Goal: Transaction & Acquisition: Purchase product/service

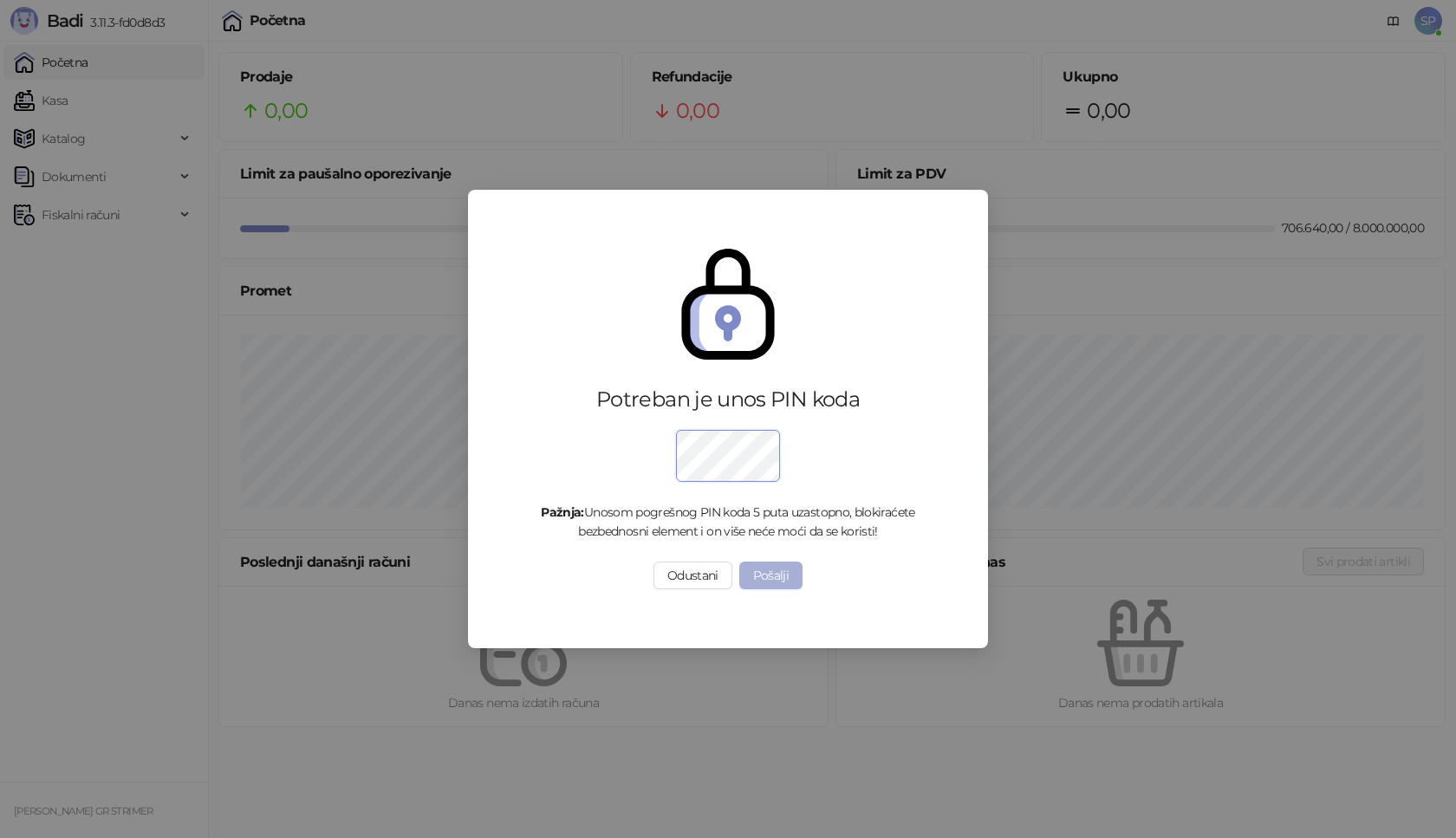
click at [777, 582] on button "Pošalji" at bounding box center [772, 575] width 65 height 27
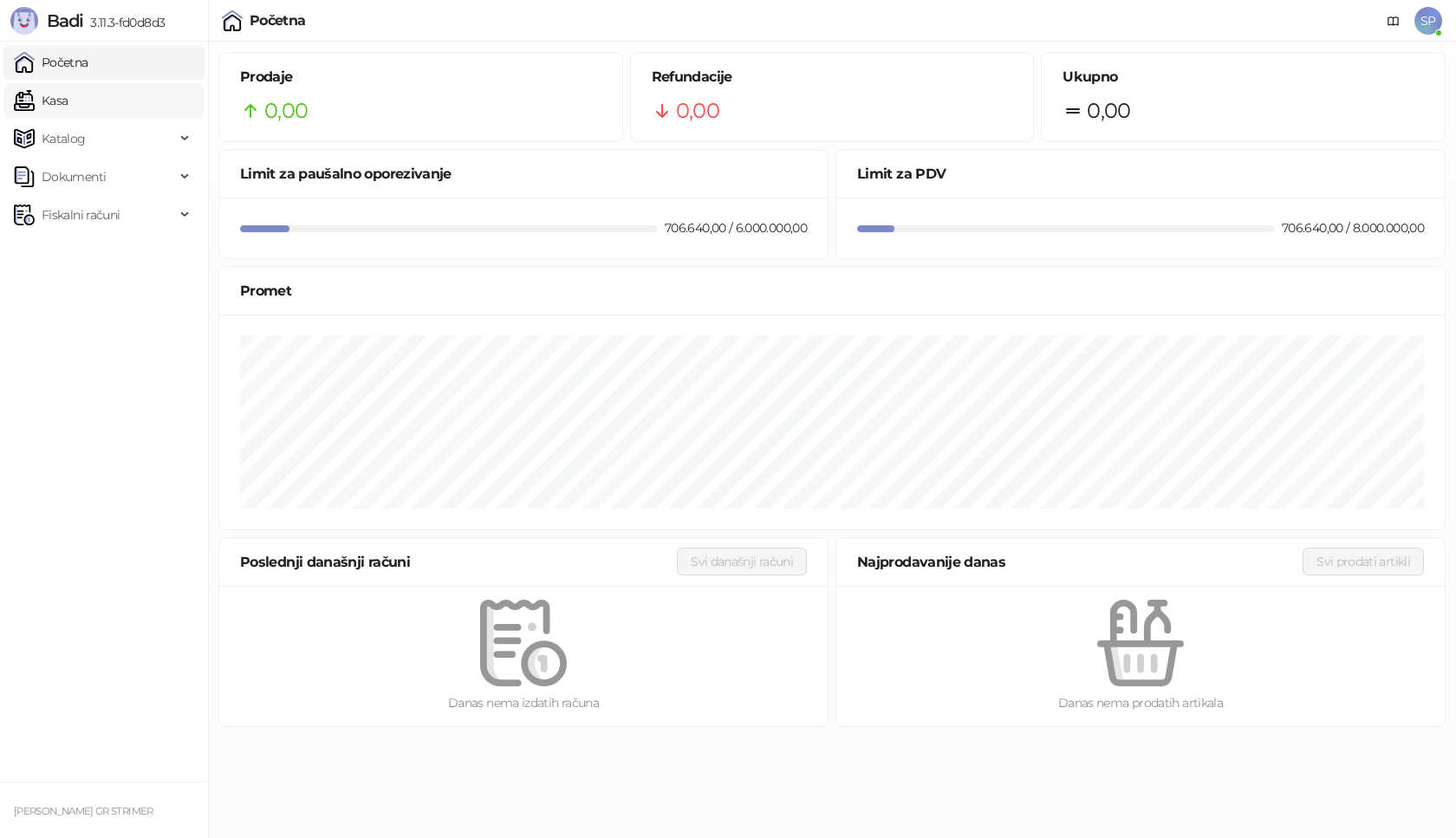
click at [67, 105] on link "Kasa" at bounding box center [40, 100] width 54 height 34
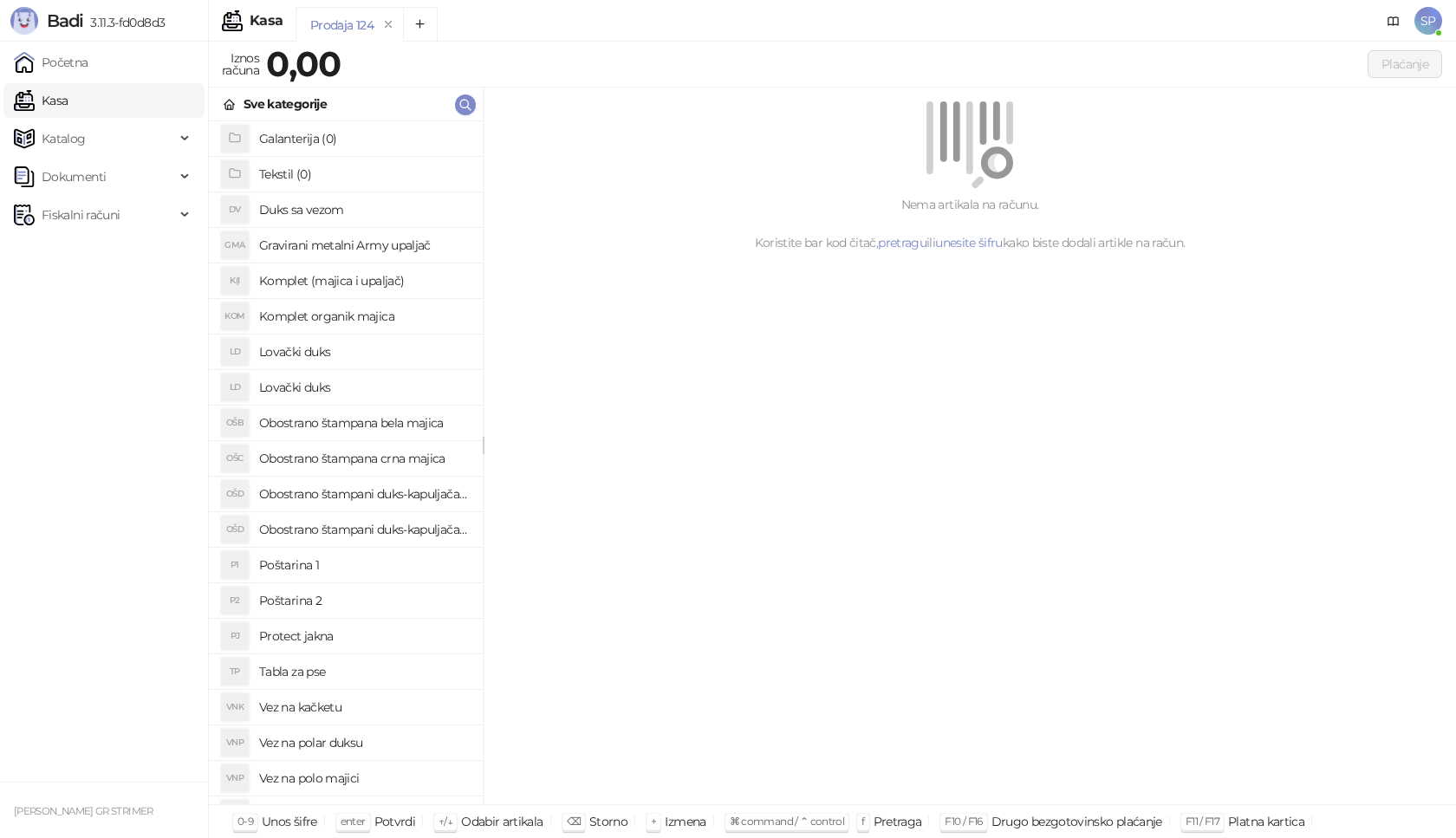
click at [377, 568] on h4 "Poštarina 1" at bounding box center [364, 565] width 210 height 27
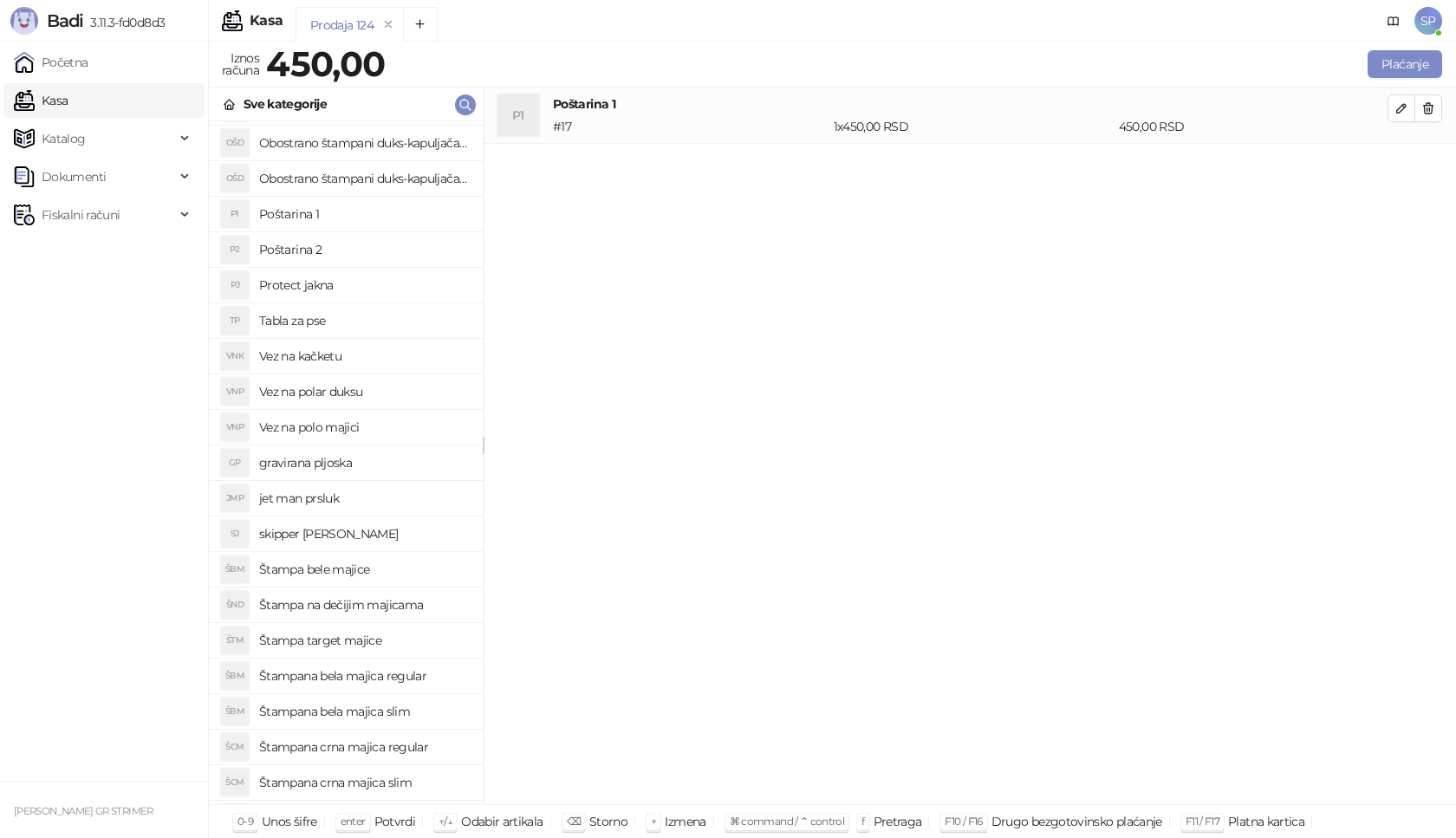
scroll to position [520, 0]
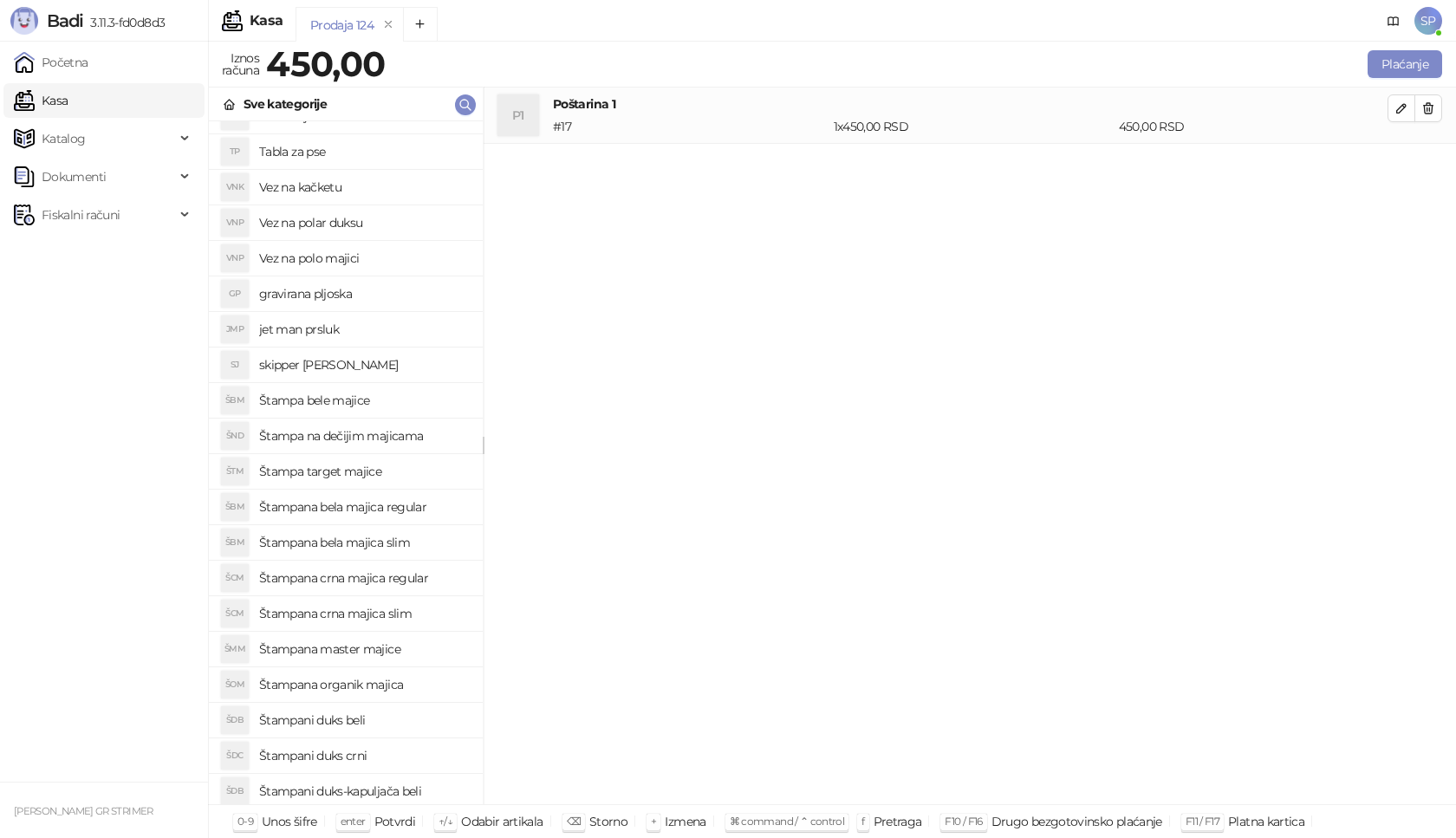
click at [386, 753] on h4 "Štampani duks crni" at bounding box center [364, 756] width 210 height 27
click at [1400, 171] on icon "button" at bounding box center [1401, 164] width 14 height 14
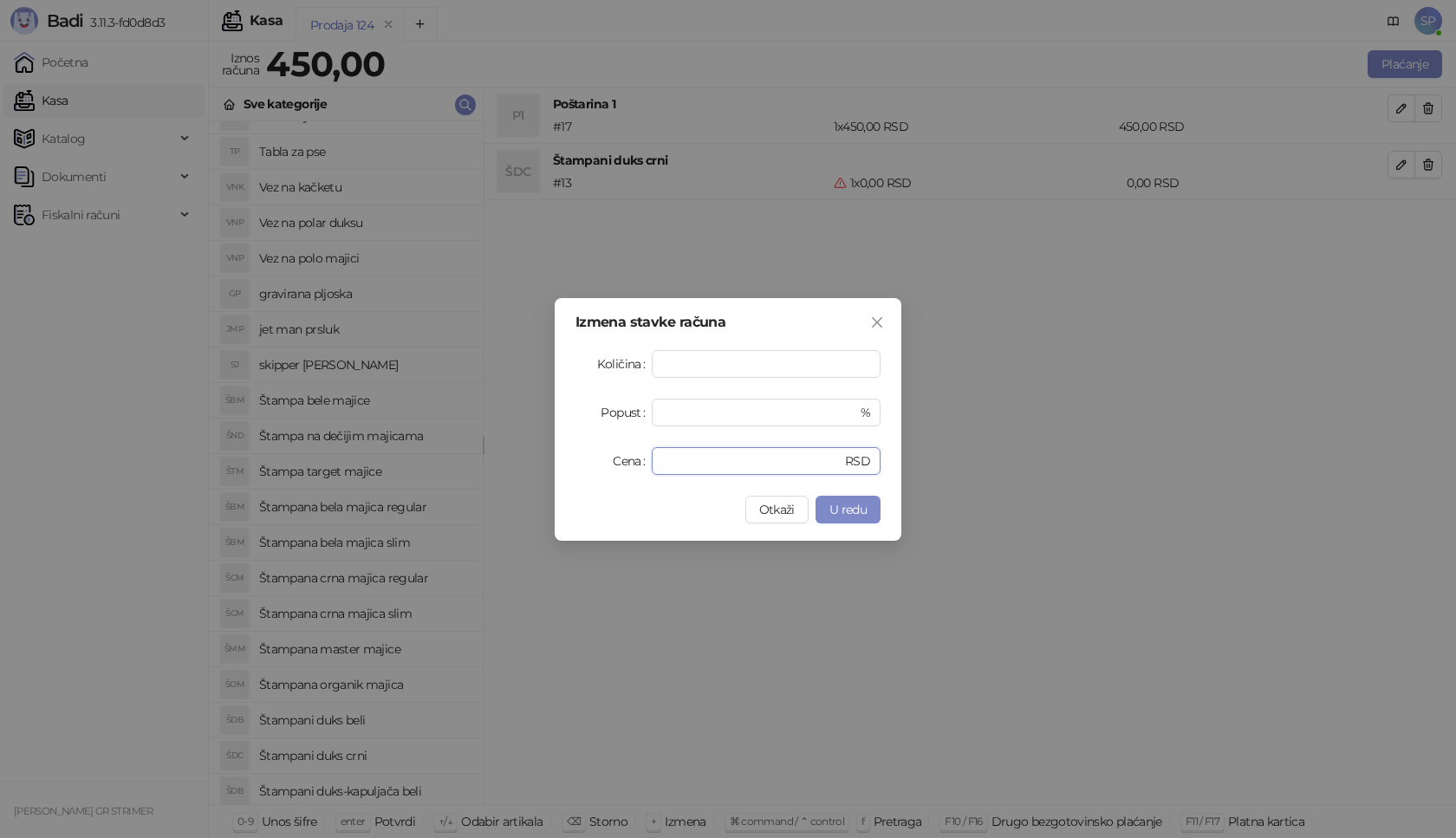
drag, startPoint x: 704, startPoint y: 455, endPoint x: 513, endPoint y: 476, distance: 192.2
click at [513, 476] on div "Izmena stavke računa Količina * Popust * % Cena * RSD Otkaži U redu" at bounding box center [728, 419] width 1456 height 838
type input "****"
click at [843, 507] on span "U redu" at bounding box center [848, 509] width 37 height 16
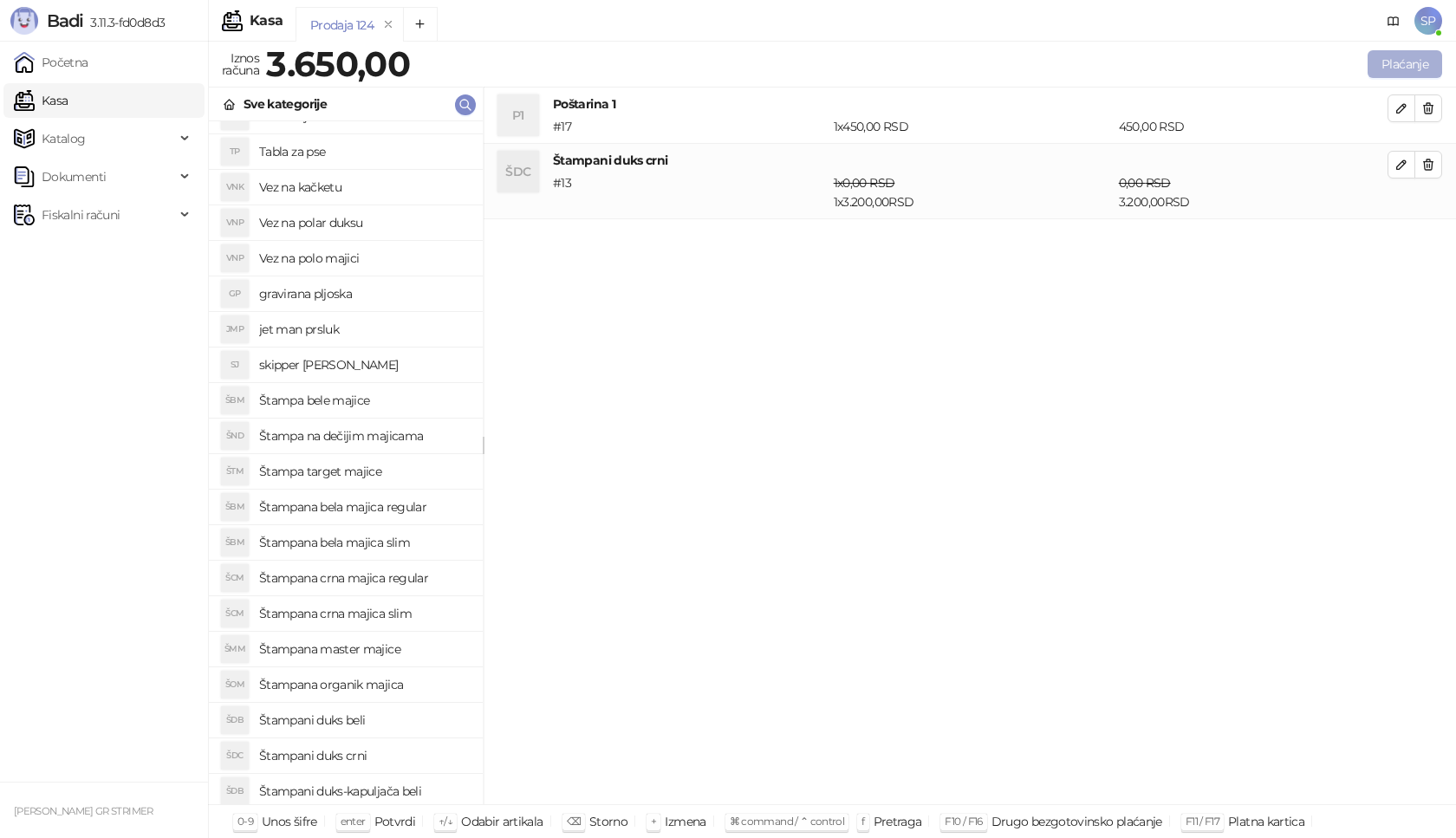
click at [1397, 62] on button "Plaćanje" at bounding box center [1405, 64] width 74 height 27
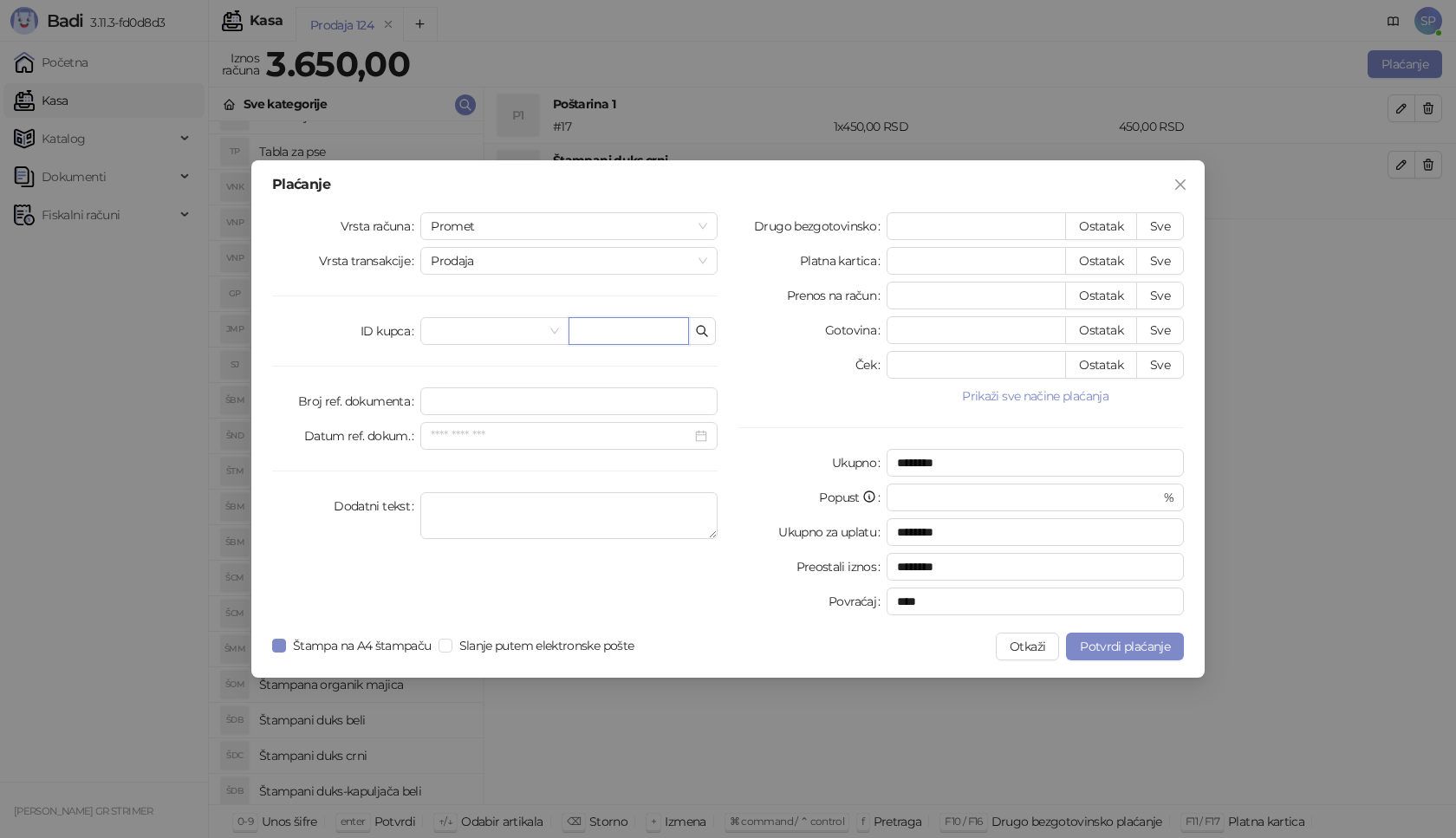
click at [663, 333] on input "text" at bounding box center [628, 331] width 120 height 27
paste input "**********"
type input "**********"
click at [1154, 216] on button "Sve" at bounding box center [1160, 226] width 48 height 27
type input "****"
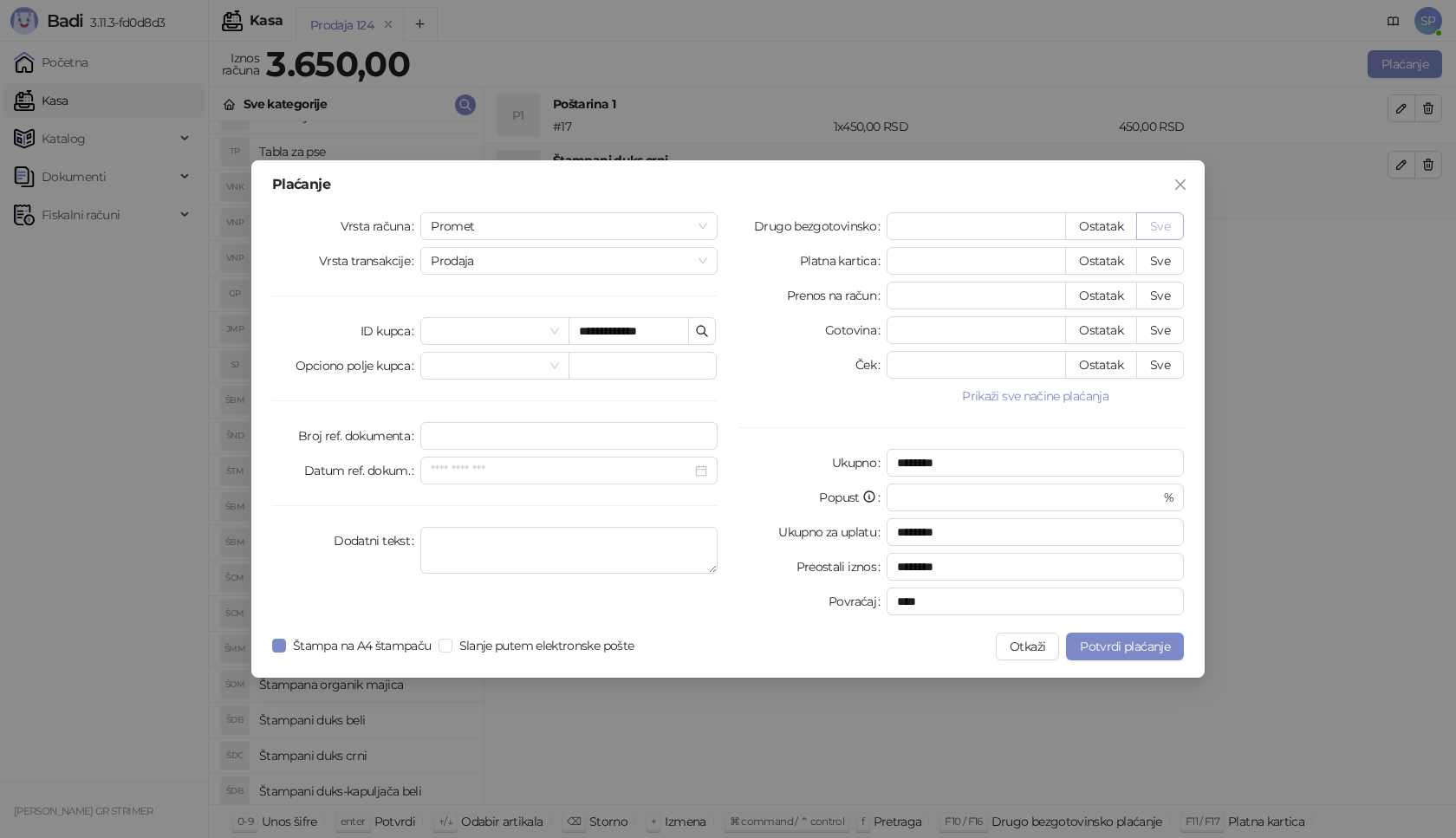
type input "****"
click at [1127, 649] on span "Potvrdi plaćanje" at bounding box center [1125, 646] width 90 height 16
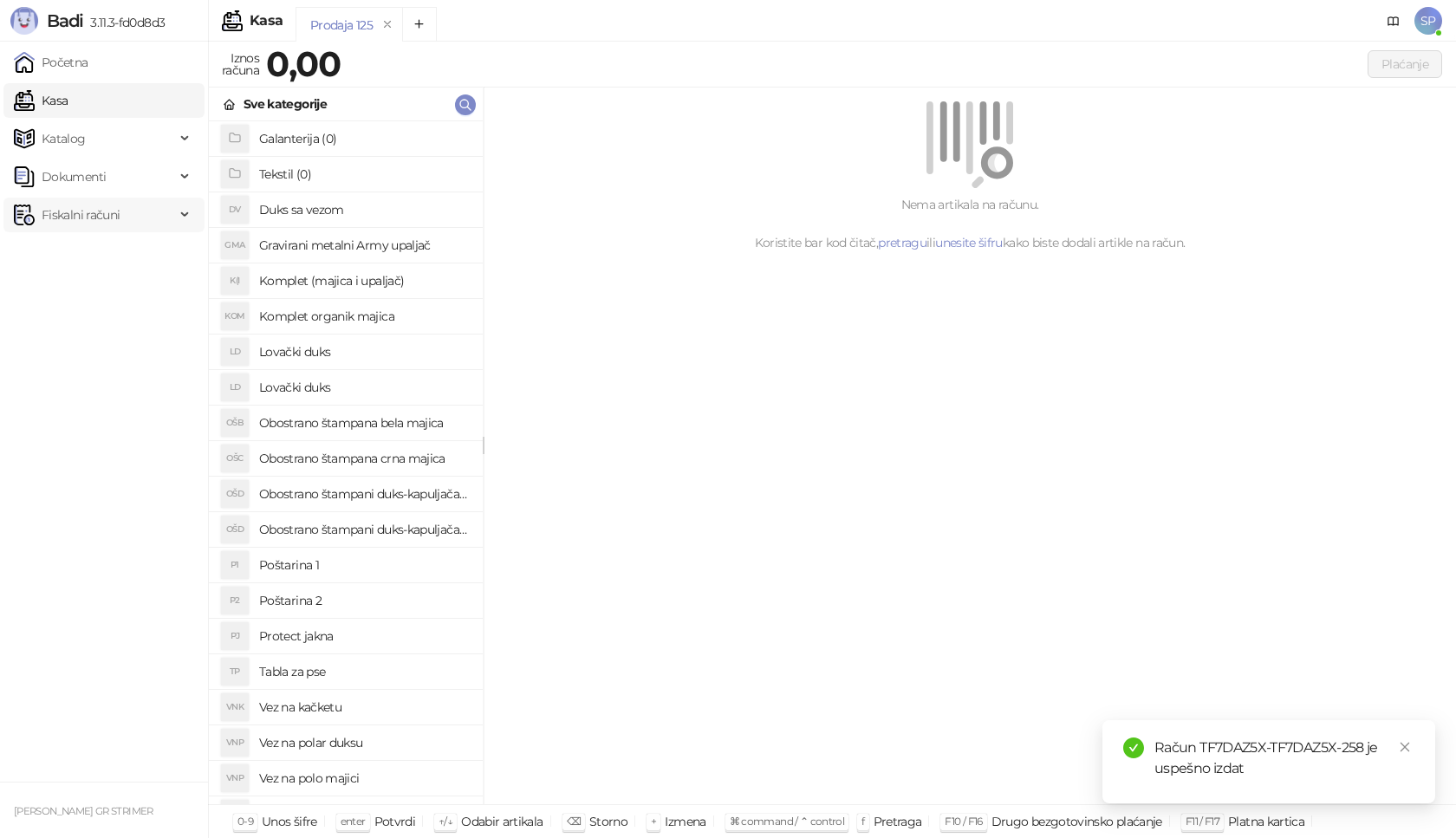
click at [141, 216] on span "Fiskalni računi" at bounding box center [94, 214] width 161 height 34
click at [115, 258] on link "Izdati računi" at bounding box center [67, 252] width 95 height 34
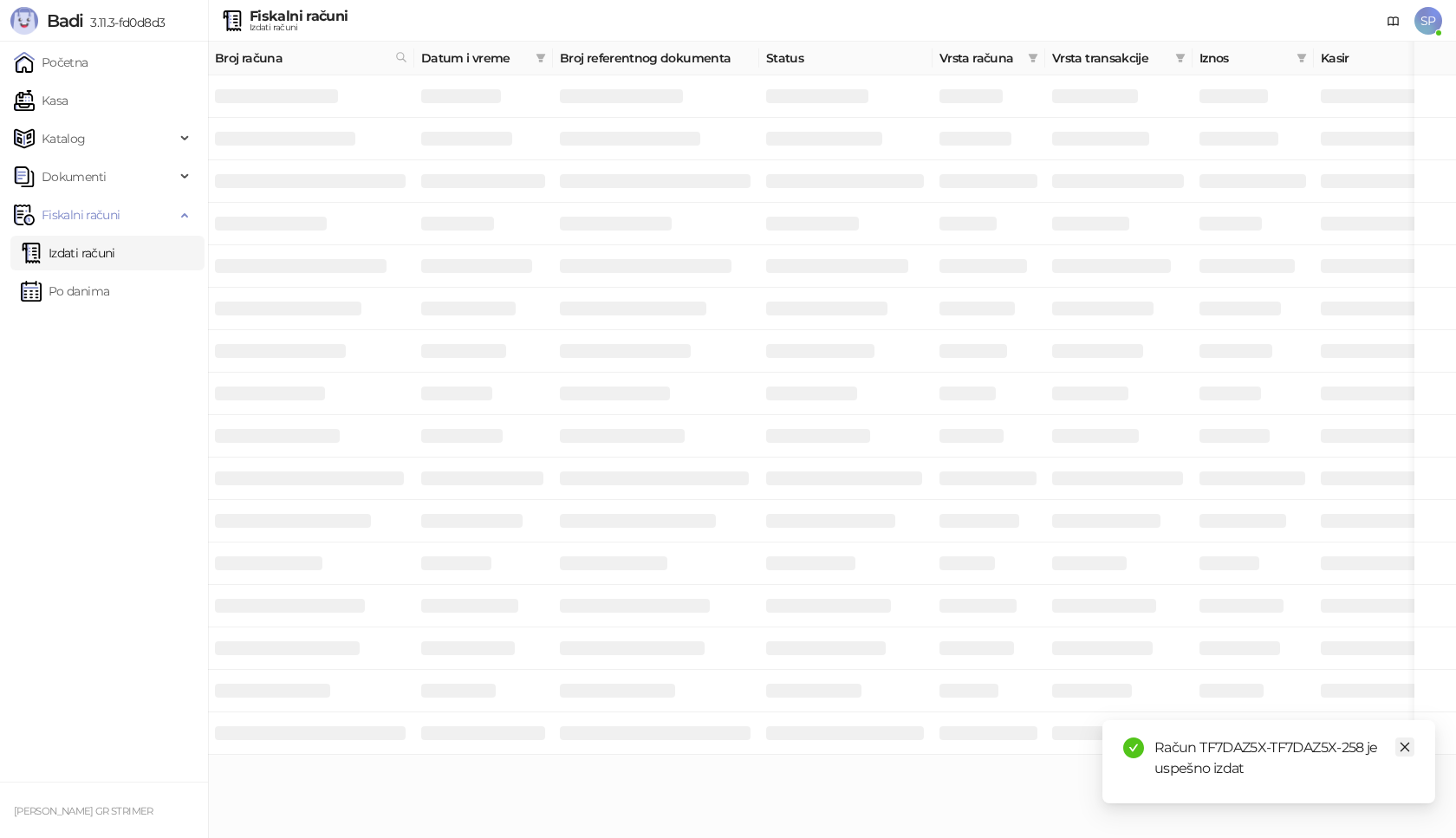
click at [1412, 750] on link "Close" at bounding box center [1405, 747] width 20 height 20
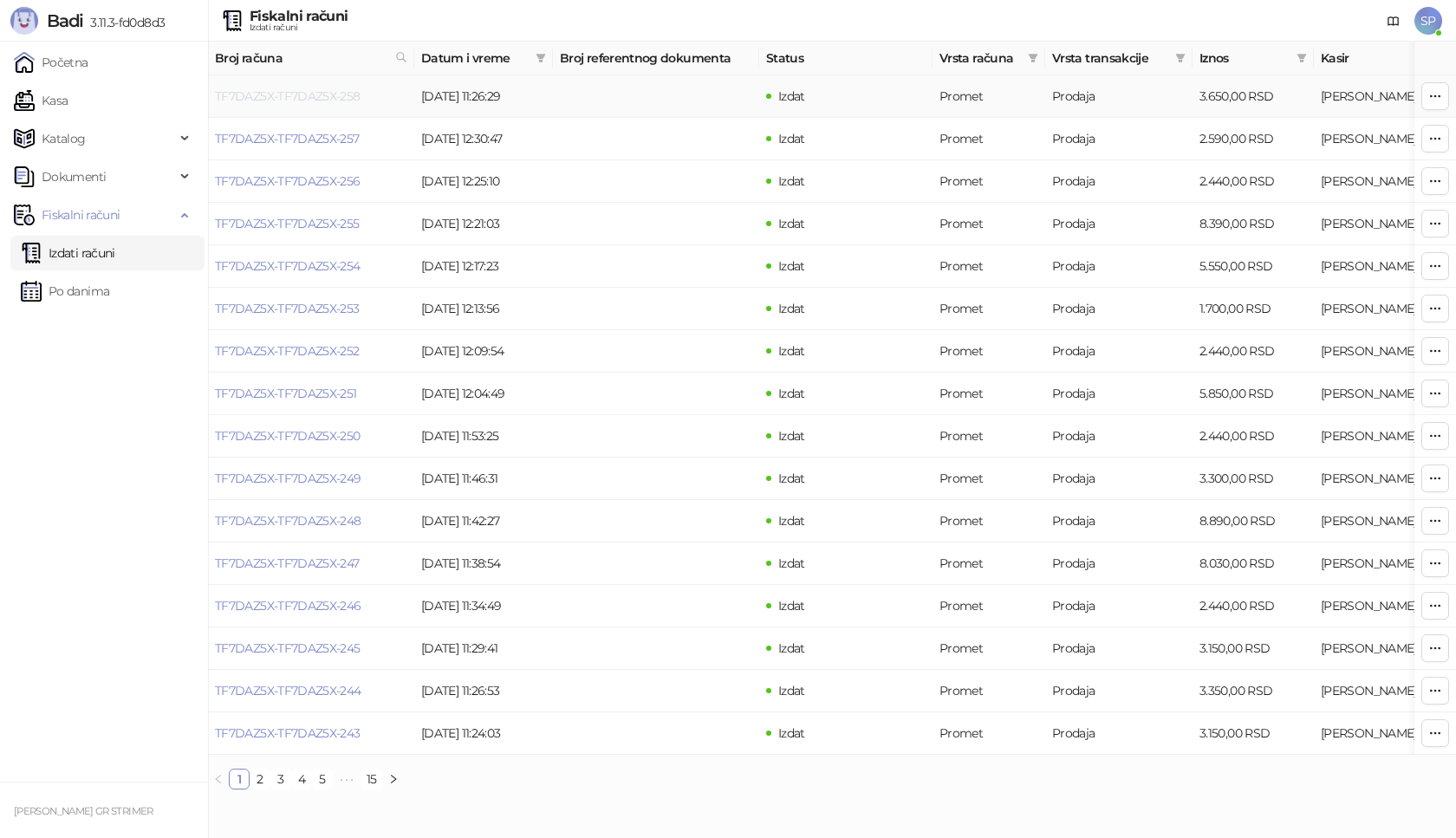
click at [331, 98] on link "TF7DAZ5X-TF7DAZ5X-258" at bounding box center [287, 96] width 146 height 16
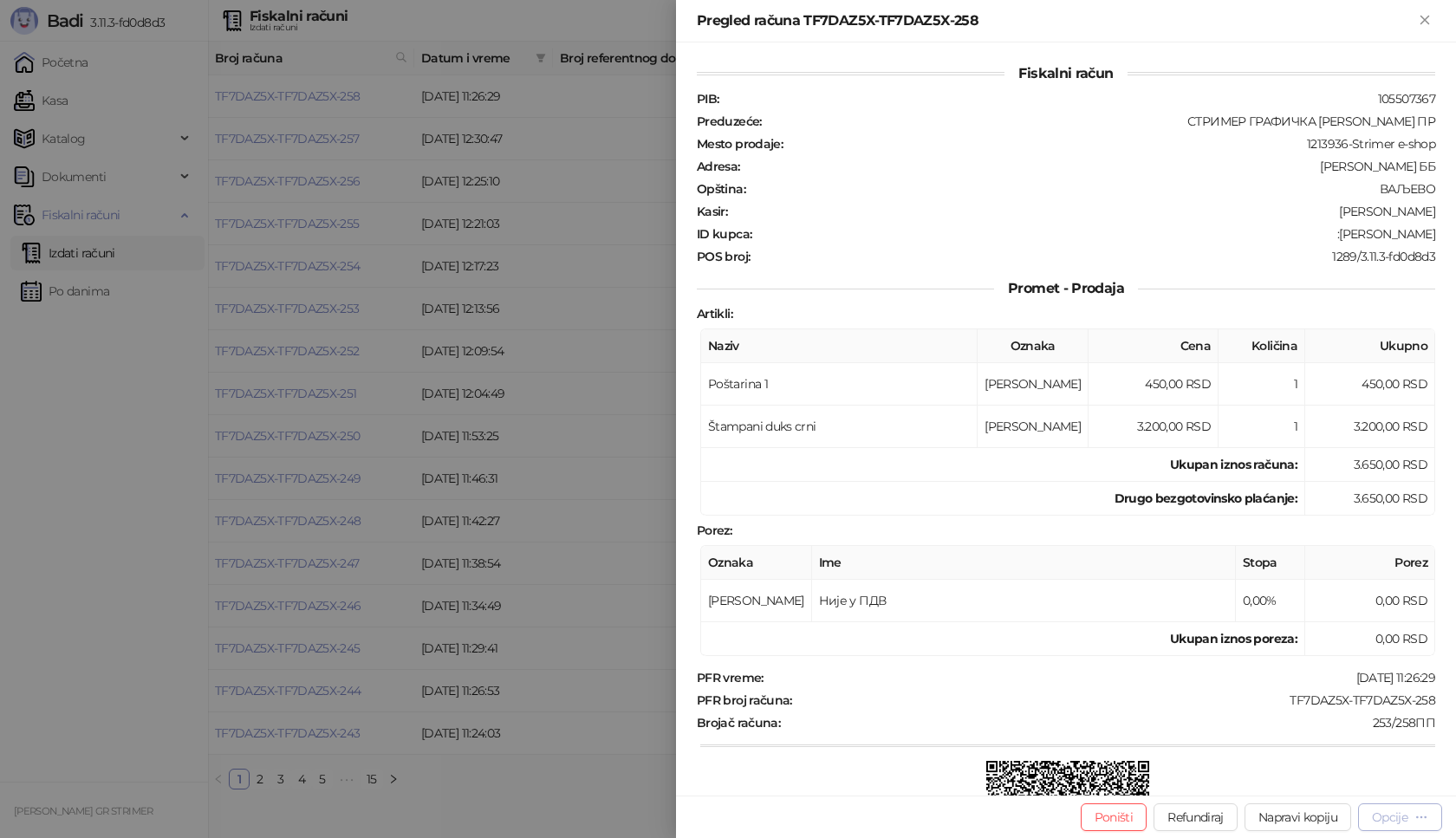
click at [1416, 821] on icon "button" at bounding box center [1422, 817] width 14 height 14
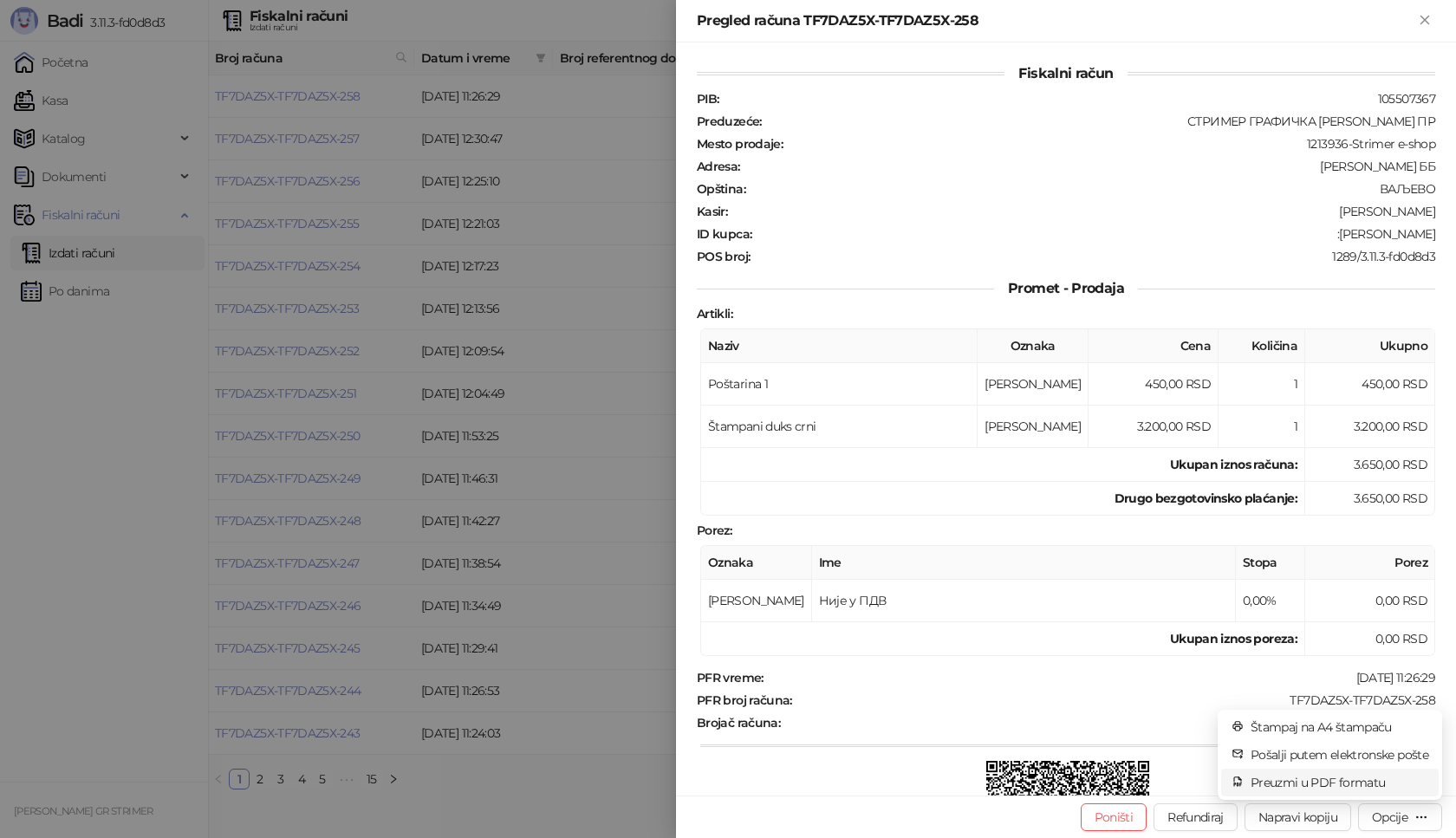
click at [1354, 786] on span "Preuzmi u PDF formatu" at bounding box center [1340, 783] width 178 height 20
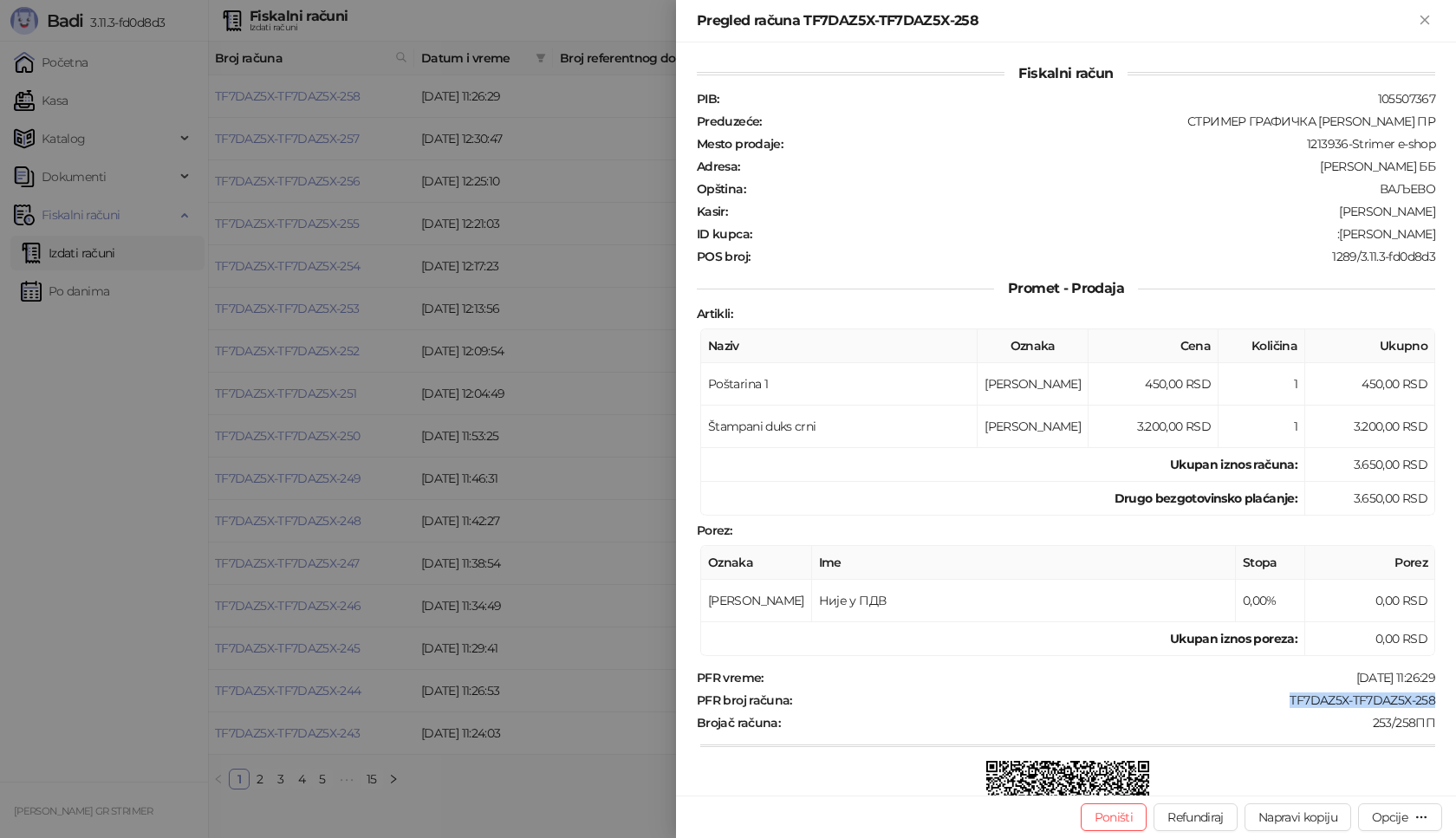
drag, startPoint x: 1270, startPoint y: 700, endPoint x: 1435, endPoint y: 695, distance: 165.1
click at [1435, 695] on div "Fiskalni račun PIB : 105507367 Preduzeće : СТРИМЕР ГРАФИЧКА РАДЊА [PERSON_NAME]…" at bounding box center [1066, 419] width 780 height 753
copy div "TF7DAZ5X-TF7DAZ5X-258"
drag, startPoint x: 1349, startPoint y: 235, endPoint x: 1423, endPoint y: 237, distance: 74.0
click at [1423, 237] on div "ID kupca : :[PERSON_NAME]" at bounding box center [1066, 234] width 745 height 16
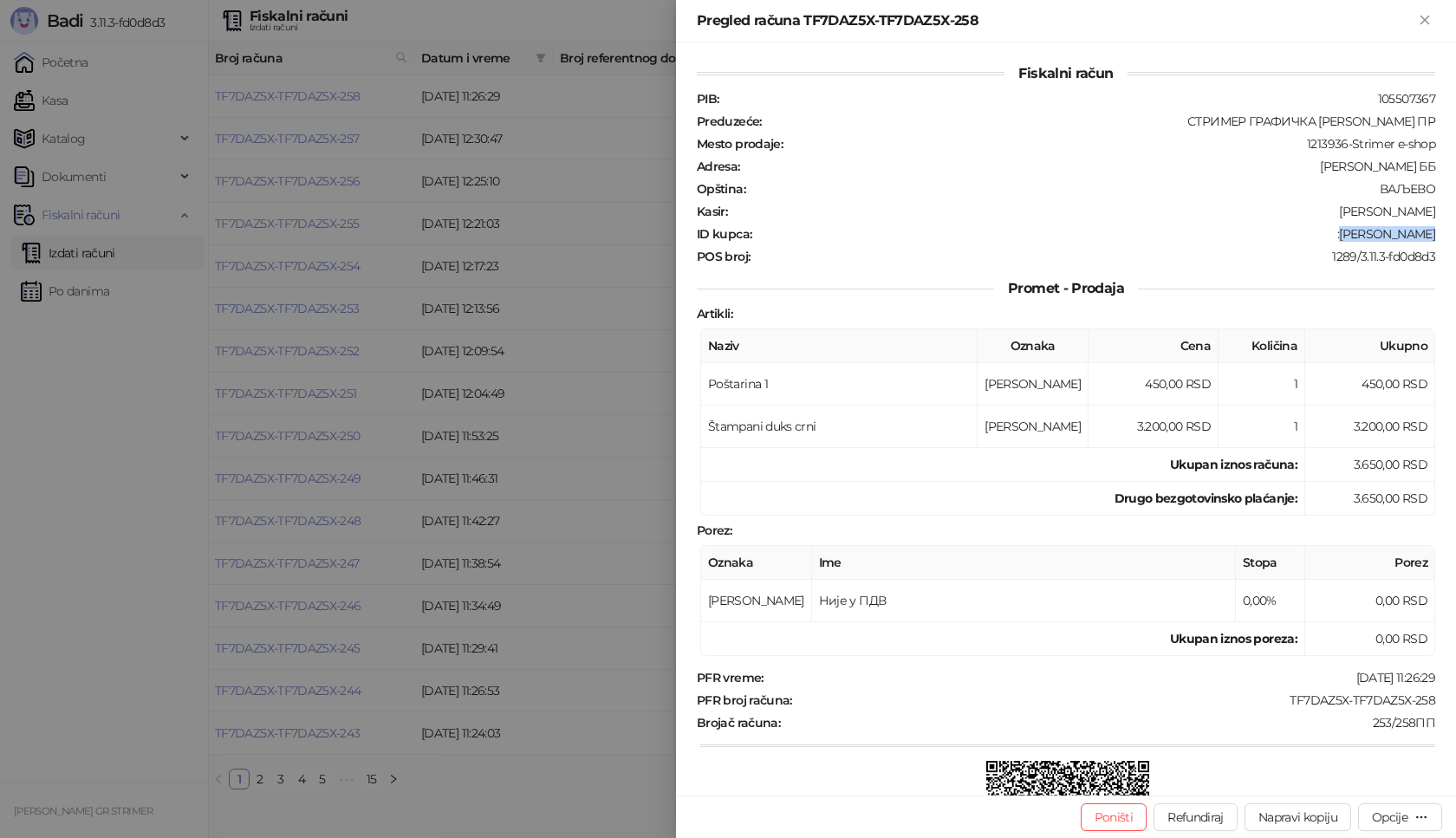
copy div "[PERSON_NAME]"
click at [1422, 29] on div "Pregled računa TF7DAZ5X-TF7DAZ5X-258" at bounding box center [1066, 21] width 780 height 42
click at [1422, 26] on icon "Zatvori" at bounding box center [1425, 20] width 16 height 16
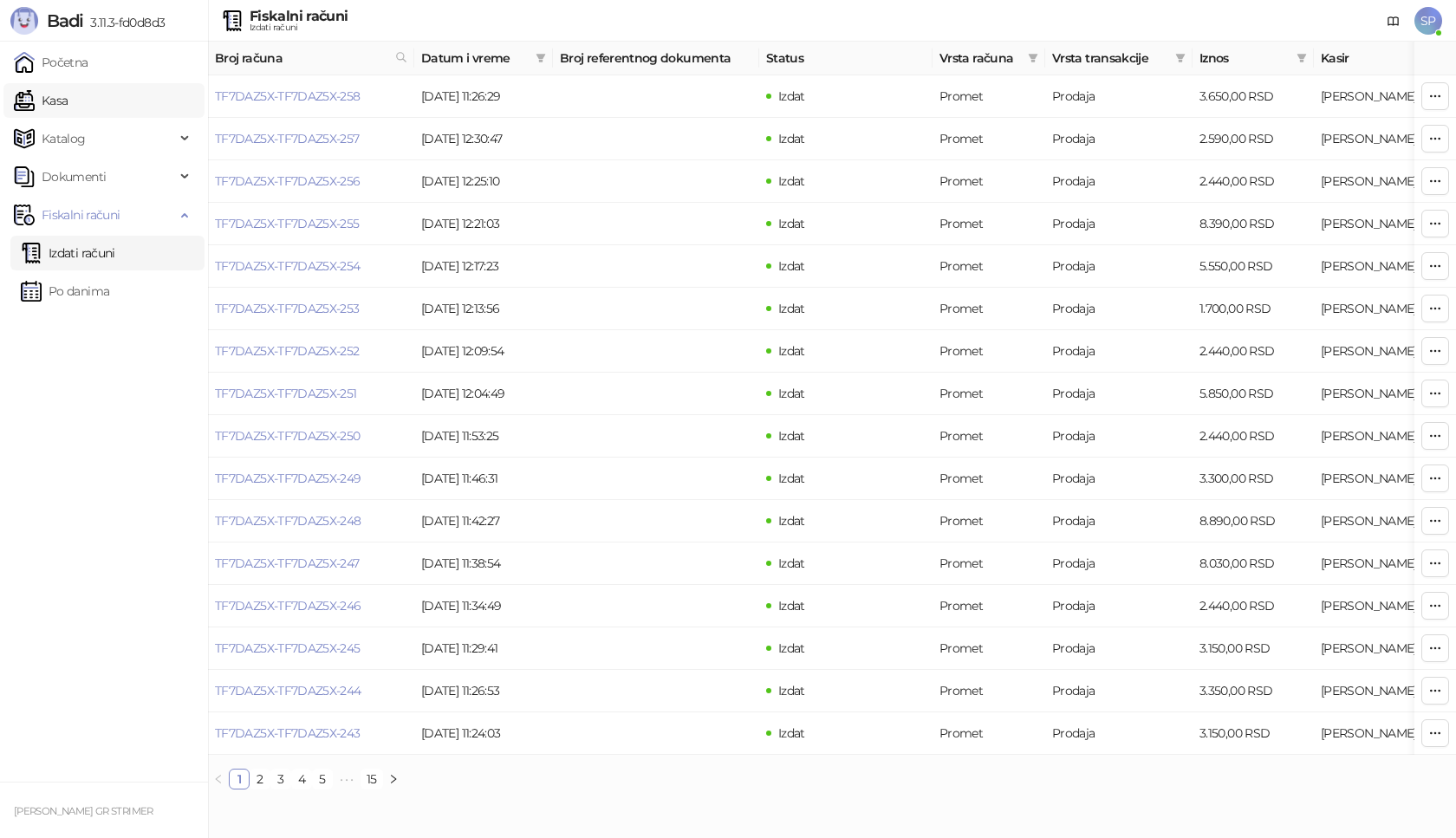
click at [67, 99] on link "Kasa" at bounding box center [40, 100] width 54 height 34
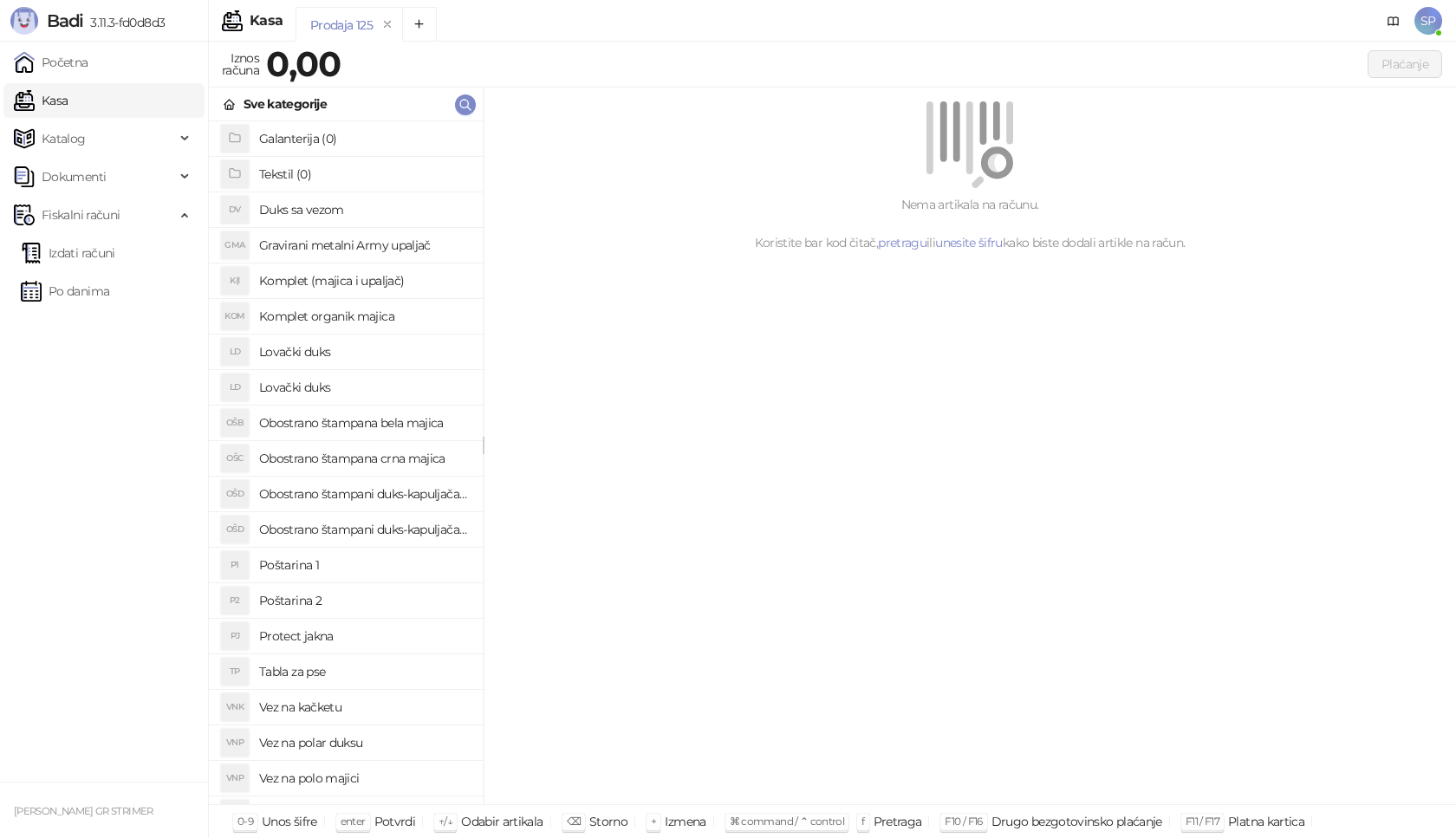
click at [335, 568] on h4 "Poštarina 1" at bounding box center [364, 565] width 210 height 27
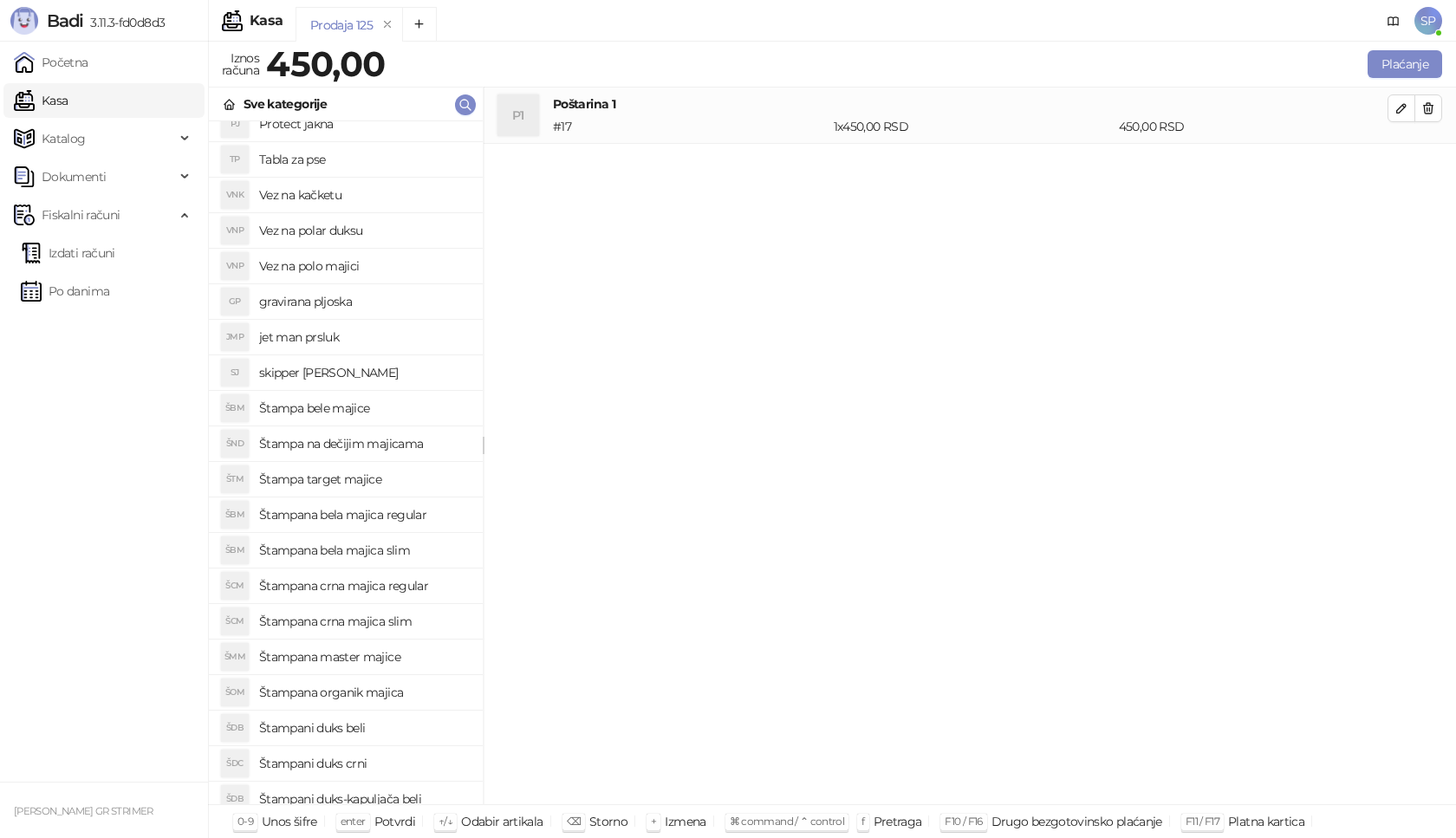
scroll to position [520, 0]
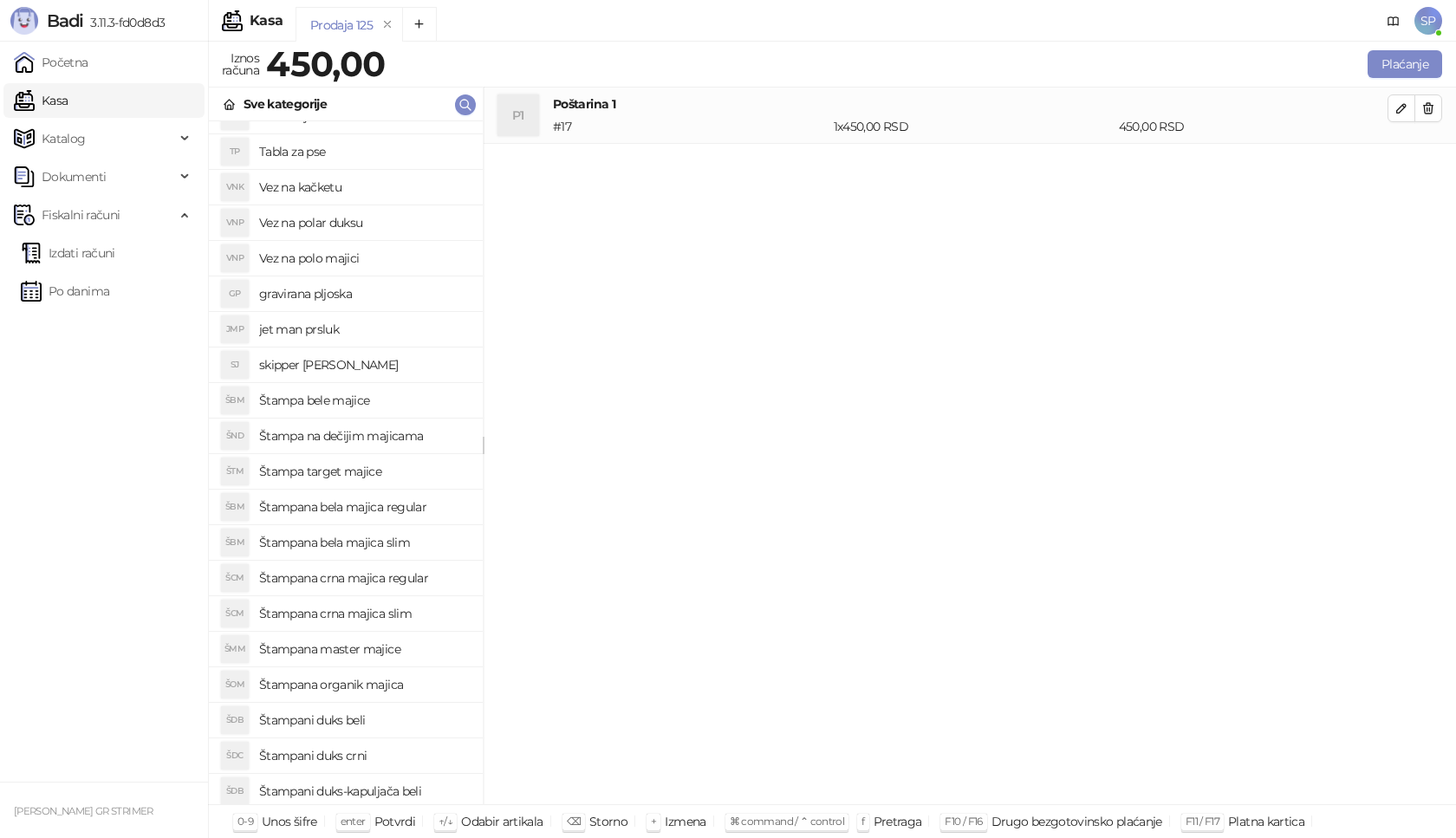
click at [369, 754] on h4 "Štampani duks crni" at bounding box center [364, 756] width 210 height 27
click at [1397, 164] on icon "button" at bounding box center [1401, 164] width 14 height 14
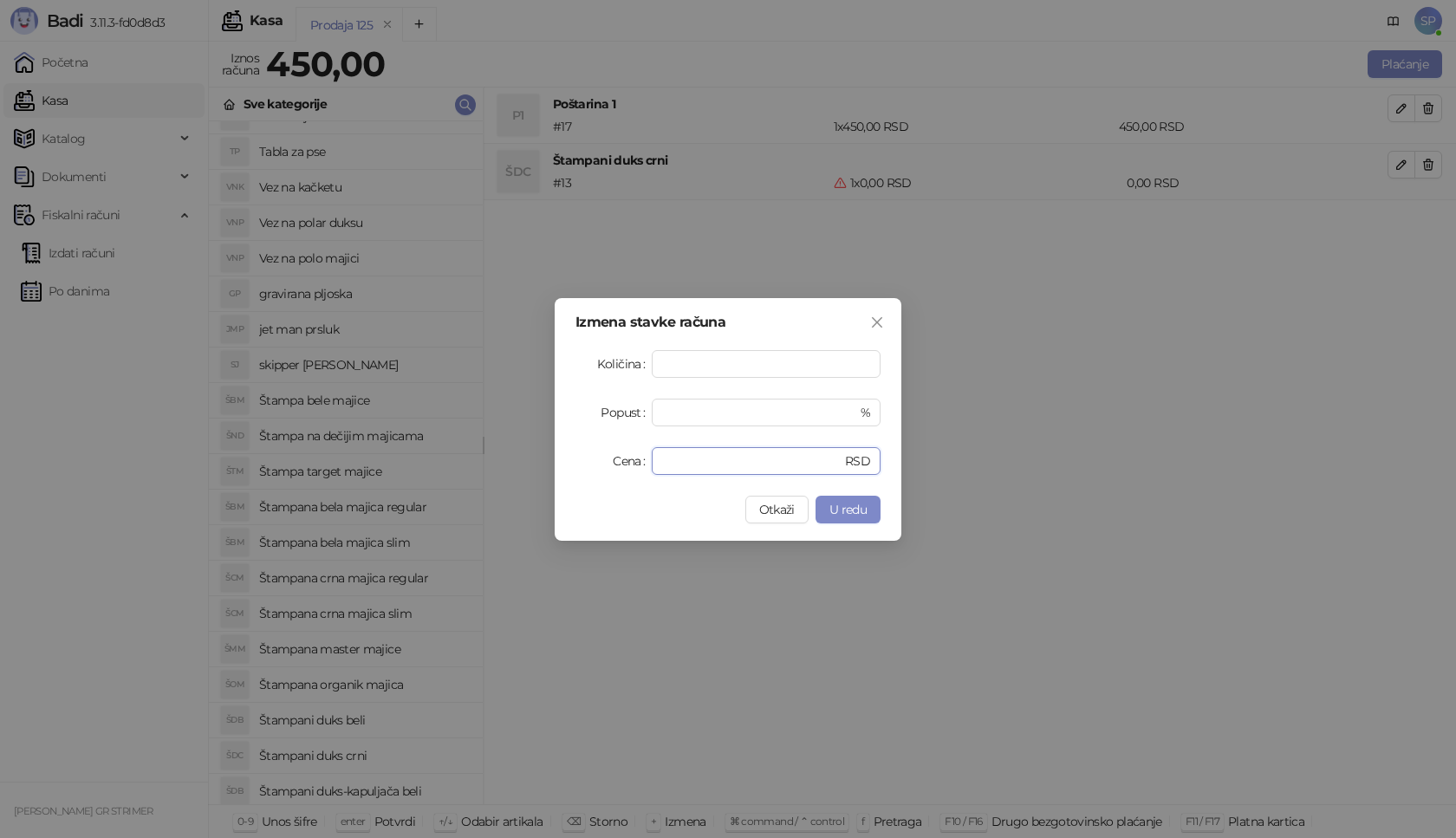
drag, startPoint x: 706, startPoint y: 465, endPoint x: 455, endPoint y: 482, distance: 251.6
click at [455, 482] on div "Izmena stavke računa Količina * Popust * % Cena * RSD Otkaži U redu" at bounding box center [728, 419] width 1456 height 838
type input "****"
click at [866, 512] on button "U redu" at bounding box center [848, 509] width 65 height 27
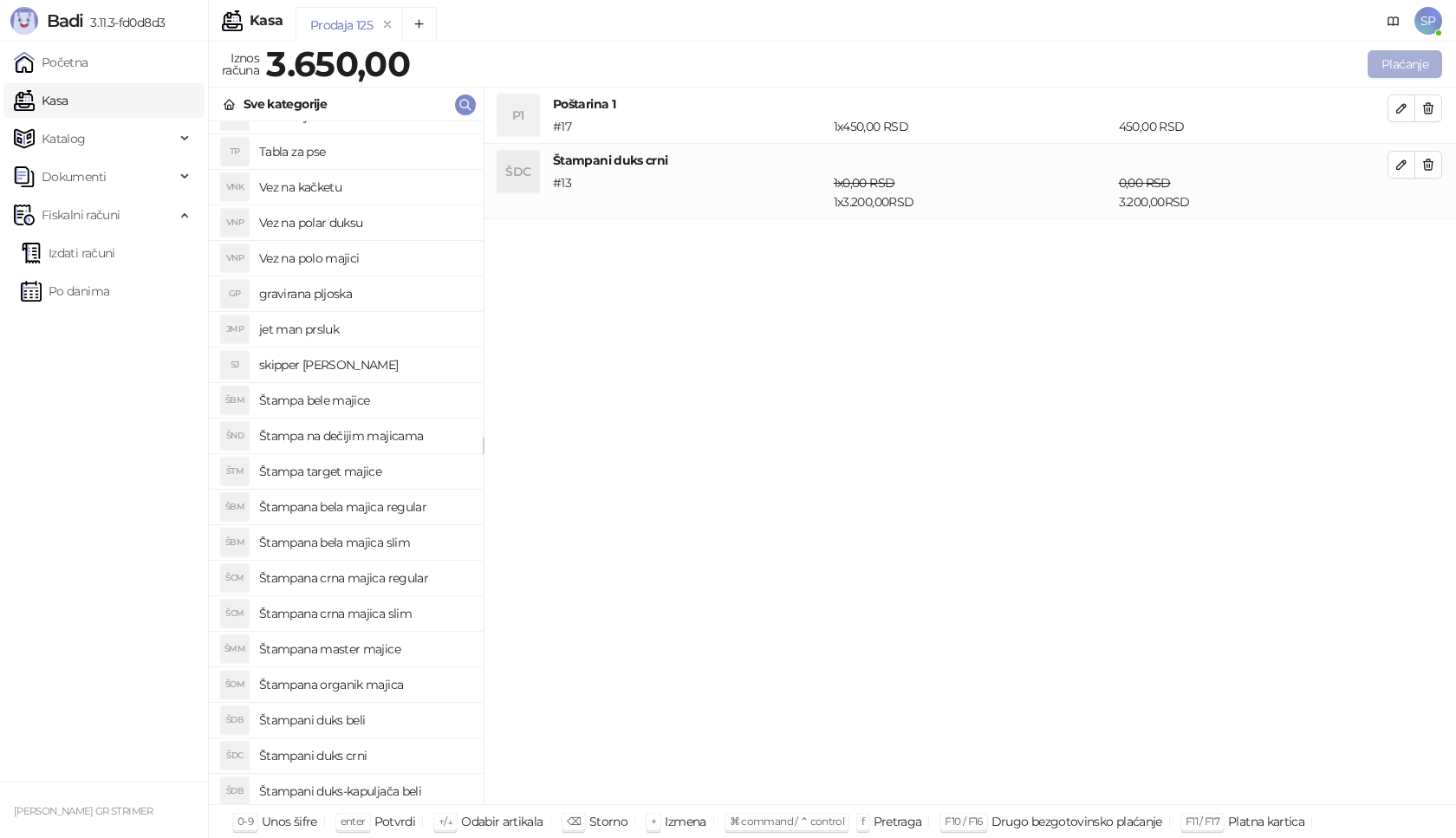
click at [1402, 54] on button "Plaćanje" at bounding box center [1405, 64] width 74 height 27
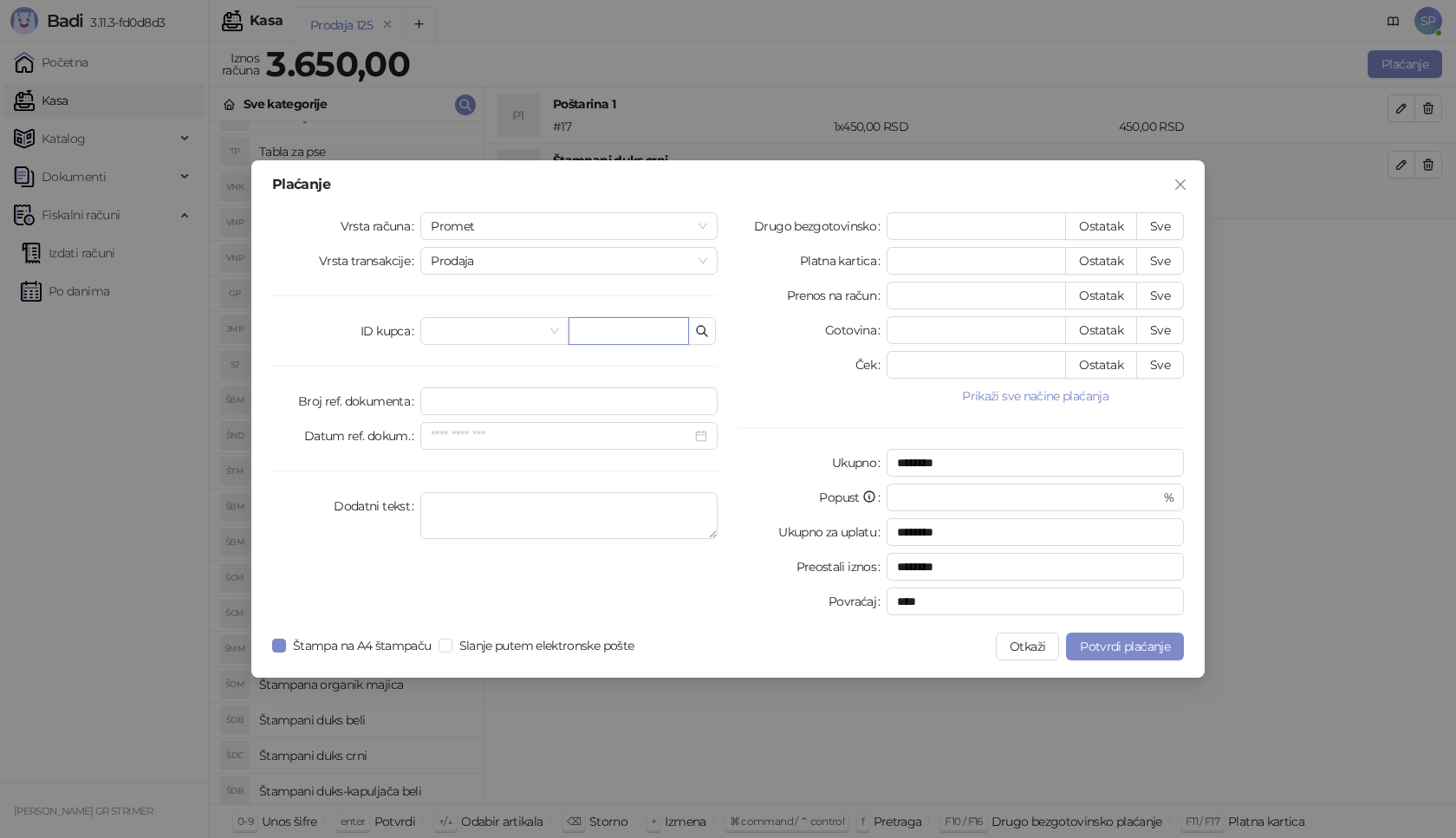
click at [627, 343] on input "text" at bounding box center [628, 331] width 120 height 27
paste input "**********"
type input "**********"
click at [1149, 220] on button "Sve" at bounding box center [1160, 226] width 48 height 27
type input "****"
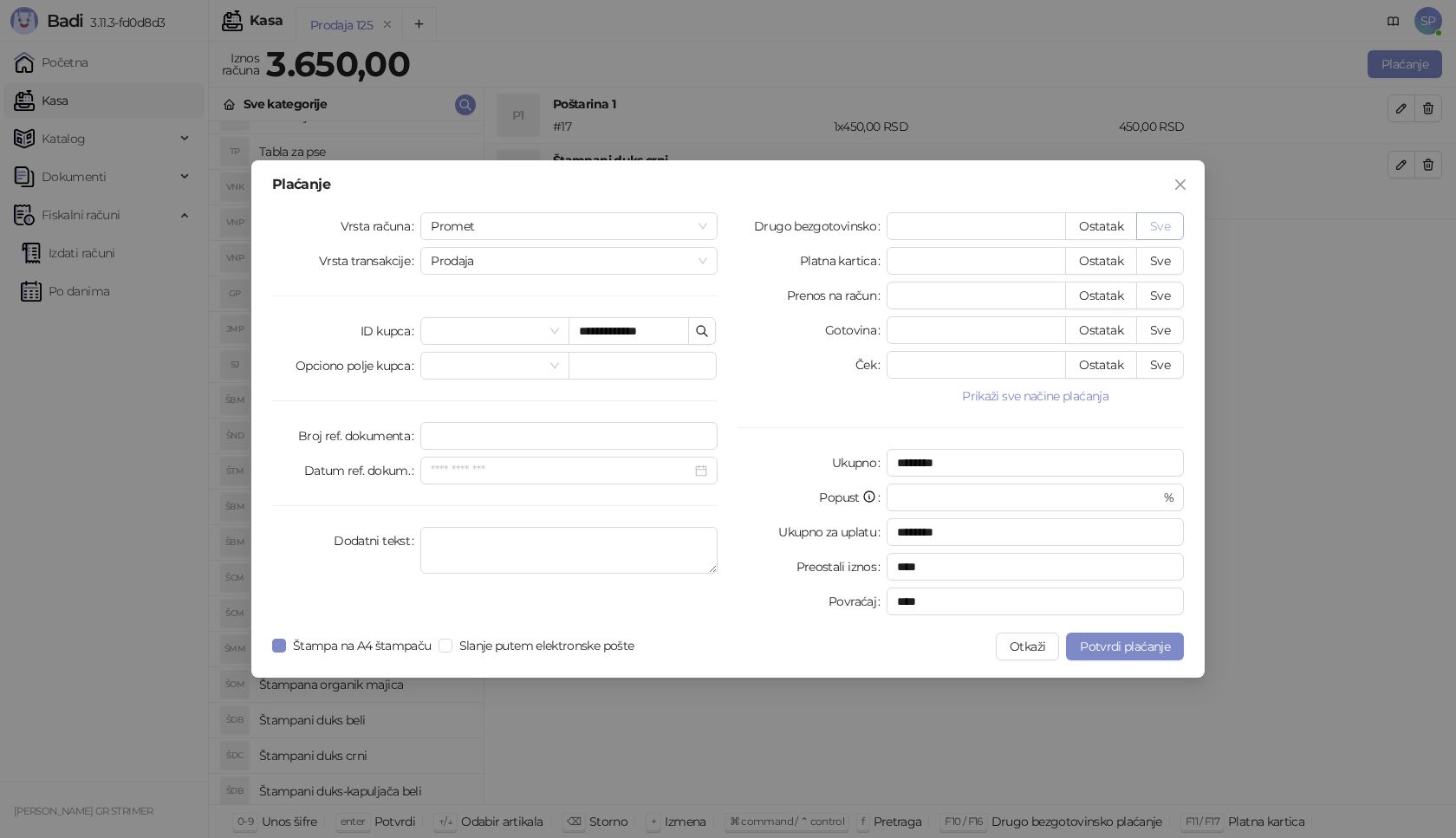
type input "****"
click at [1106, 637] on button "Potvrdi plaćanje" at bounding box center [1125, 646] width 118 height 27
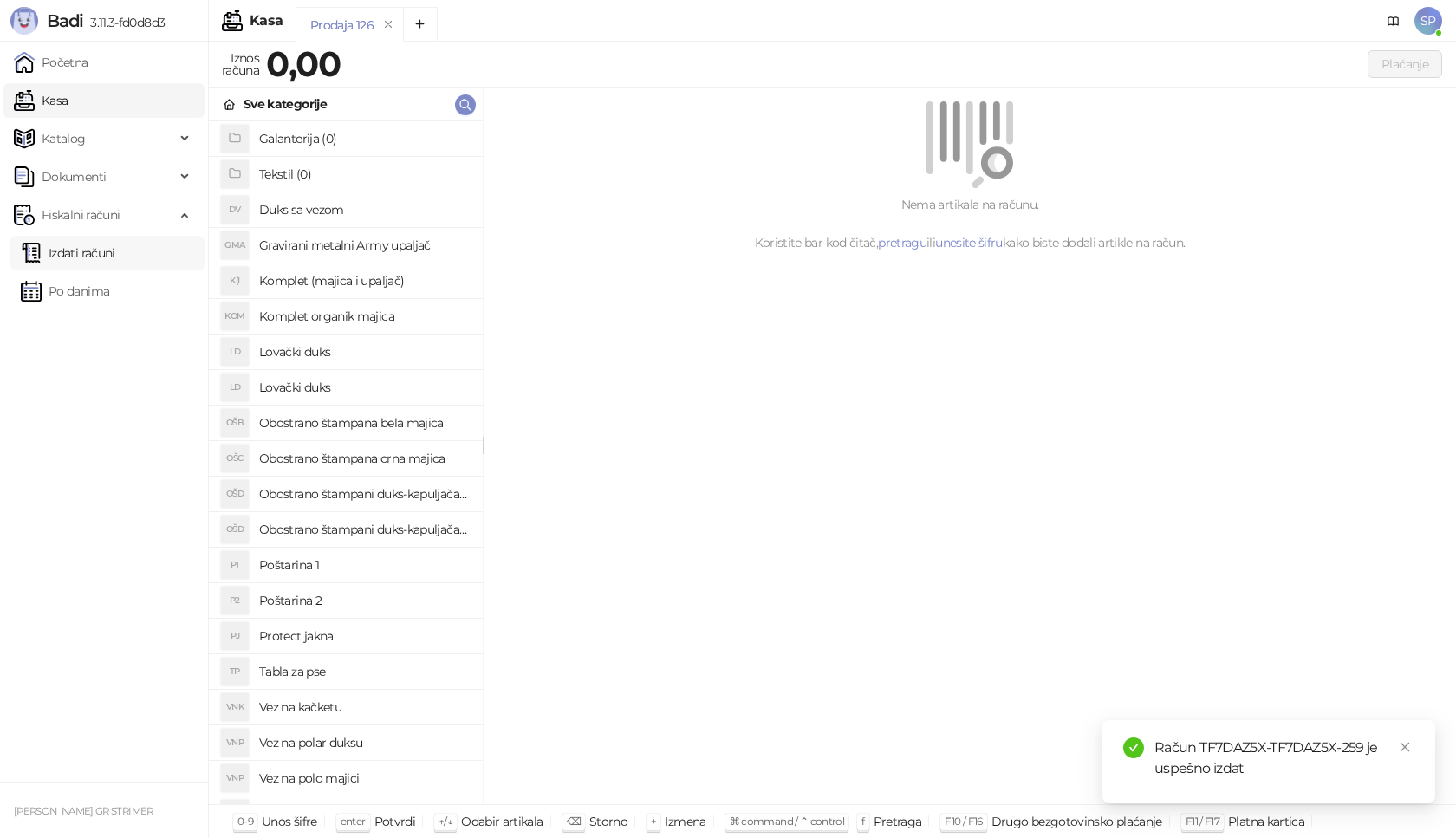
click at [115, 248] on link "Izdati računi" at bounding box center [67, 252] width 95 height 34
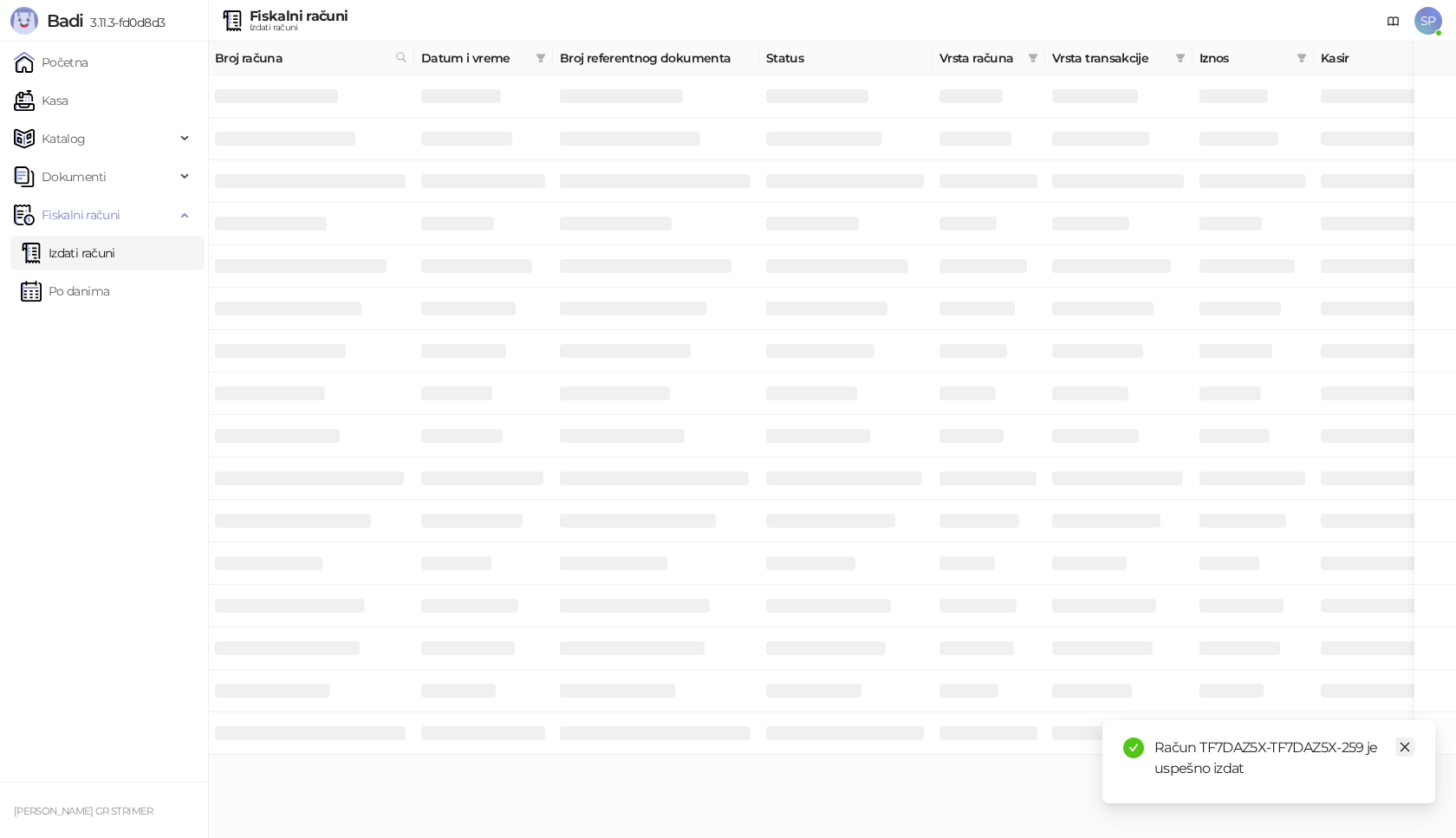
click at [1404, 746] on icon "close" at bounding box center [1405, 748] width 10 height 10
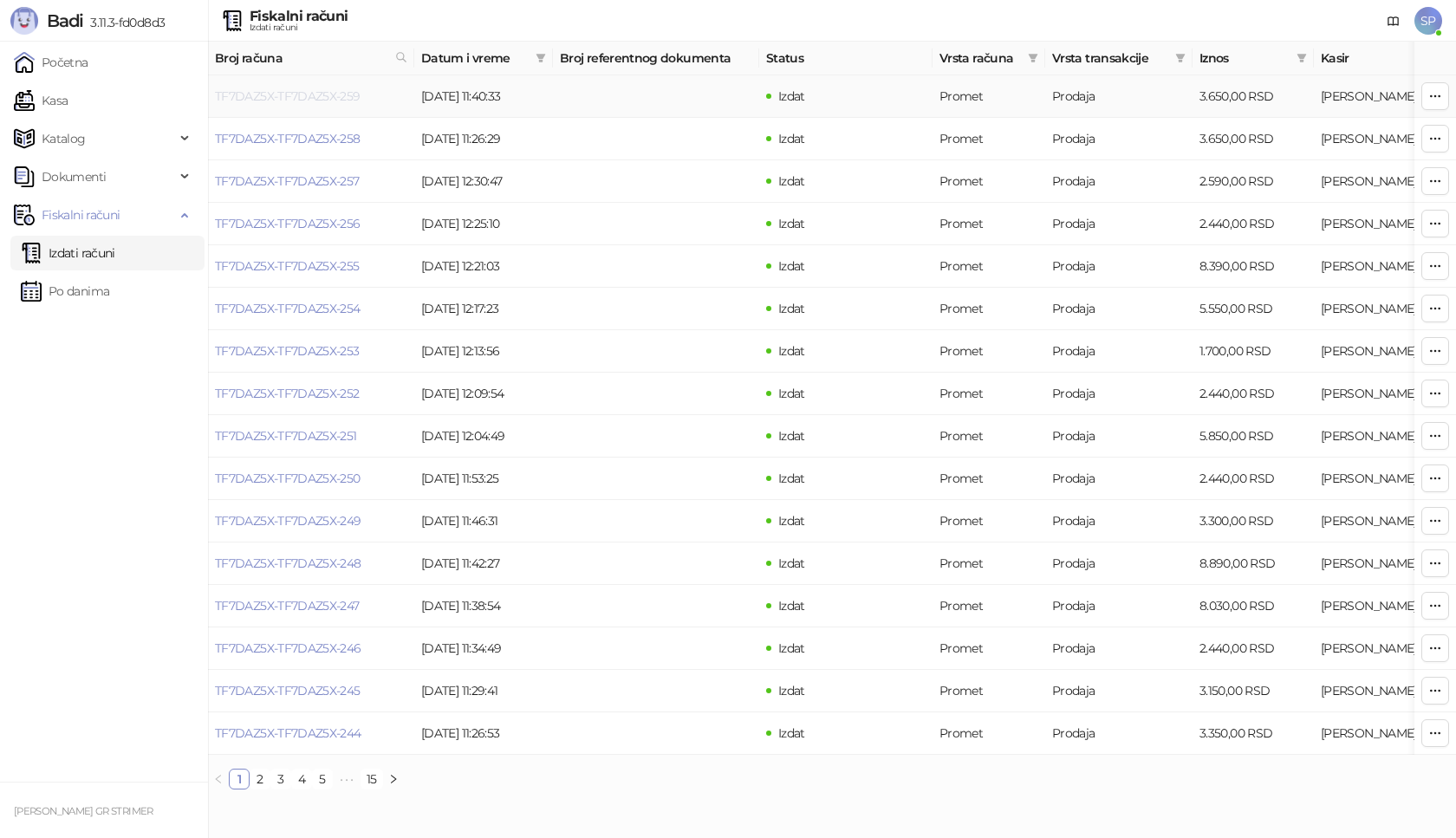
click at [343, 103] on link "TF7DAZ5X-TF7DAZ5X-259" at bounding box center [287, 96] width 146 height 16
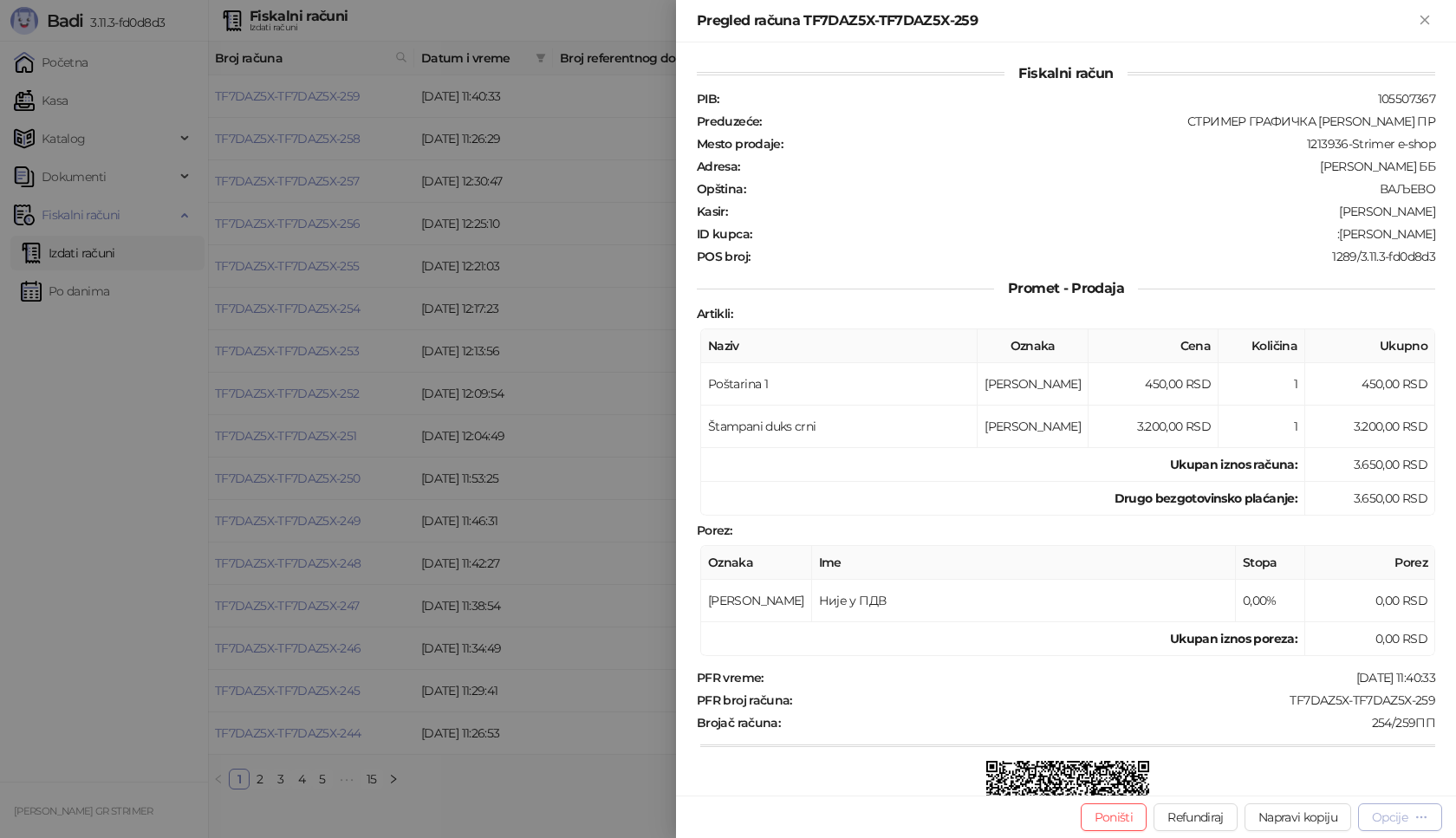
click at [1390, 820] on div "Opcije" at bounding box center [1390, 817] width 35 height 16
click at [1315, 777] on span "Preuzmi u PDF formatu" at bounding box center [1340, 783] width 178 height 20
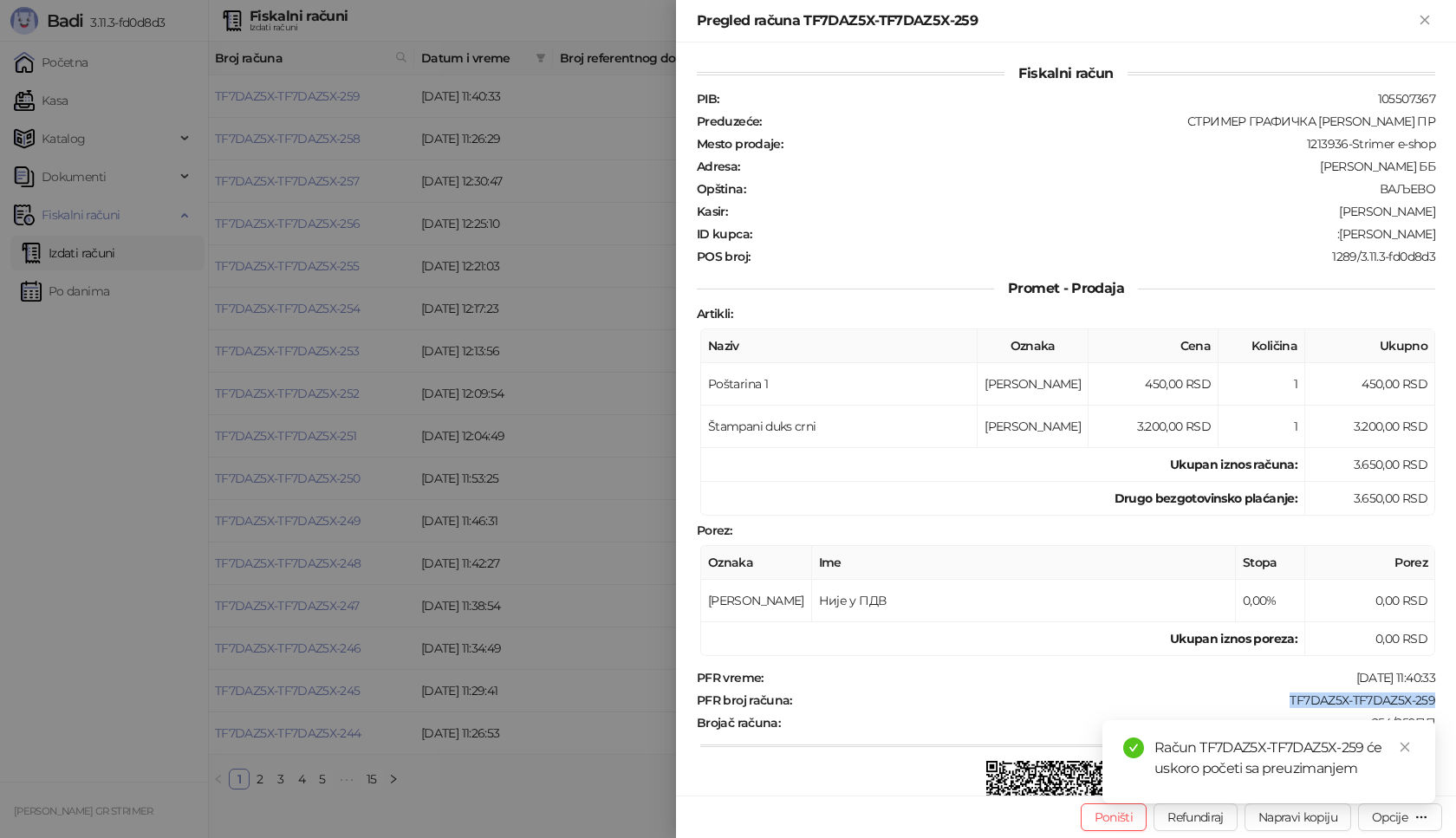
drag, startPoint x: 1263, startPoint y: 696, endPoint x: 1439, endPoint y: 695, distance: 176.0
click at [1439, 695] on div "Fiskalni račun PIB : 105507367 Preduzeće : СТРИМЕР ГРАФИЧКА РАДЊА [PERSON_NAME]…" at bounding box center [1066, 419] width 780 height 753
copy div "TF7DAZ5X-TF7DAZ5X-259"
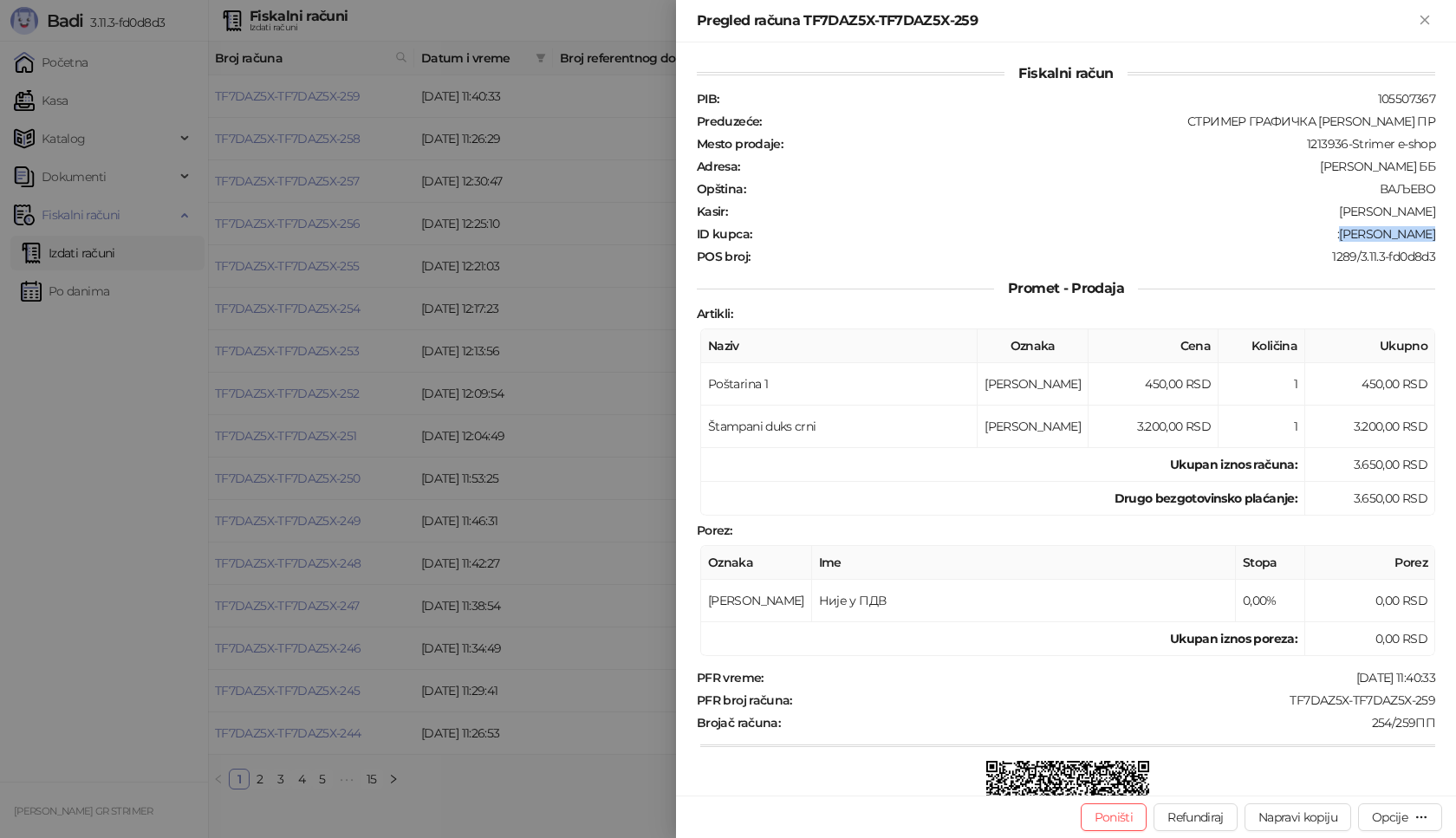
drag, startPoint x: 1347, startPoint y: 234, endPoint x: 1448, endPoint y: 234, distance: 101.0
click at [1448, 234] on div "Fiskalni račun PIB : 105507367 Preduzeće : СТРИМЕР ГРАФИЧКА РАДЊА [PERSON_NAME]…" at bounding box center [1066, 419] width 780 height 753
copy div "[PERSON_NAME]"
click at [1420, 19] on icon "Zatvori" at bounding box center [1425, 20] width 16 height 16
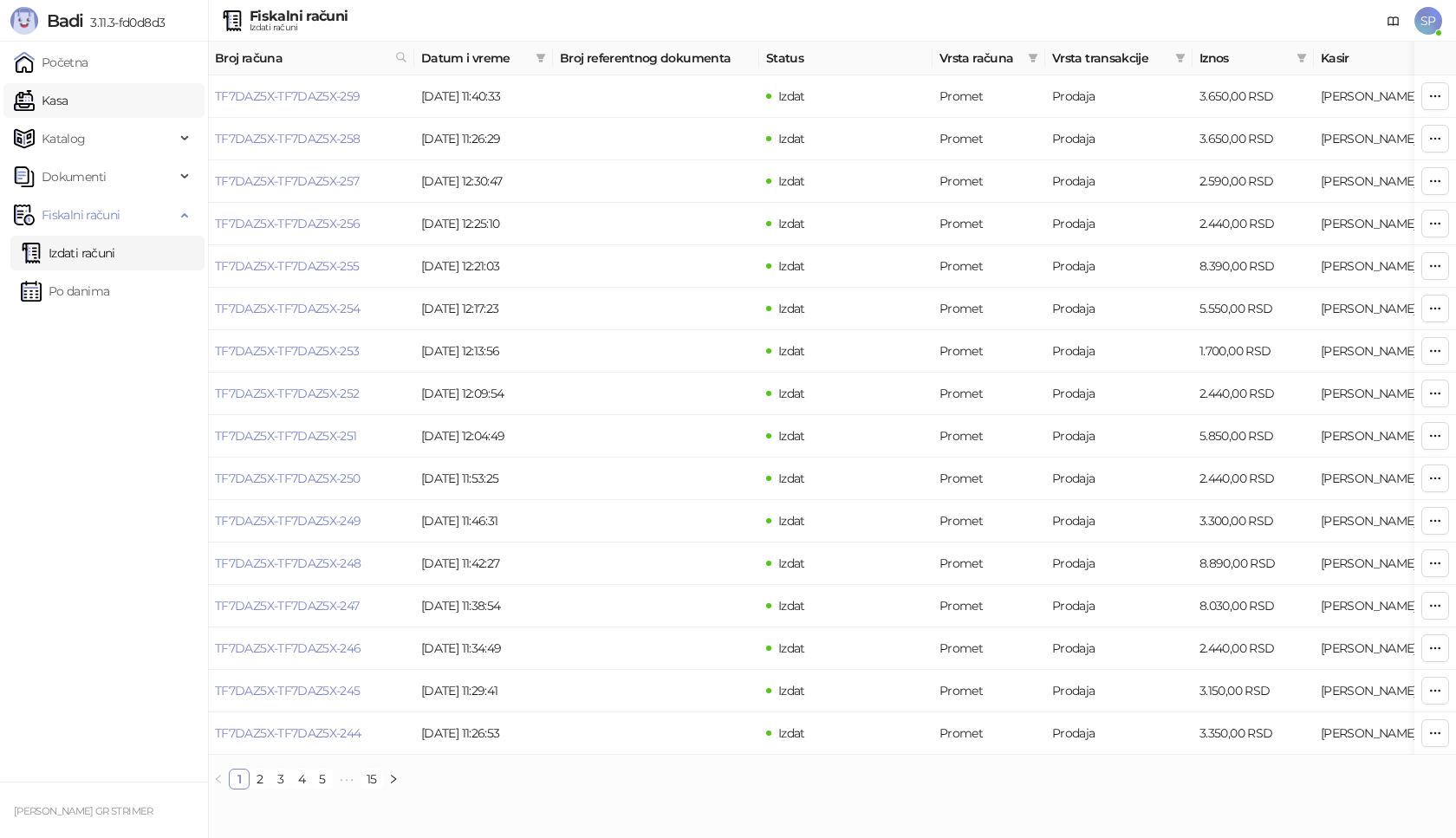
click at [67, 95] on link "Kasa" at bounding box center [40, 100] width 54 height 34
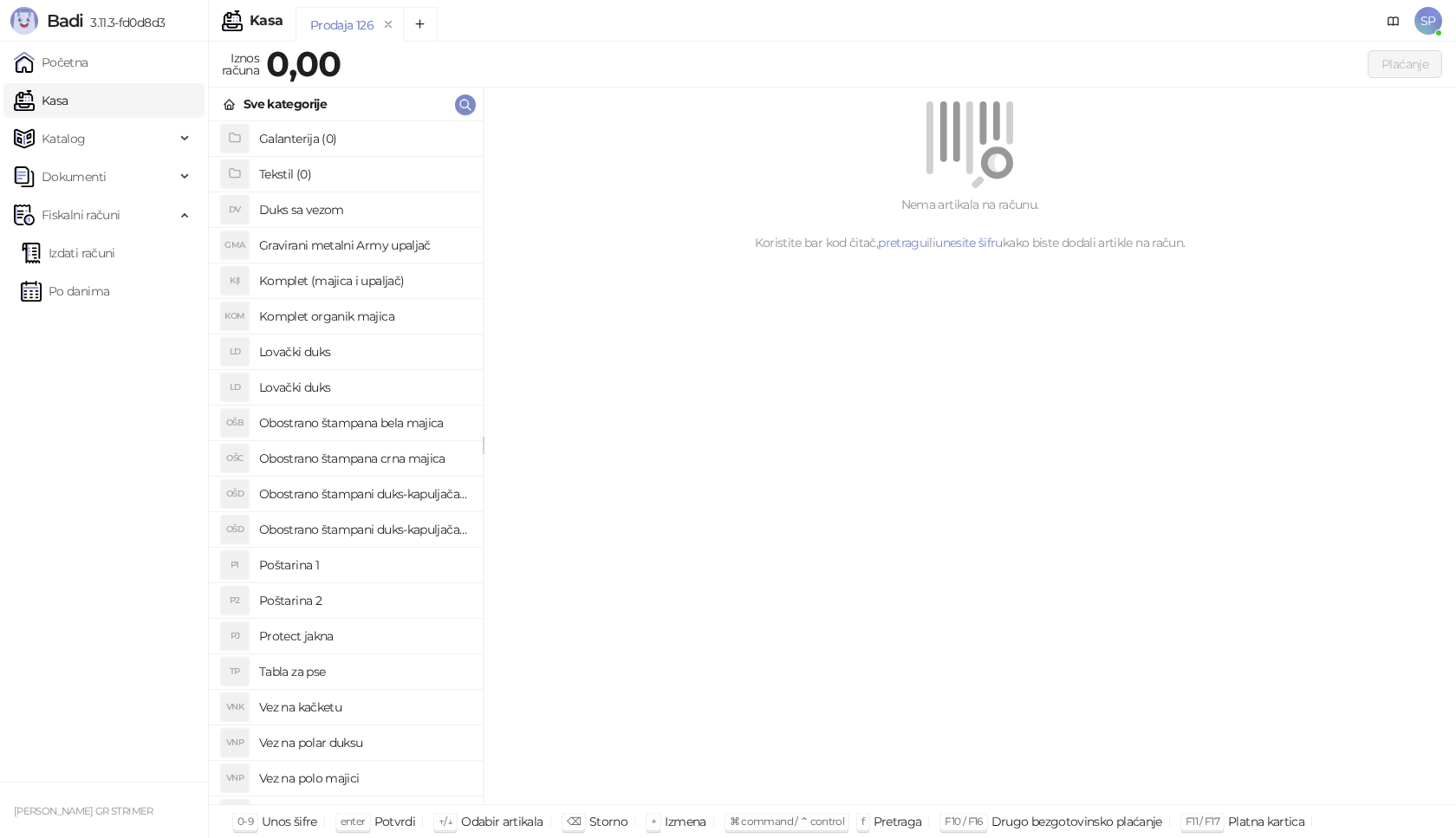
click at [370, 570] on h4 "Poštarina 1" at bounding box center [364, 565] width 210 height 27
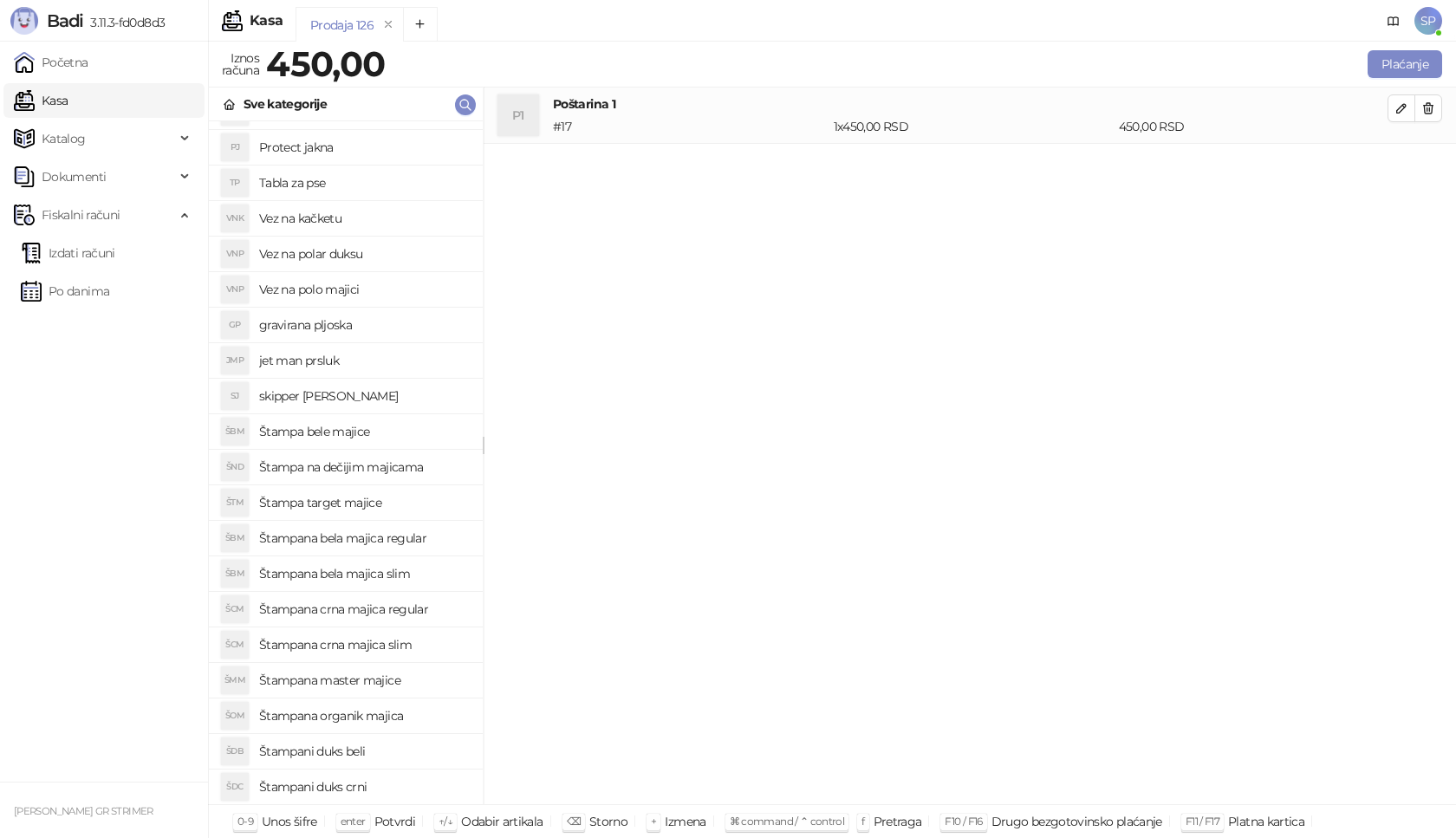
scroll to position [520, 0]
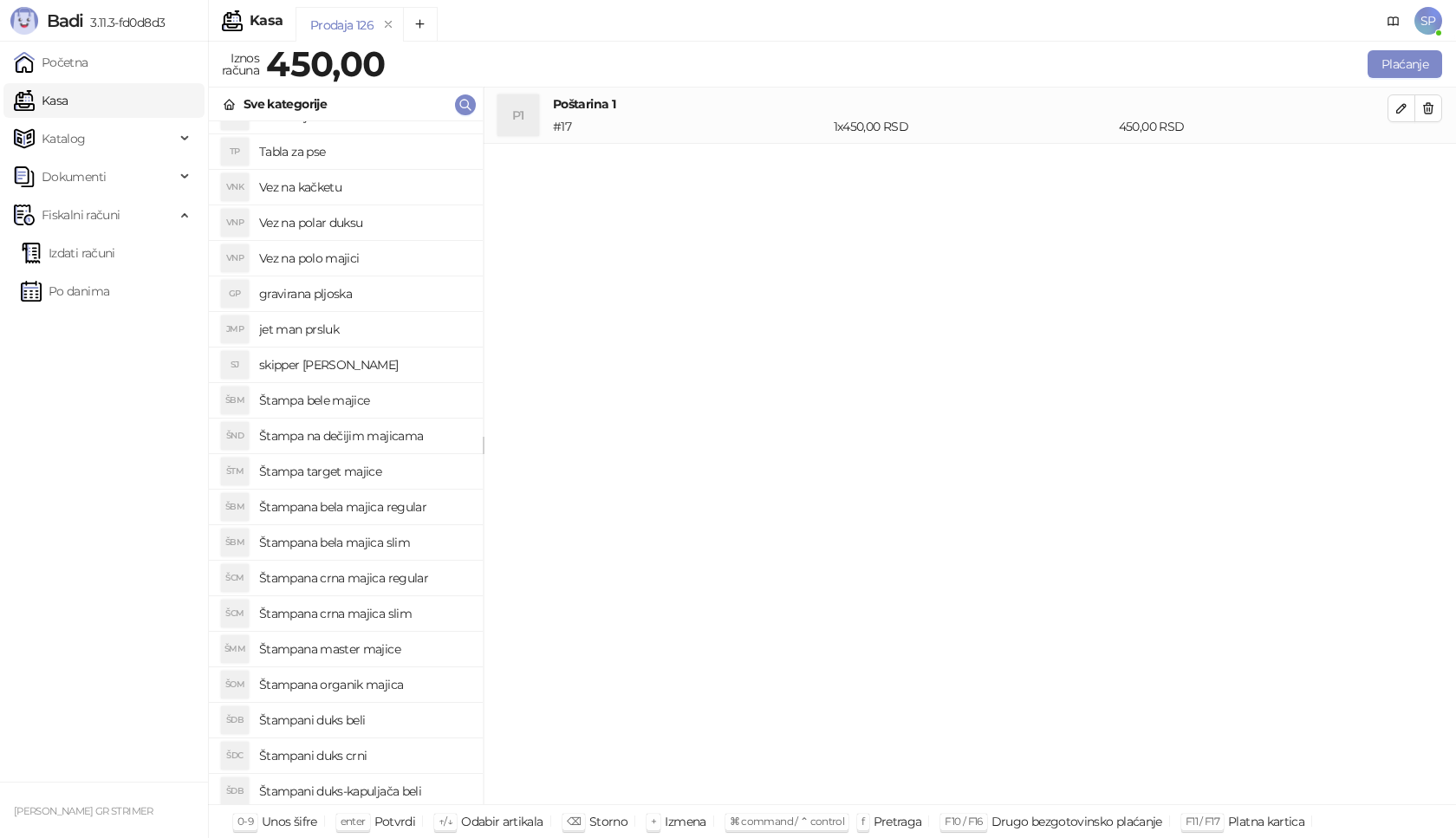
click at [426, 616] on h4 "Štampana crna majica slim" at bounding box center [364, 613] width 210 height 27
click at [1393, 182] on li "ŠCM Štampana crna majica slim # 11 1 x 0,00 RSD 0,00 RSD" at bounding box center [970, 171] width 973 height 58
click at [1399, 161] on icon "button" at bounding box center [1401, 164] width 14 height 14
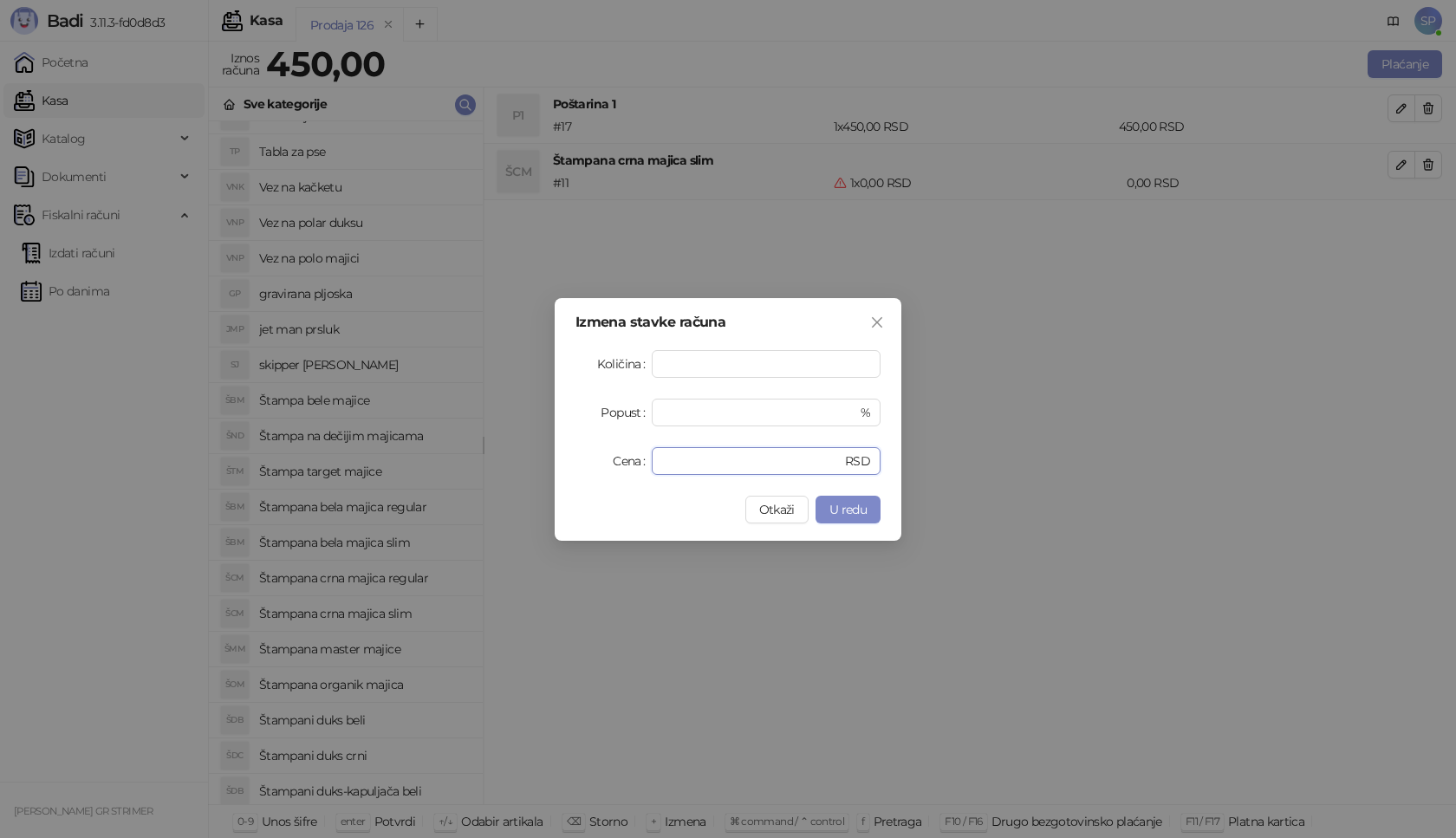
drag, startPoint x: 709, startPoint y: 459, endPoint x: 369, endPoint y: 459, distance: 340.0
click at [369, 459] on div "Izmena stavke računa Količina * Popust * % Cena * RSD Otkaži U redu" at bounding box center [728, 419] width 1456 height 838
type input "****"
click at [845, 516] on span "U redu" at bounding box center [848, 509] width 37 height 16
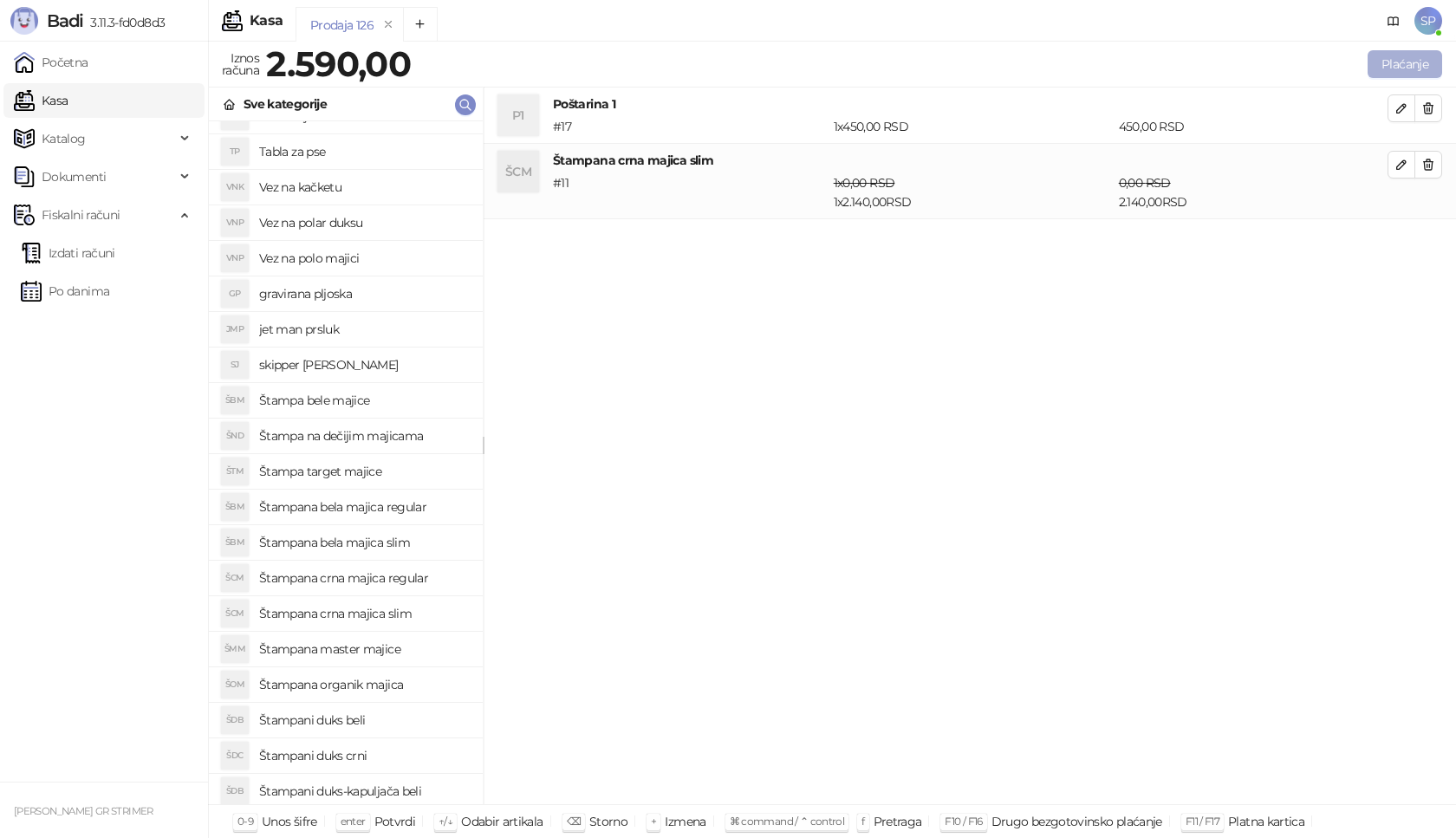
click at [1406, 55] on button "Plaćanje" at bounding box center [1405, 64] width 74 height 27
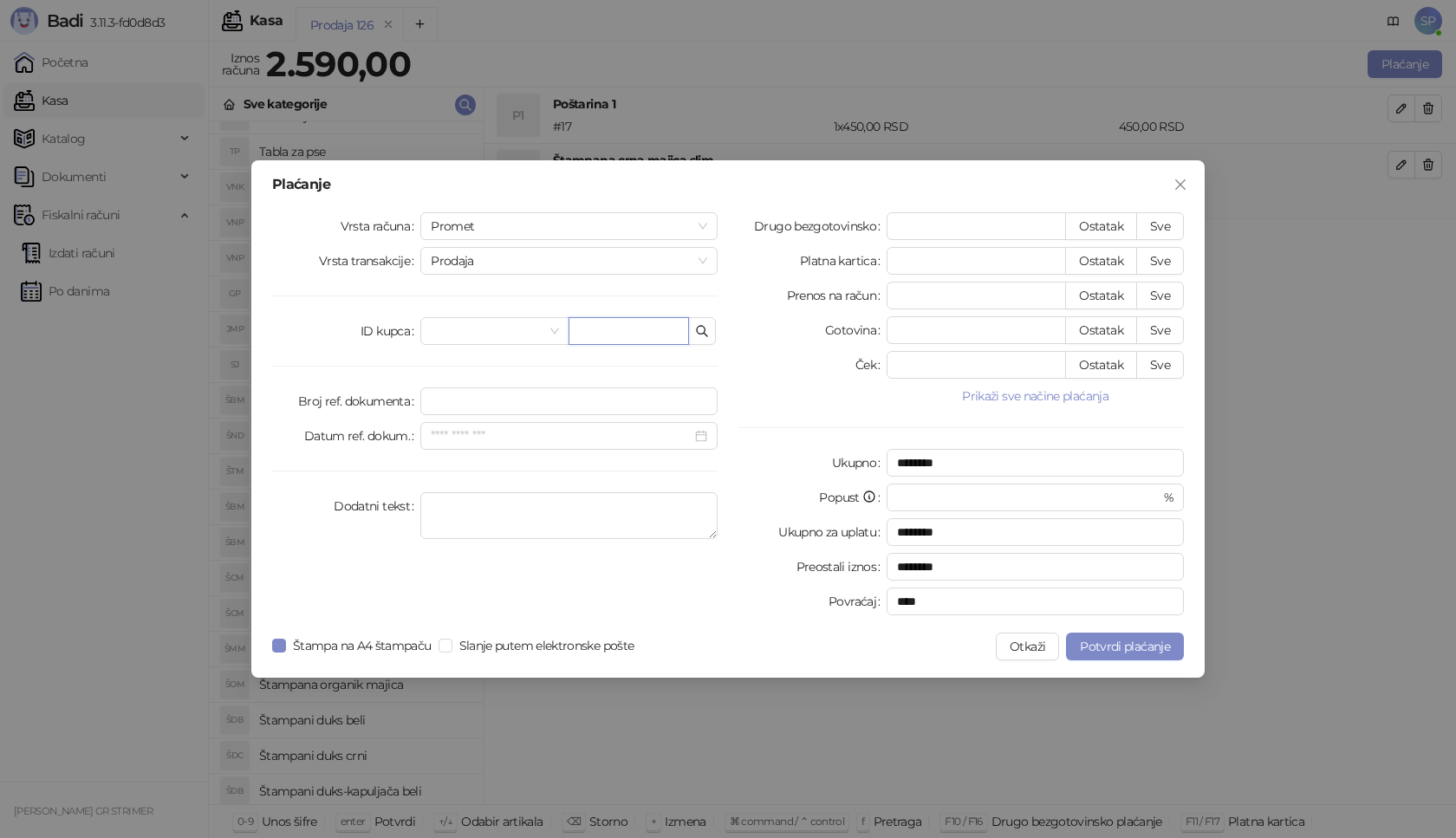
click at [640, 338] on input "text" at bounding box center [628, 331] width 120 height 27
paste input "**********"
type input "**********"
click at [1160, 223] on button "Sve" at bounding box center [1160, 226] width 48 height 27
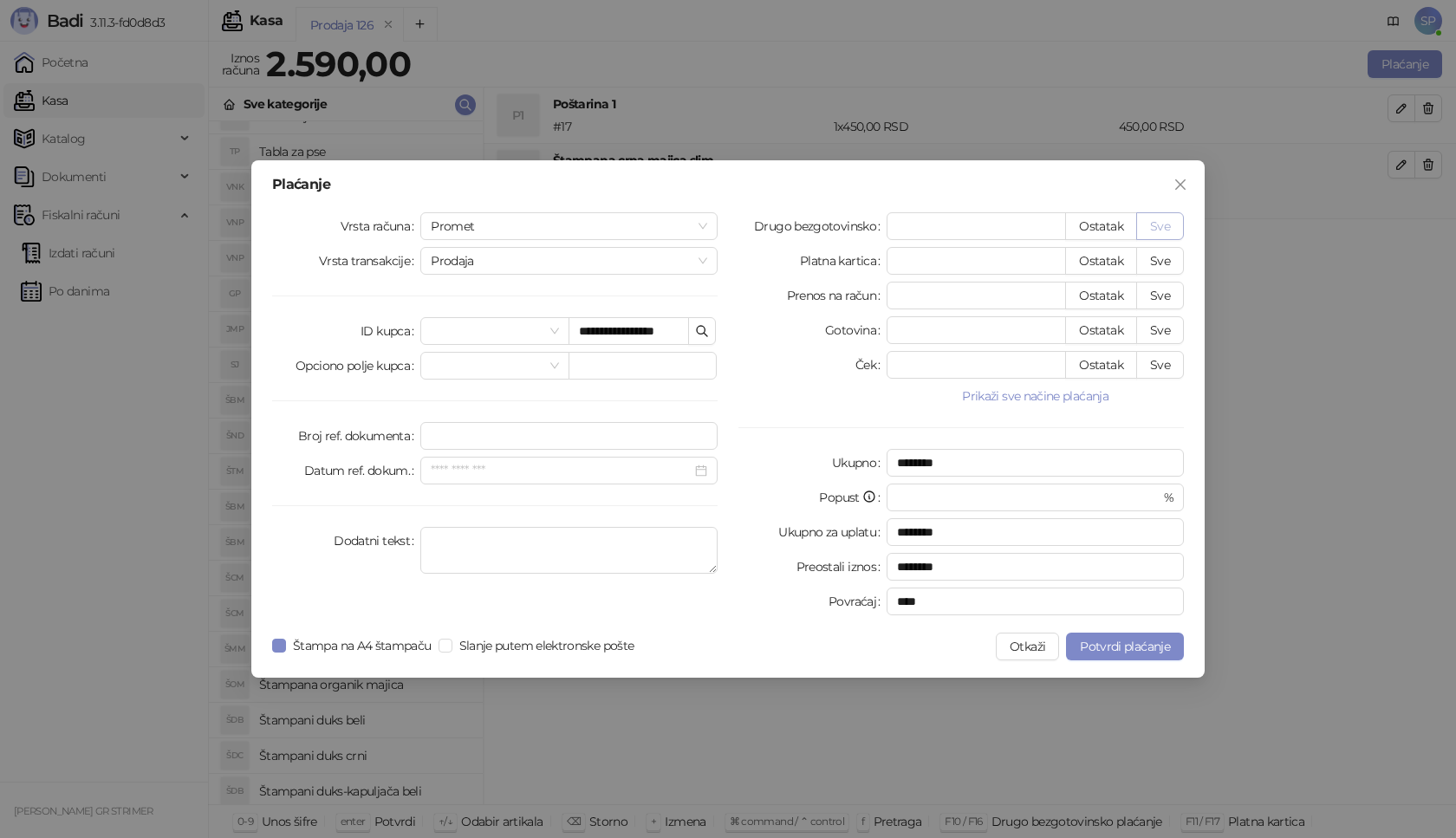
type input "****"
click at [1149, 634] on button "Potvrdi plaćanje" at bounding box center [1125, 646] width 118 height 27
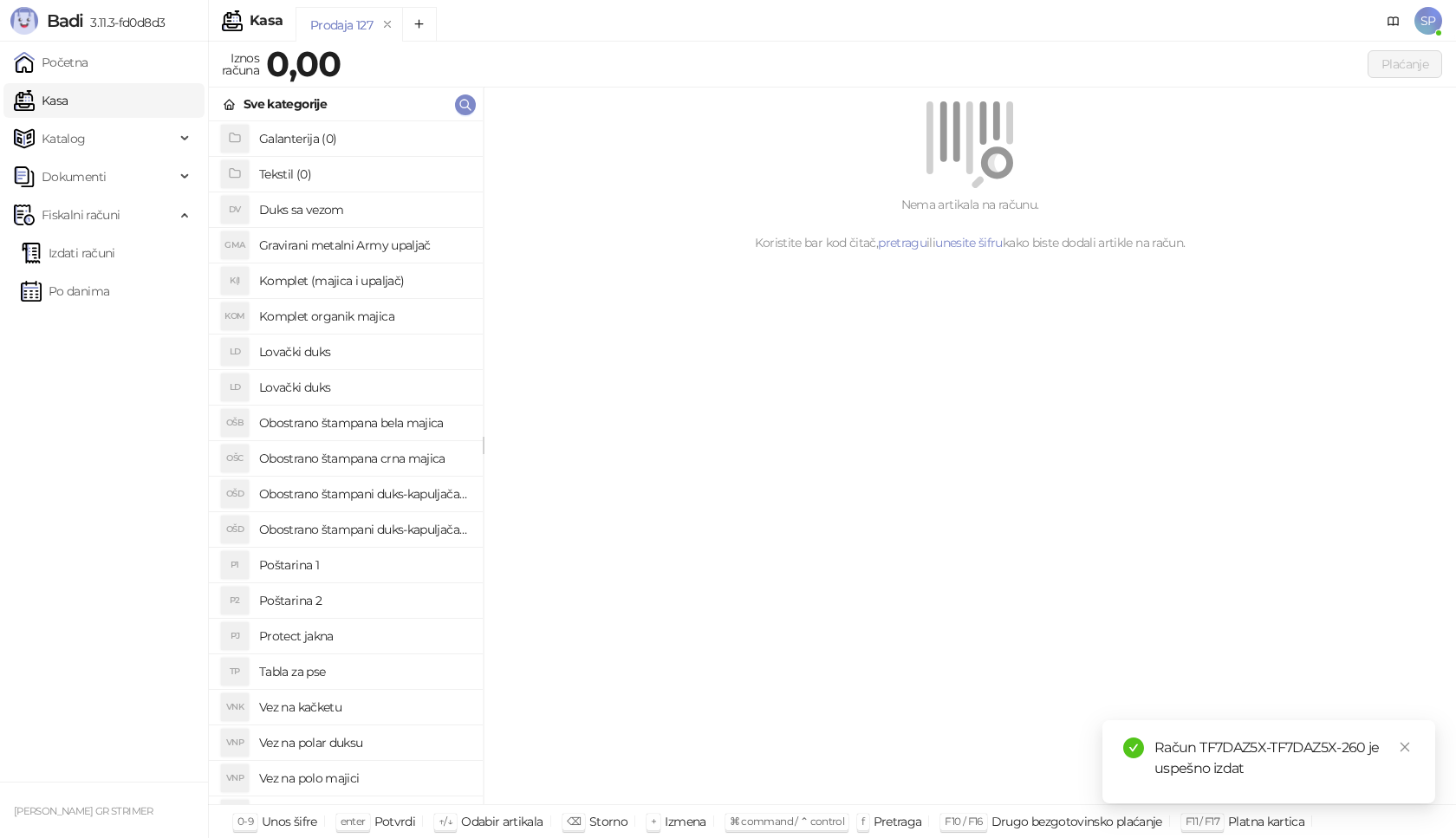
click at [115, 259] on link "Izdati računi" at bounding box center [67, 252] width 95 height 34
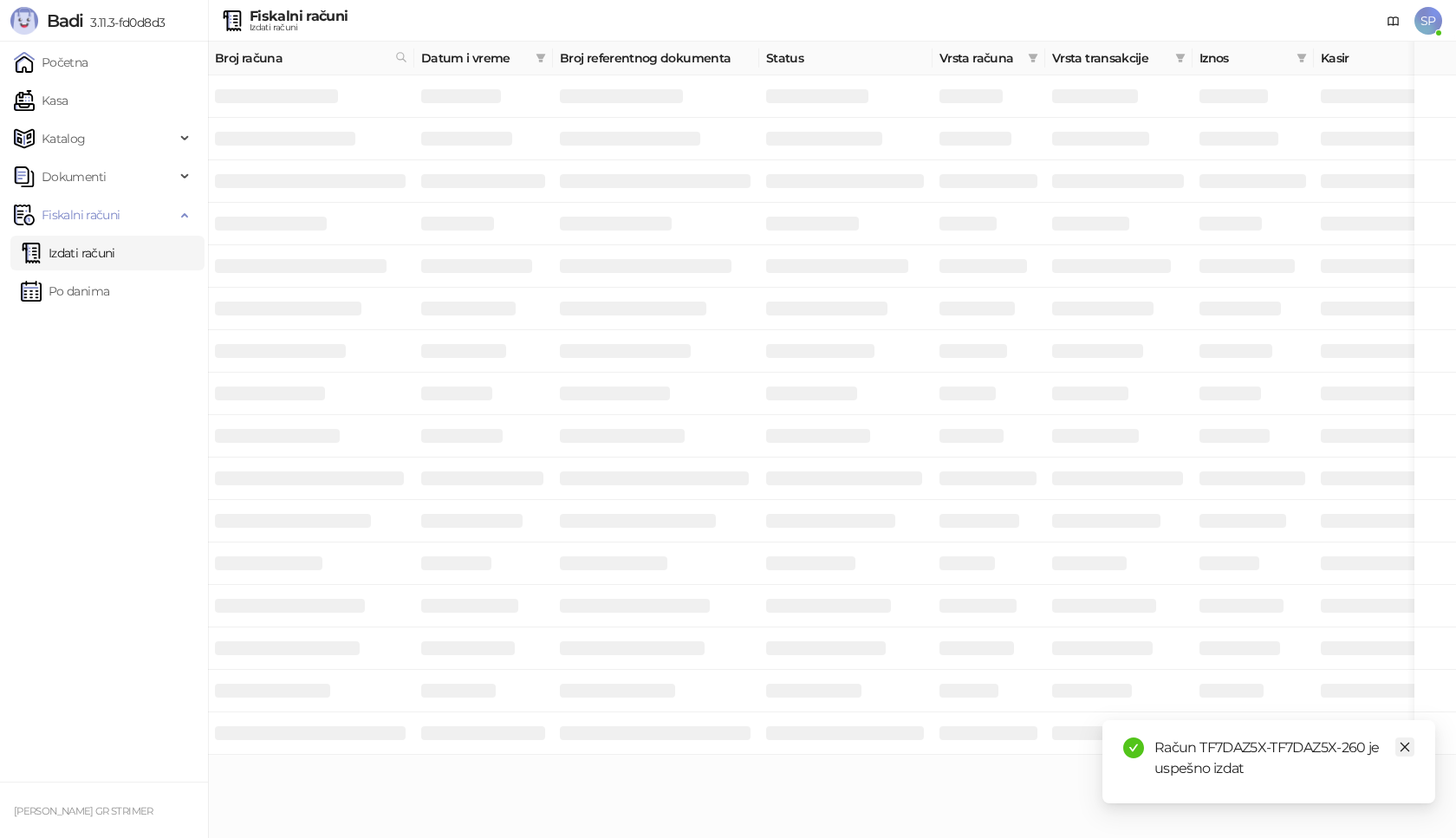
click at [1407, 746] on icon "close" at bounding box center [1405, 747] width 12 height 12
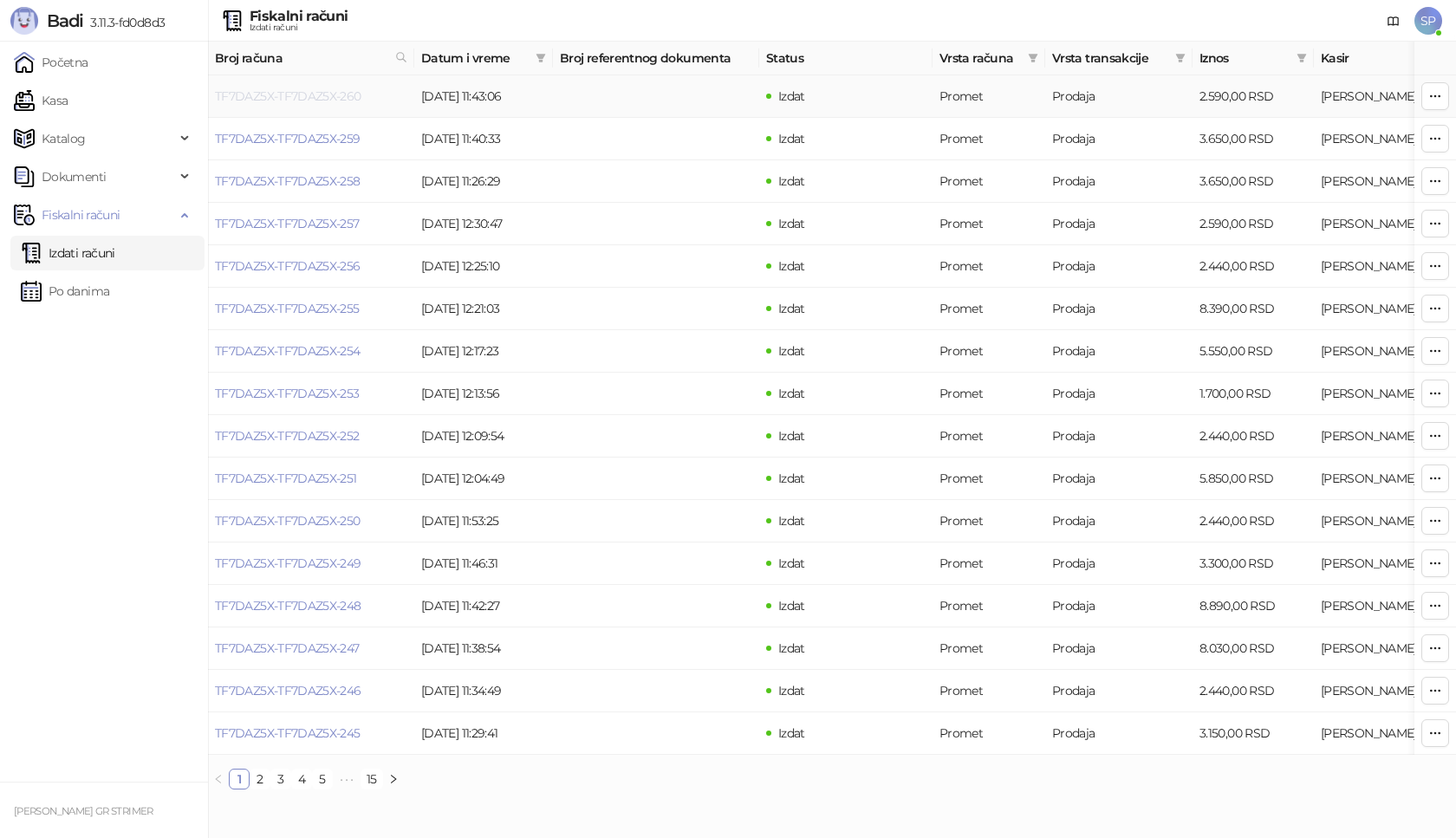
click at [312, 100] on link "TF7DAZ5X-TF7DAZ5X-260" at bounding box center [288, 96] width 147 height 16
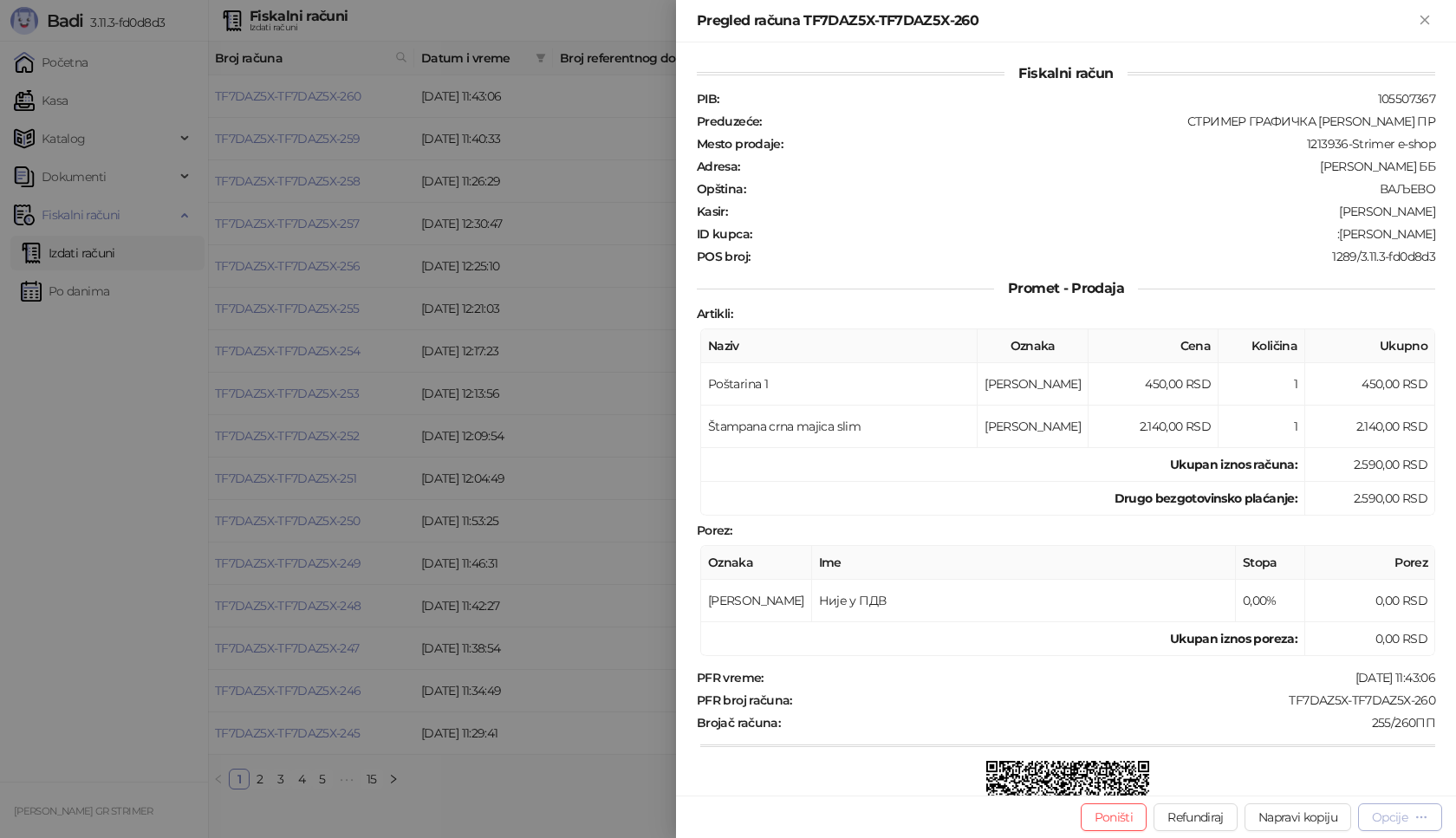
click at [1400, 818] on div "Opcije" at bounding box center [1390, 817] width 35 height 16
click at [1368, 783] on span "Preuzmi u PDF formatu" at bounding box center [1340, 783] width 178 height 20
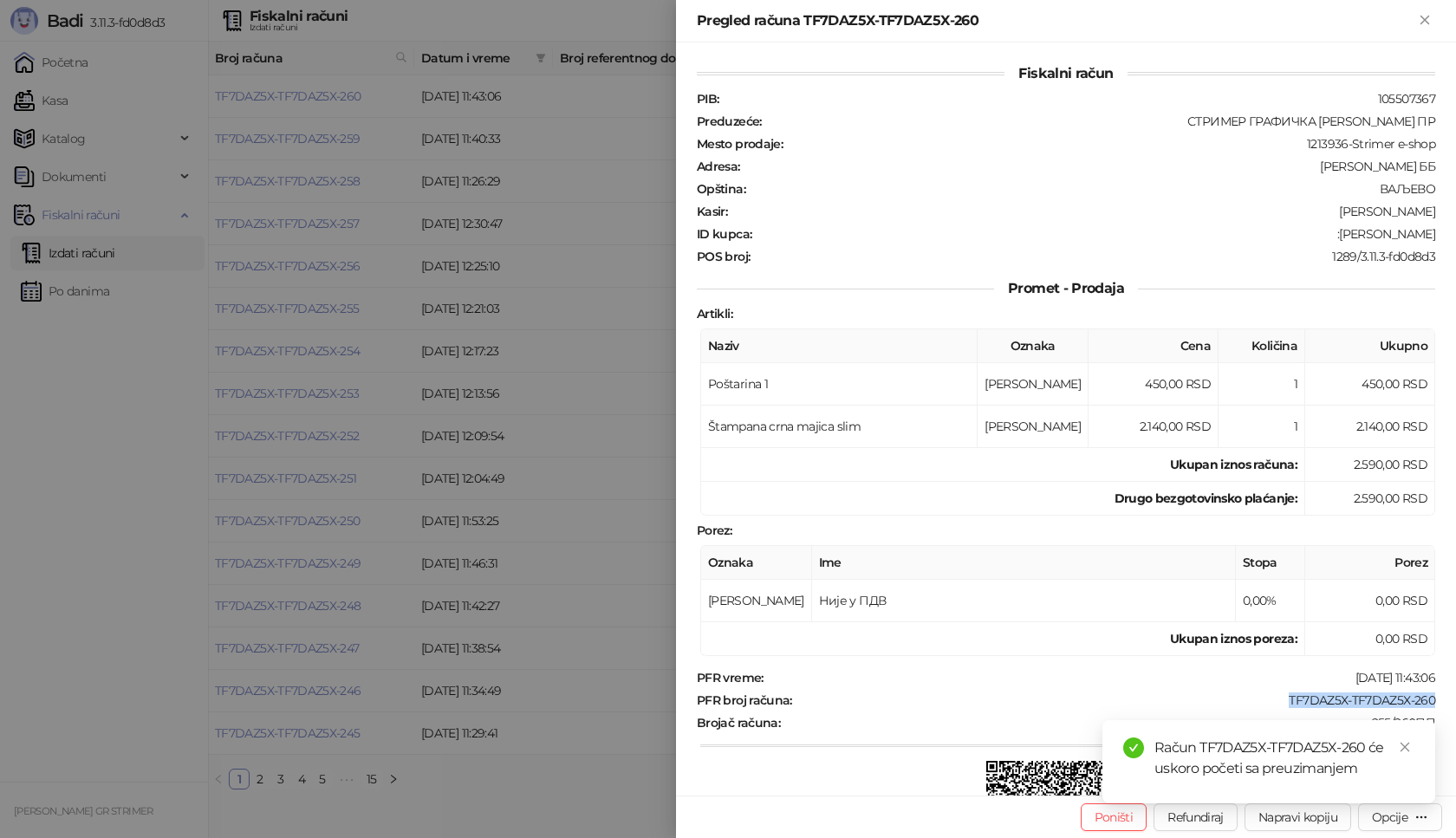
drag, startPoint x: 1275, startPoint y: 705, endPoint x: 1454, endPoint y: 705, distance: 179.0
click at [1454, 705] on div "Fiskalni račun PIB : 105507367 Preduzeće : СТРИМЕР ГРАФИЧКА РАДЊА [PERSON_NAME]…" at bounding box center [1066, 419] width 780 height 753
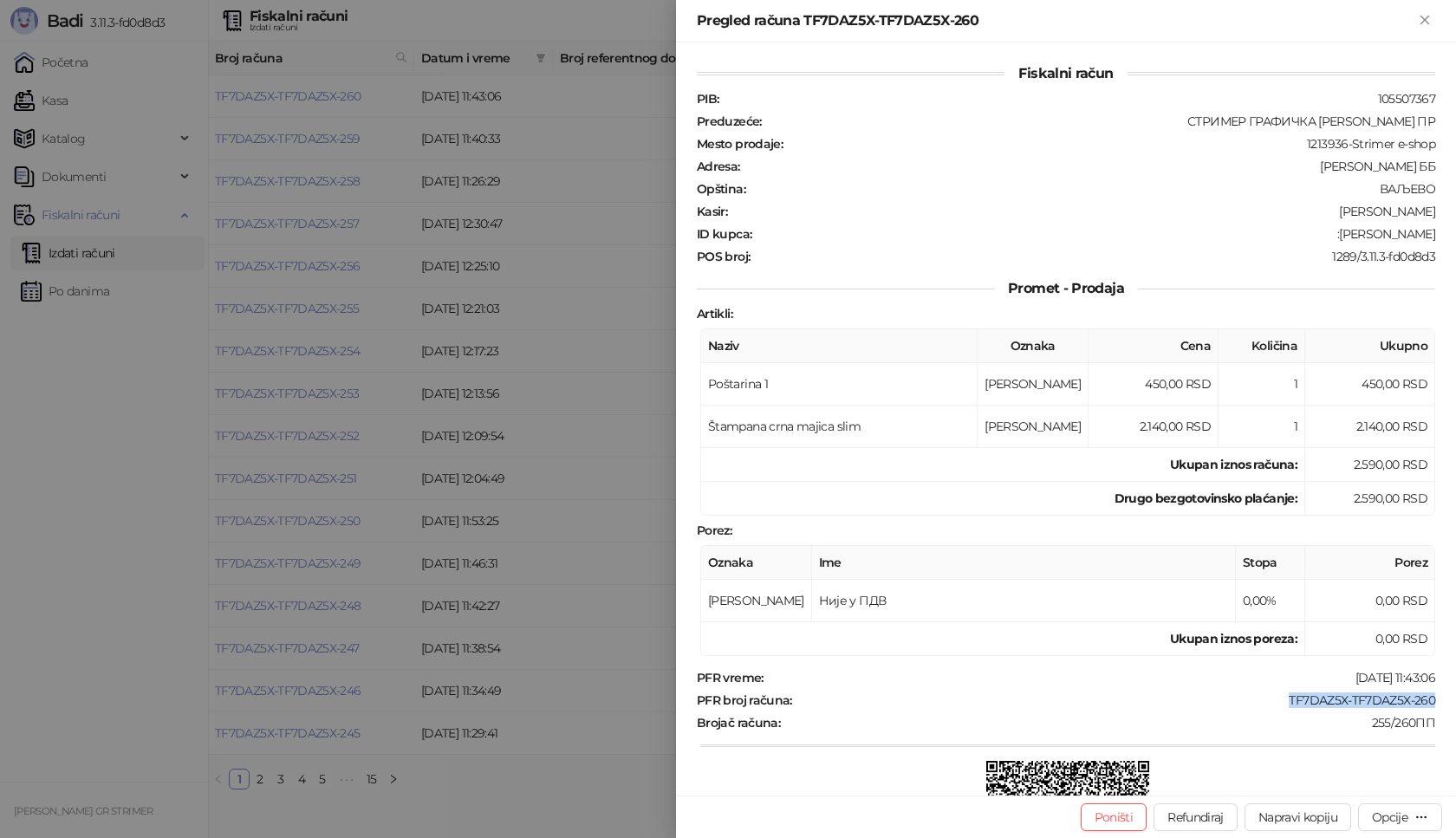
copy div "TF7DAZ5X-TF7DAZ5X-260"
drag, startPoint x: 1316, startPoint y: 235, endPoint x: 1455, endPoint y: 243, distance: 139.2
click at [1455, 243] on div "Fiskalni račun PIB : 105507367 Preduzeće : СТРИМЕР ГРАФИЧКА РАДЊА [PERSON_NAME]…" at bounding box center [1066, 419] width 780 height 753
copy div "[PERSON_NAME]"
click at [1424, 17] on icon "Zatvori" at bounding box center [1425, 20] width 16 height 16
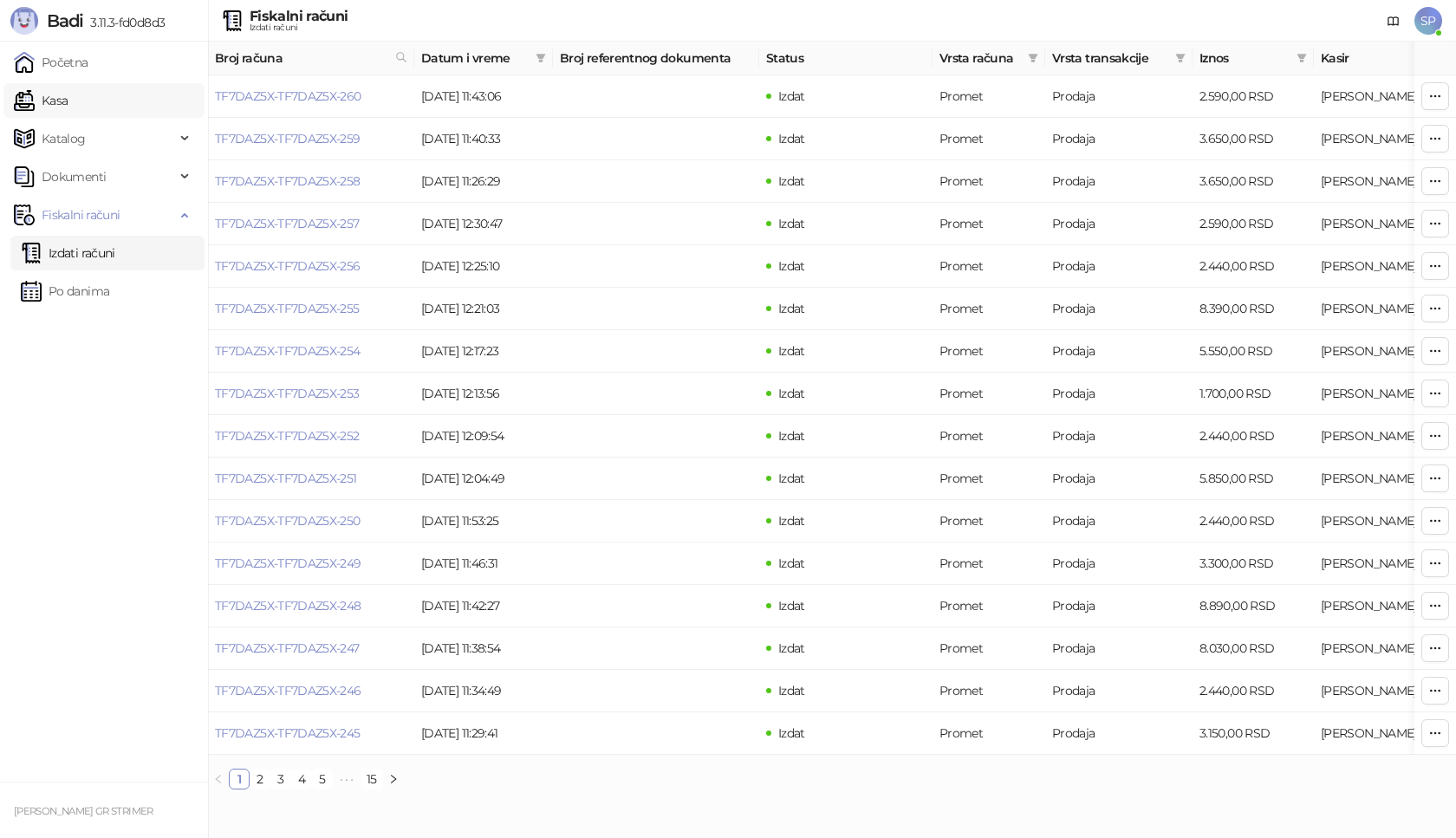
click at [58, 98] on link "Kasa" at bounding box center [40, 100] width 54 height 34
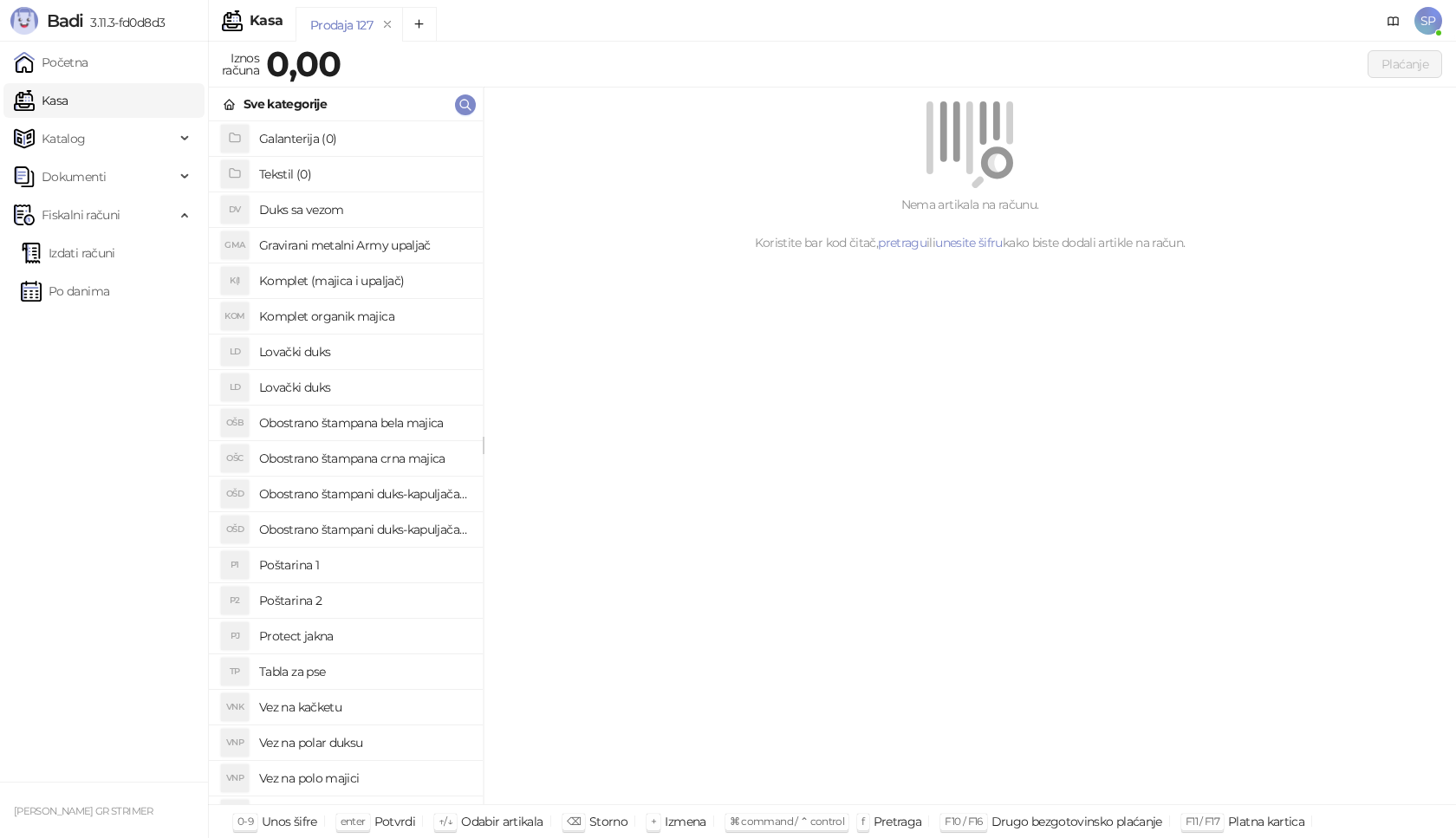
click at [353, 565] on h4 "Poštarina 1" at bounding box center [364, 565] width 210 height 27
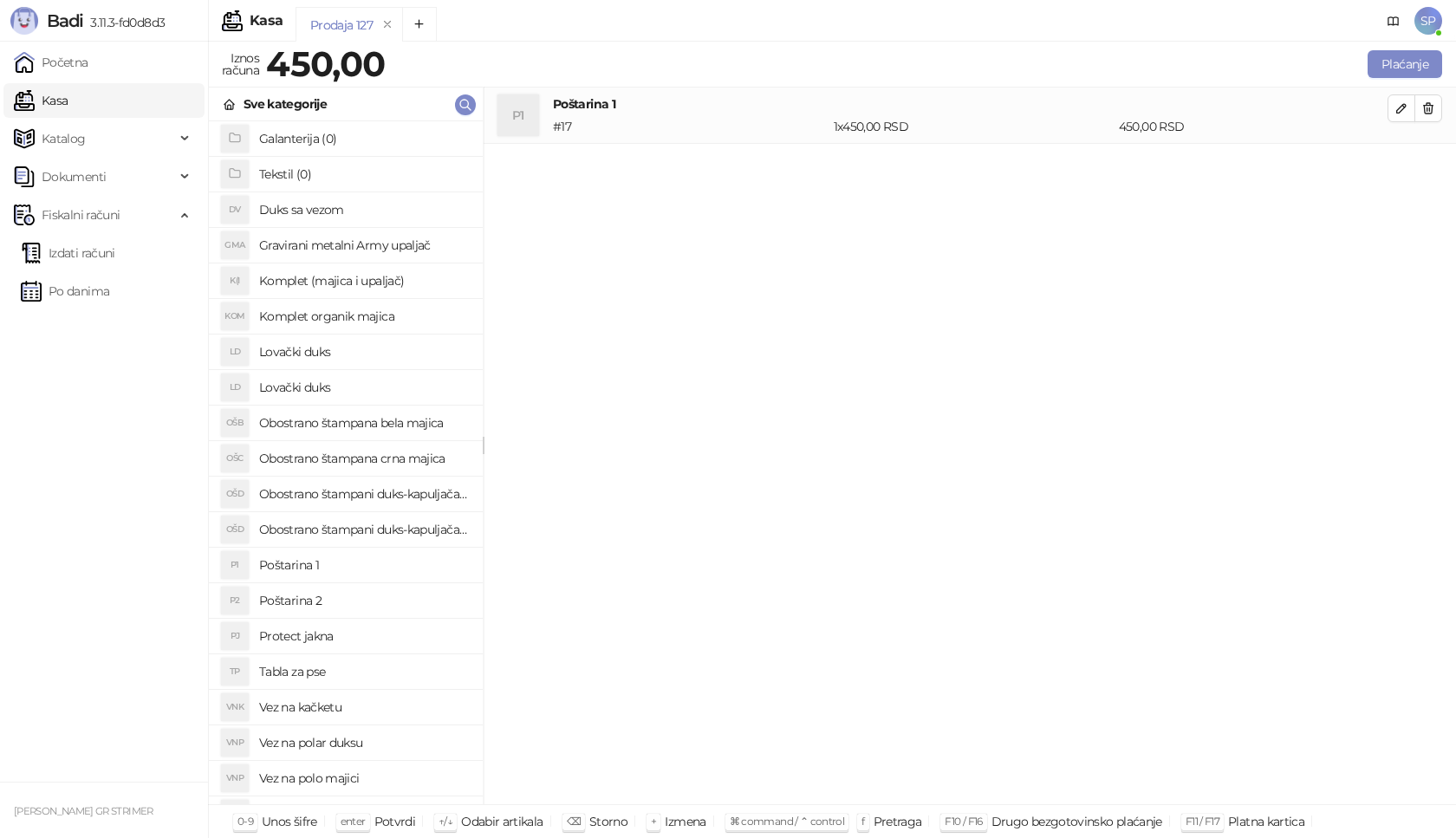
click at [407, 280] on h4 "Komplet (majica i upaljač)" at bounding box center [364, 281] width 210 height 27
click at [1394, 157] on icon "button" at bounding box center [1401, 164] width 14 height 14
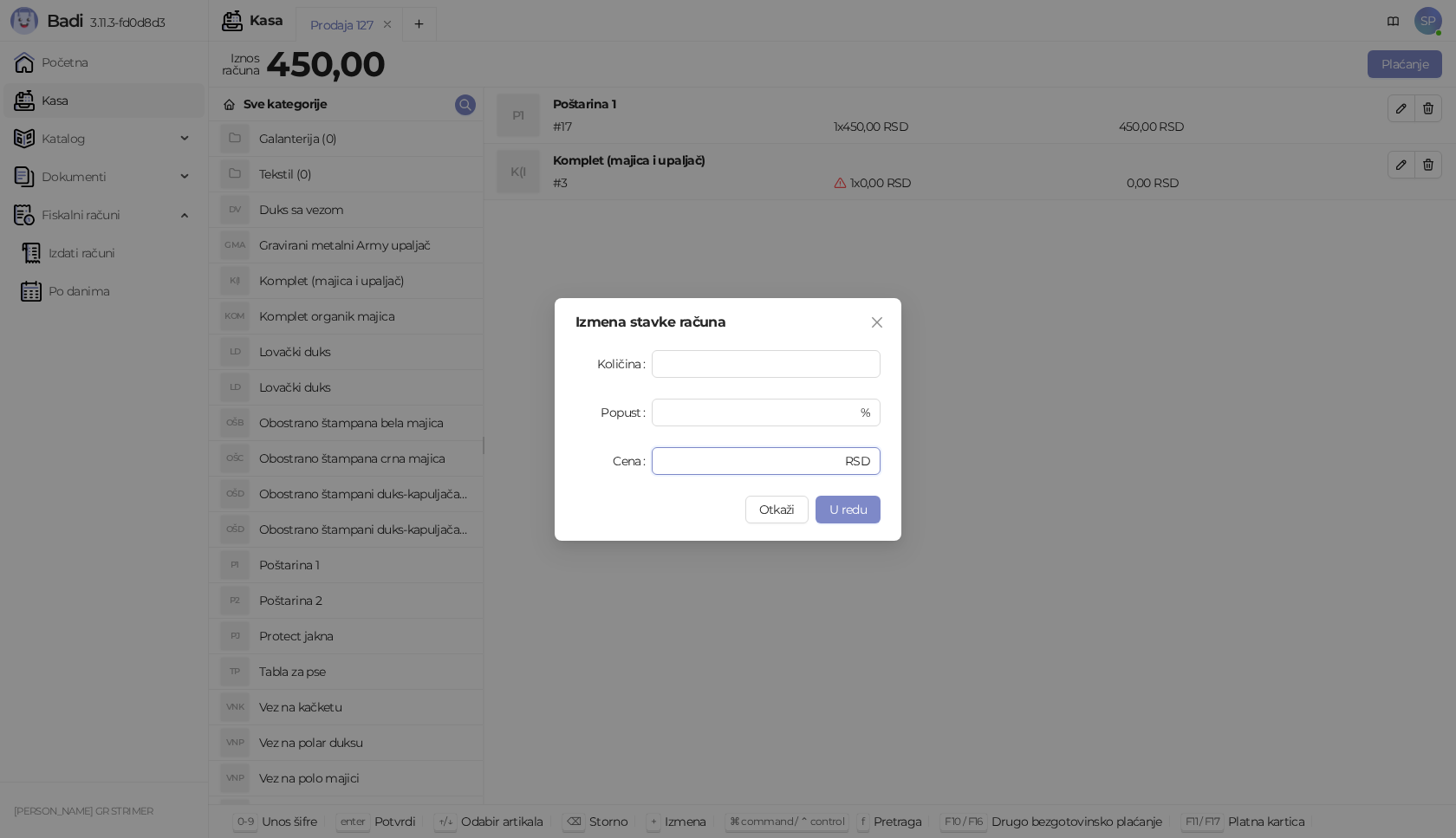
drag, startPoint x: 707, startPoint y: 458, endPoint x: 515, endPoint y: 480, distance: 193.3
click at [515, 480] on div "Izmena stavke računa Količina * Popust * % Cena * RSD Otkaži U redu" at bounding box center [728, 419] width 1456 height 838
type input "****"
click at [852, 523] on div "Izmena stavke računa Količina * Popust * % Cena **** RSD Otkaži U redu" at bounding box center [728, 419] width 347 height 243
click at [862, 515] on span "U redu" at bounding box center [848, 509] width 37 height 16
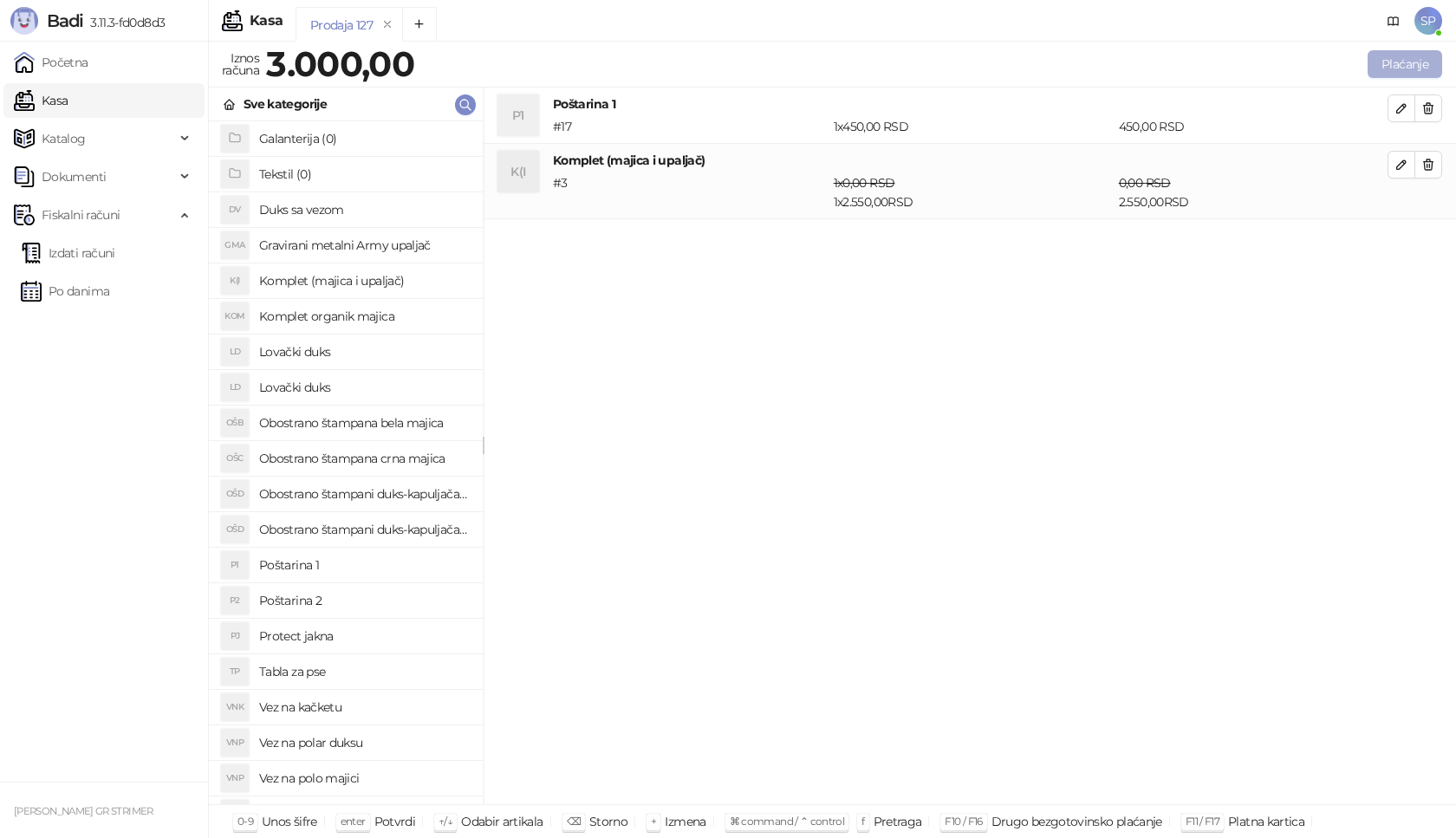
click at [1426, 56] on button "Plaćanje" at bounding box center [1405, 64] width 74 height 27
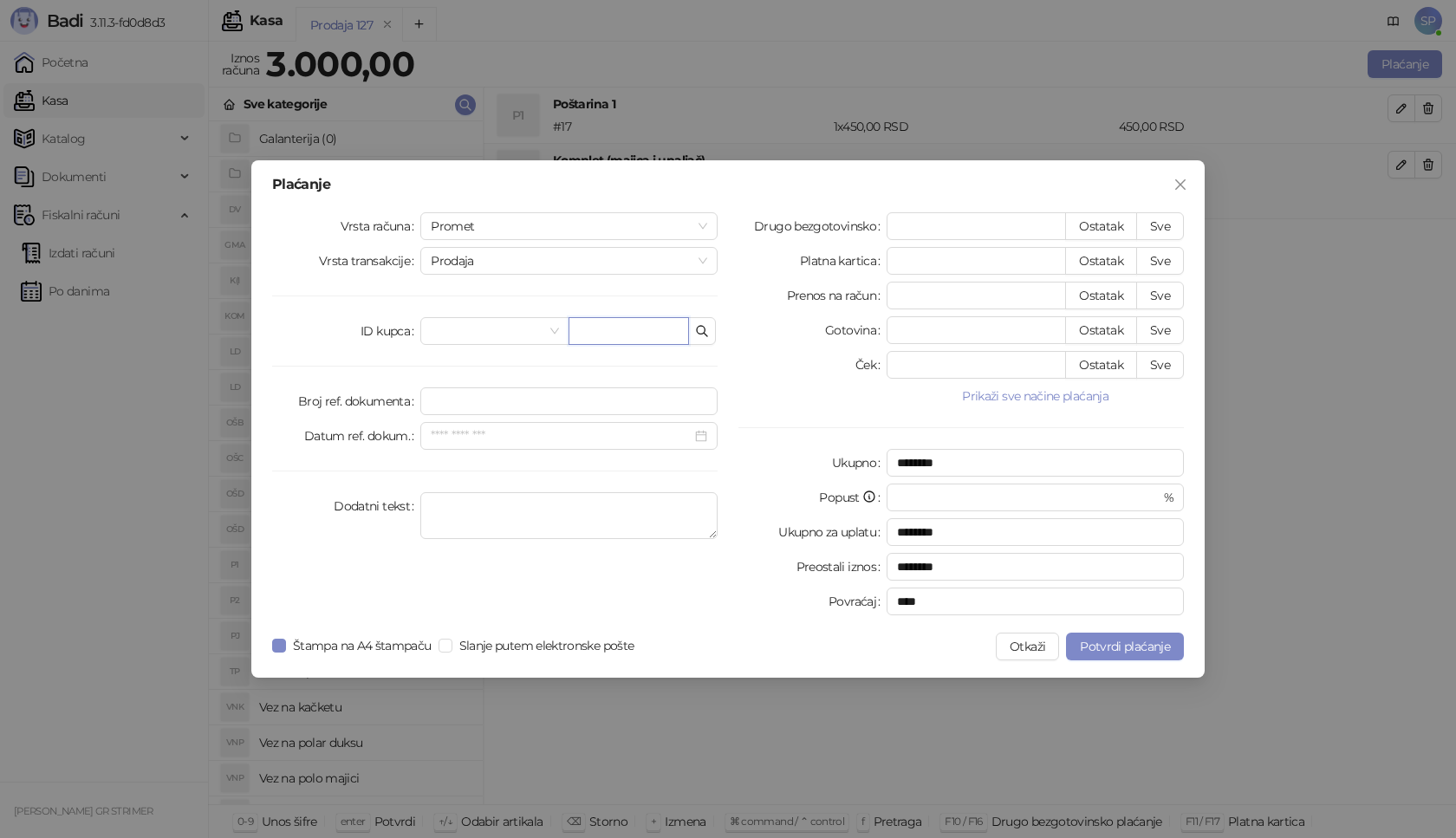
click at [646, 330] on input "text" at bounding box center [628, 331] width 120 height 27
paste input "**********"
type input "**********"
click at [1156, 224] on button "Sve" at bounding box center [1160, 226] width 48 height 27
type input "****"
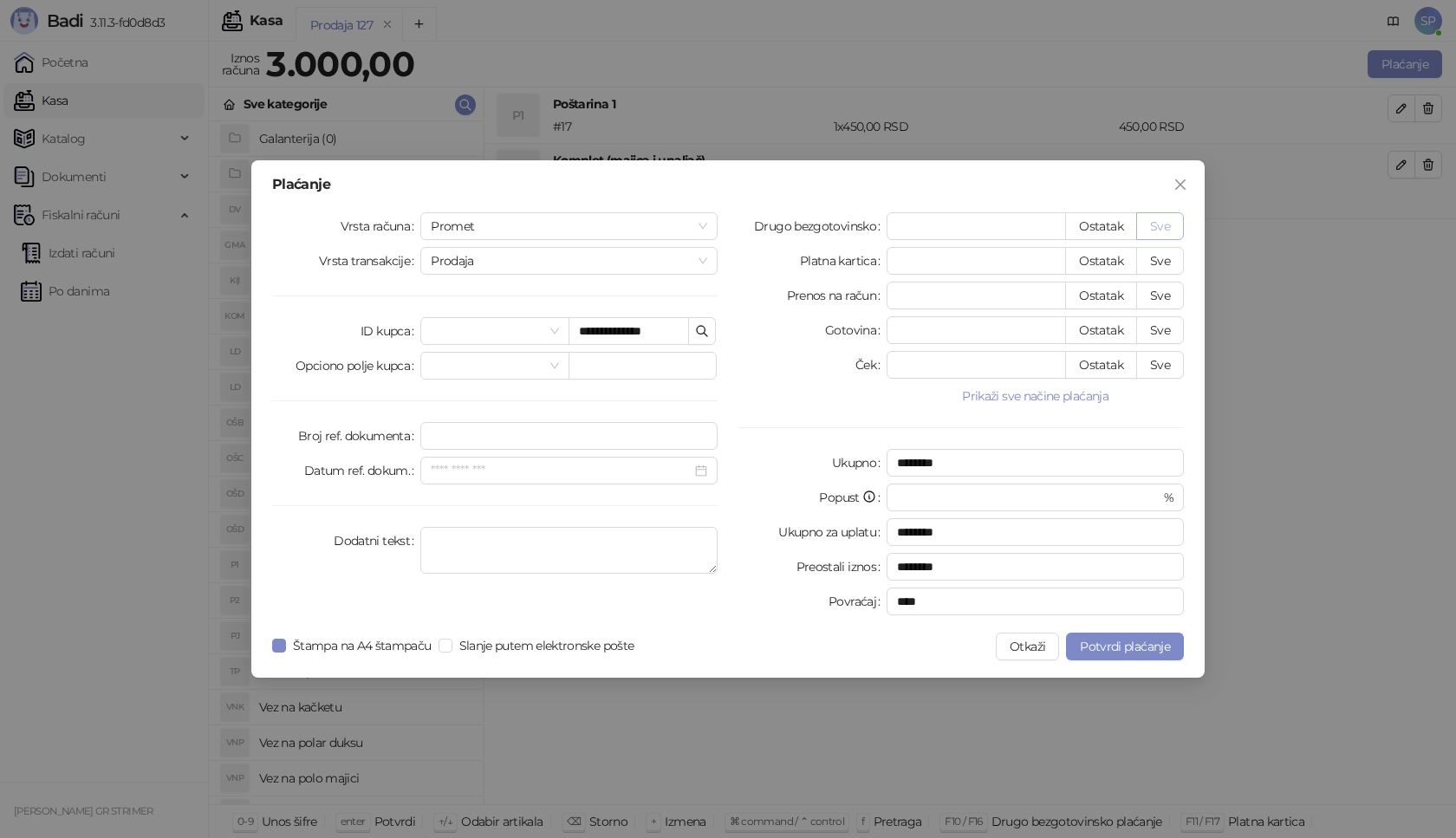
type input "****"
click at [1101, 633] on button "Potvrdi plaćanje" at bounding box center [1125, 646] width 118 height 27
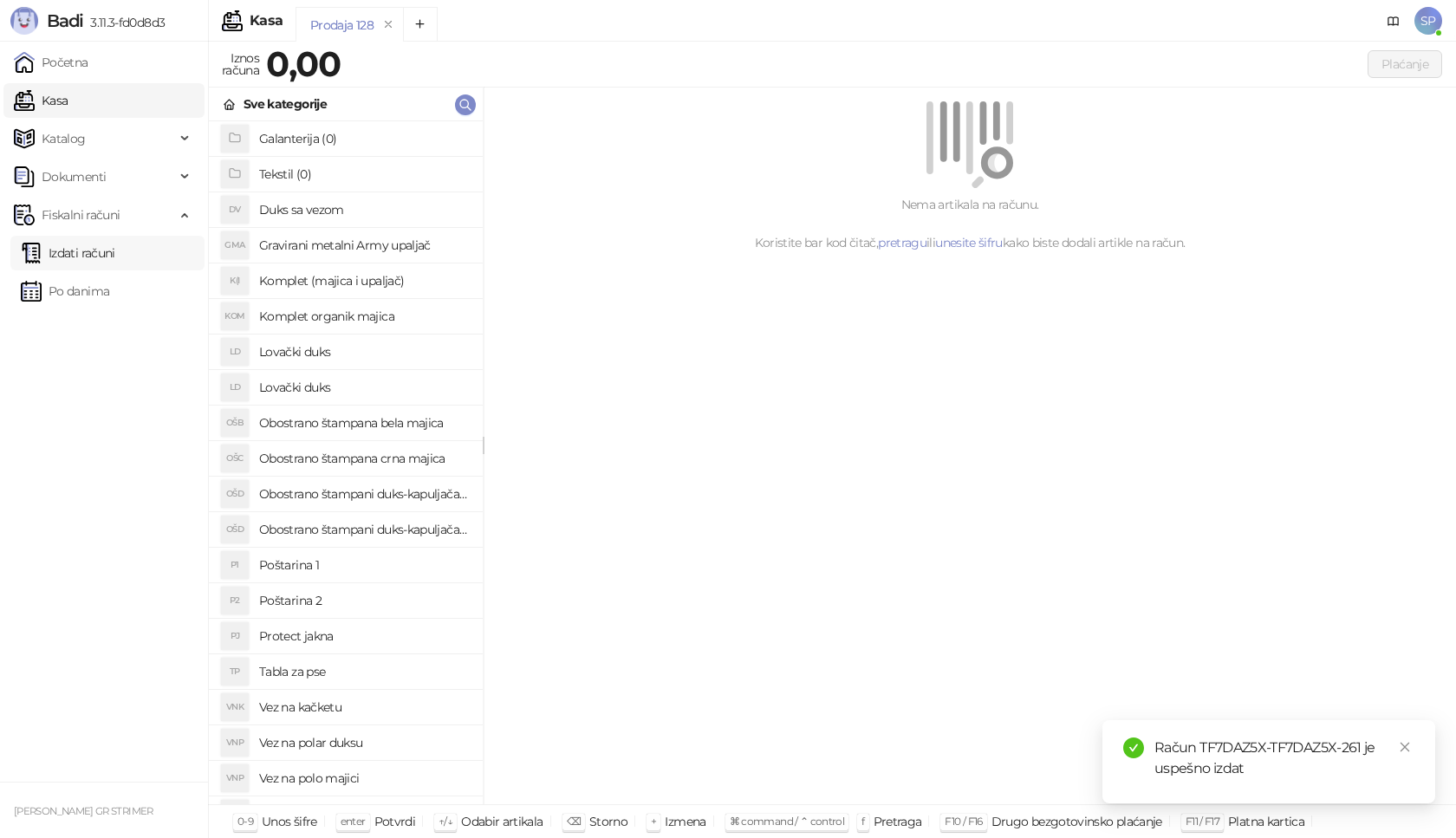
click at [109, 254] on link "Izdati računi" at bounding box center [67, 252] width 95 height 34
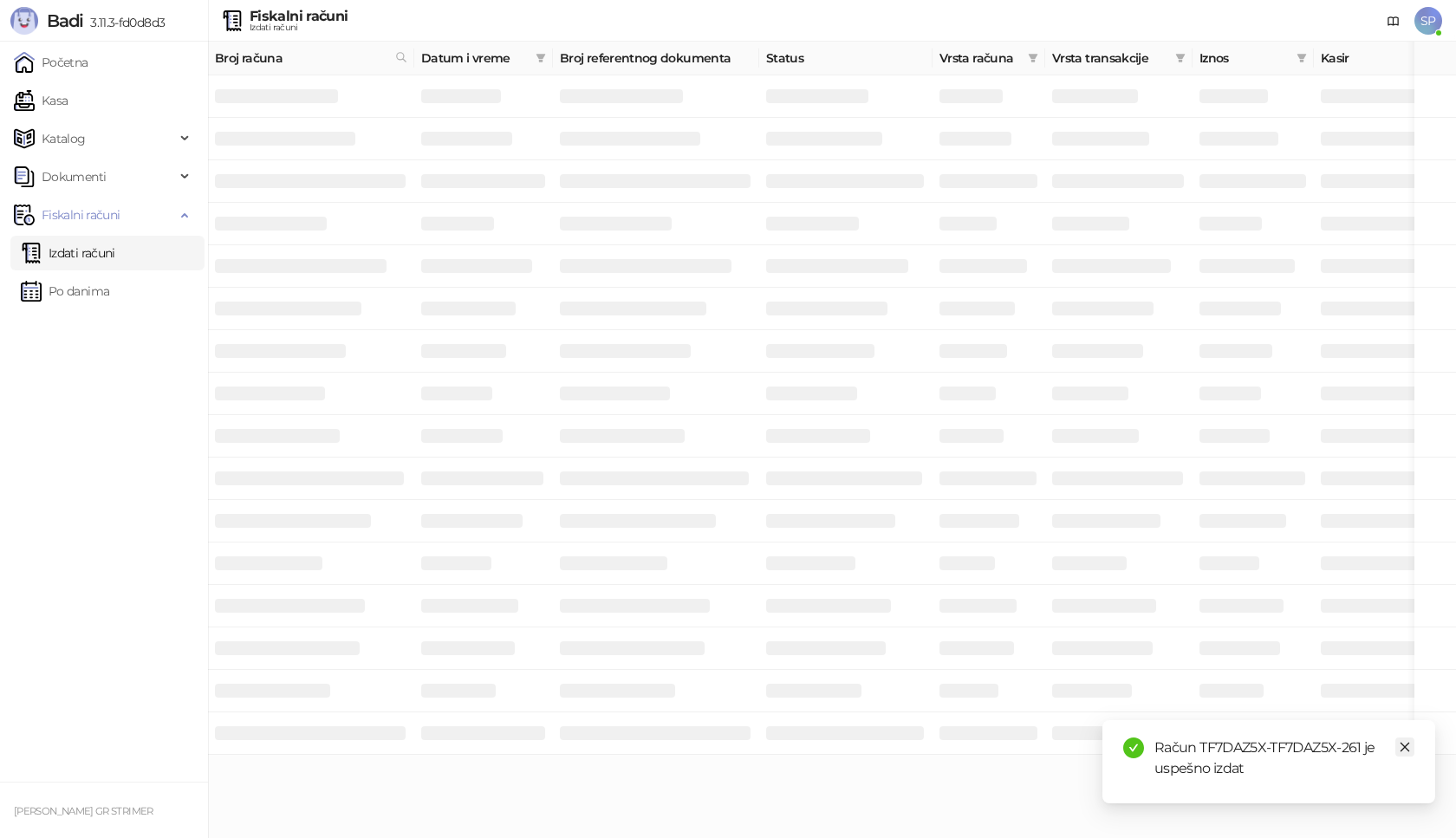
click at [1406, 744] on icon "close" at bounding box center [1405, 747] width 12 height 12
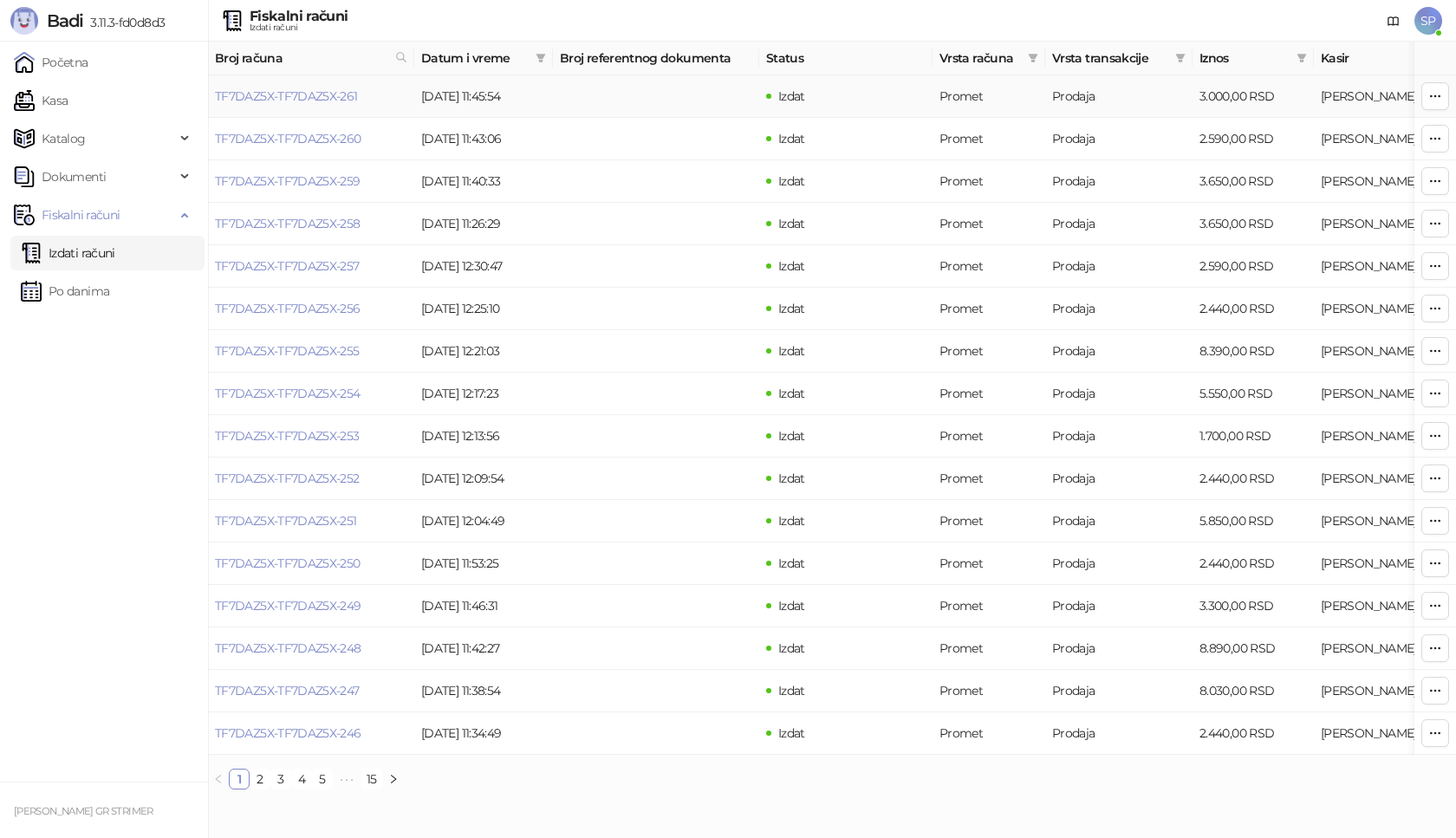
click at [300, 101] on link "TF7DAZ5X-TF7DAZ5X-261" at bounding box center [287, 96] width 143 height 16
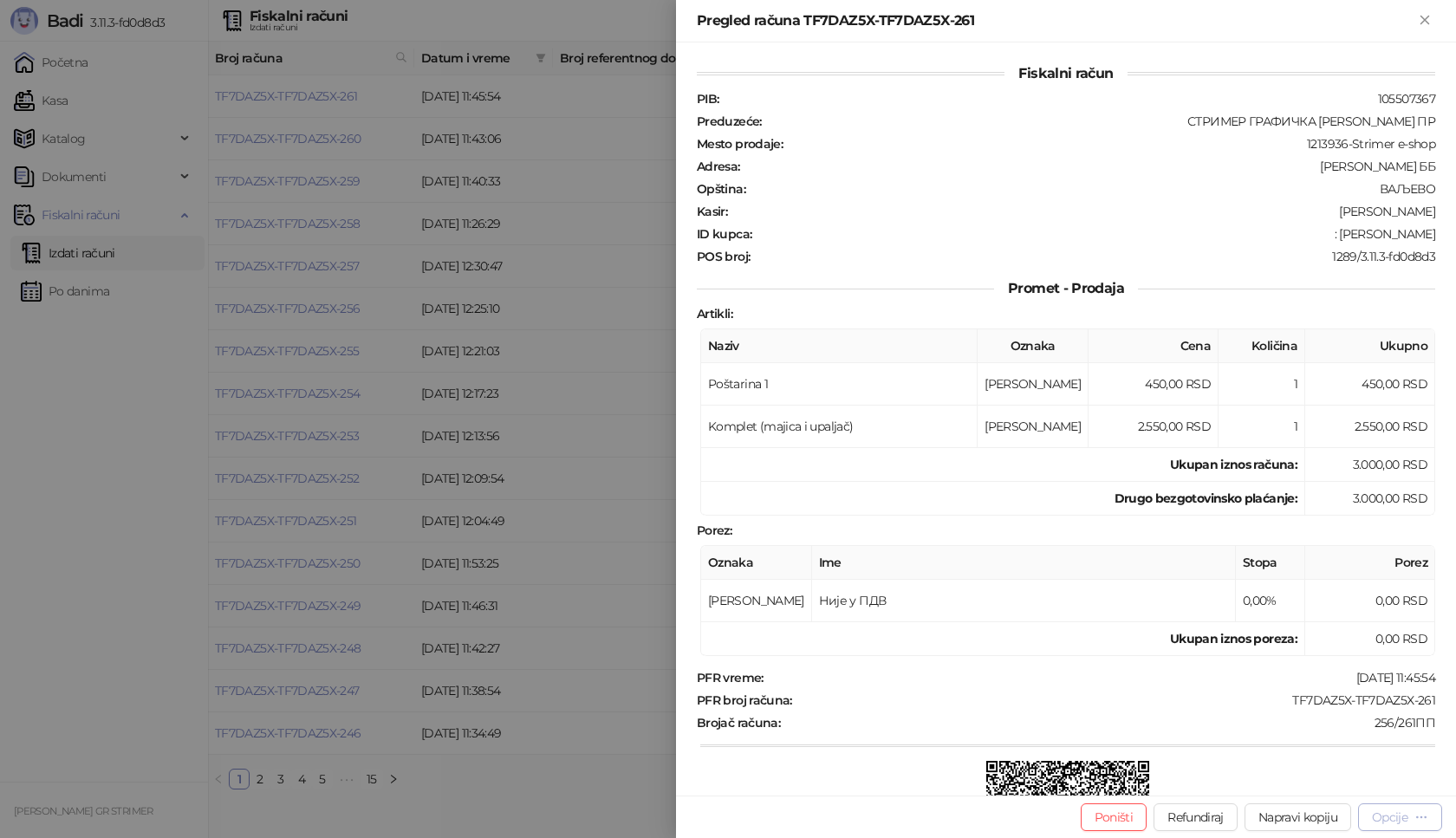
click at [1400, 811] on div "Opcije" at bounding box center [1390, 817] width 35 height 16
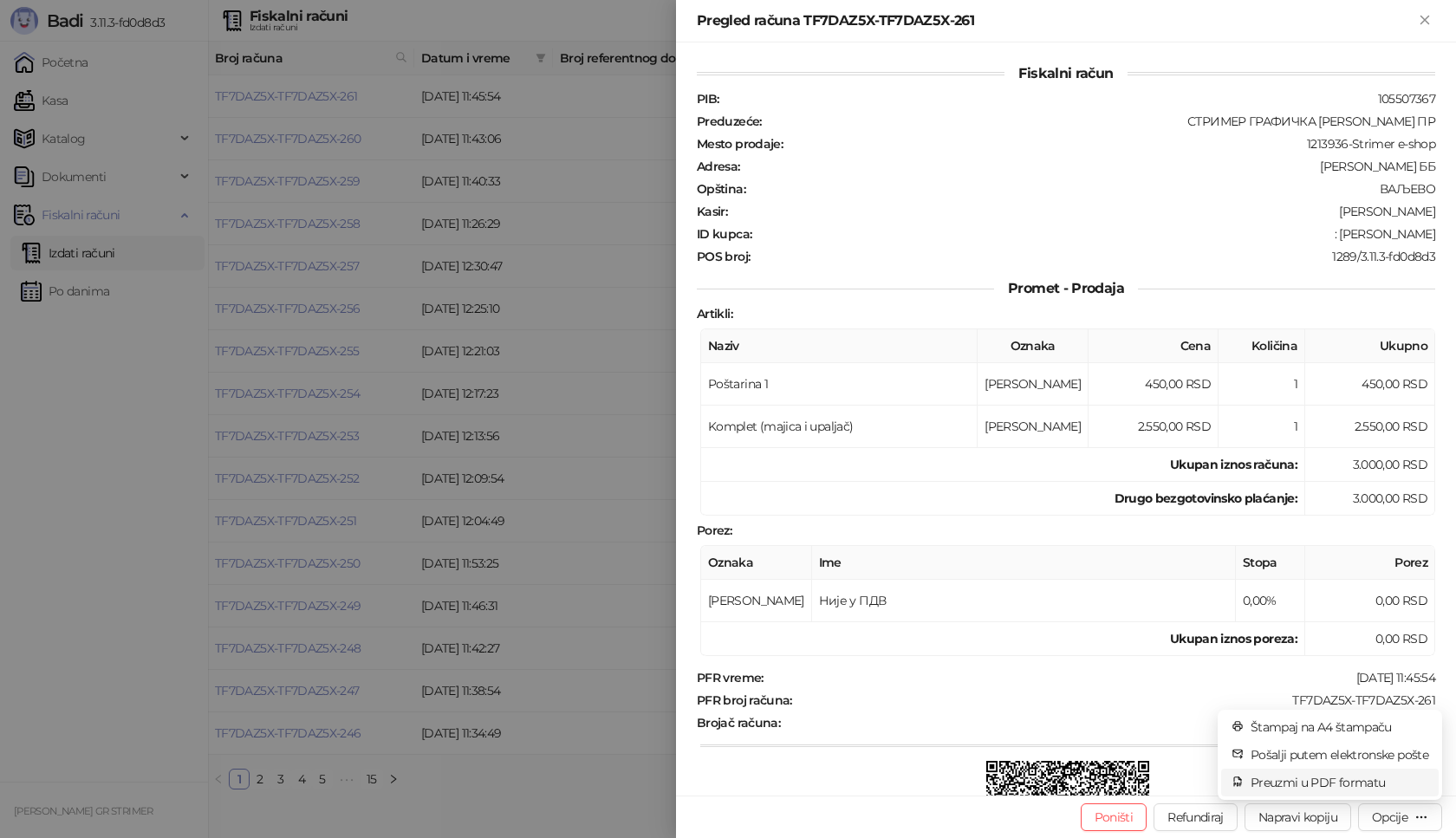
click at [1308, 787] on span "Preuzmi u PDF formatu" at bounding box center [1340, 783] width 178 height 20
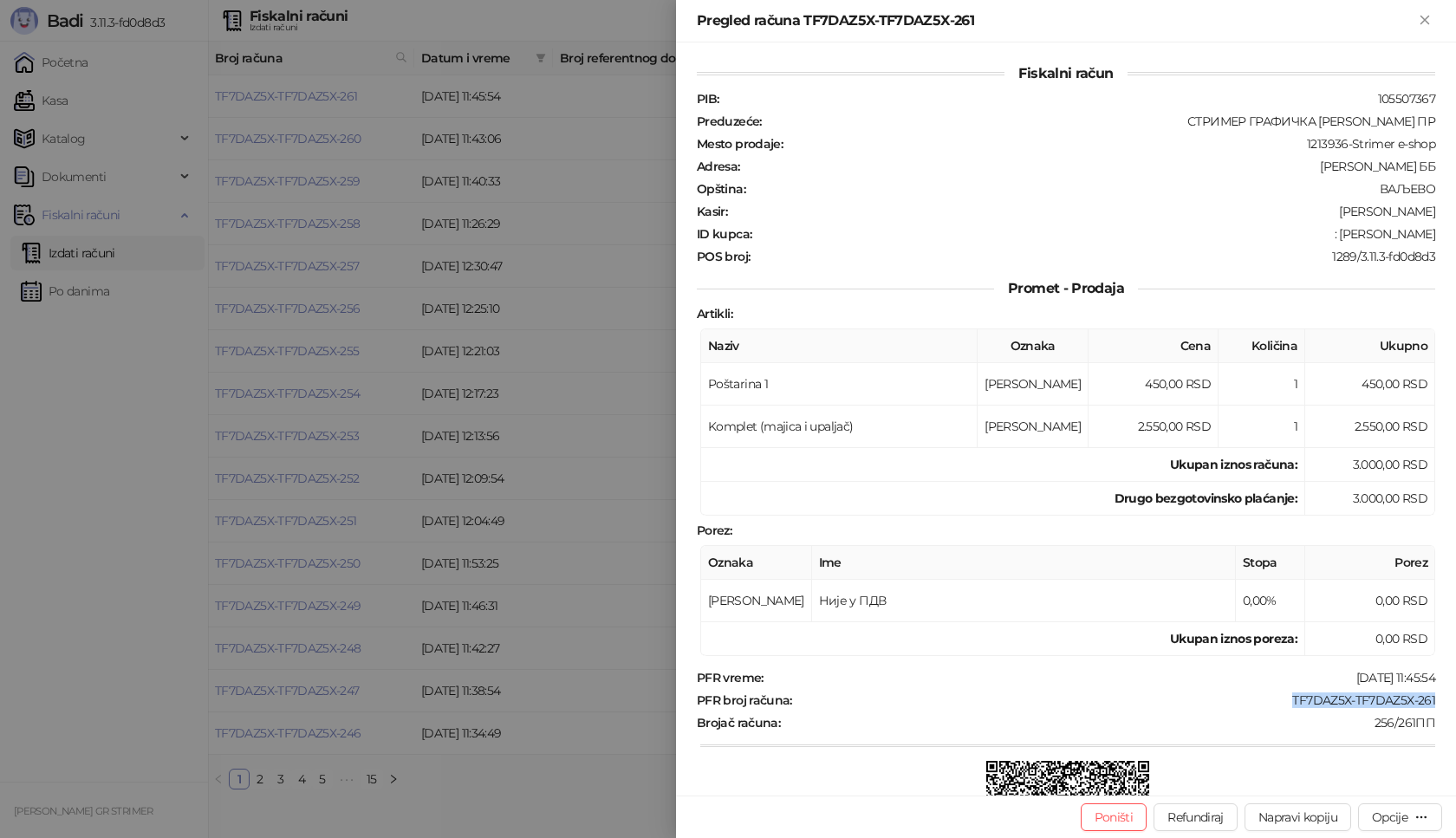
drag, startPoint x: 1281, startPoint y: 703, endPoint x: 1455, endPoint y: 697, distance: 174.1
click at [1455, 697] on div "Fiskalni račun PIB : 105507367 Preduzeće : СТРИМЕР ГРАФИЧКА РАДЊА [PERSON_NAME]…" at bounding box center [1066, 419] width 780 height 753
copy div "TF7DAZ5X-TF7DAZ5X-261"
drag, startPoint x: 1350, startPoint y: 237, endPoint x: 1433, endPoint y: 244, distance: 83.3
click at [1433, 244] on div "Fiskalni račun PIB : 105507367 Preduzeće : СТРИМЕР ГРАФИЧКА РАДЊА [PERSON_NAME]…" at bounding box center [1066, 419] width 780 height 753
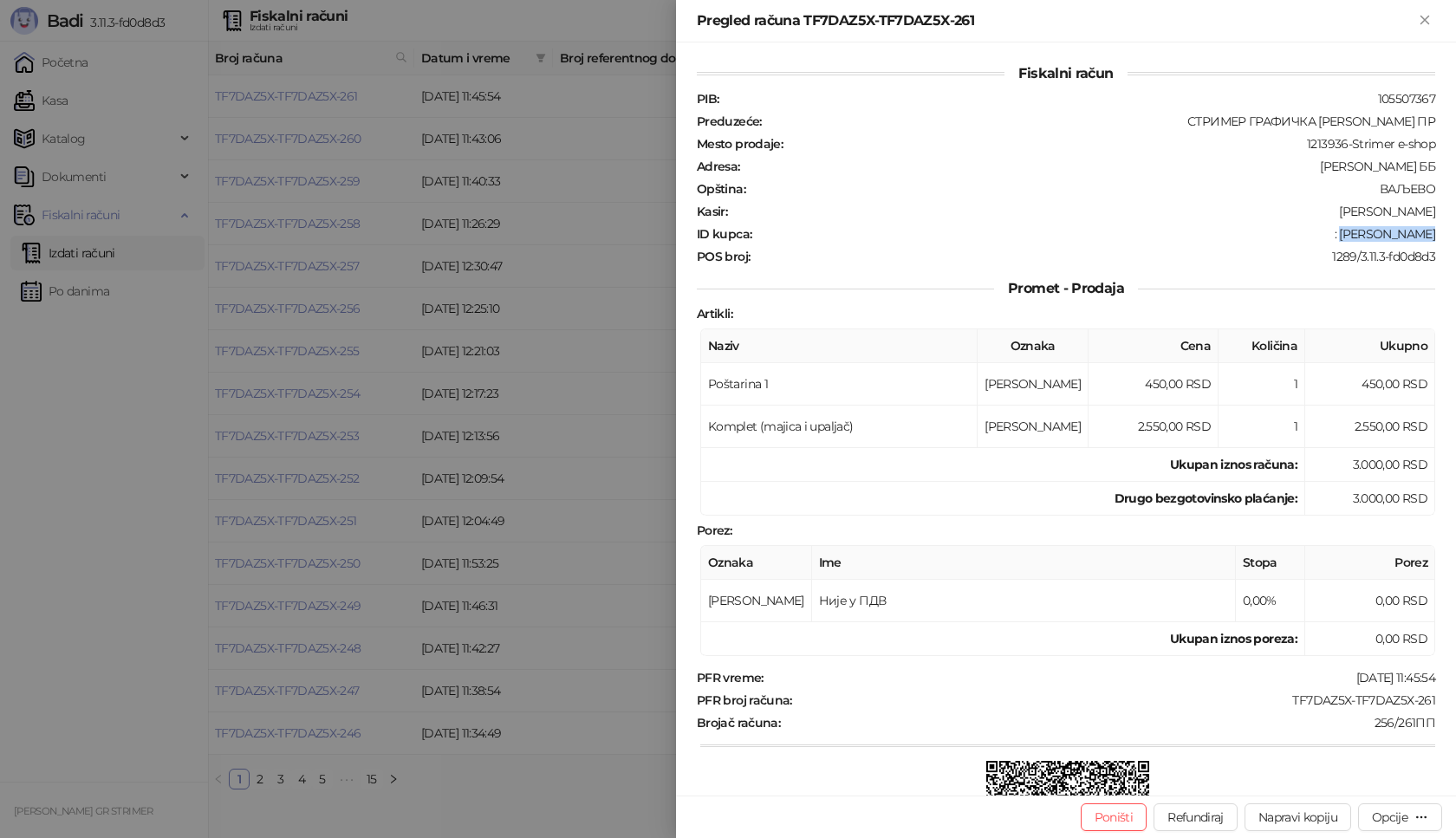
copy div "[PERSON_NAME]"
click at [1427, 12] on icon "Zatvori" at bounding box center [1425, 20] width 16 height 16
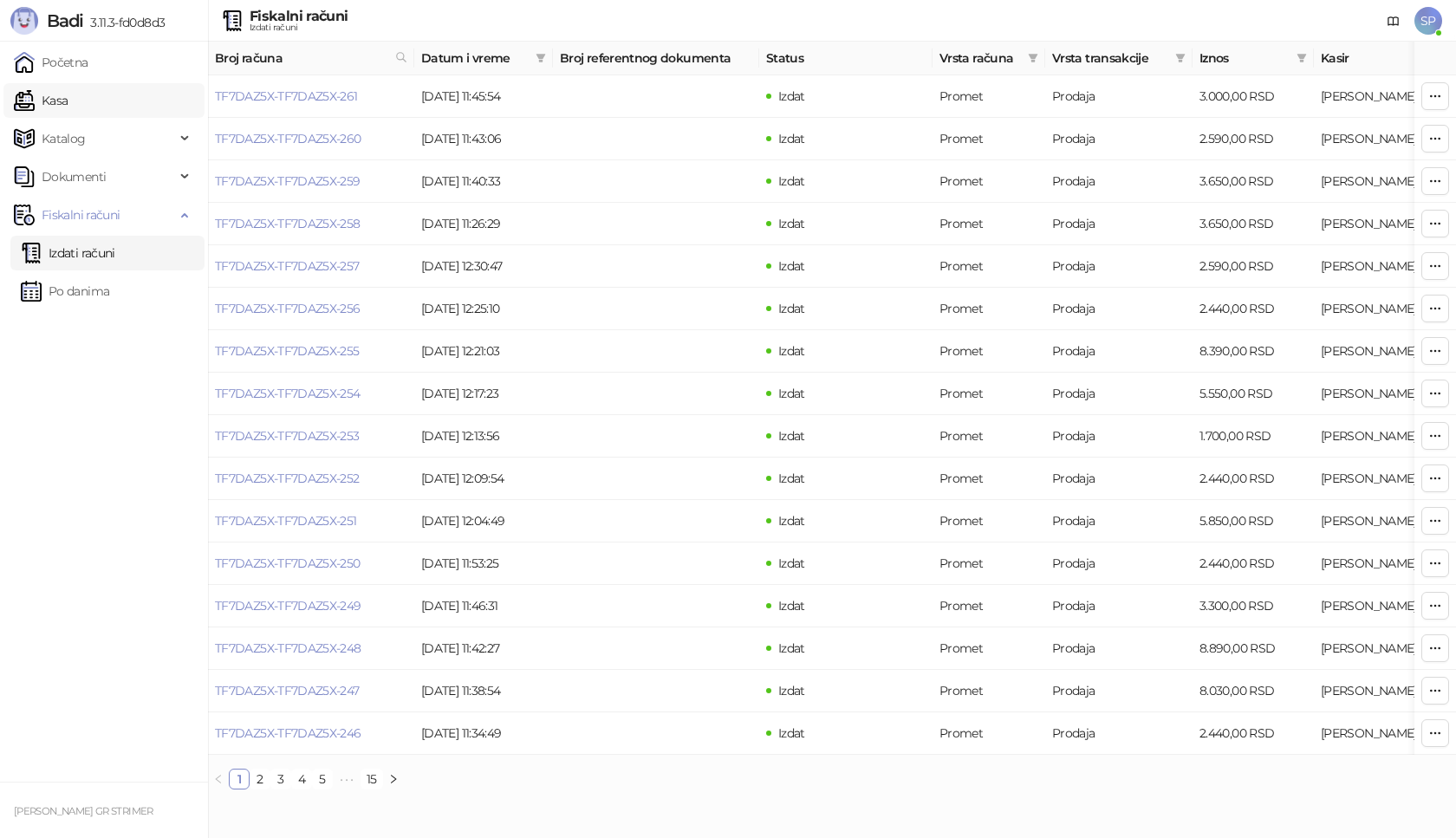
click at [67, 103] on link "Kasa" at bounding box center [40, 100] width 54 height 34
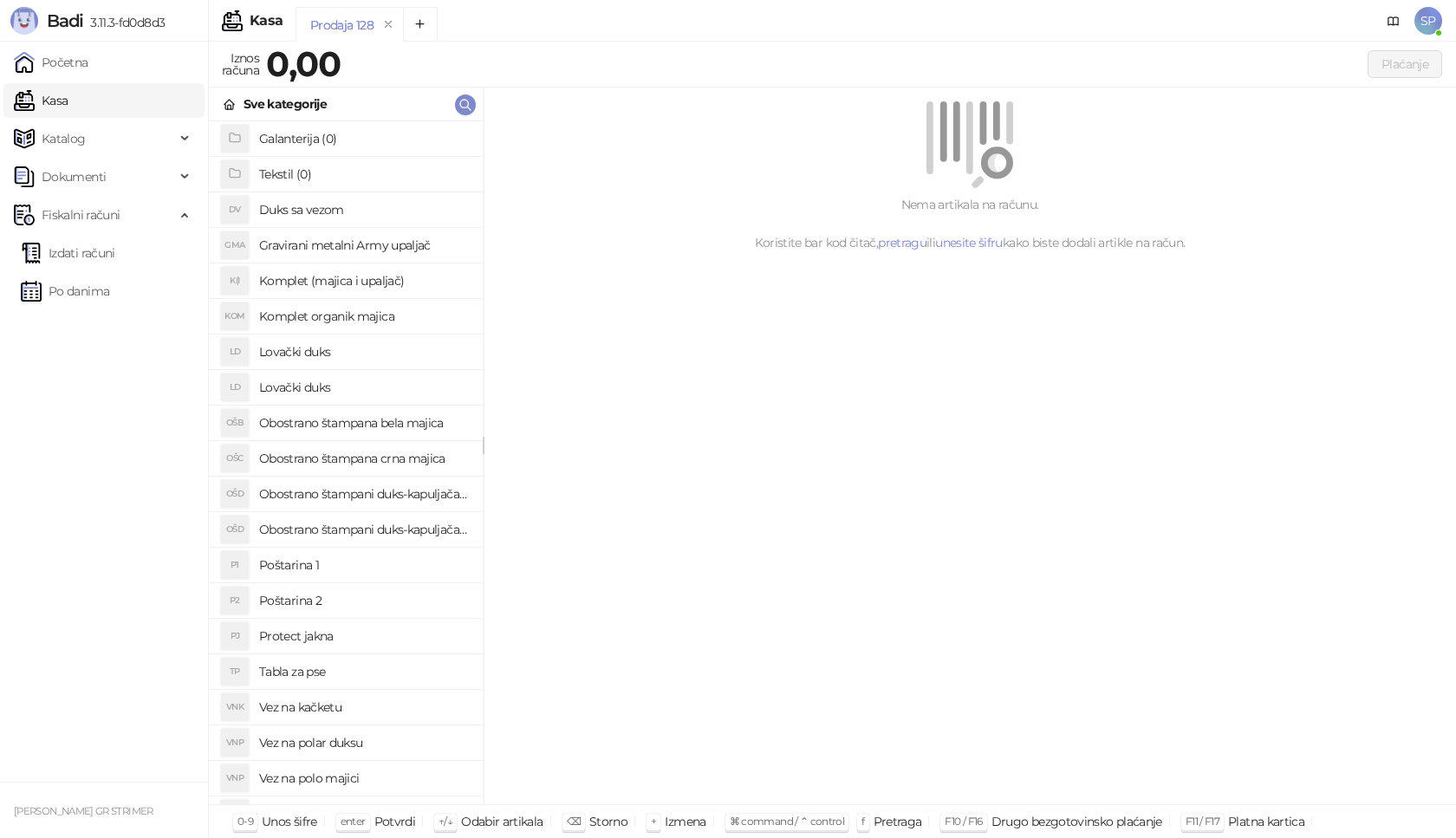
click at [341, 560] on h4 "Poštarina 1" at bounding box center [364, 565] width 210 height 27
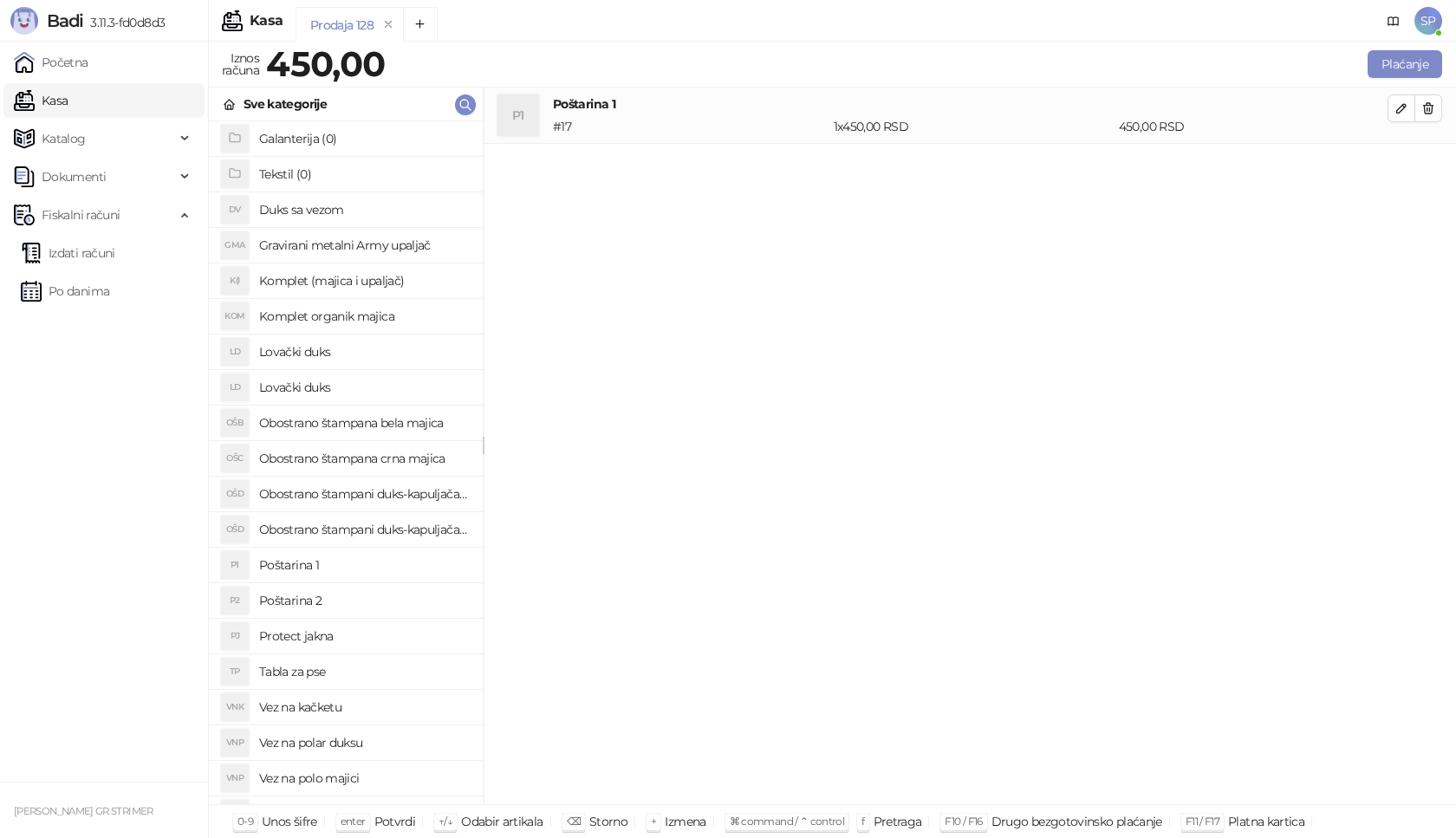
scroll to position [433, 0]
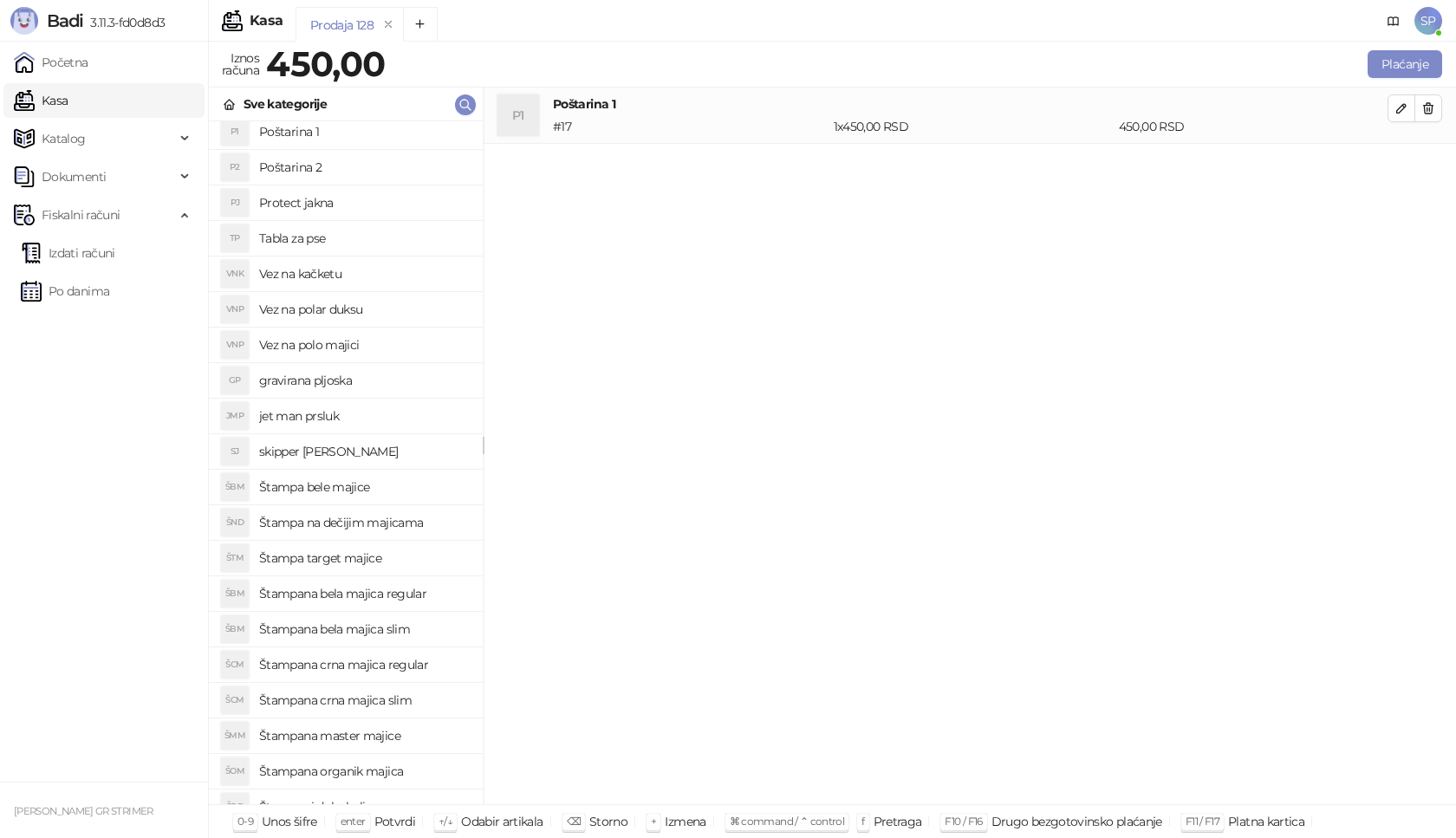
drag, startPoint x: 424, startPoint y: 668, endPoint x: 432, endPoint y: 660, distance: 11.3
click at [425, 667] on h4 "Štampana crna majica regular" at bounding box center [364, 665] width 210 height 27
click at [1405, 156] on span "button" at bounding box center [1401, 164] width 14 height 17
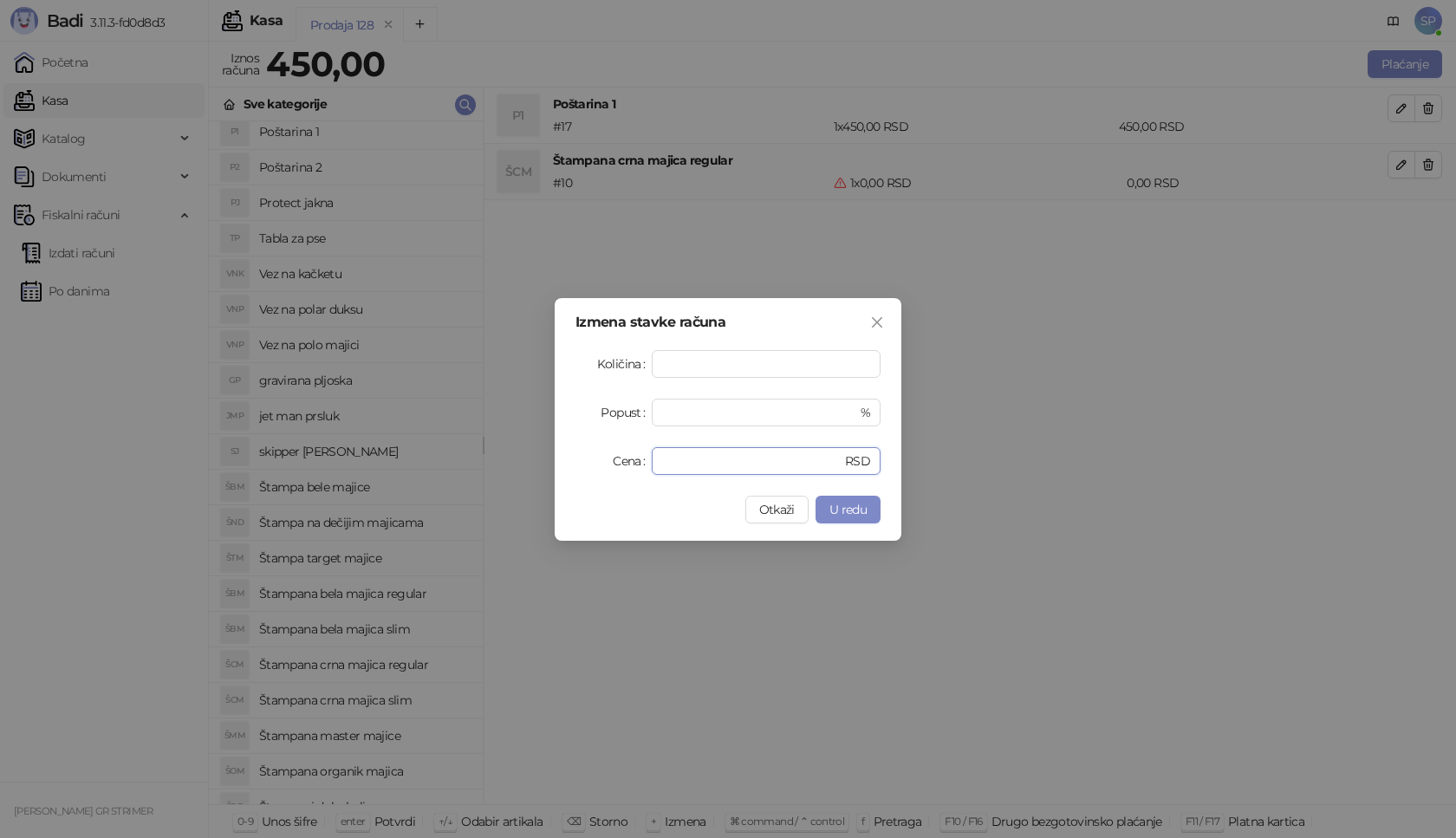
drag, startPoint x: 688, startPoint y: 467, endPoint x: 479, endPoint y: 466, distance: 209.0
click at [479, 466] on div "Izmena stavke računa Količina * Popust * % Cena * RSD Otkaži U redu" at bounding box center [728, 419] width 1456 height 838
type input "****"
click at [841, 508] on span "U redu" at bounding box center [848, 509] width 37 height 16
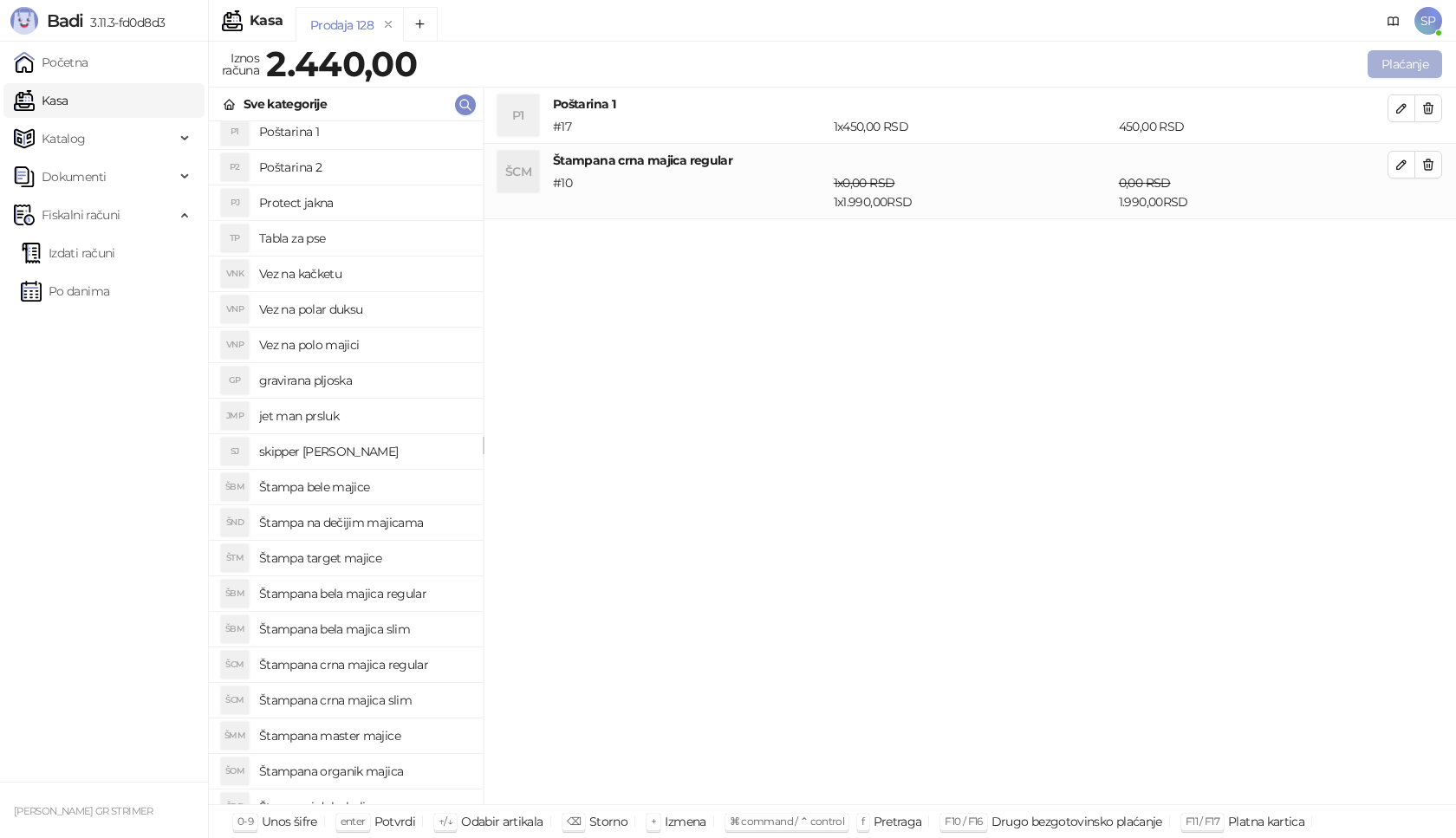
click at [1398, 51] on button "Plaćanje" at bounding box center [1405, 64] width 74 height 27
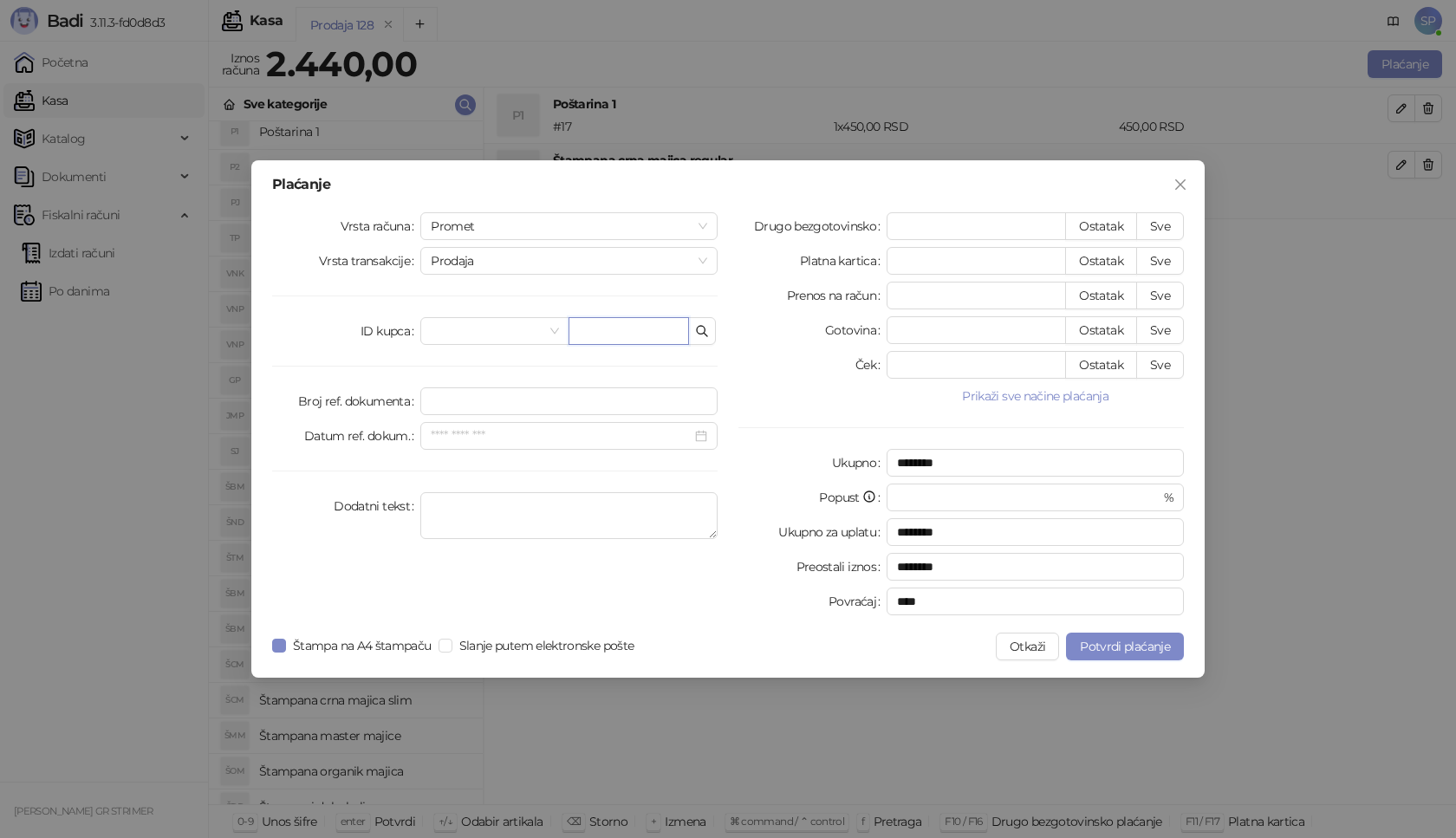
click at [640, 332] on input "text" at bounding box center [628, 331] width 120 height 27
paste input "**********"
type input "**********"
click at [1168, 224] on button "Sve" at bounding box center [1160, 226] width 48 height 27
type input "****"
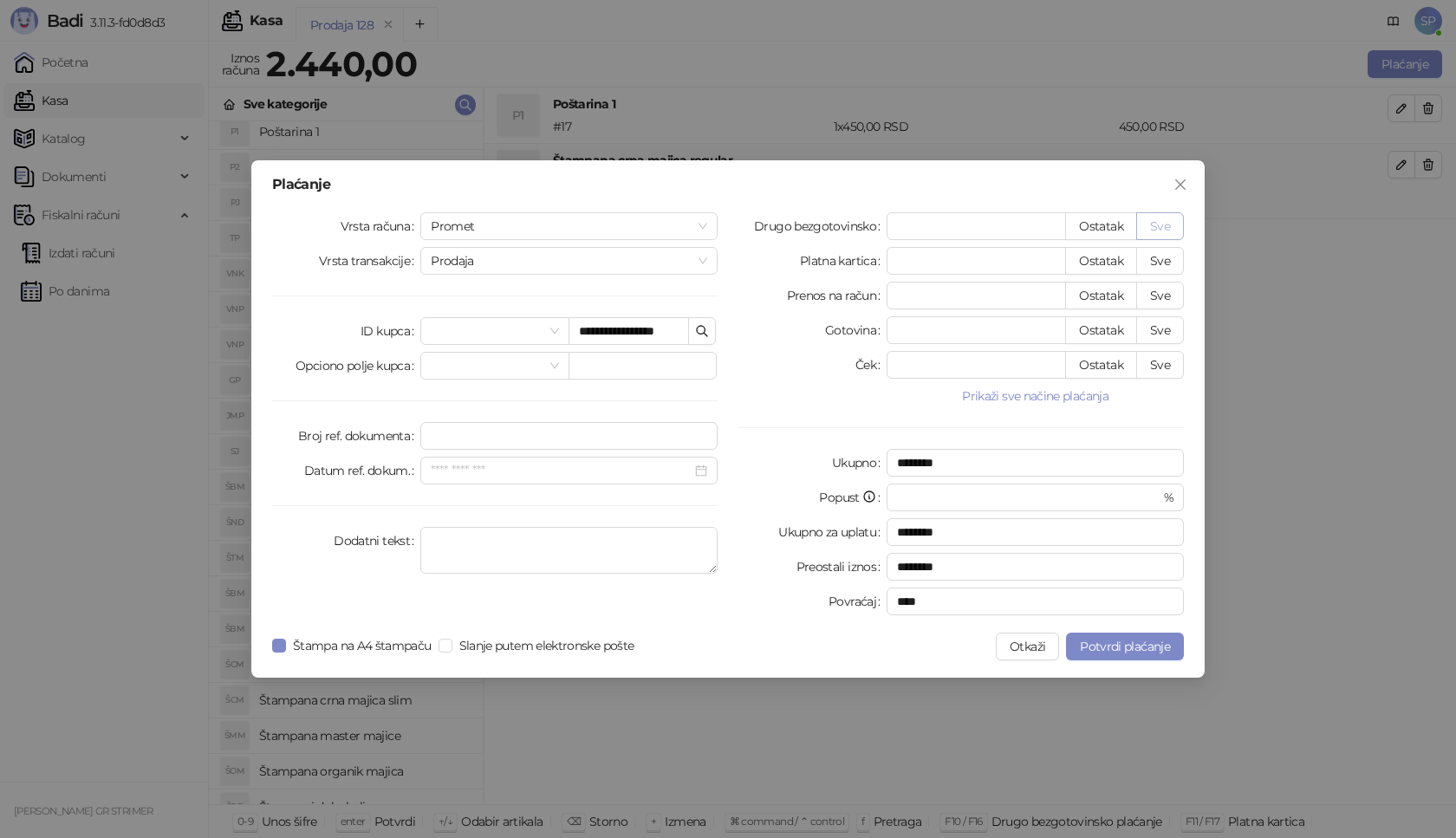
type input "****"
click at [1116, 658] on button "Potvrdi plaćanje" at bounding box center [1125, 646] width 118 height 27
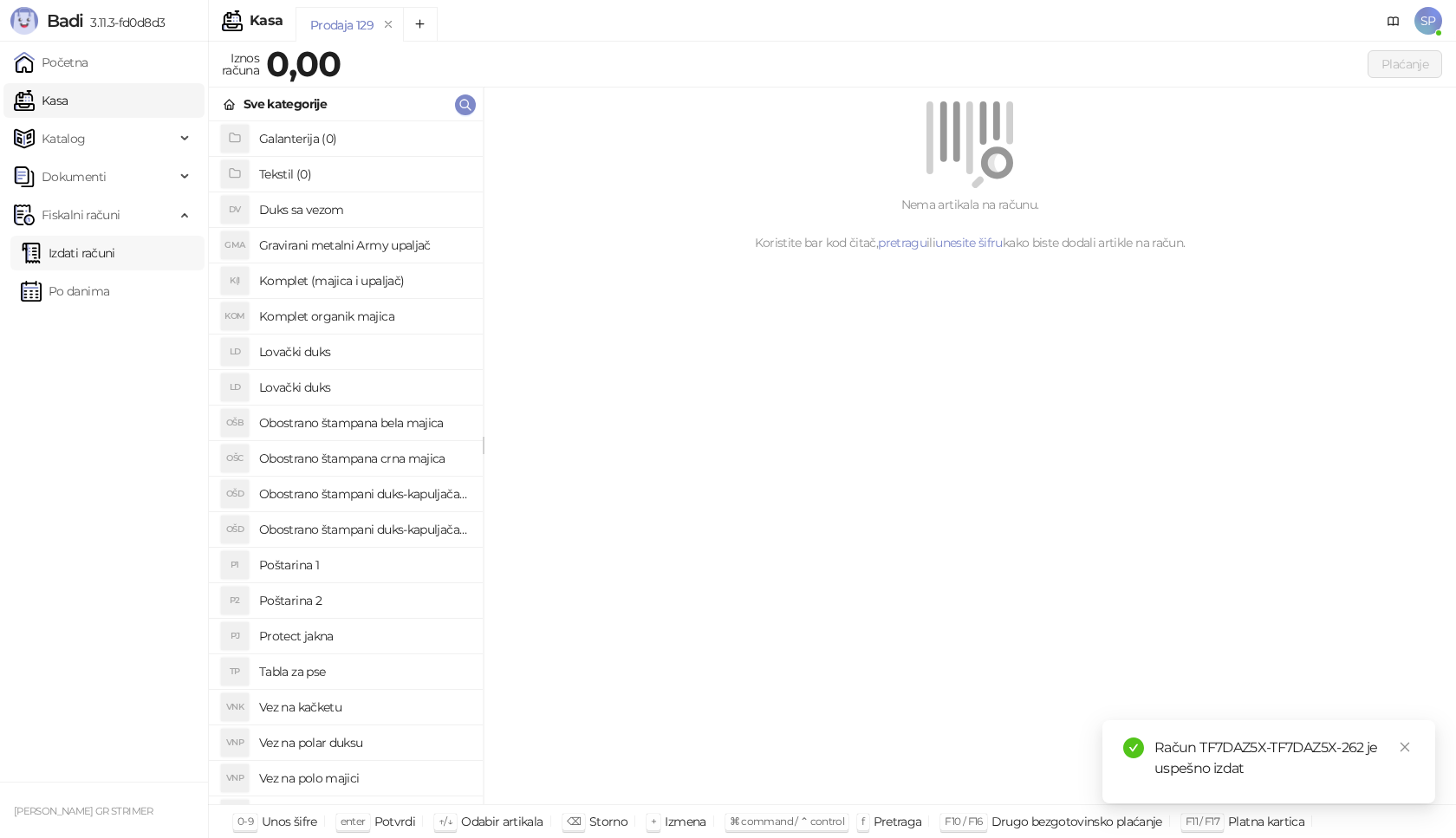
click at [72, 245] on link "Izdati računi" at bounding box center [67, 252] width 95 height 34
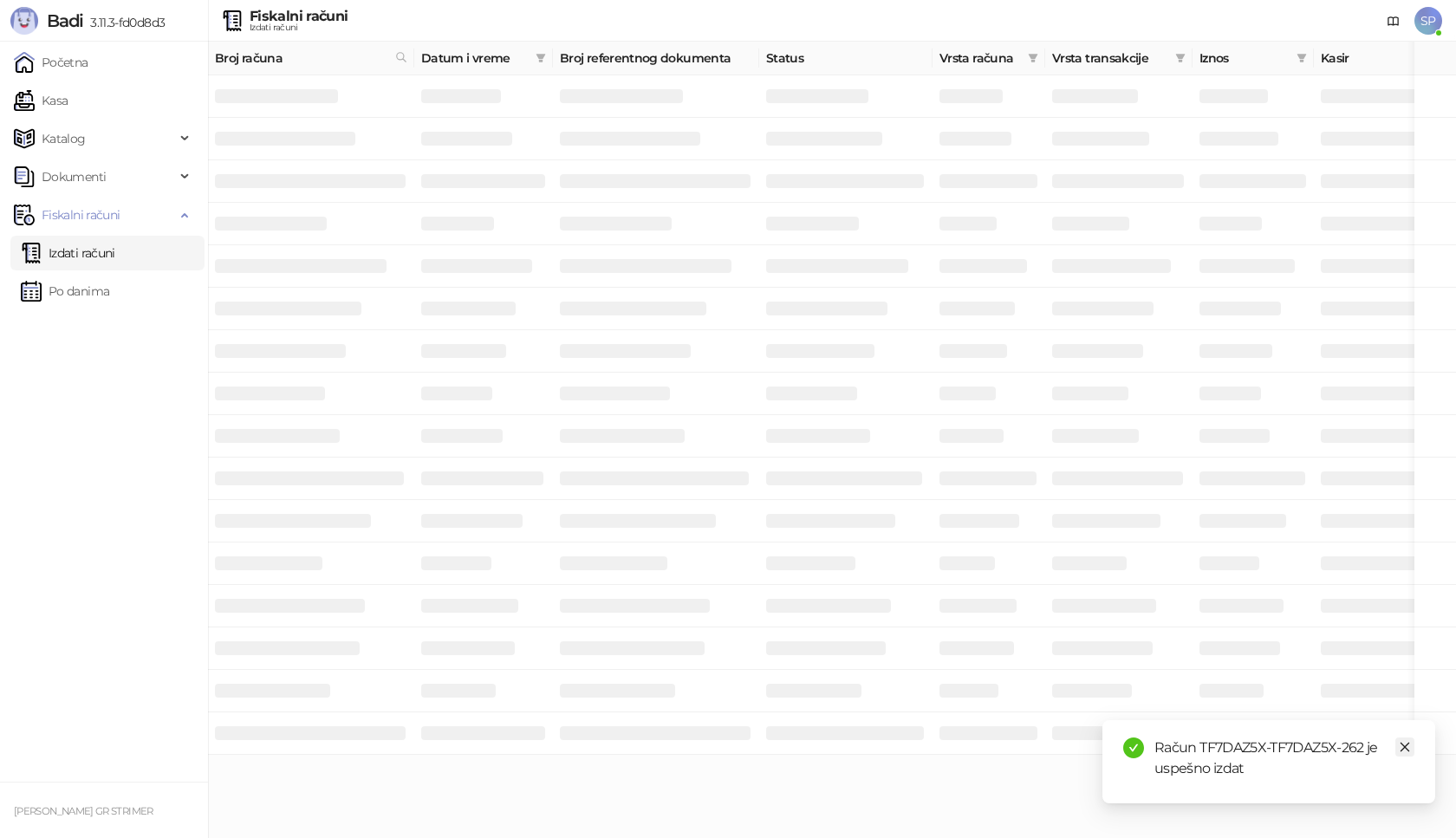
click at [1404, 749] on icon "close" at bounding box center [1405, 747] width 12 height 12
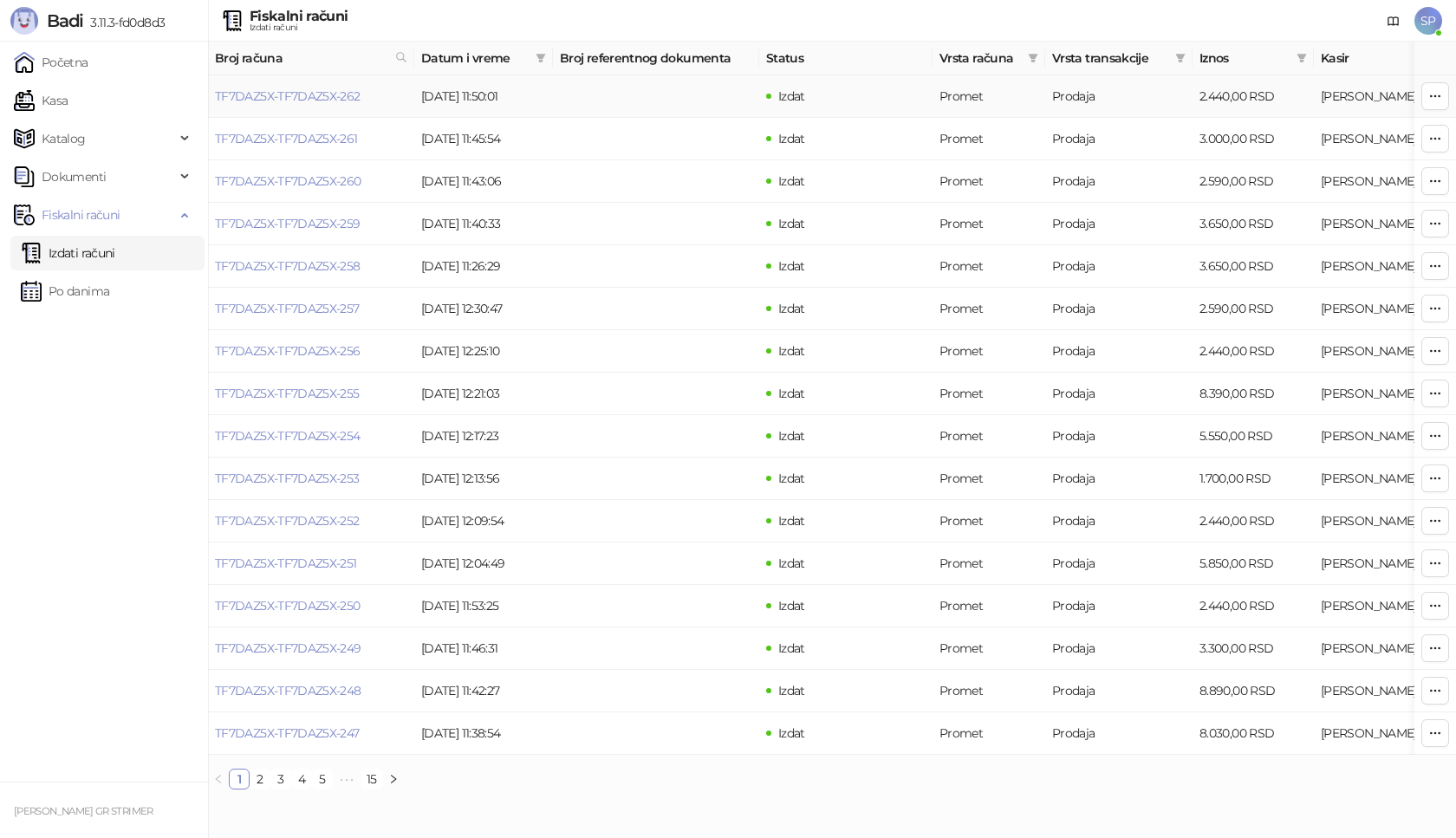
click at [268, 101] on link "TF7DAZ5X-TF7DAZ5X-262" at bounding box center [287, 96] width 146 height 16
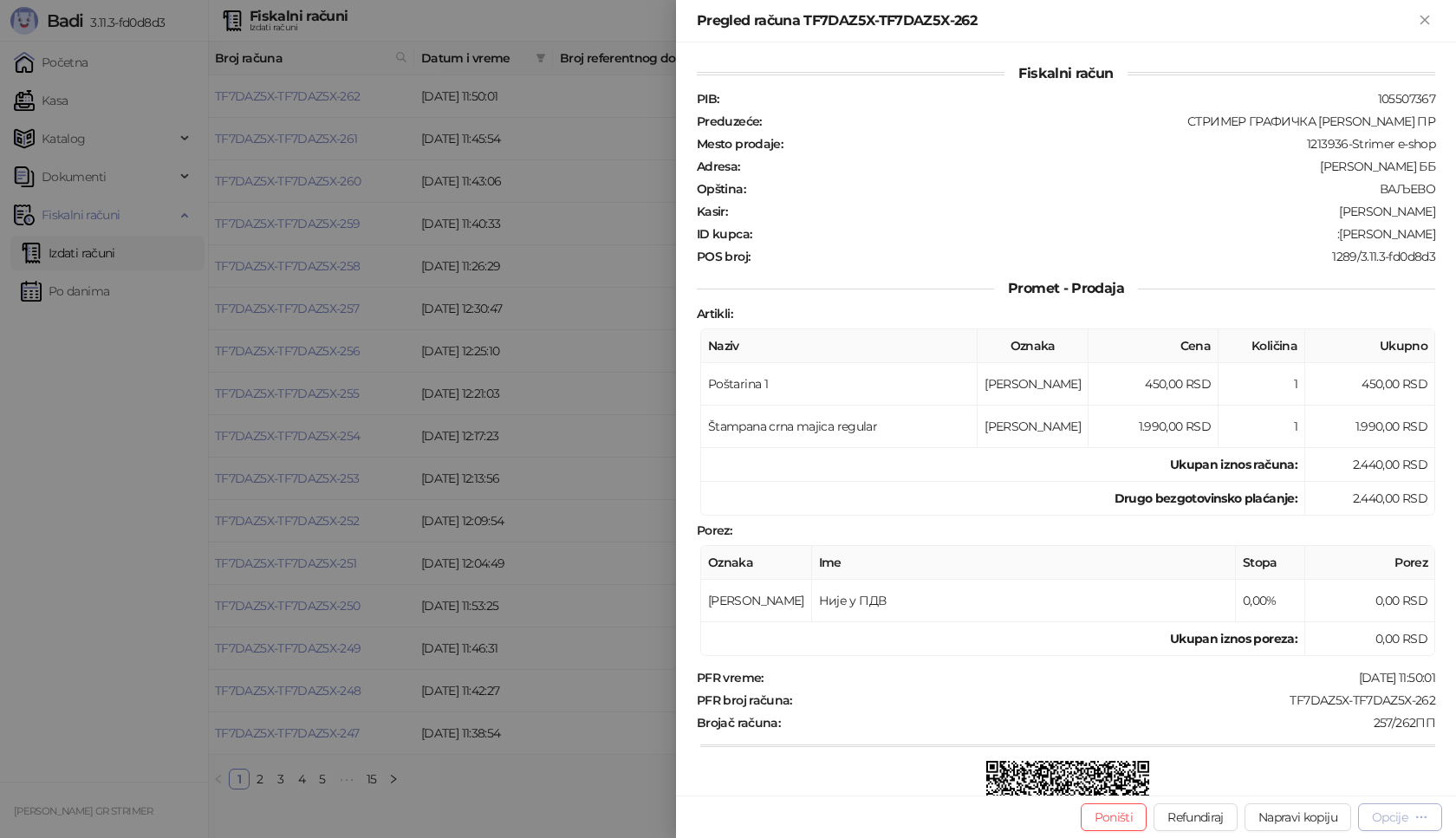
click at [1384, 820] on div "Opcije" at bounding box center [1390, 817] width 35 height 16
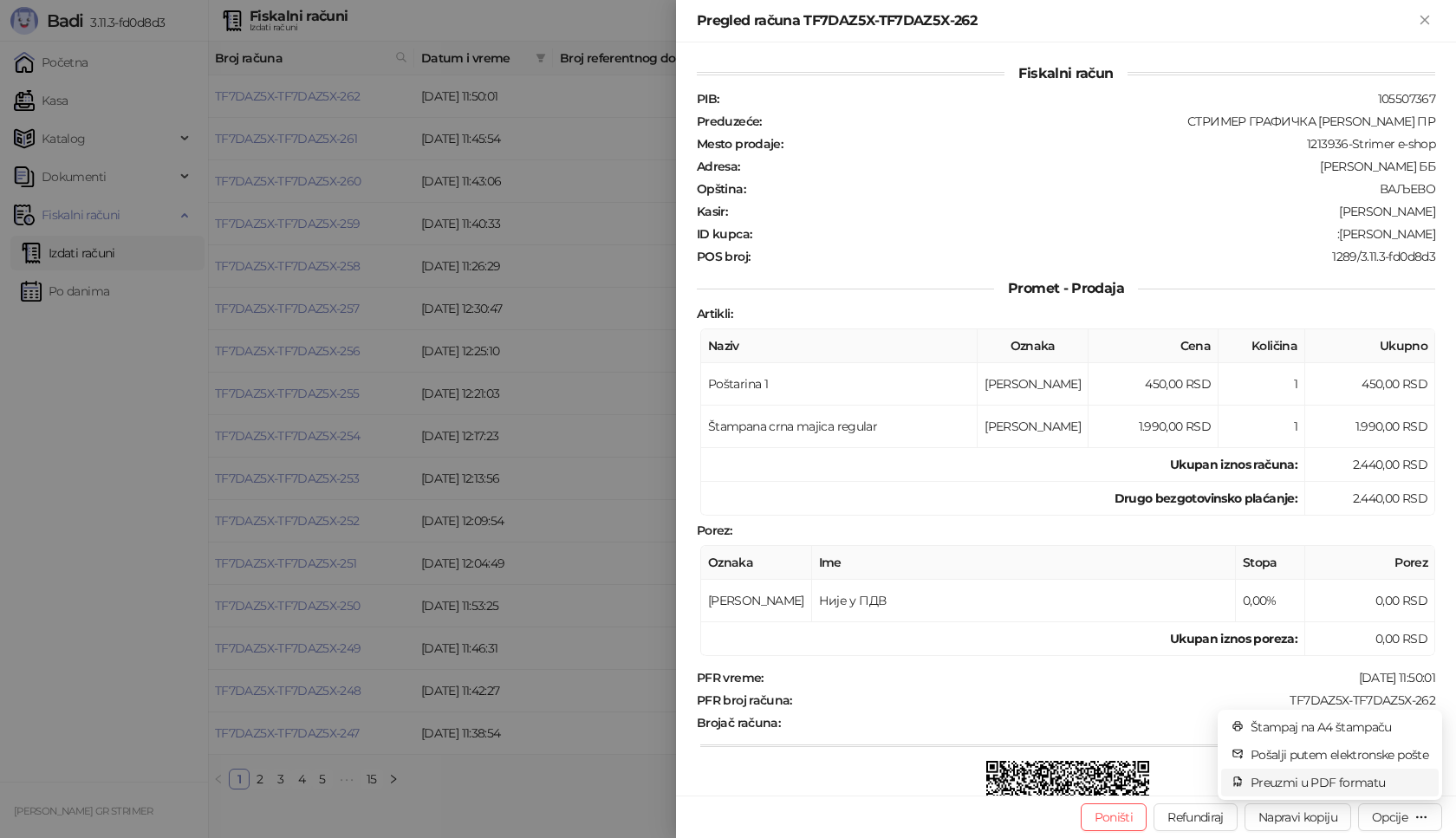
click at [1322, 779] on span "Preuzmi u PDF formatu" at bounding box center [1340, 783] width 178 height 20
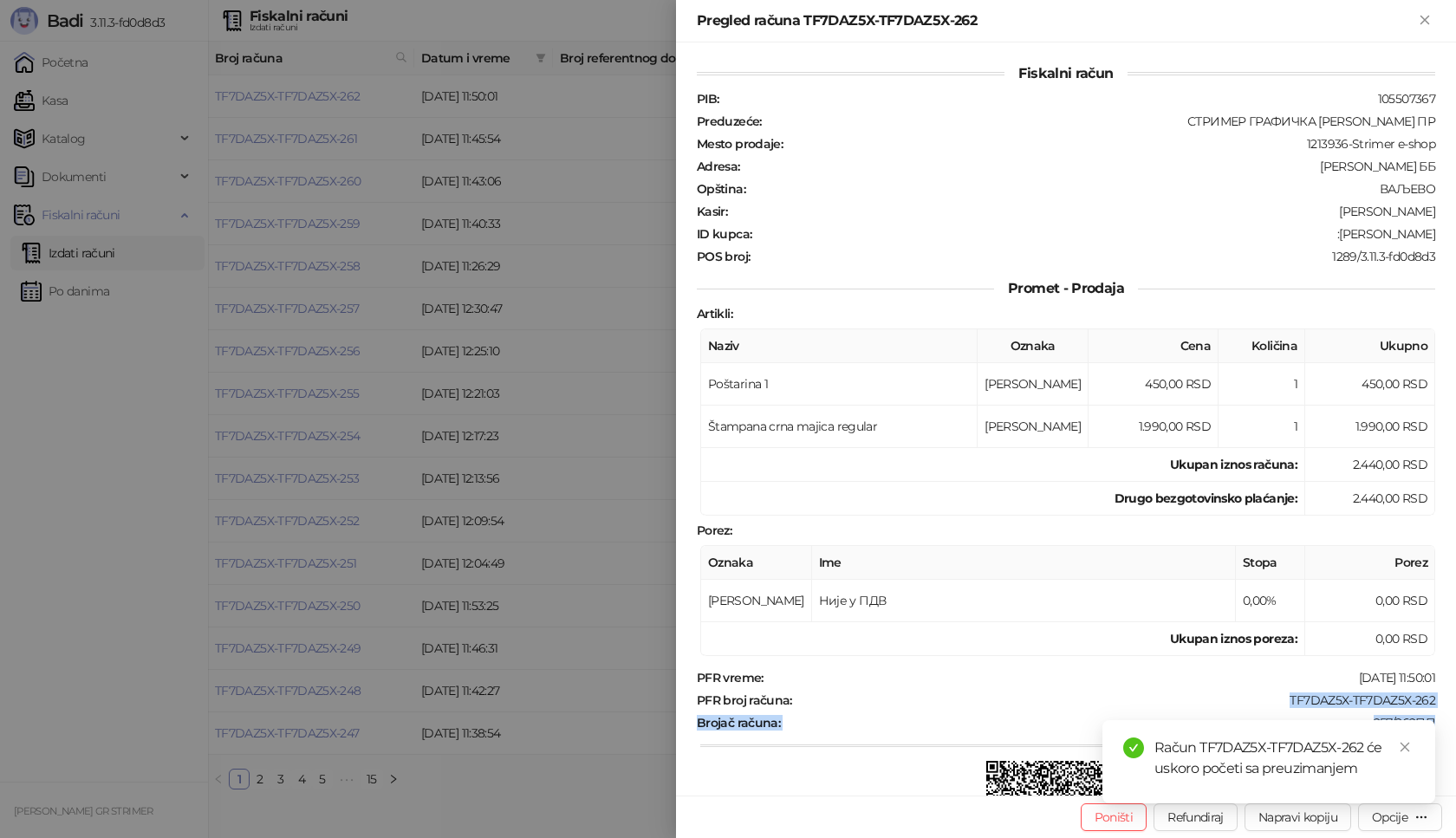
drag, startPoint x: 1282, startPoint y: 698, endPoint x: 1455, endPoint y: 712, distance: 173.6
click at [1455, 712] on div "Fiskalni račun PIB : 105507367 Preduzeće : СТРИМЕР ГРАФИЧКА РАДЊА [PERSON_NAME]…" at bounding box center [1066, 419] width 780 height 753
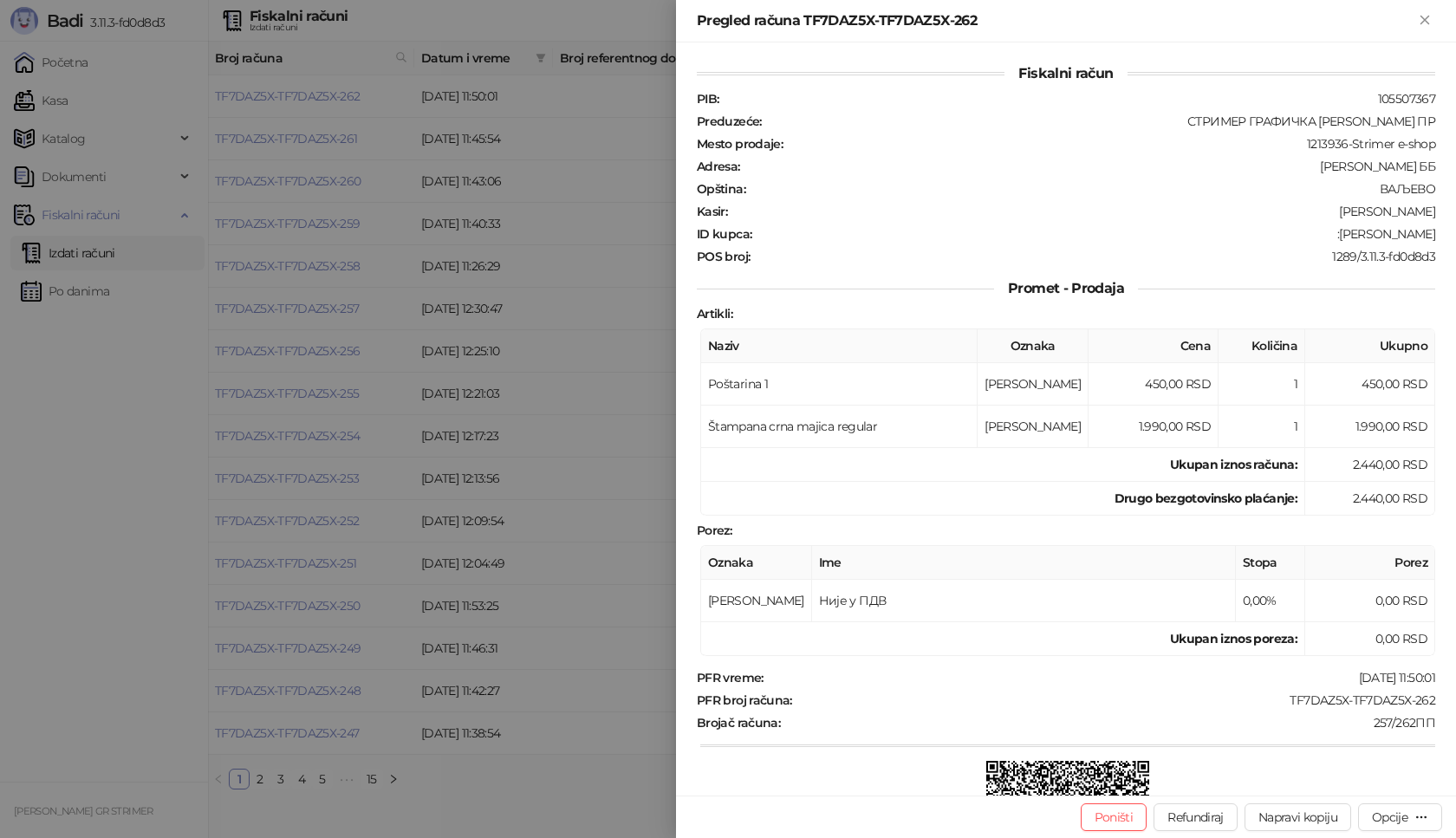
click at [1278, 688] on div "PFR vreme : [DATE] 11:50:01 PFR broj računa : TF7DAZ5X-TF7DAZ5X-262 Brojač raču…" at bounding box center [1066, 799] width 745 height 258
drag, startPoint x: 1278, startPoint y: 697, endPoint x: 1431, endPoint y: 697, distance: 153.0
click at [1431, 697] on div "Fiskalni račun PIB : 105507367 Preduzeće : СТРИМЕР ГРАФИЧКА РАДЊА [PERSON_NAME]…" at bounding box center [1066, 419] width 780 height 753
copy div "TF7DAZ5X-TF7DAZ5X-262"
drag, startPoint x: 1325, startPoint y: 230, endPoint x: 1455, endPoint y: 230, distance: 130.0
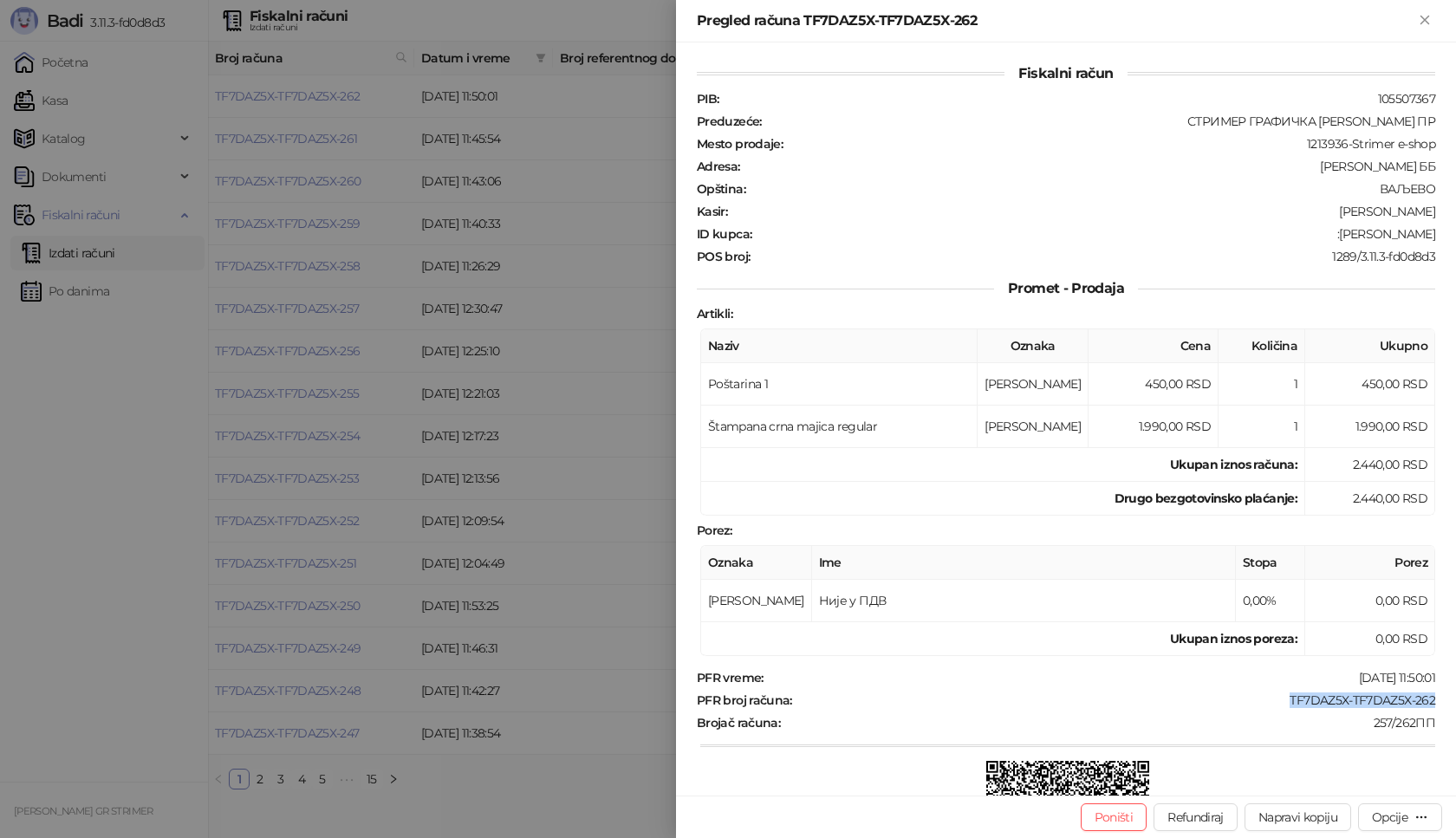
click at [1455, 230] on div "Fiskalni račun PIB : 105507367 Preduzeće : СТРИМЕР ГРАФИЧКА РАДЊА [PERSON_NAME]…" at bounding box center [1066, 419] width 780 height 753
copy div "[PERSON_NAME]"
click at [1424, 20] on icon "Zatvori" at bounding box center [1425, 20] width 8 height 8
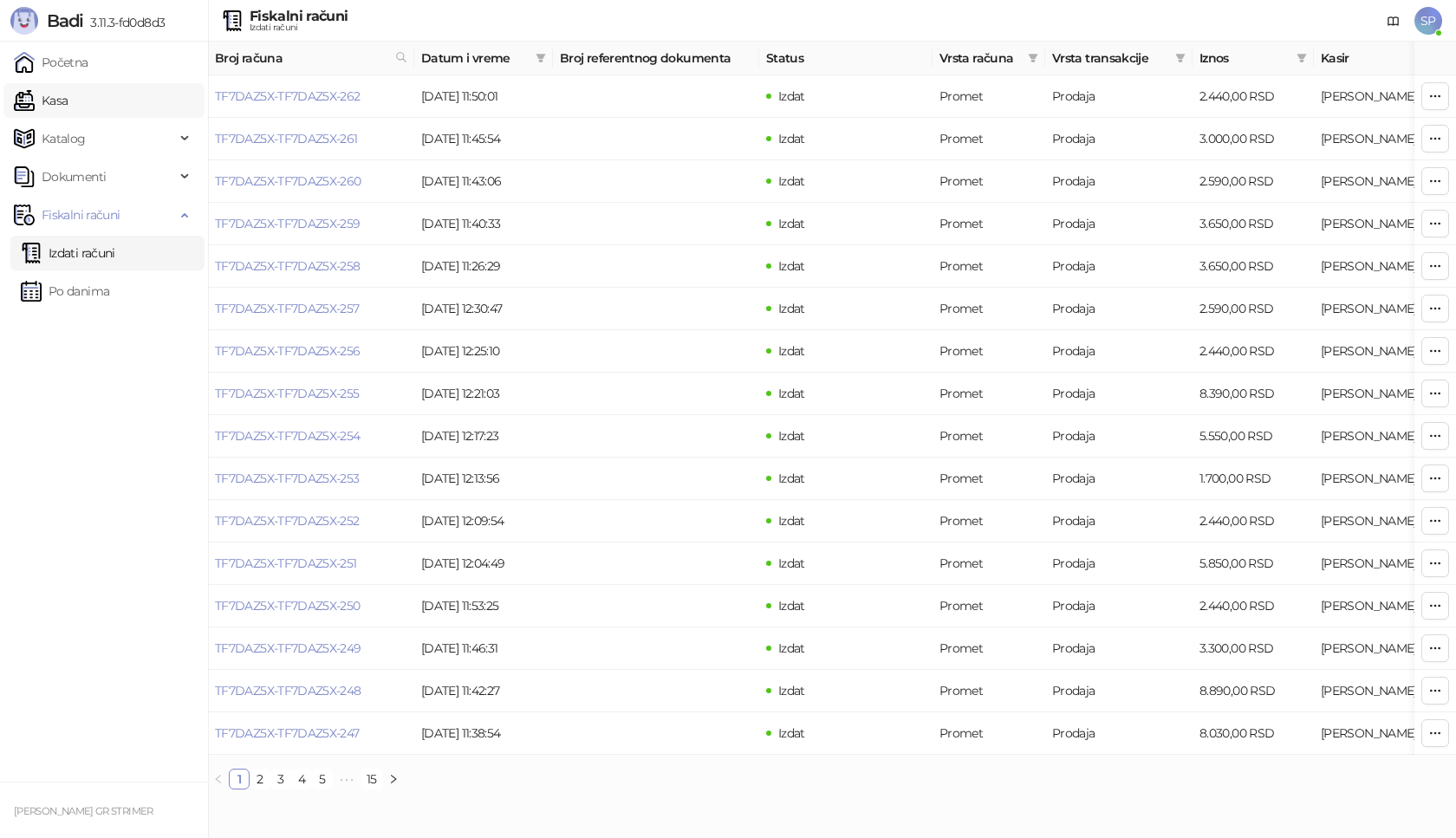
click at [67, 109] on link "Kasa" at bounding box center [40, 100] width 54 height 34
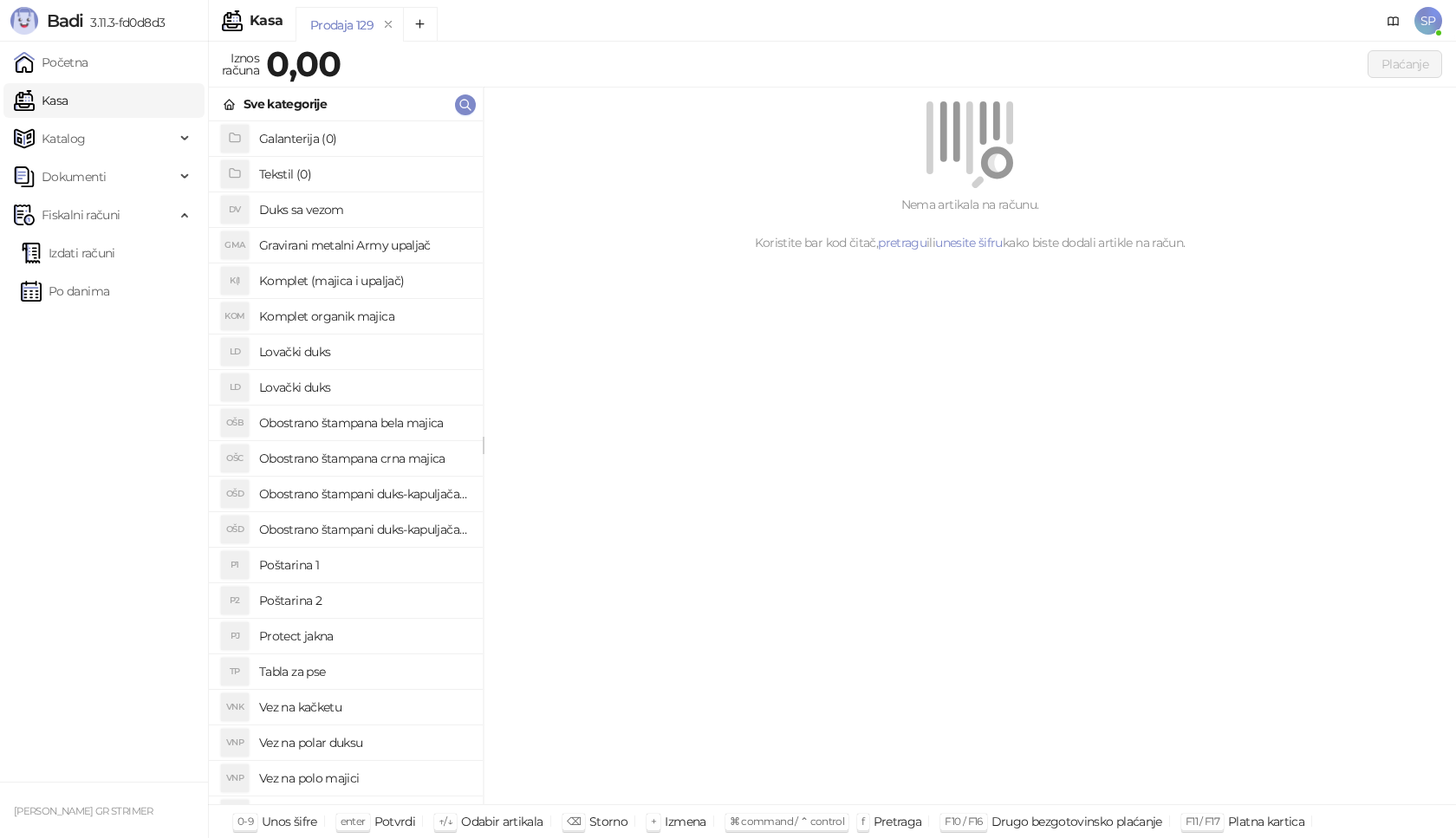
click at [321, 568] on h4 "Poštarina 1" at bounding box center [364, 565] width 210 height 27
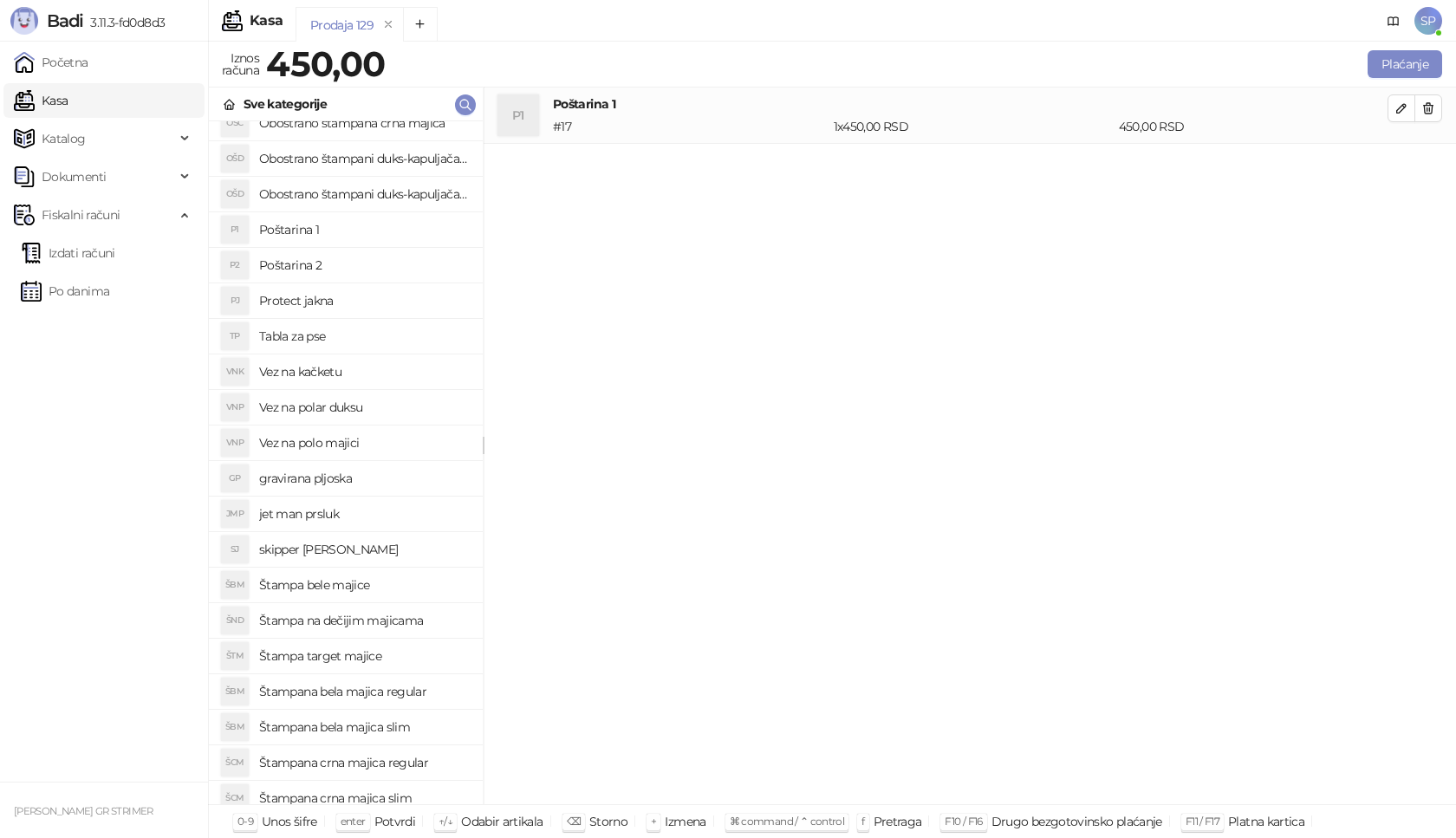
scroll to position [347, 0]
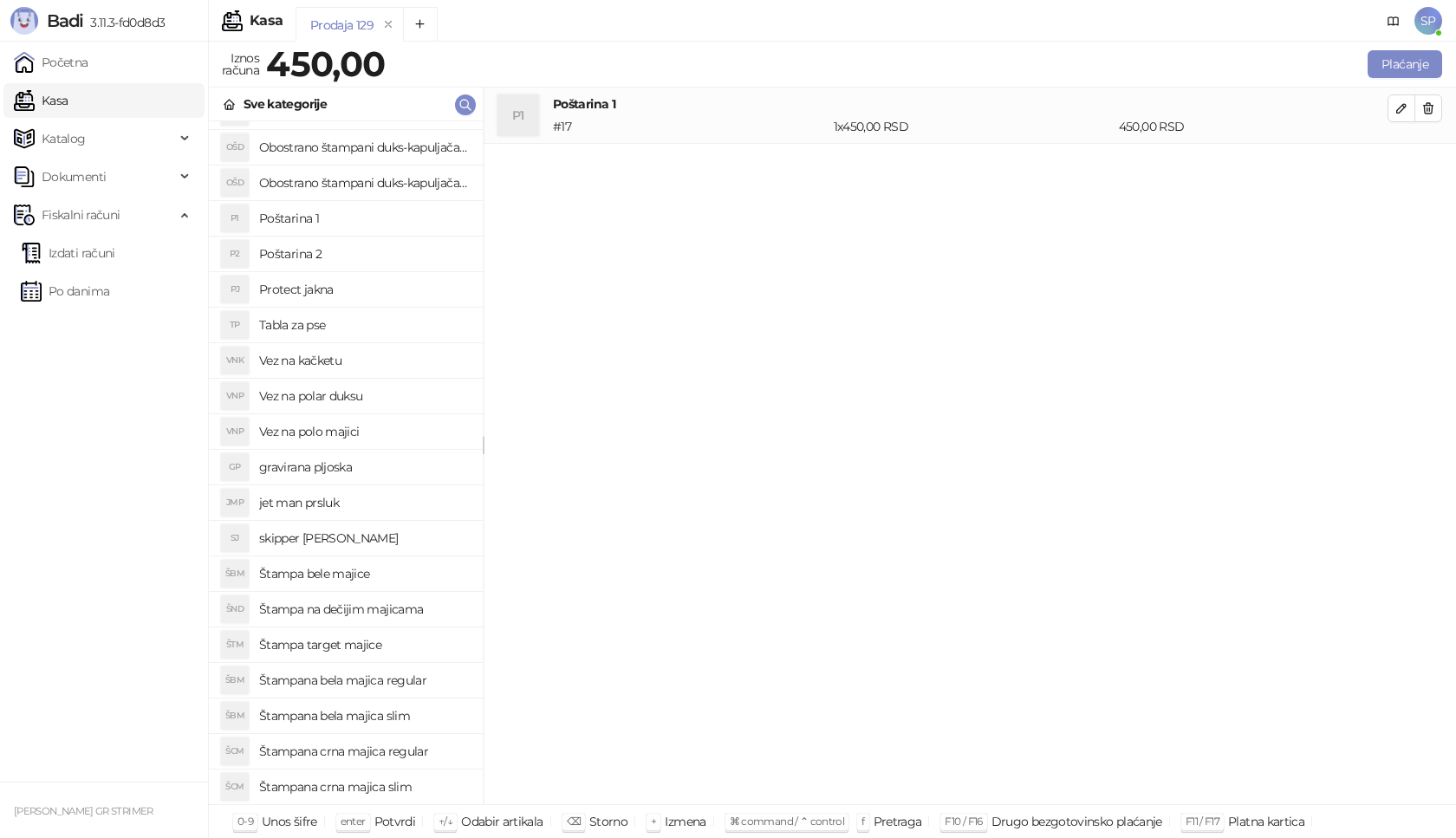
click at [403, 755] on h4 "Štampana crna majica regular" at bounding box center [364, 751] width 210 height 27
click at [1403, 159] on icon "button" at bounding box center [1401, 164] width 14 height 14
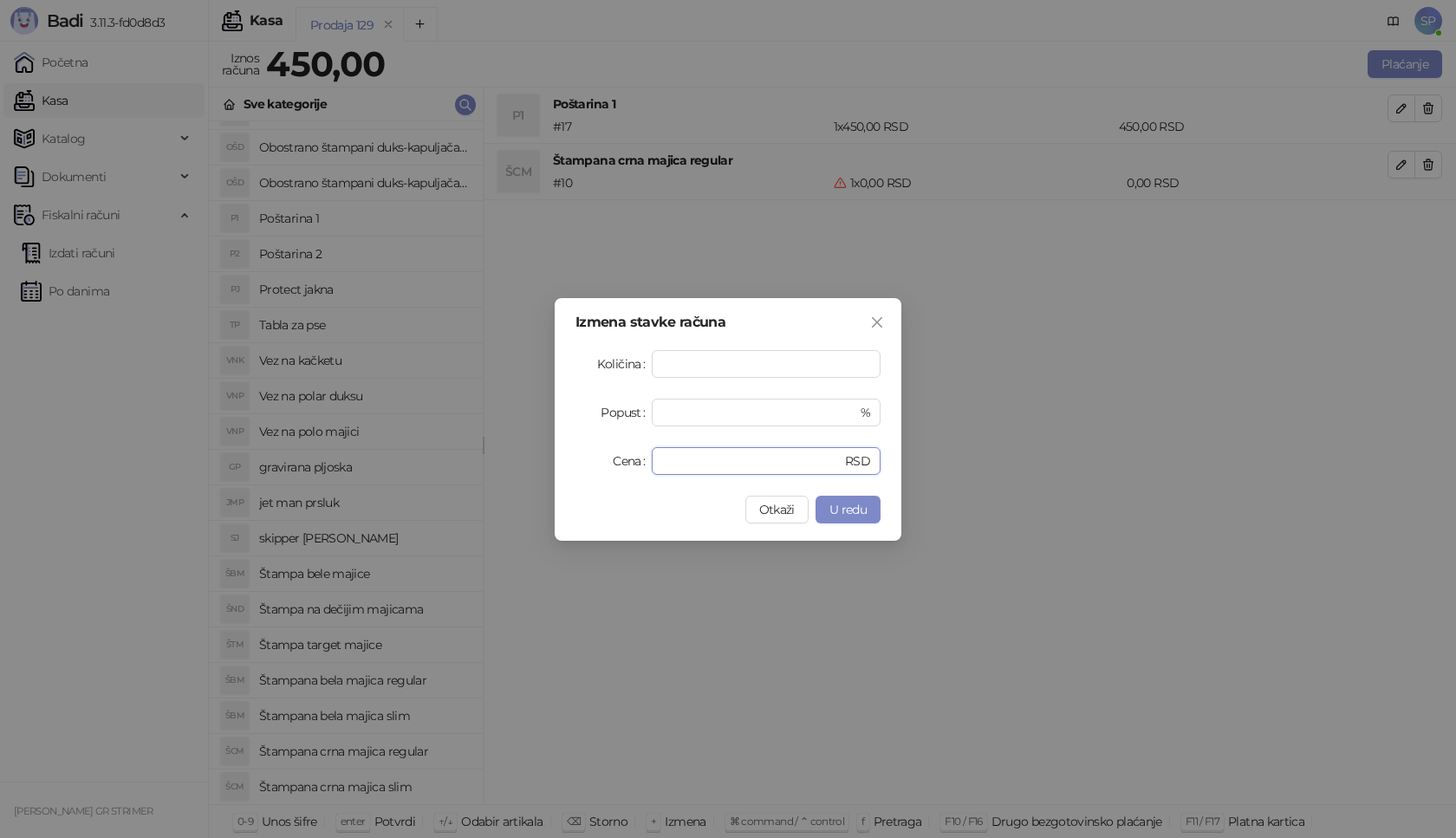
drag, startPoint x: 745, startPoint y: 462, endPoint x: 608, endPoint y: 456, distance: 137.1
click at [608, 456] on div "Cena * RSD" at bounding box center [728, 461] width 305 height 27
type input "****"
click at [861, 509] on span "U redu" at bounding box center [848, 509] width 37 height 16
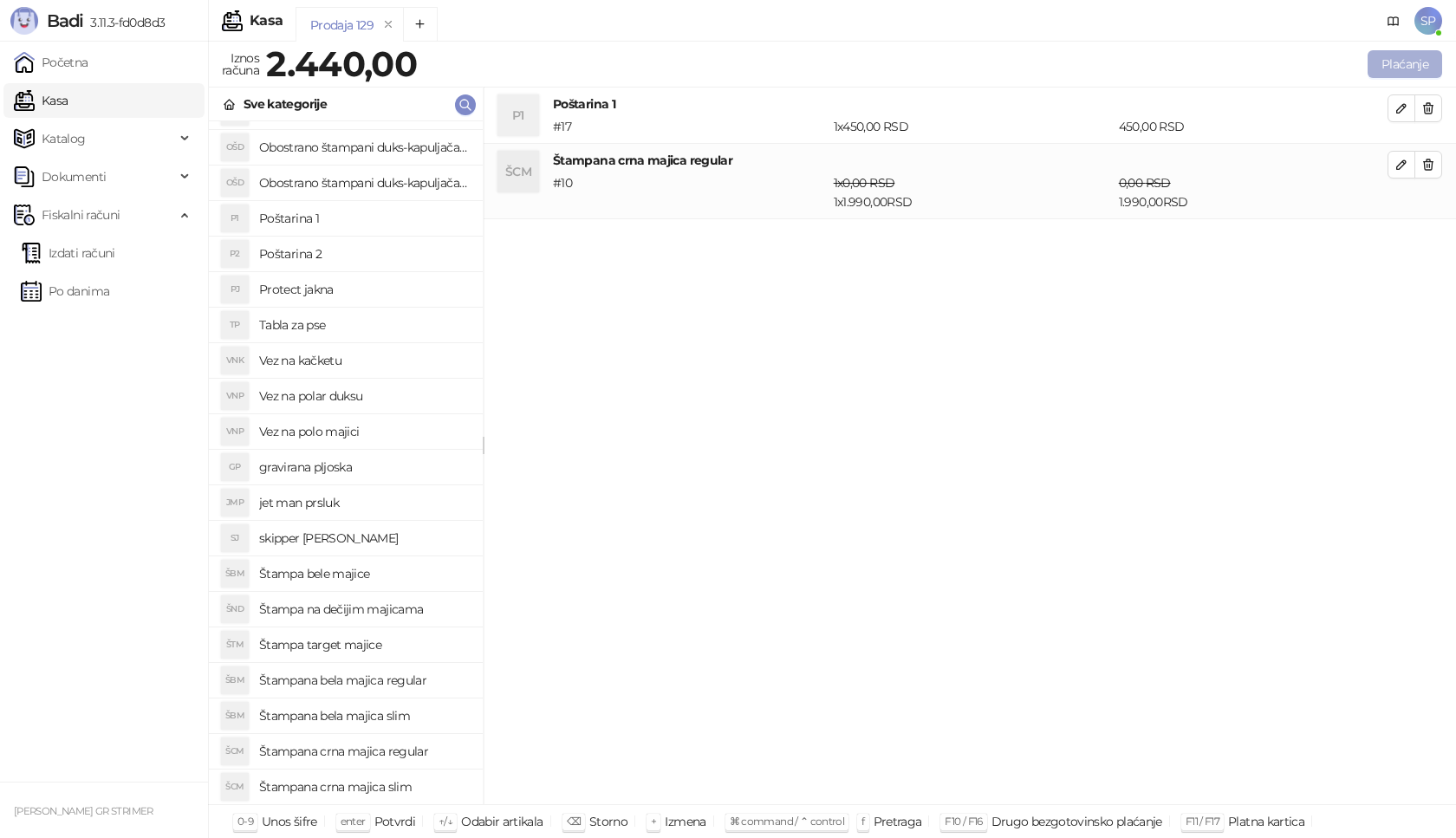
click at [1396, 61] on button "Plaćanje" at bounding box center [1405, 64] width 74 height 27
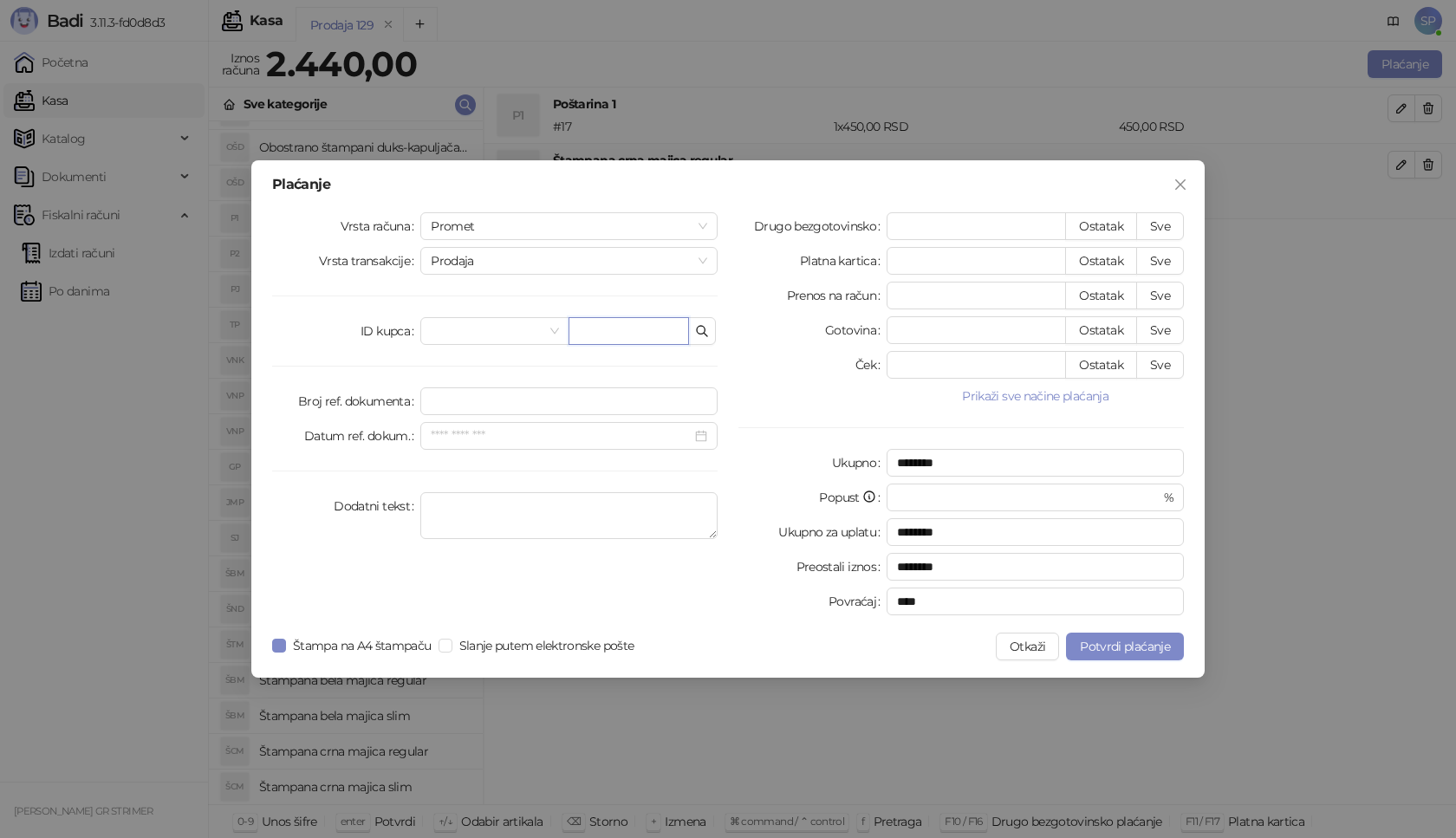
click at [600, 341] on input "text" at bounding box center [628, 331] width 120 height 27
paste input "**********"
type input "**********"
drag, startPoint x: 1154, startPoint y: 232, endPoint x: 1115, endPoint y: 201, distance: 49.8
click at [1155, 231] on button "Sve" at bounding box center [1160, 226] width 48 height 27
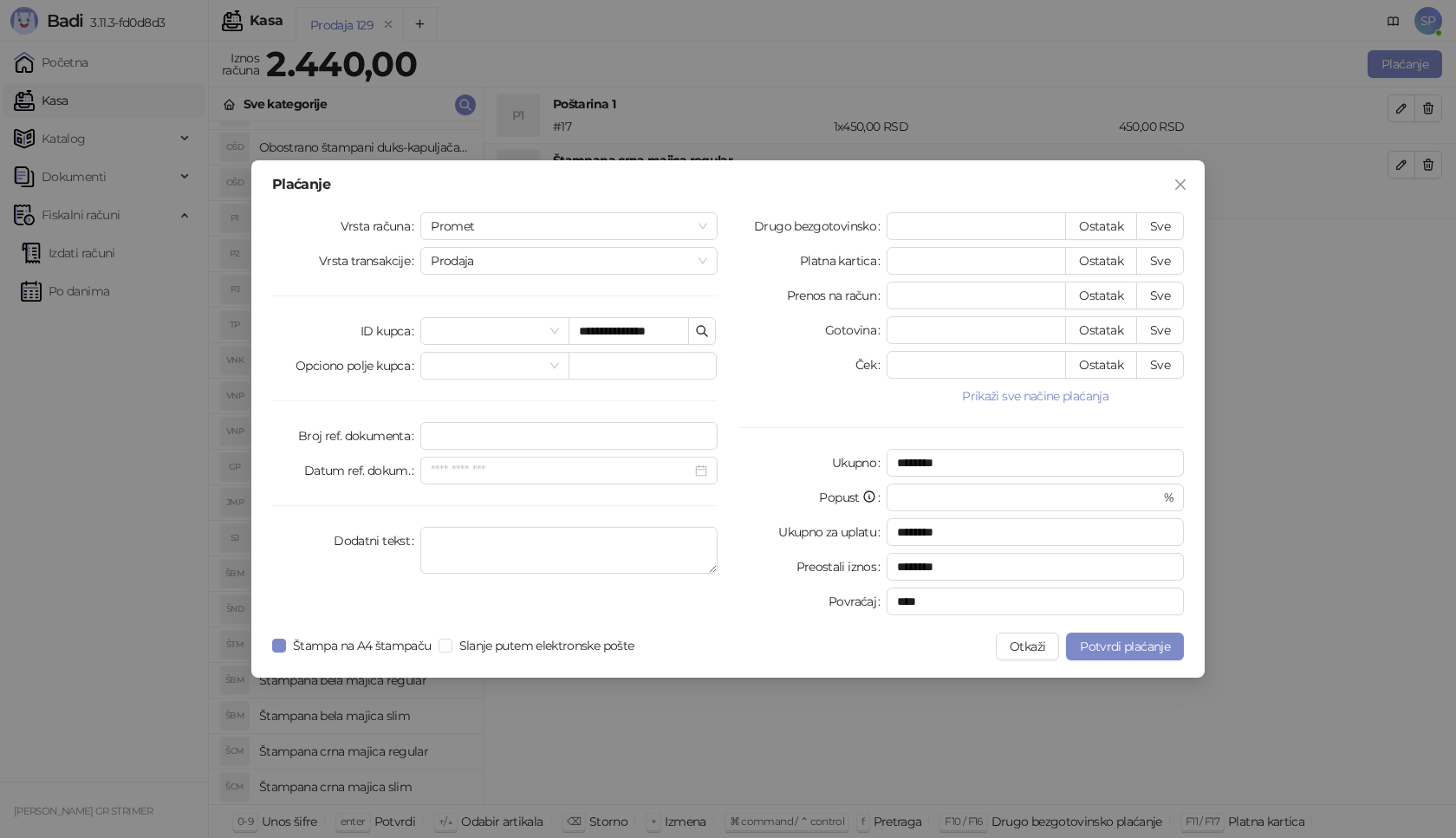
type input "****"
click at [1140, 653] on span "Potvrdi plaćanje" at bounding box center [1125, 646] width 90 height 16
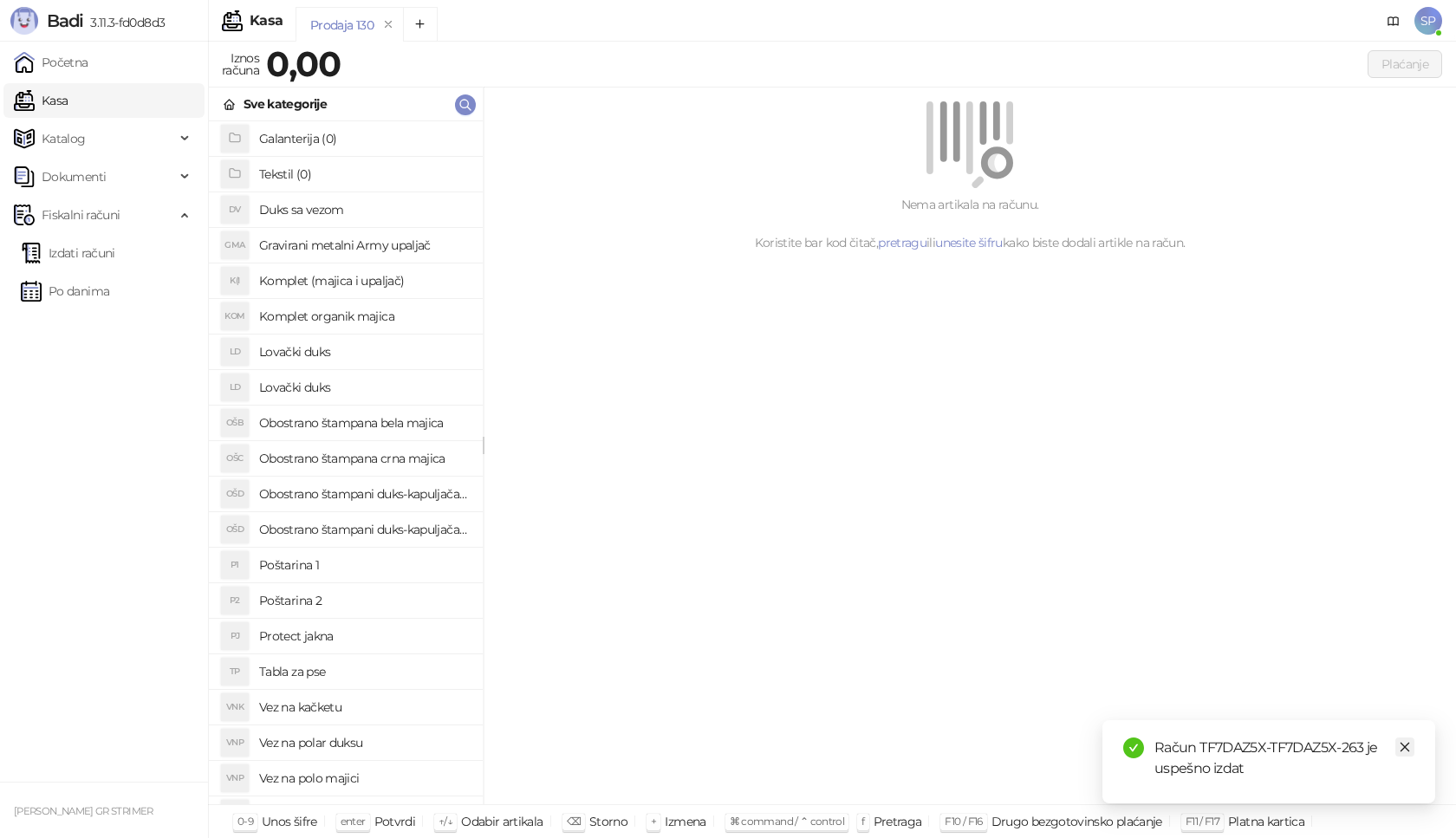
click at [1410, 747] on icon "close" at bounding box center [1405, 747] width 12 height 12
click at [90, 261] on link "Izdati računi" at bounding box center [67, 252] width 95 height 34
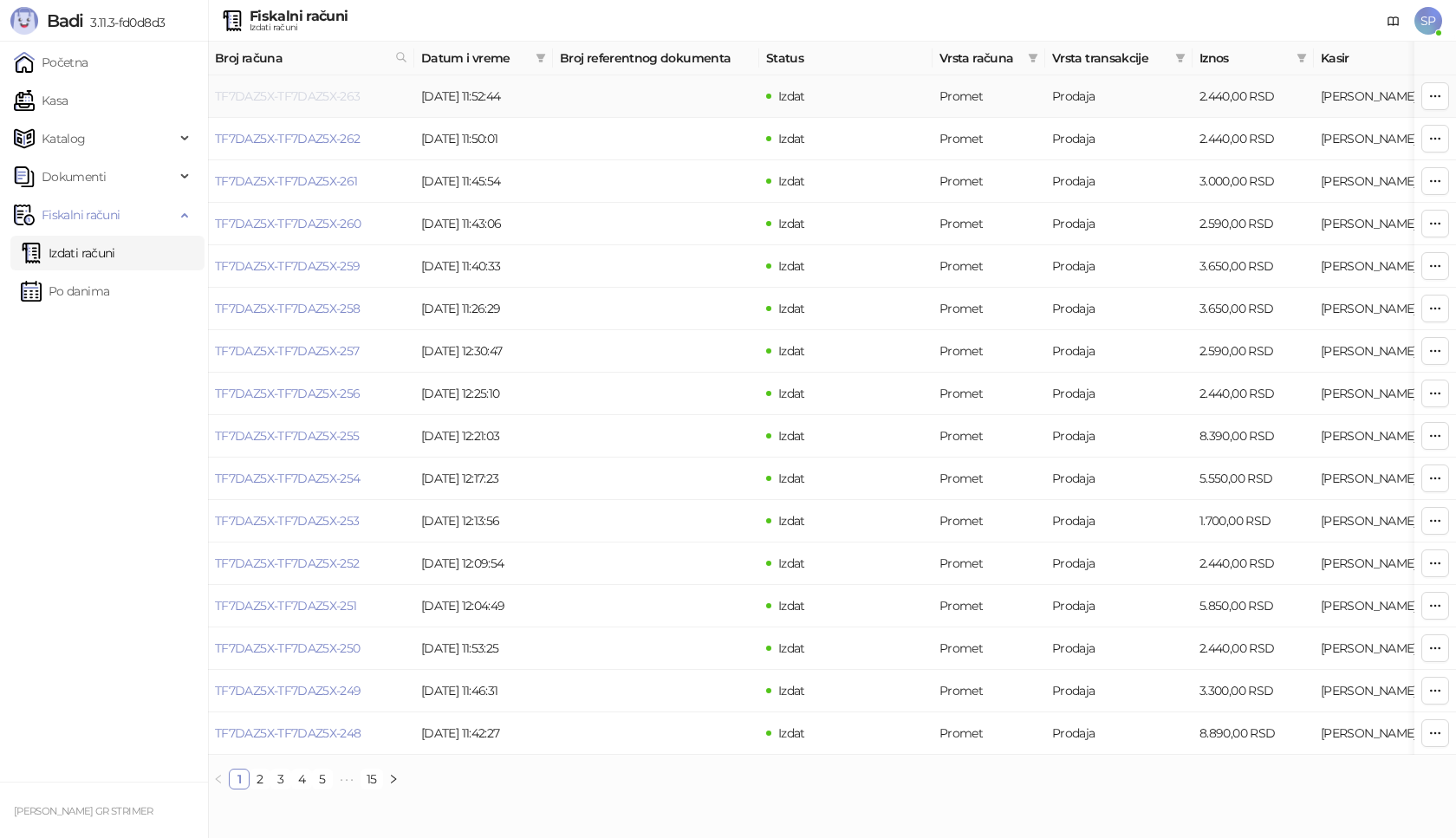
click at [323, 103] on link "TF7DAZ5X-TF7DAZ5X-263" at bounding box center [287, 96] width 146 height 16
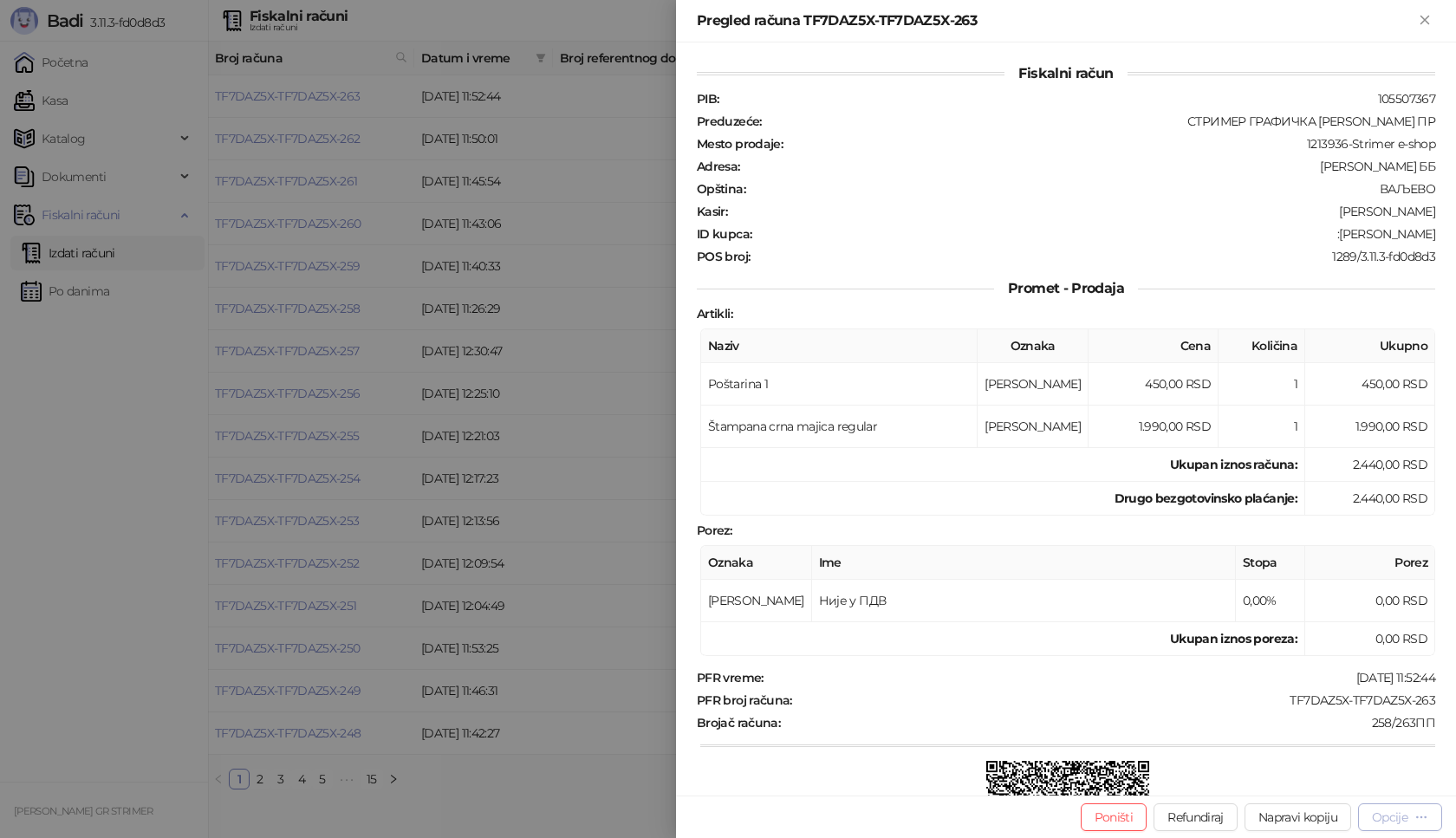
click at [1400, 814] on div "Opcije" at bounding box center [1390, 817] width 35 height 16
click at [1320, 778] on span "Preuzmi u PDF formatu" at bounding box center [1340, 783] width 178 height 20
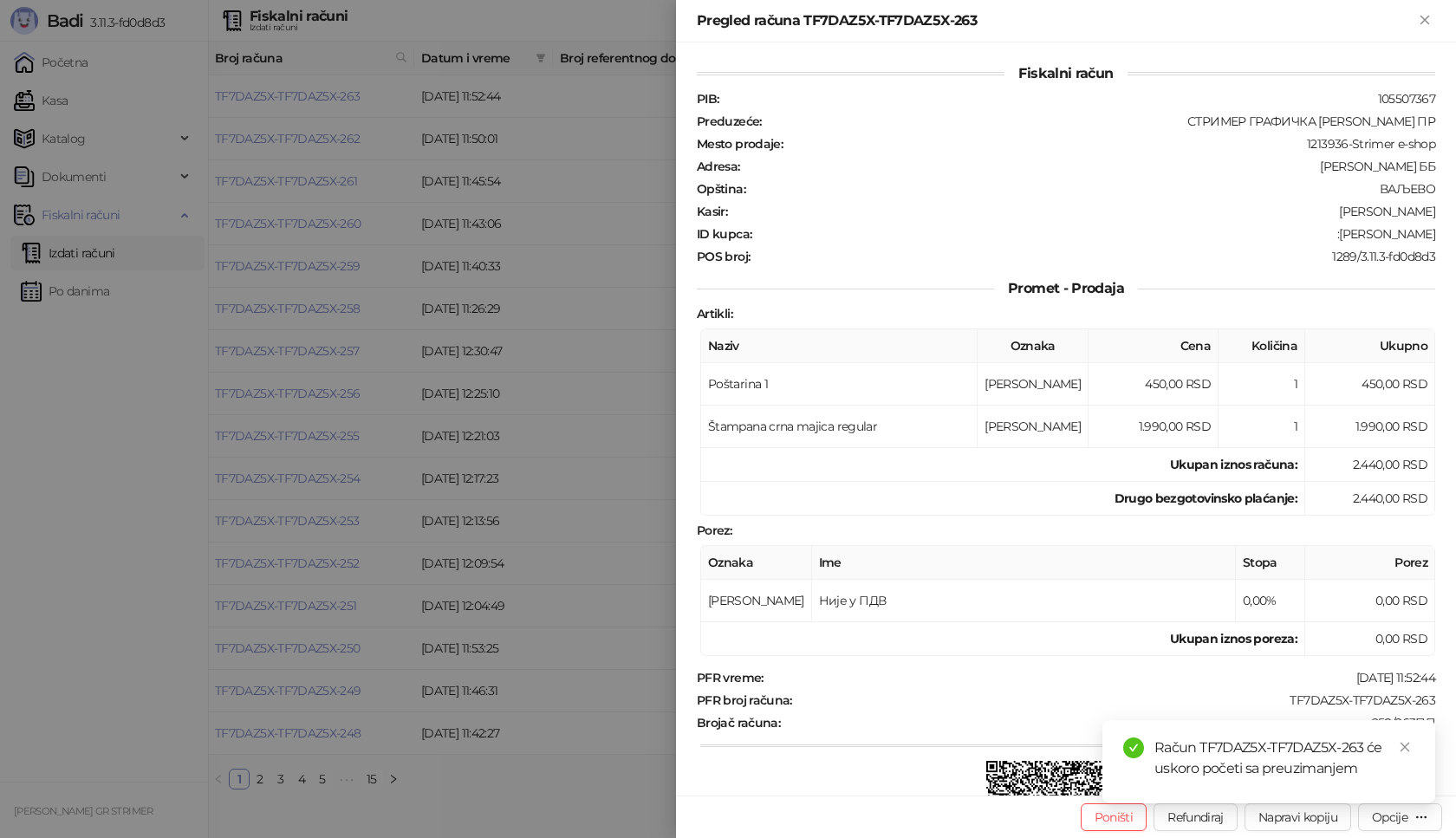
click at [1211, 688] on div "PFR vreme : [DATE] 11:52:44 PFR broj računa : TF7DAZ5X-TF7DAZ5X-263 Brojač raču…" at bounding box center [1066, 799] width 745 height 258
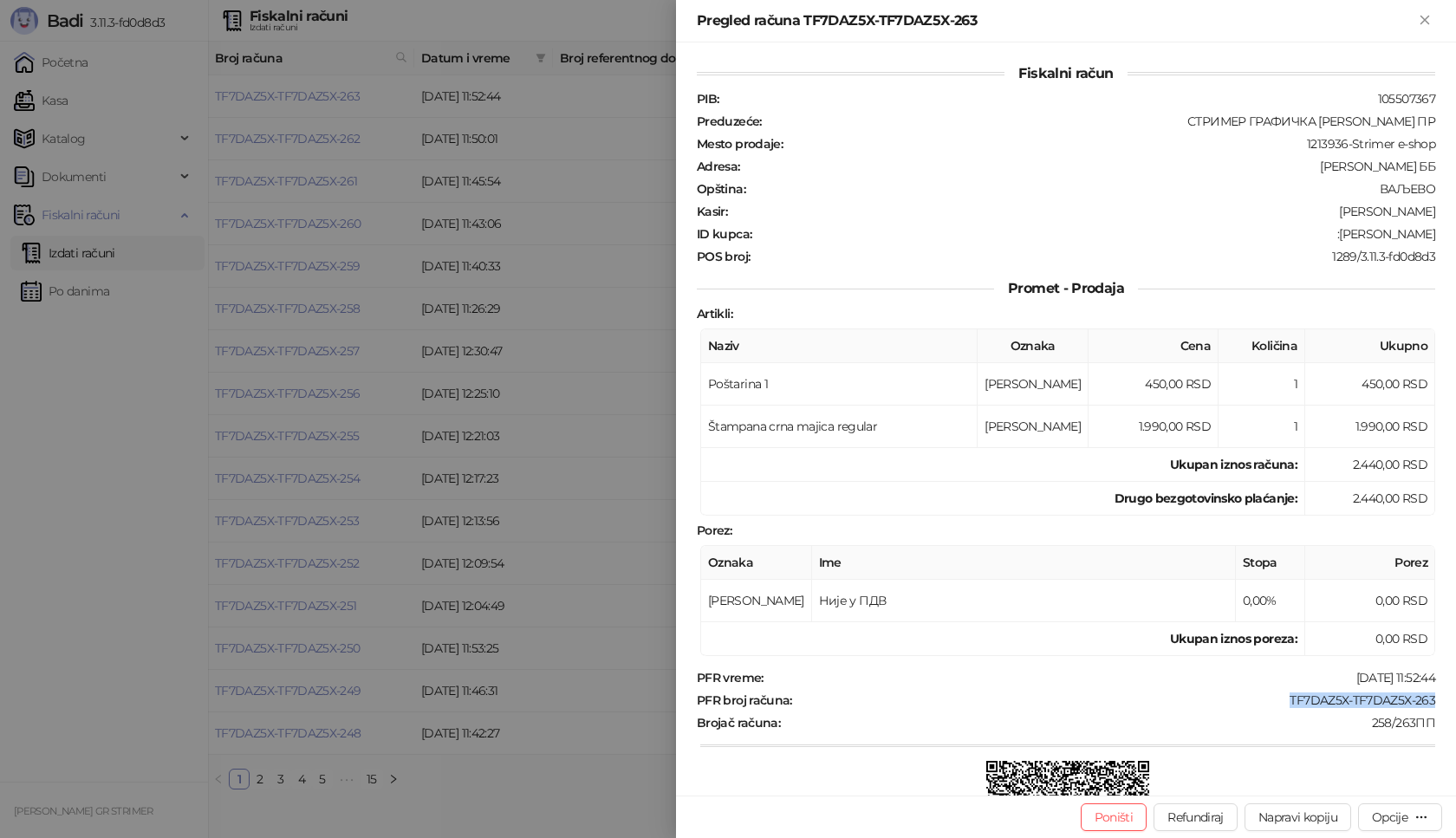
drag, startPoint x: 1257, startPoint y: 699, endPoint x: 1424, endPoint y: 698, distance: 167.0
click at [1424, 698] on div "Fiskalni račun PIB : 105507367 Preduzeće : СТРИМЕР ГРАФИЧКА РАДЊА [PERSON_NAME]…" at bounding box center [1066, 419] width 780 height 753
drag, startPoint x: 1325, startPoint y: 234, endPoint x: 1455, endPoint y: 235, distance: 130.0
click at [1455, 235] on div "Fiskalni račun PIB : 105507367 Preduzeće : СТРИМЕР ГРАФИЧКА РАДЊА [PERSON_NAME]…" at bounding box center [1066, 419] width 780 height 753
click at [1433, 20] on icon "Zatvori" at bounding box center [1425, 20] width 16 height 16
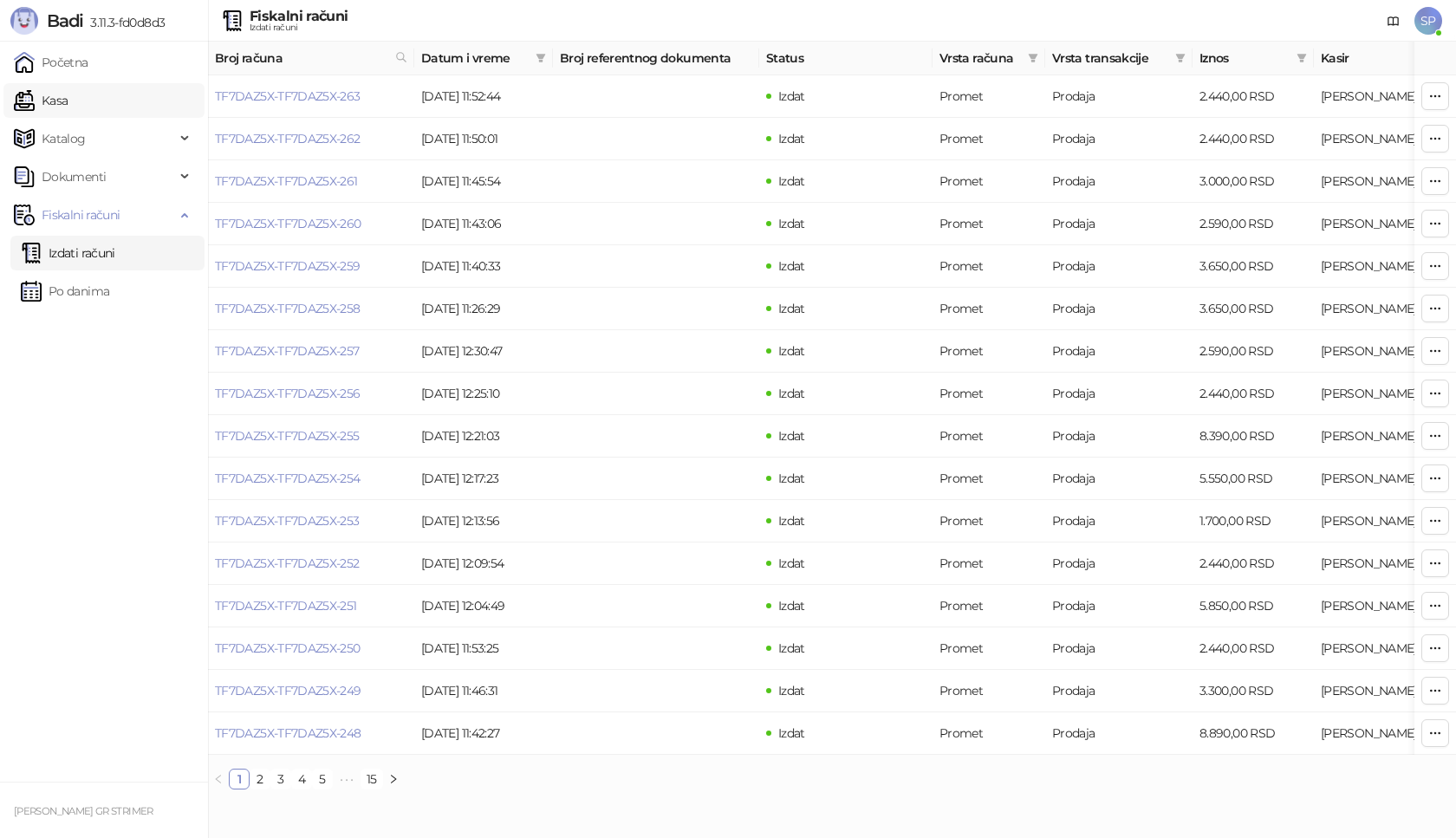
click at [67, 111] on link "Kasa" at bounding box center [40, 100] width 54 height 34
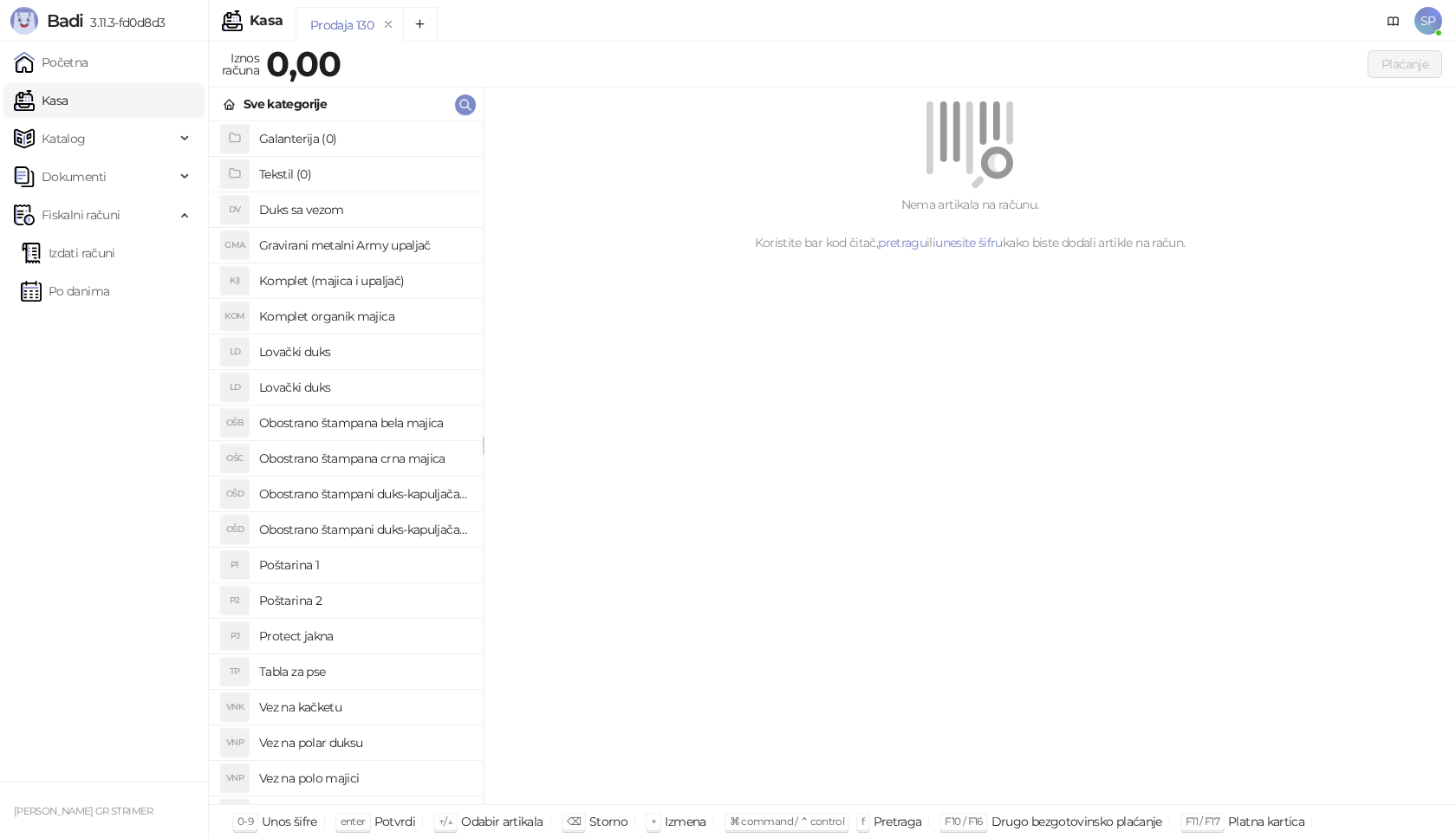
click at [353, 563] on h4 "Poštarina 1" at bounding box center [364, 565] width 210 height 27
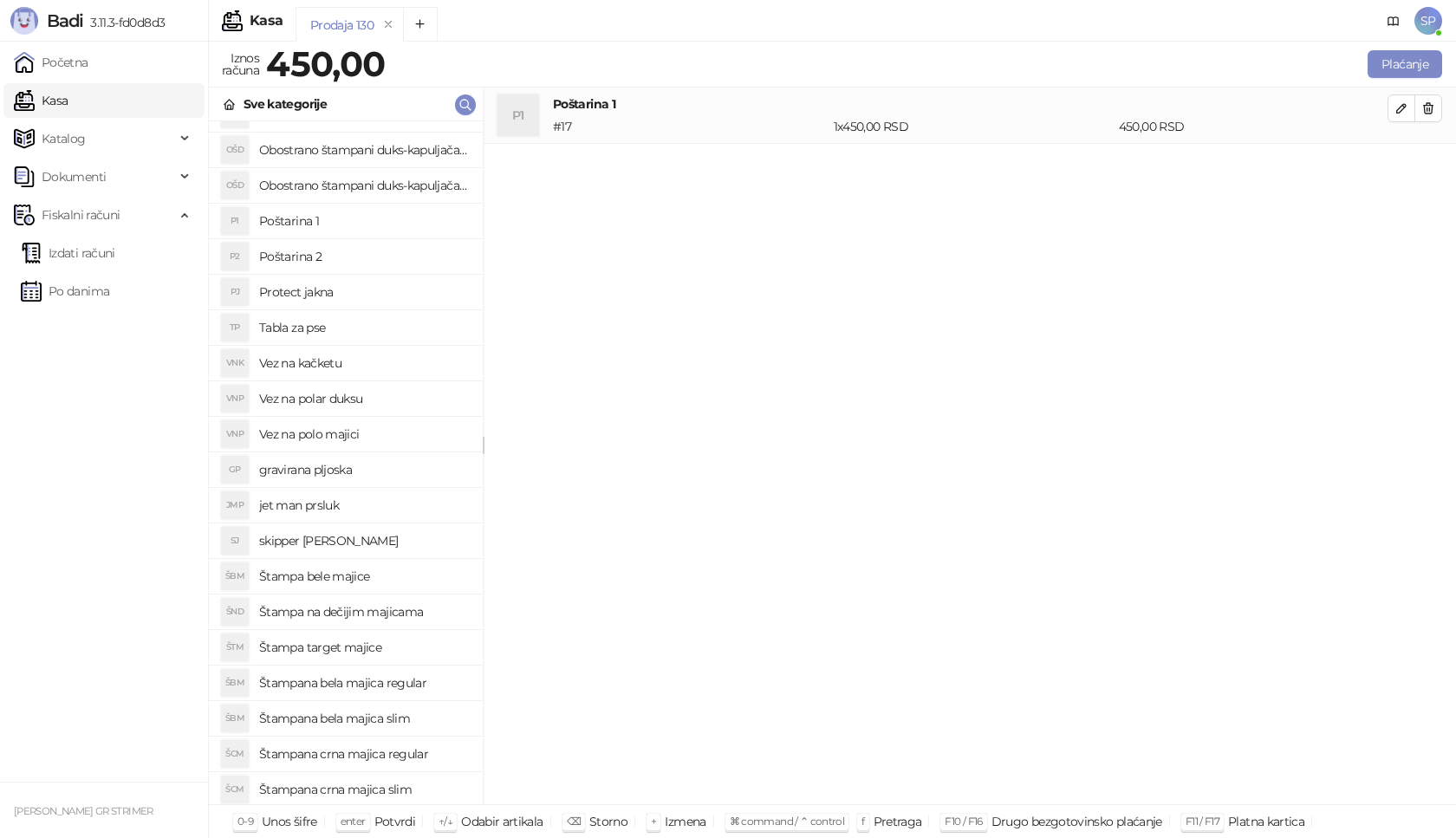
scroll to position [347, 0]
click at [419, 782] on h4 "Štampana crna majica slim" at bounding box center [364, 787] width 210 height 27
click at [1402, 160] on icon "button" at bounding box center [1401, 164] width 14 height 14
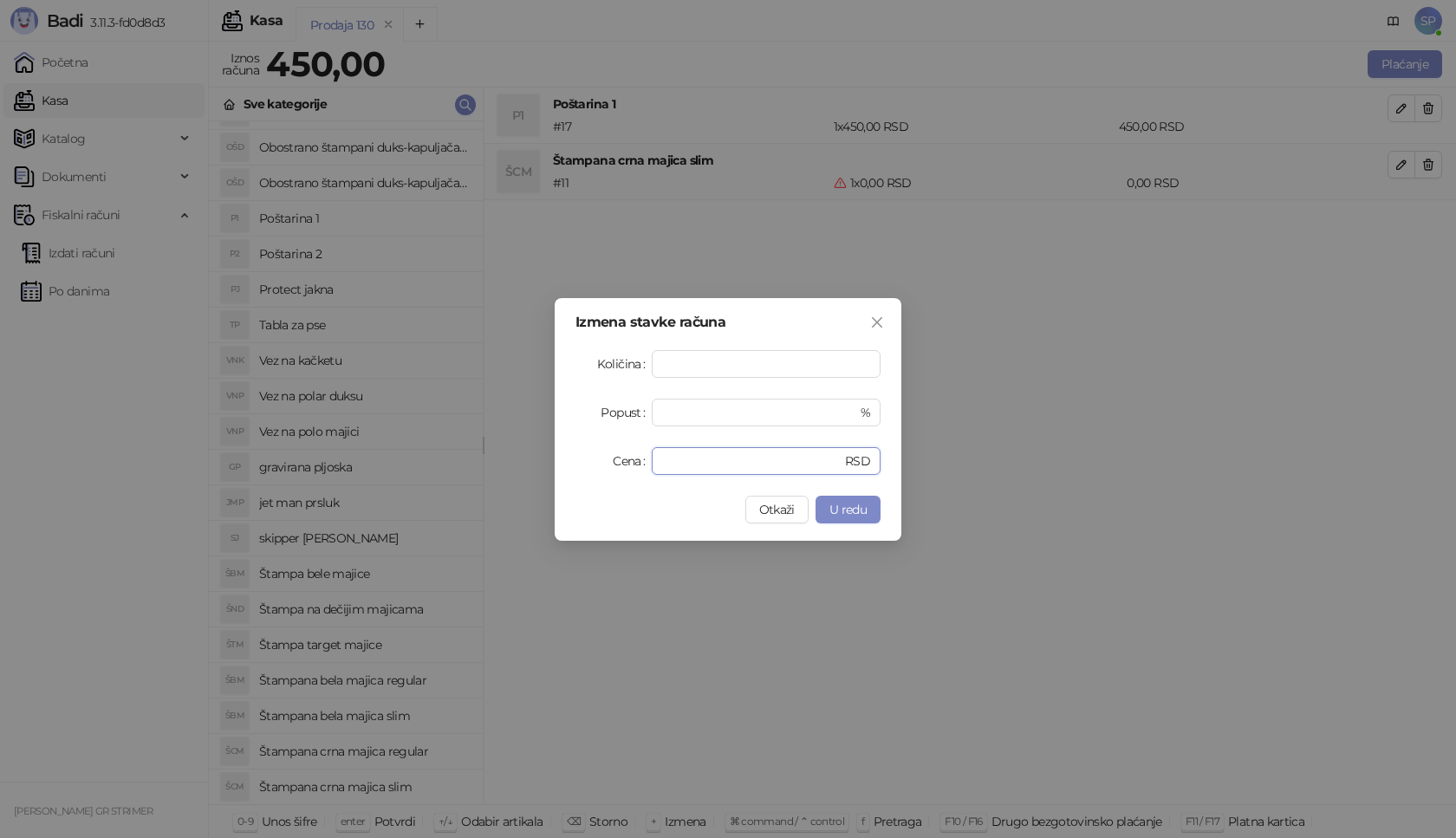
drag, startPoint x: 726, startPoint y: 468, endPoint x: 490, endPoint y: 457, distance: 236.3
click at [490, 457] on div "Izmena stavke računa Količina * Popust * % Cena * RSD Otkaži U redu" at bounding box center [728, 419] width 1456 height 838
click at [855, 507] on span "U redu" at bounding box center [848, 509] width 37 height 16
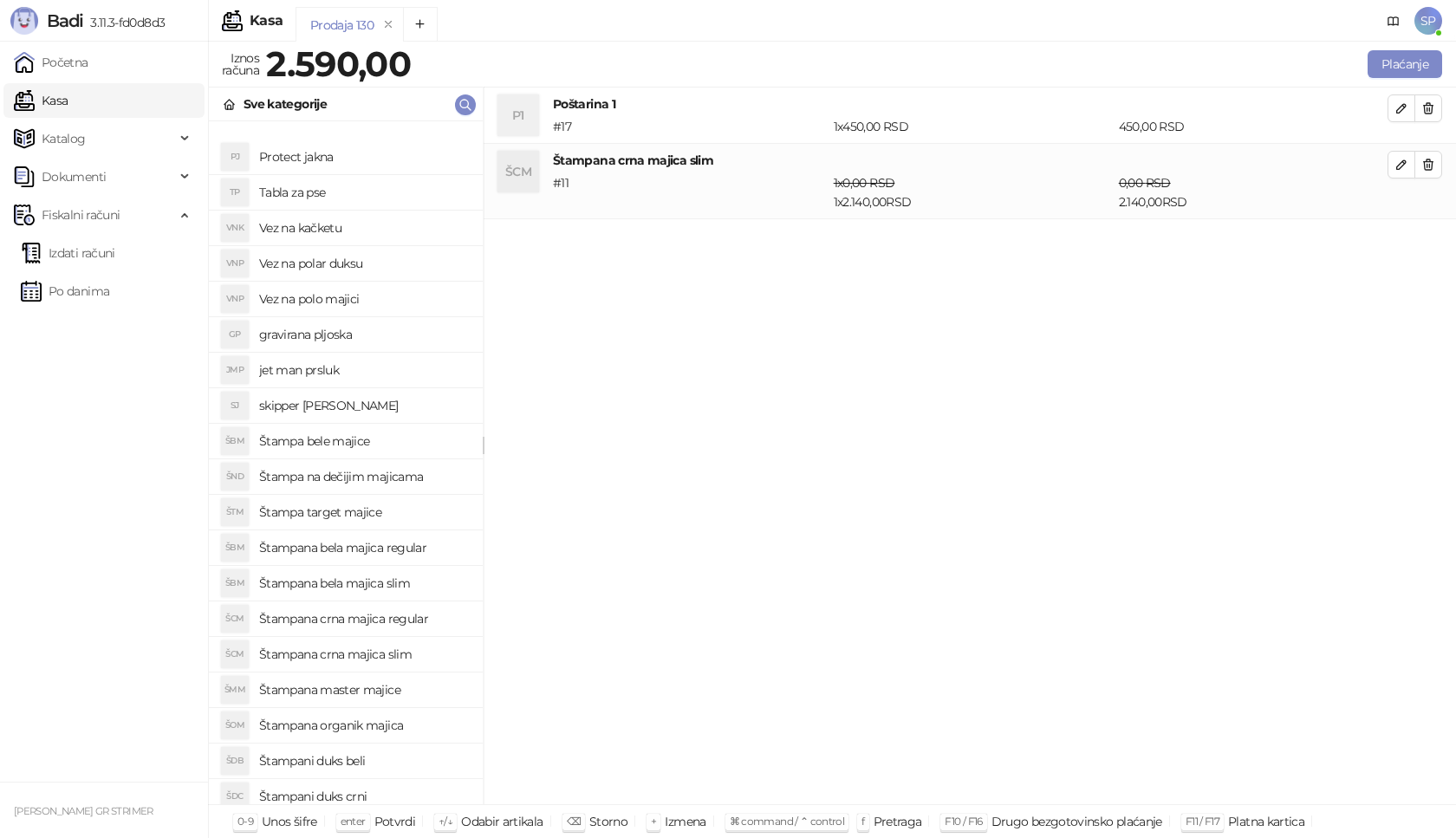
scroll to position [596, 0]
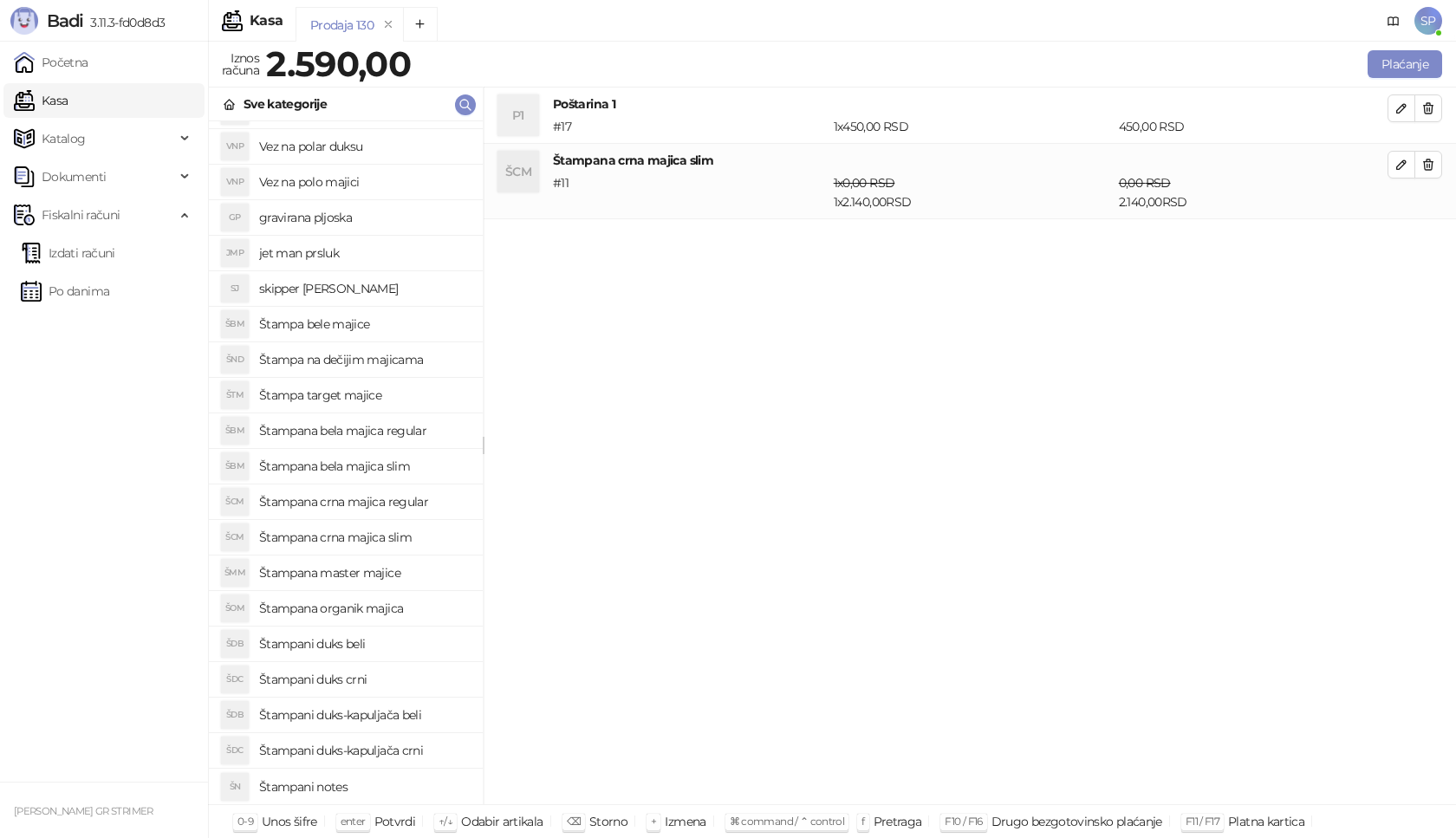
click at [407, 684] on h4 "Štampani duks crni" at bounding box center [364, 680] width 210 height 27
click at [1408, 237] on button "button" at bounding box center [1401, 240] width 27 height 27
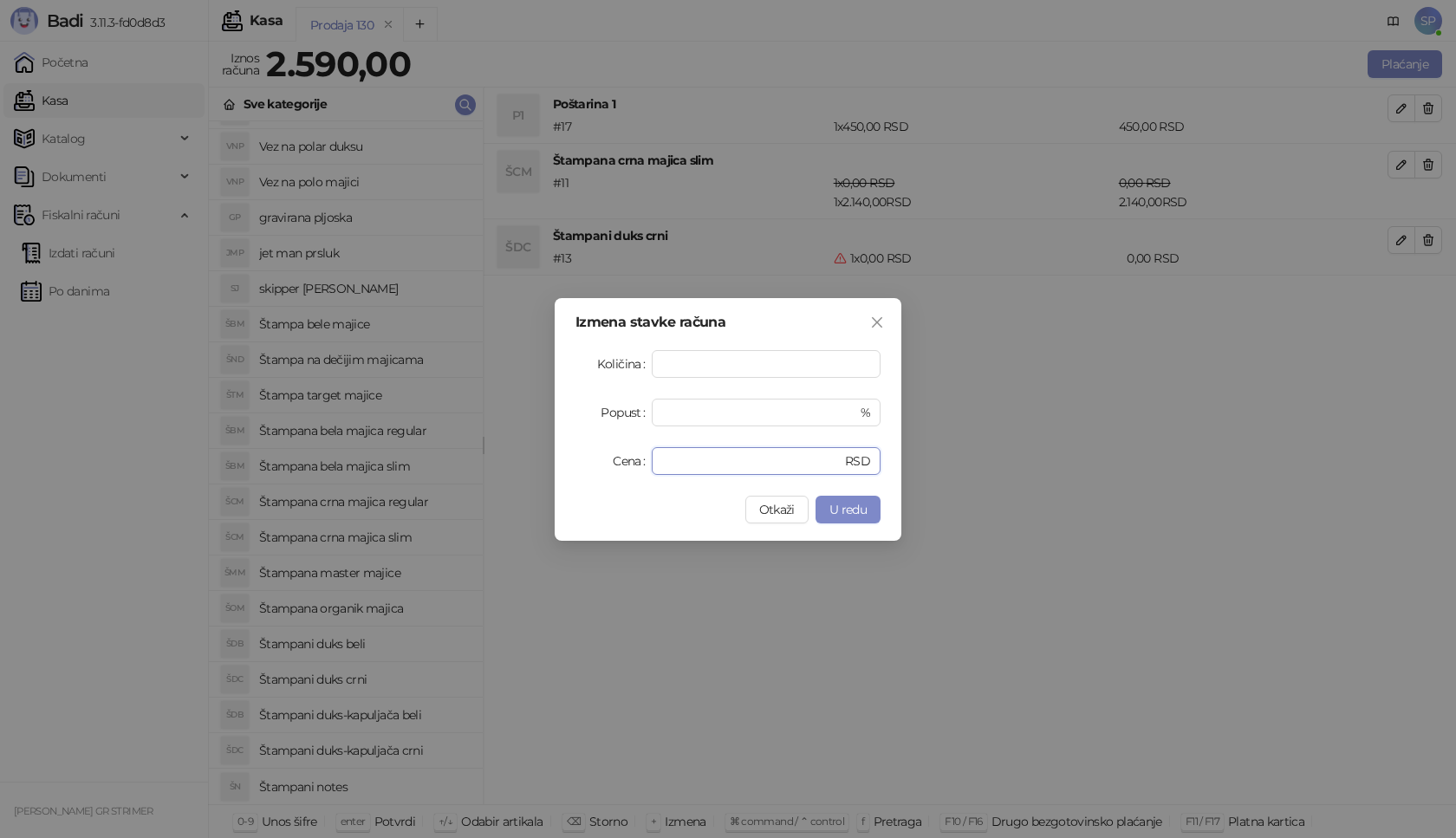
drag, startPoint x: 718, startPoint y: 457, endPoint x: 568, endPoint y: 457, distance: 150.0
click at [568, 457] on div "Izmena stavke računa Količina * Popust * % Cena * RSD Otkaži U redu" at bounding box center [728, 419] width 347 height 243
type input "****"
click at [847, 517] on button "U redu" at bounding box center [848, 509] width 65 height 27
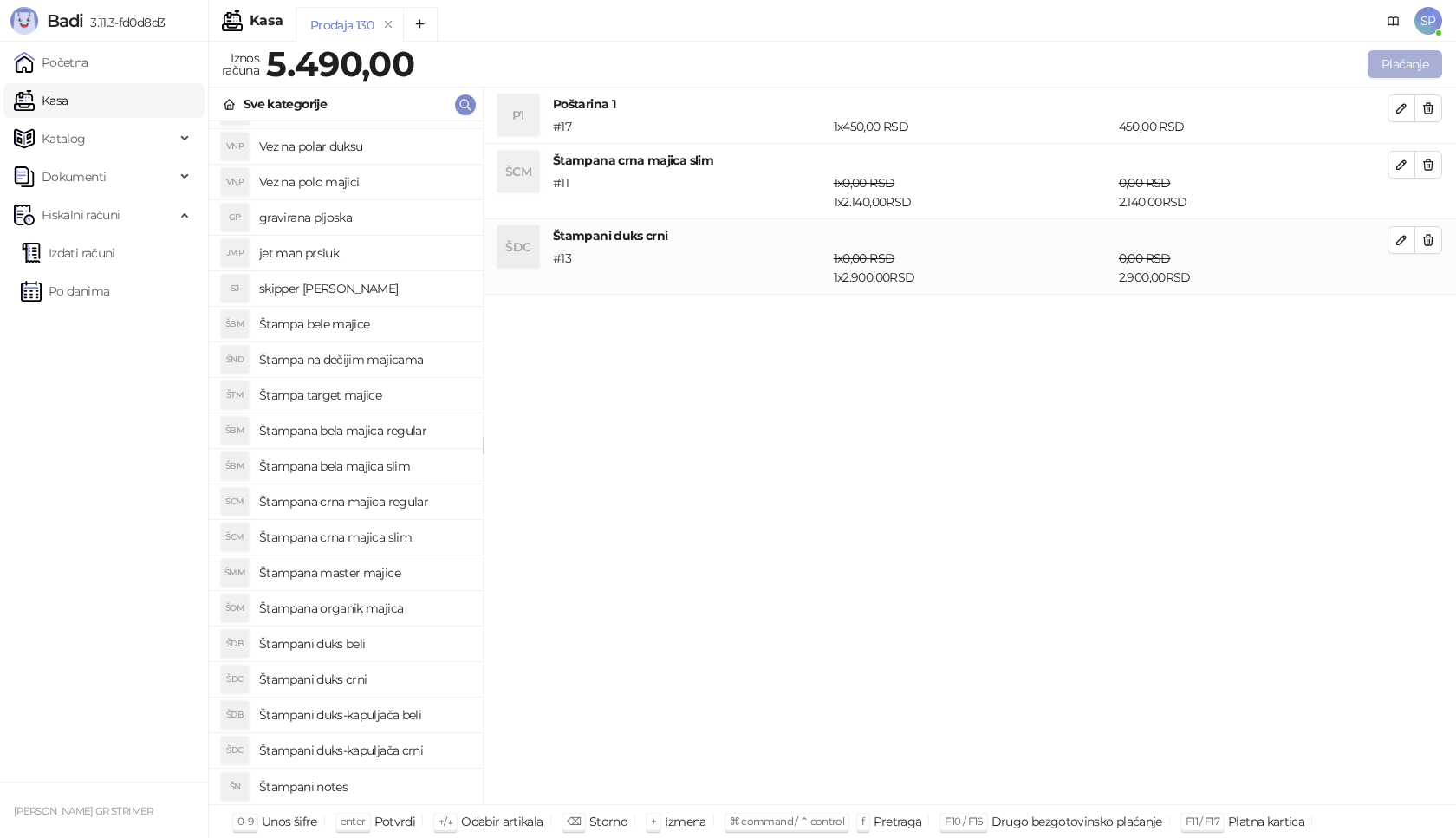
click at [1415, 67] on button "Plaćanje" at bounding box center [1405, 64] width 74 height 27
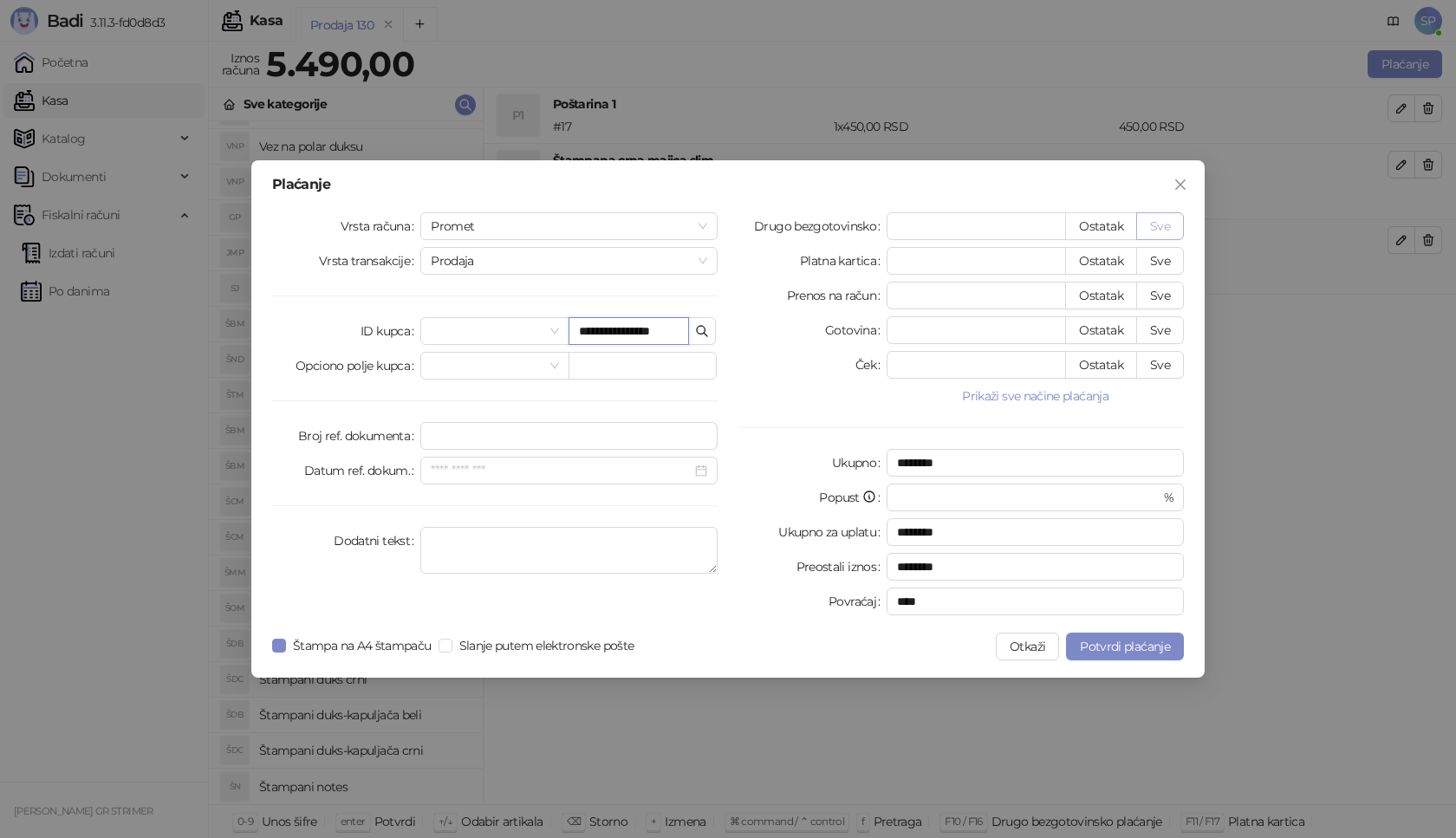
type input "**********"
click at [1157, 224] on button "Sve" at bounding box center [1160, 226] width 48 height 27
type input "****"
click at [1111, 656] on button "Potvrdi plaćanje" at bounding box center [1125, 646] width 118 height 27
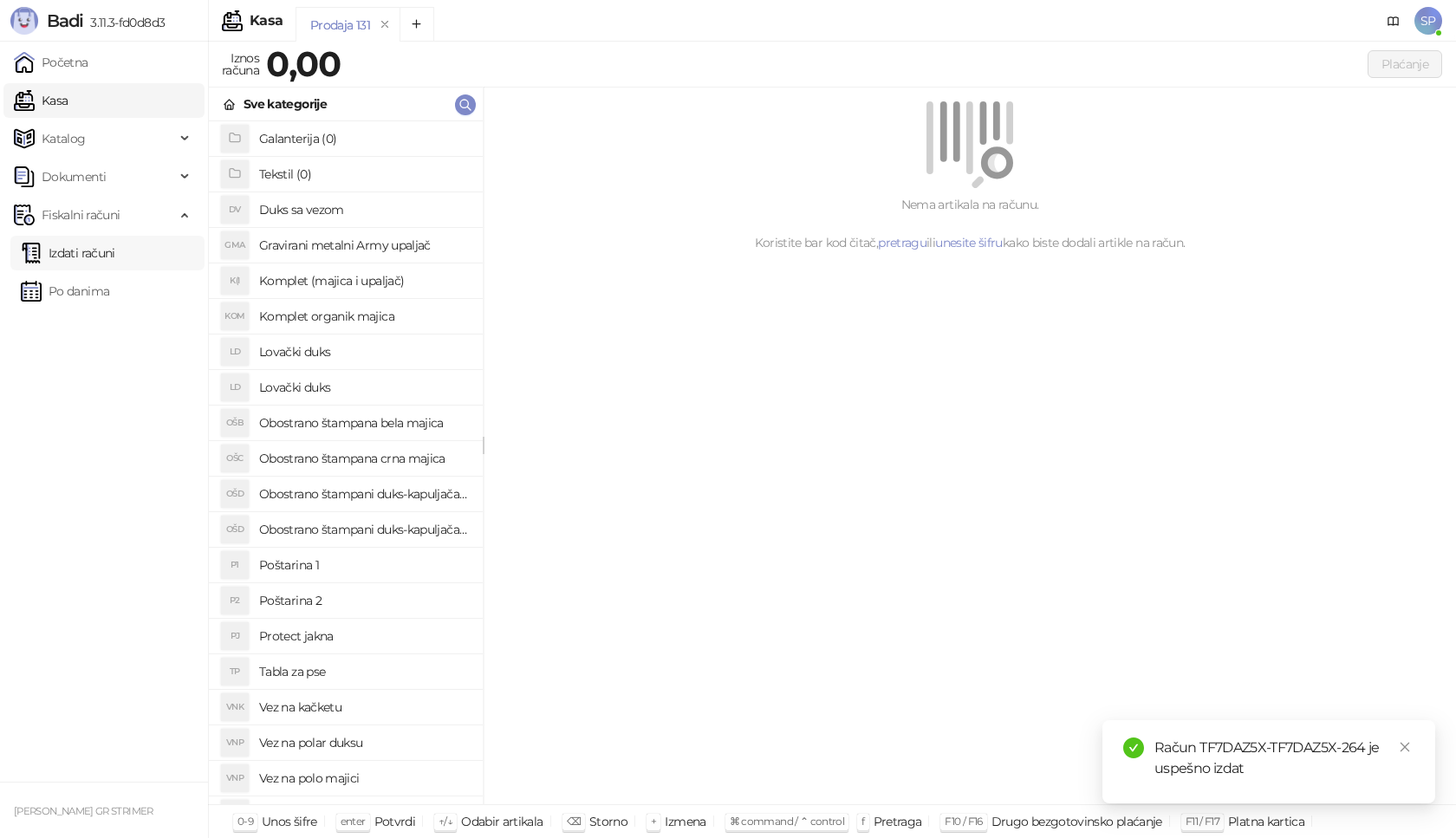
click at [115, 255] on link "Izdati računi" at bounding box center [67, 252] width 95 height 34
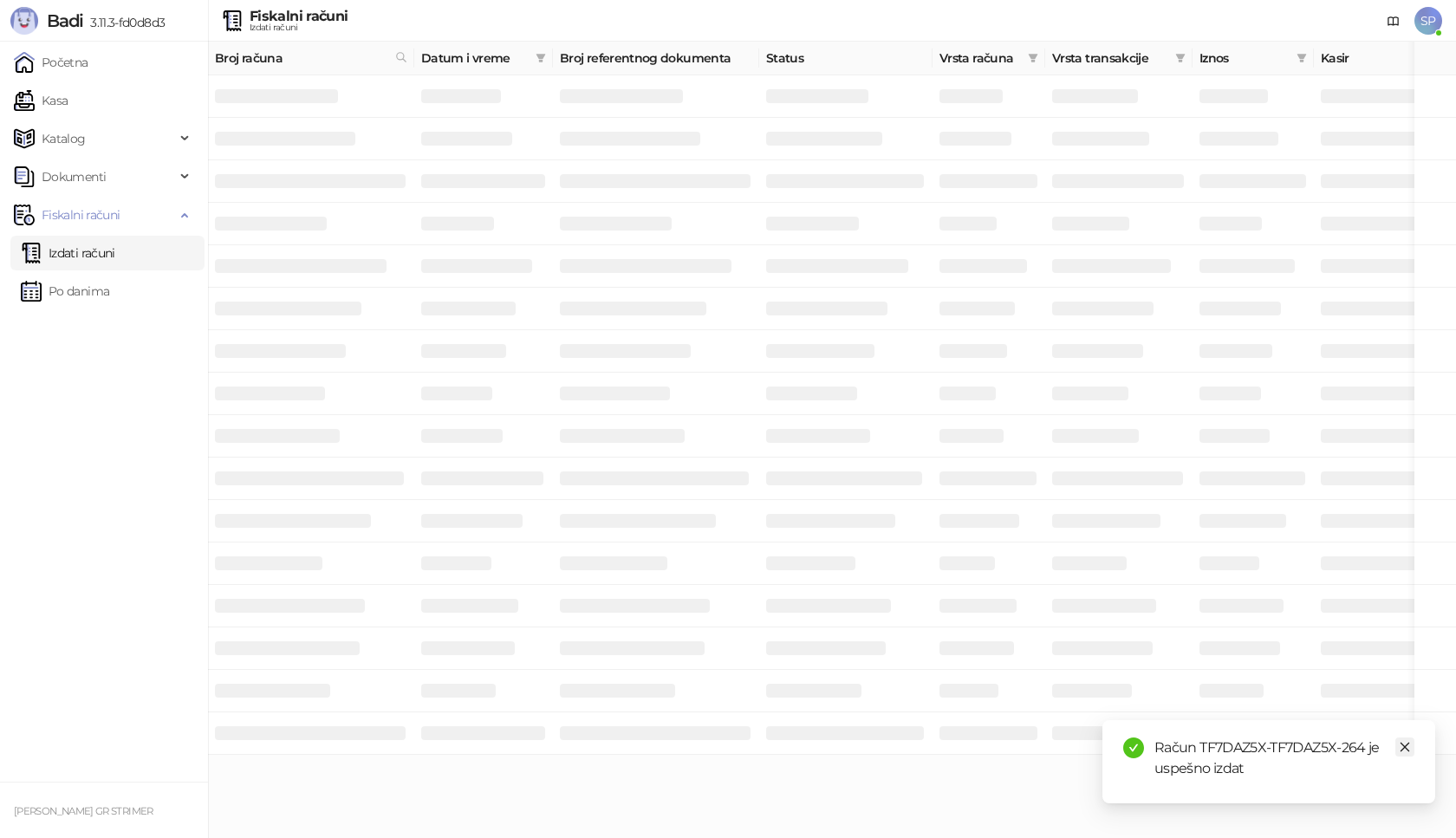
click at [1399, 747] on icon "close" at bounding box center [1405, 747] width 12 height 12
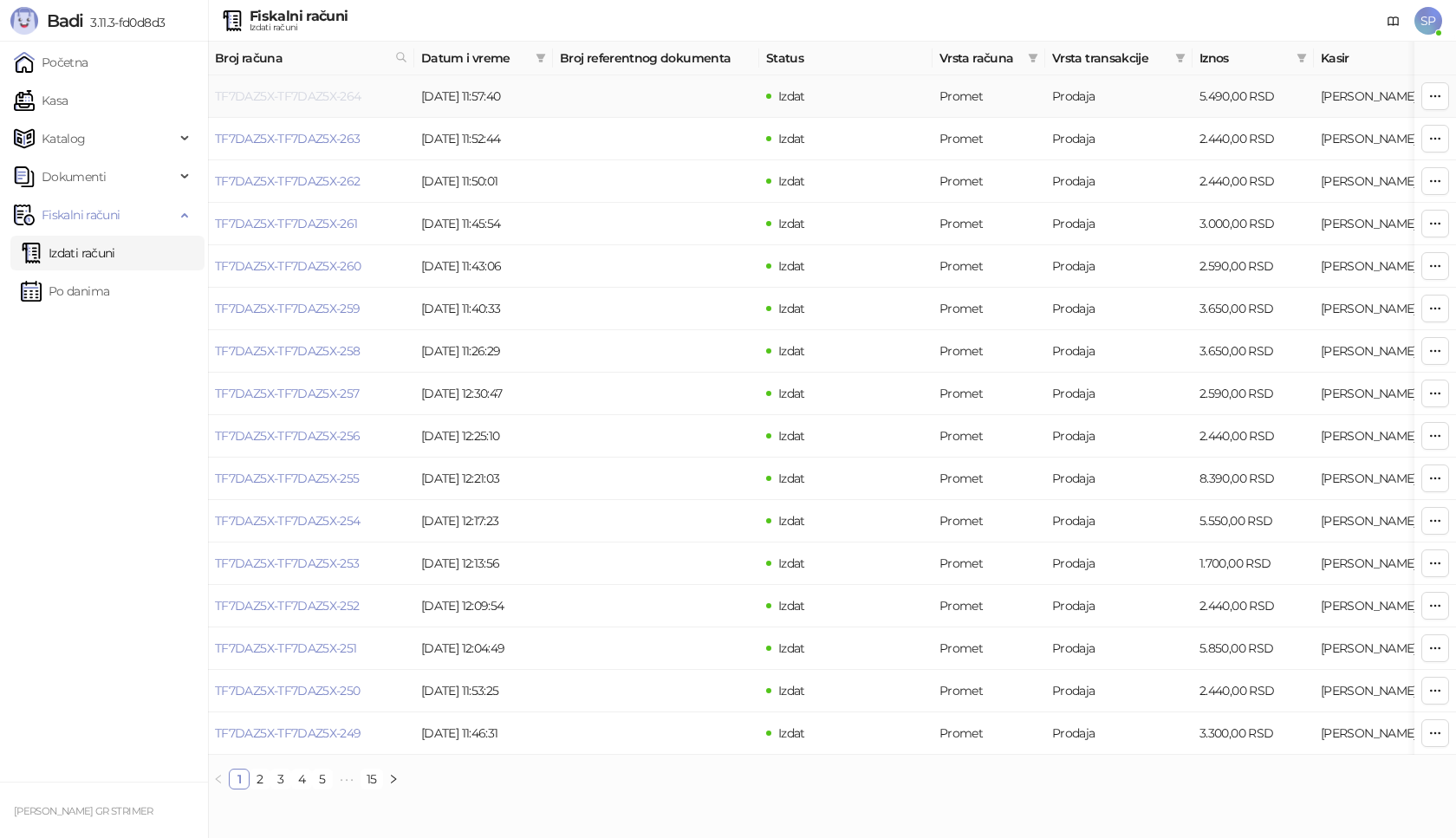
click at [312, 99] on link "TF7DAZ5X-TF7DAZ5X-264" at bounding box center [288, 96] width 147 height 16
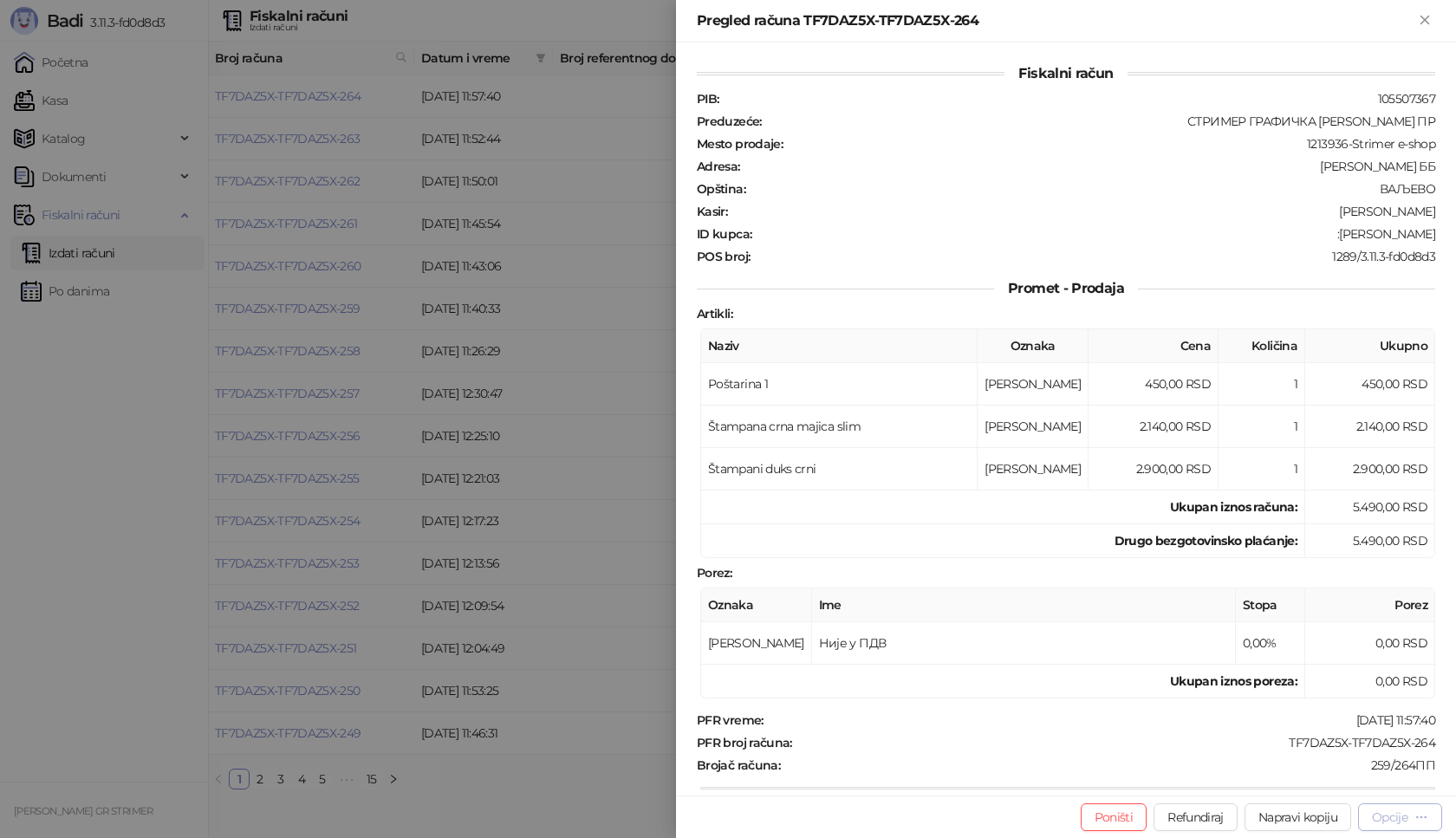
click at [1388, 817] on div "Opcije" at bounding box center [1390, 817] width 35 height 16
click at [1360, 779] on span "Preuzmi u PDF formatu" at bounding box center [1340, 783] width 178 height 20
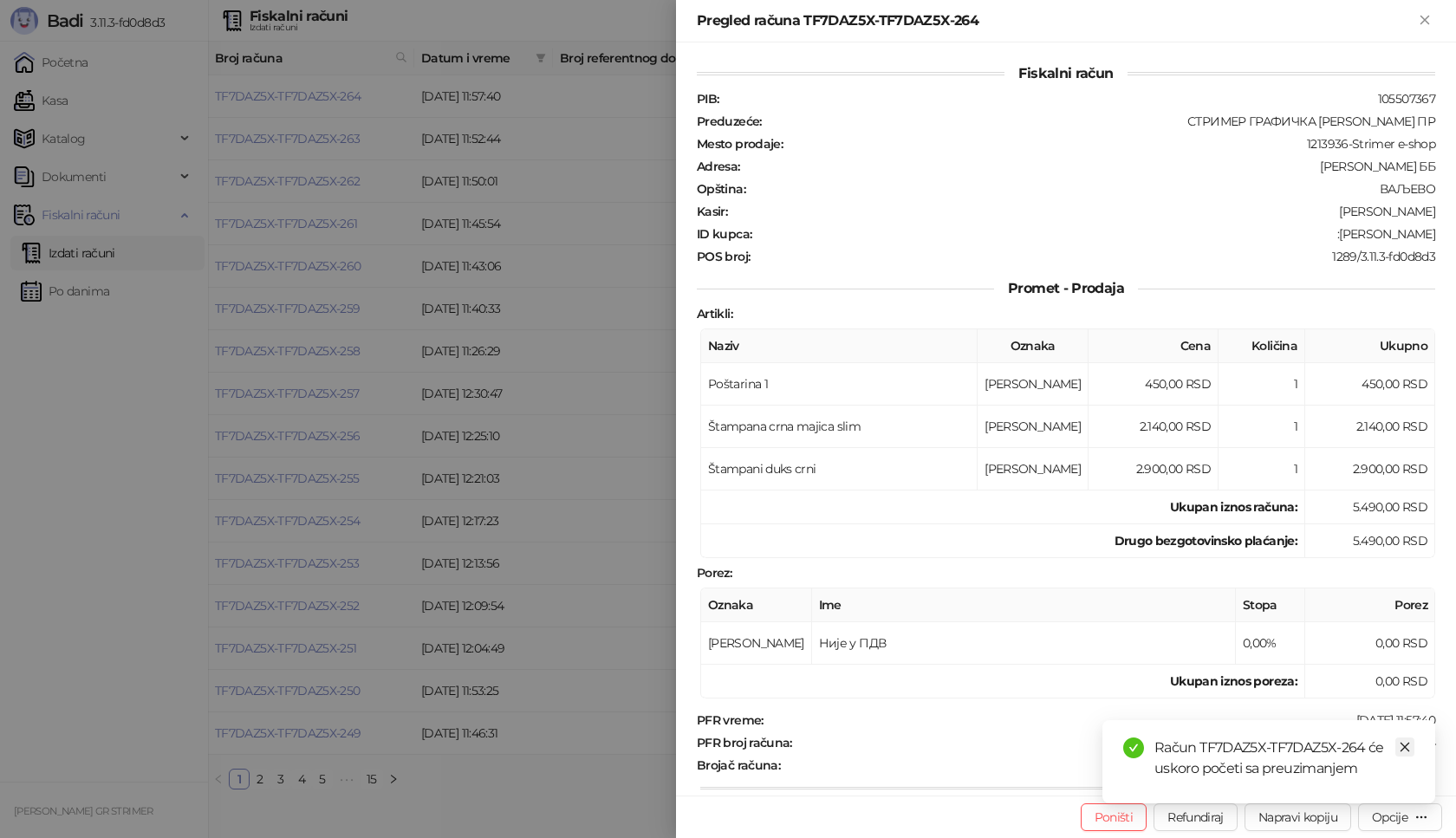
click at [1406, 754] on link "Close" at bounding box center [1405, 747] width 20 height 20
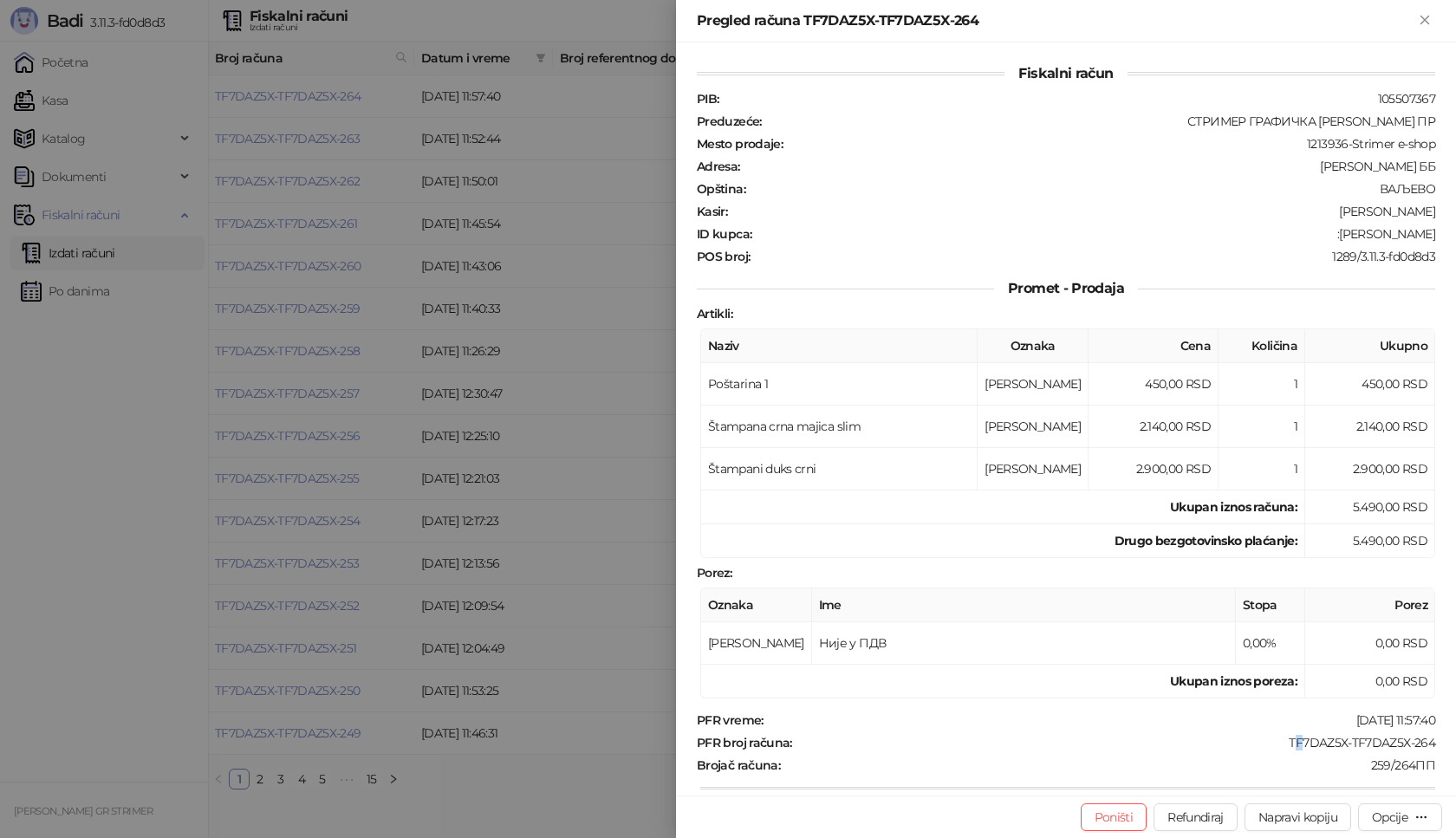
click at [1281, 749] on div "TF7DAZ5X-TF7DAZ5X-264" at bounding box center [1116, 743] width 643 height 16
click at [1278, 746] on div "TF7DAZ5X-TF7DAZ5X-264" at bounding box center [1116, 743] width 643 height 16
drag, startPoint x: 1272, startPoint y: 745, endPoint x: 1434, endPoint y: 746, distance: 162.0
click at [1434, 746] on div "Fiskalni račun PIB : 105507367 Preduzeće : СТРИМЕР ГРАФИЧКА [PERSON_NAME] ПР Me…" at bounding box center [1066, 419] width 780 height 753
drag, startPoint x: 1340, startPoint y: 235, endPoint x: 1452, endPoint y: 242, distance: 112.2
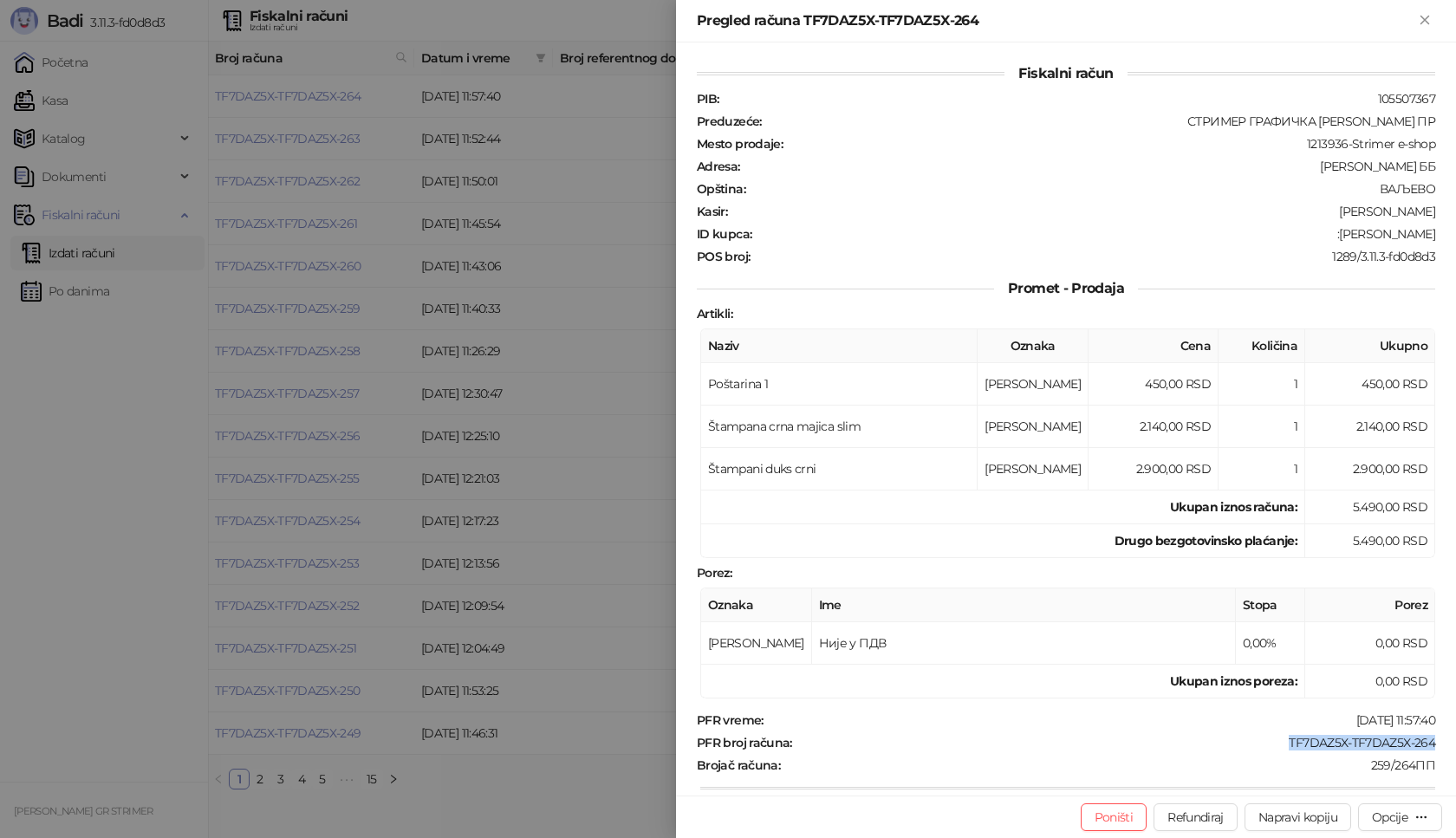
click at [1452, 242] on div "Fiskalni račun PIB : 105507367 Preduzeće : СТРИМЕР ГРАФИЧКА [PERSON_NAME] ПР Me…" at bounding box center [1066, 419] width 780 height 753
drag, startPoint x: 1434, startPoint y: 19, endPoint x: 238, endPoint y: 163, distance: 1204.6
click at [1434, 18] on button "Zatvori" at bounding box center [1425, 21] width 21 height 21
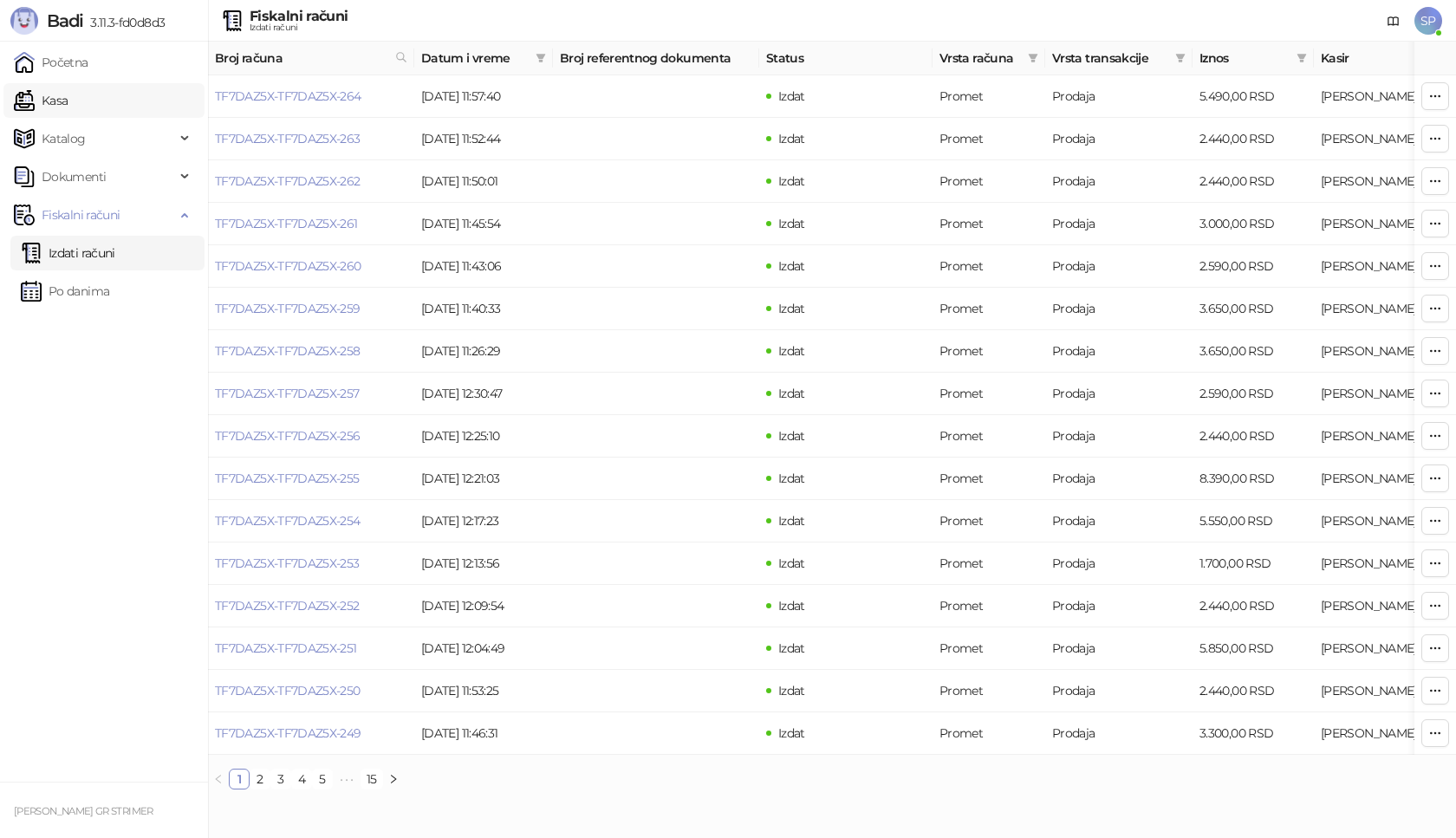
click at [67, 105] on link "Kasa" at bounding box center [40, 100] width 54 height 34
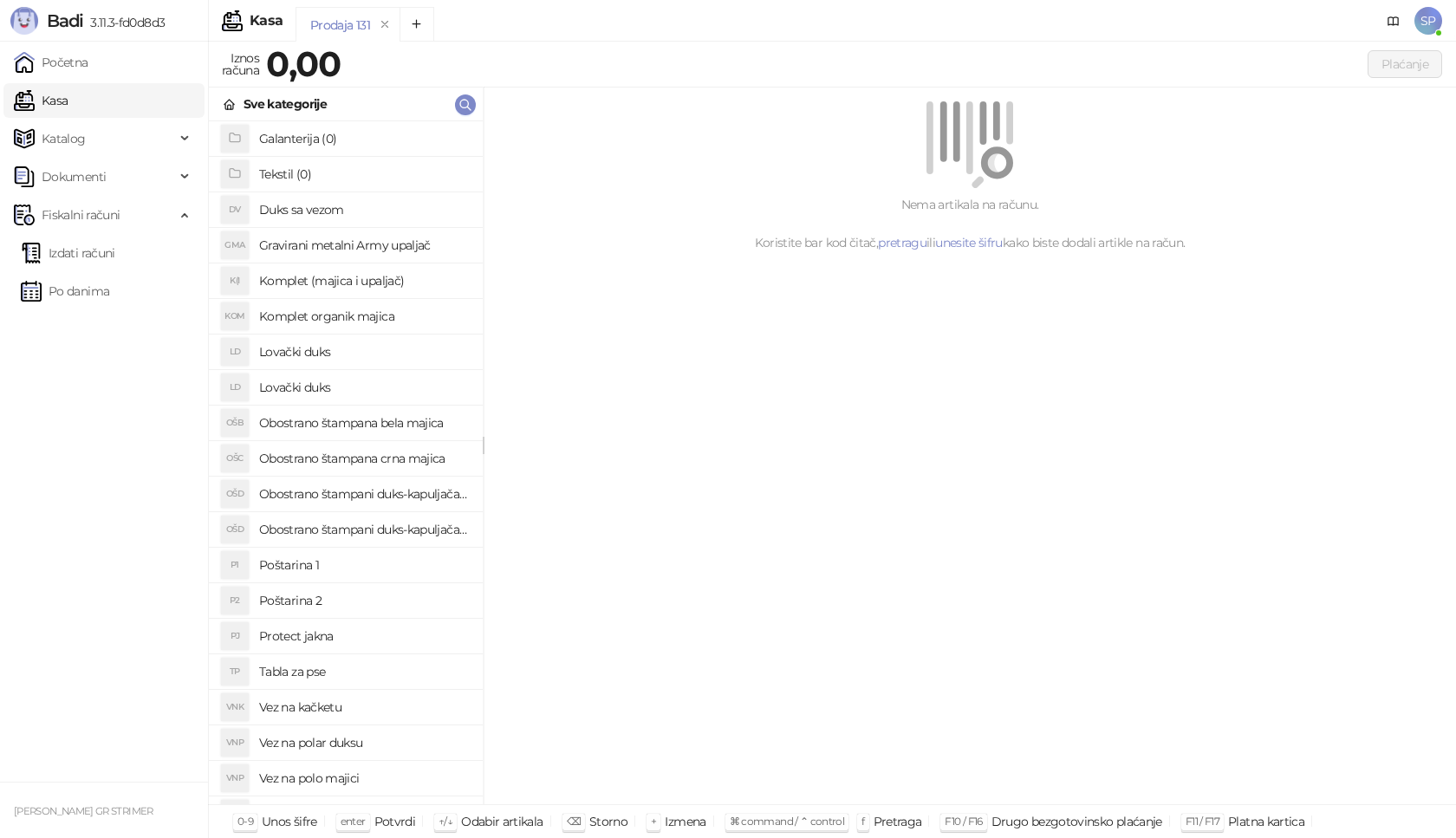
click at [357, 567] on h4 "Poštarina 1" at bounding box center [364, 565] width 210 height 27
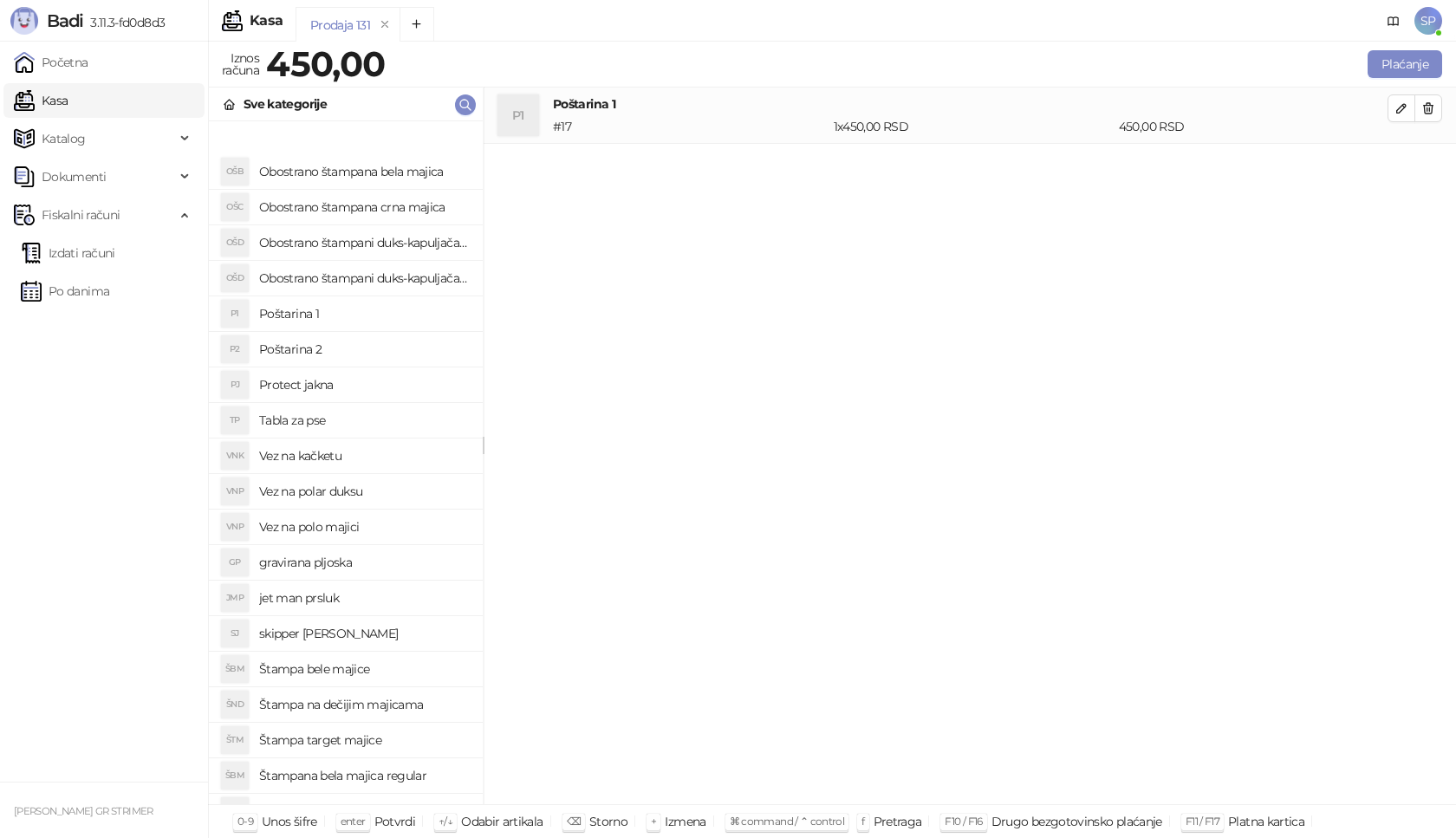
scroll to position [347, 0]
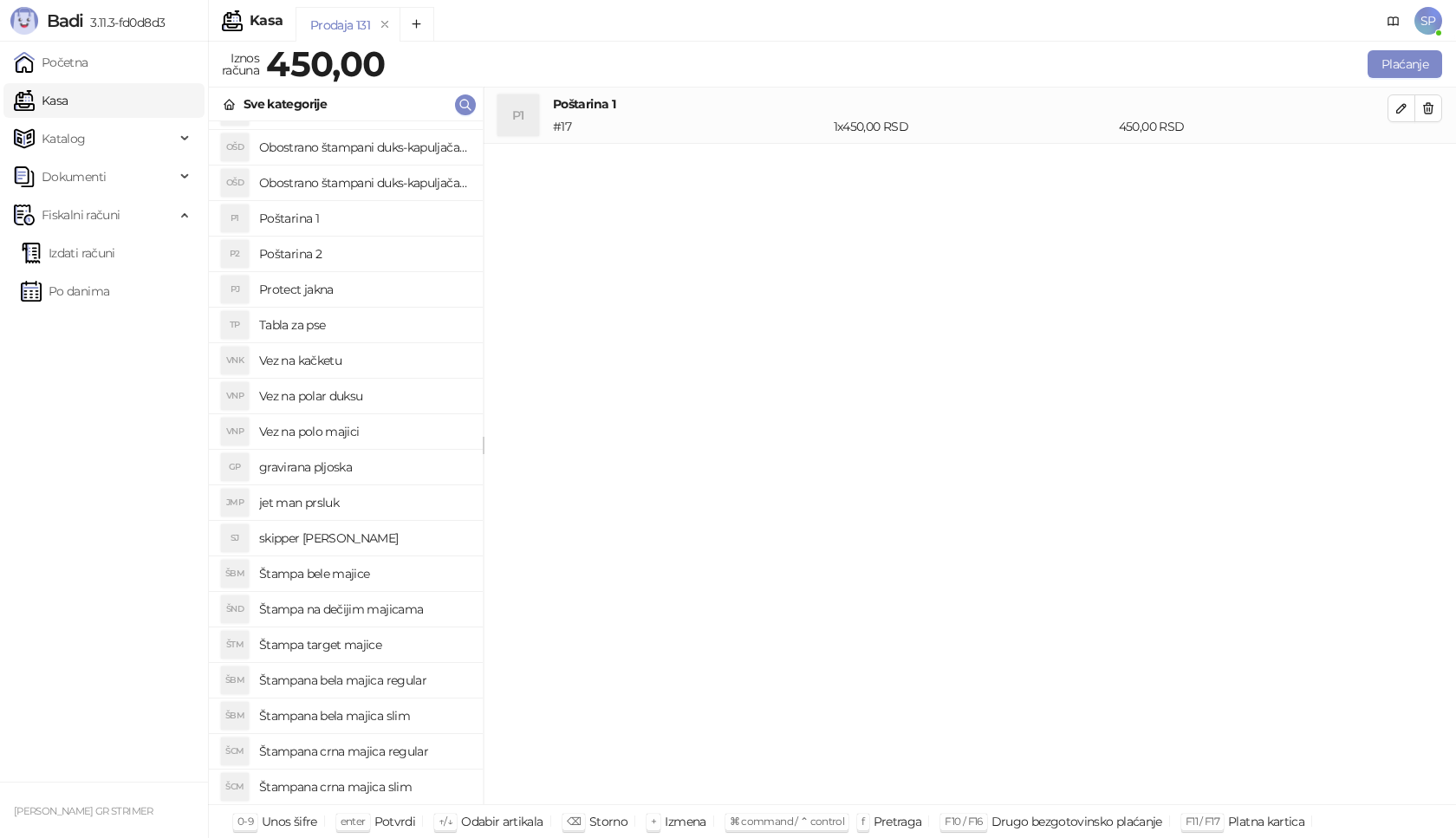
click at [422, 751] on h4 "Štampana crna majica regular" at bounding box center [364, 751] width 210 height 27
click at [1407, 161] on icon "button" at bounding box center [1401, 164] width 14 height 14
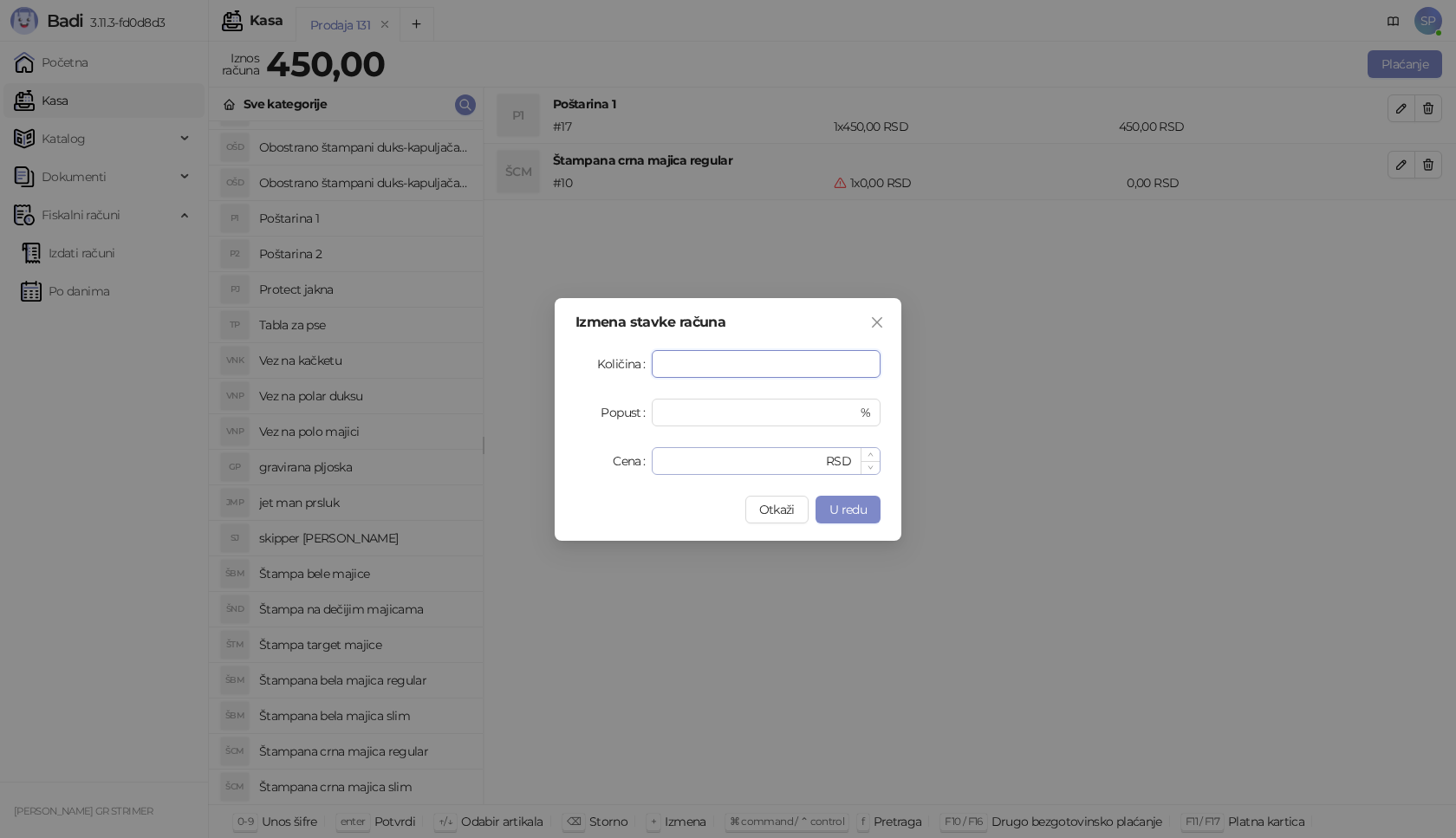
type input "*"
drag, startPoint x: 682, startPoint y: 449, endPoint x: 588, endPoint y: 479, distance: 98.7
click at [588, 479] on div "Izmena stavke računa Količina * Popust * % Cena * RSD Otkaži U redu" at bounding box center [728, 419] width 347 height 243
type input "****"
click at [857, 498] on button "U redu" at bounding box center [848, 509] width 65 height 27
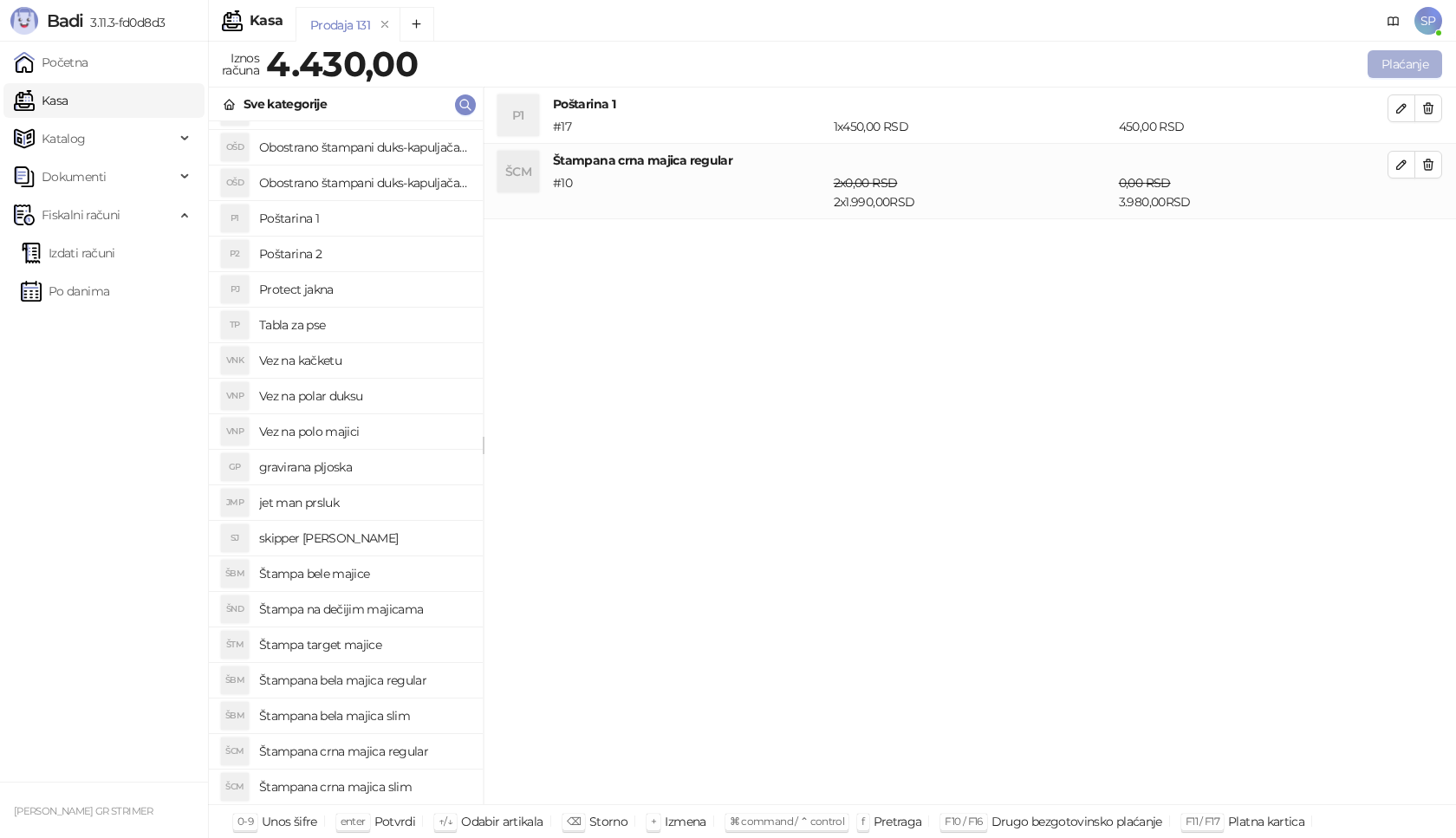
click at [1425, 57] on button "Plaćanje" at bounding box center [1405, 64] width 74 height 27
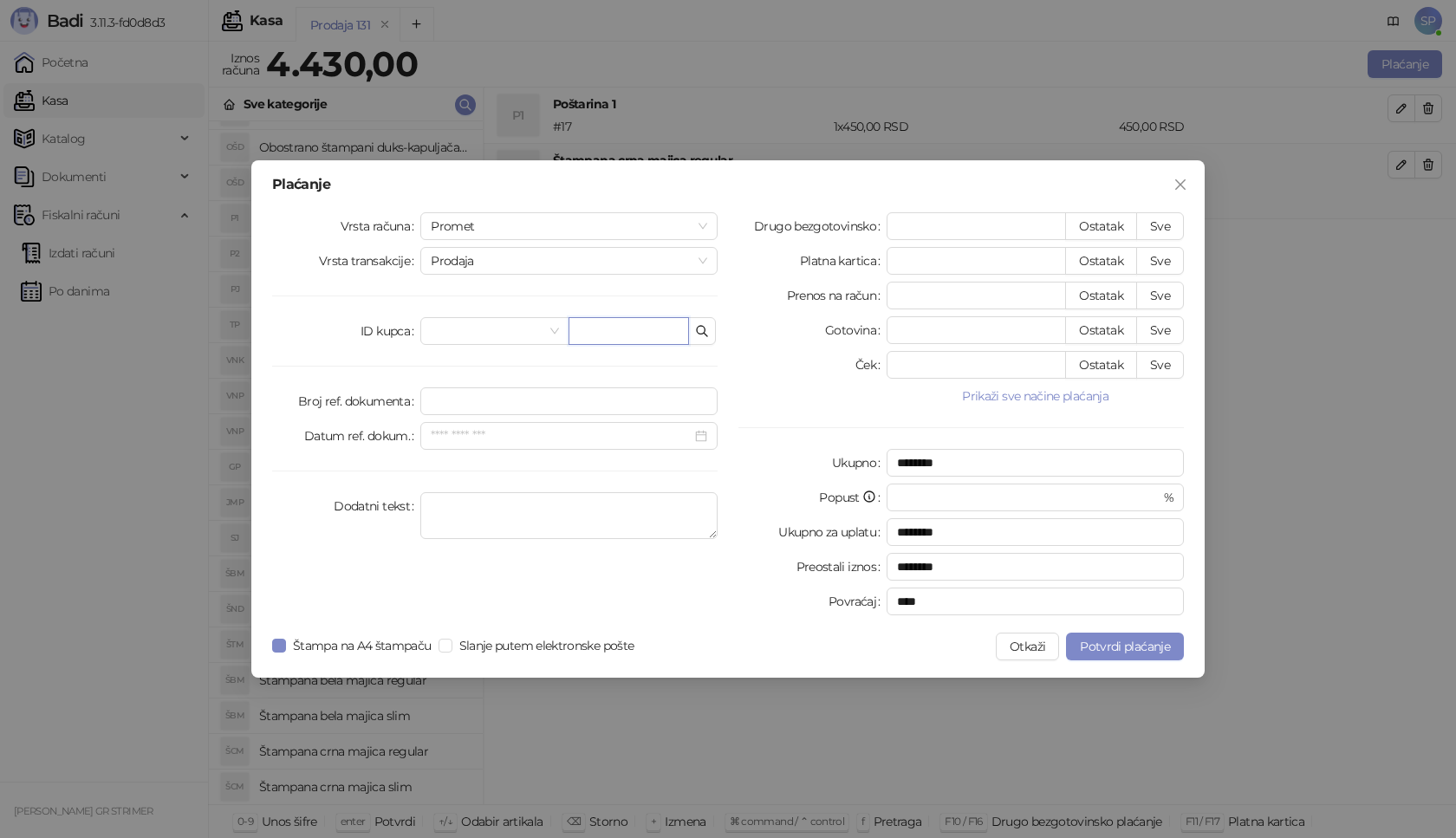
click at [607, 332] on input "text" at bounding box center [628, 331] width 120 height 27
paste input "**********"
type input "**********"
click at [1155, 224] on button "Sve" at bounding box center [1160, 226] width 48 height 27
type input "****"
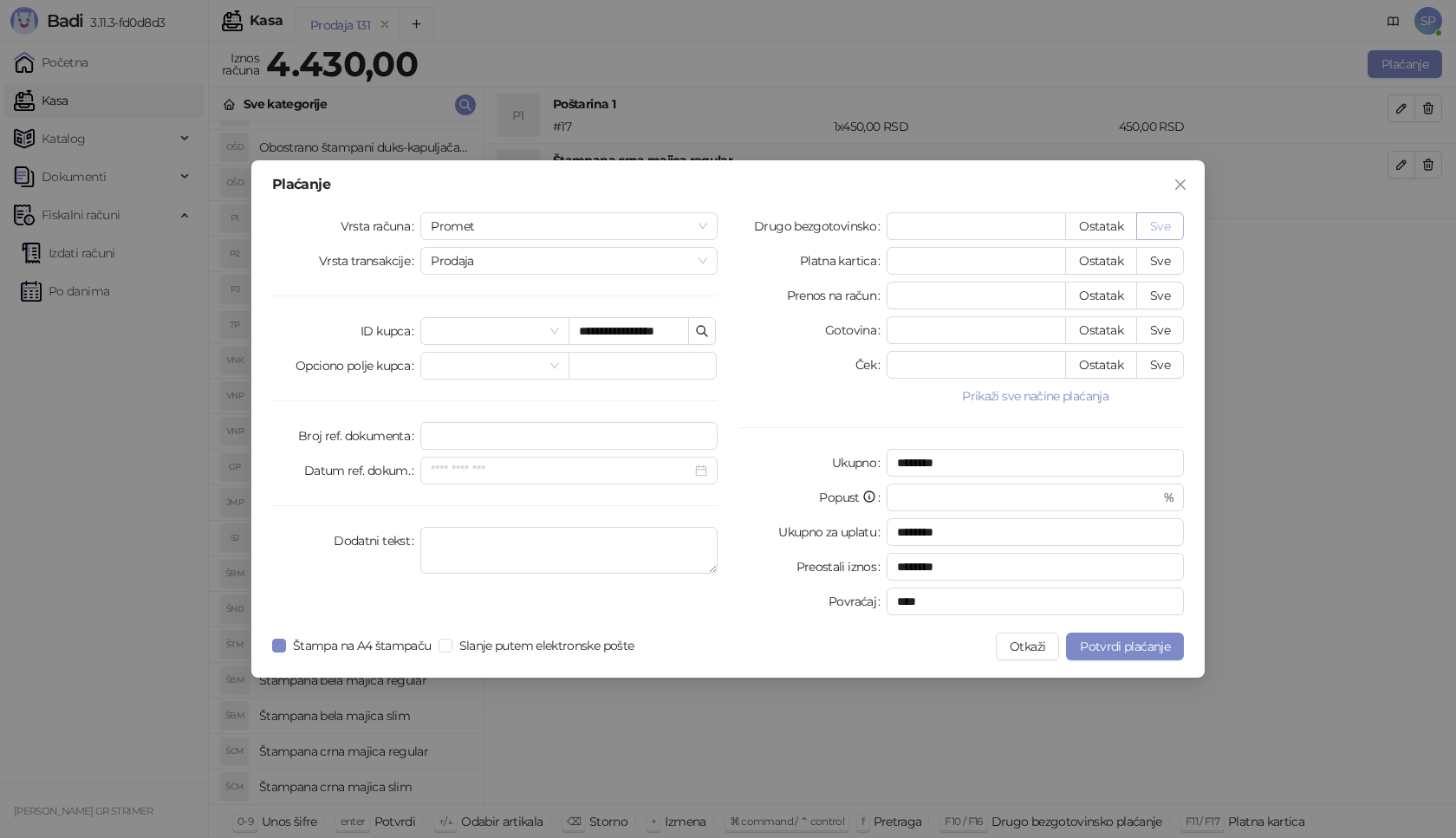
type input "****"
click at [1133, 653] on span "Potvrdi plaćanje" at bounding box center [1125, 646] width 90 height 16
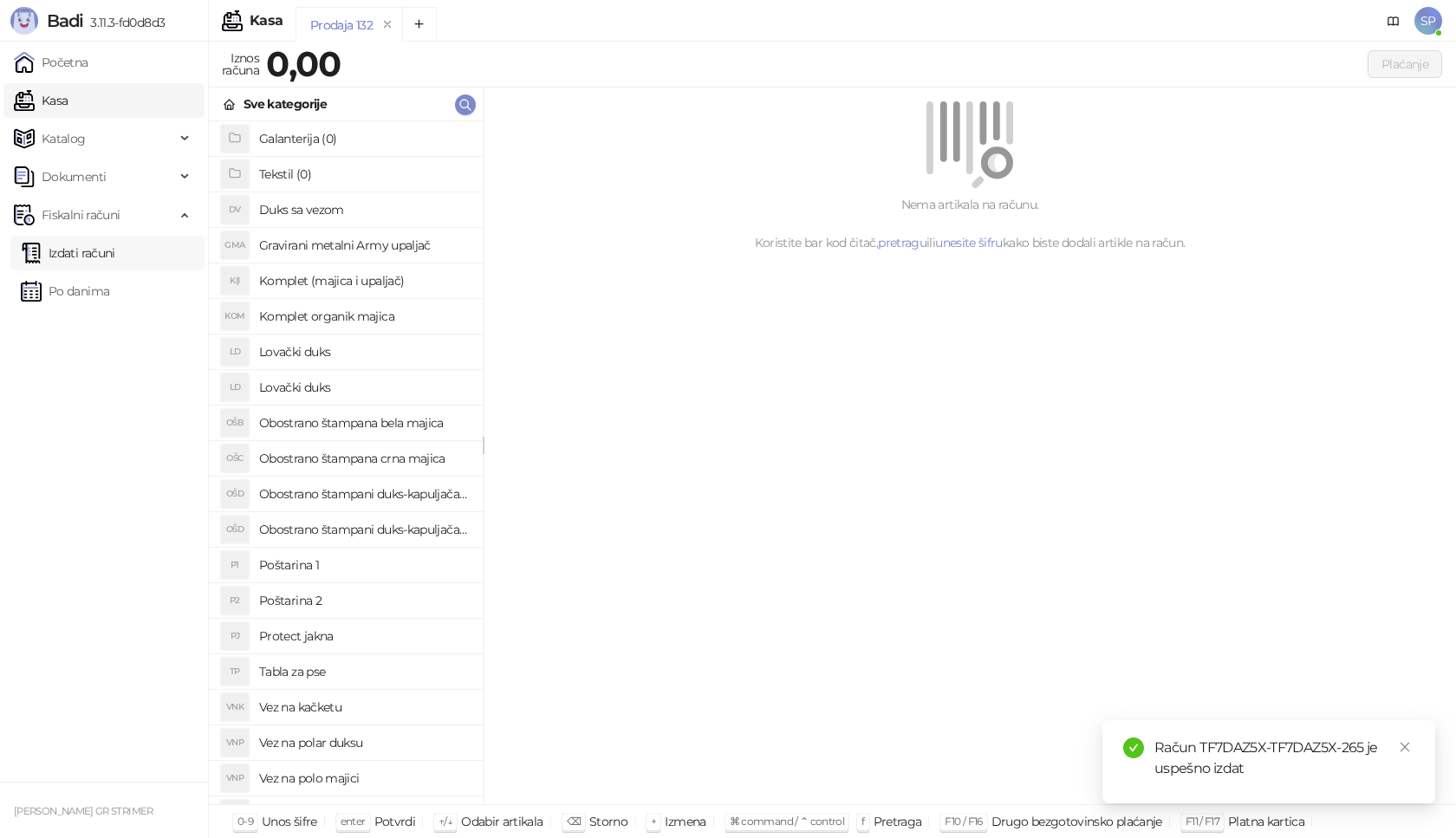
click at [115, 258] on link "Izdati računi" at bounding box center [67, 252] width 95 height 34
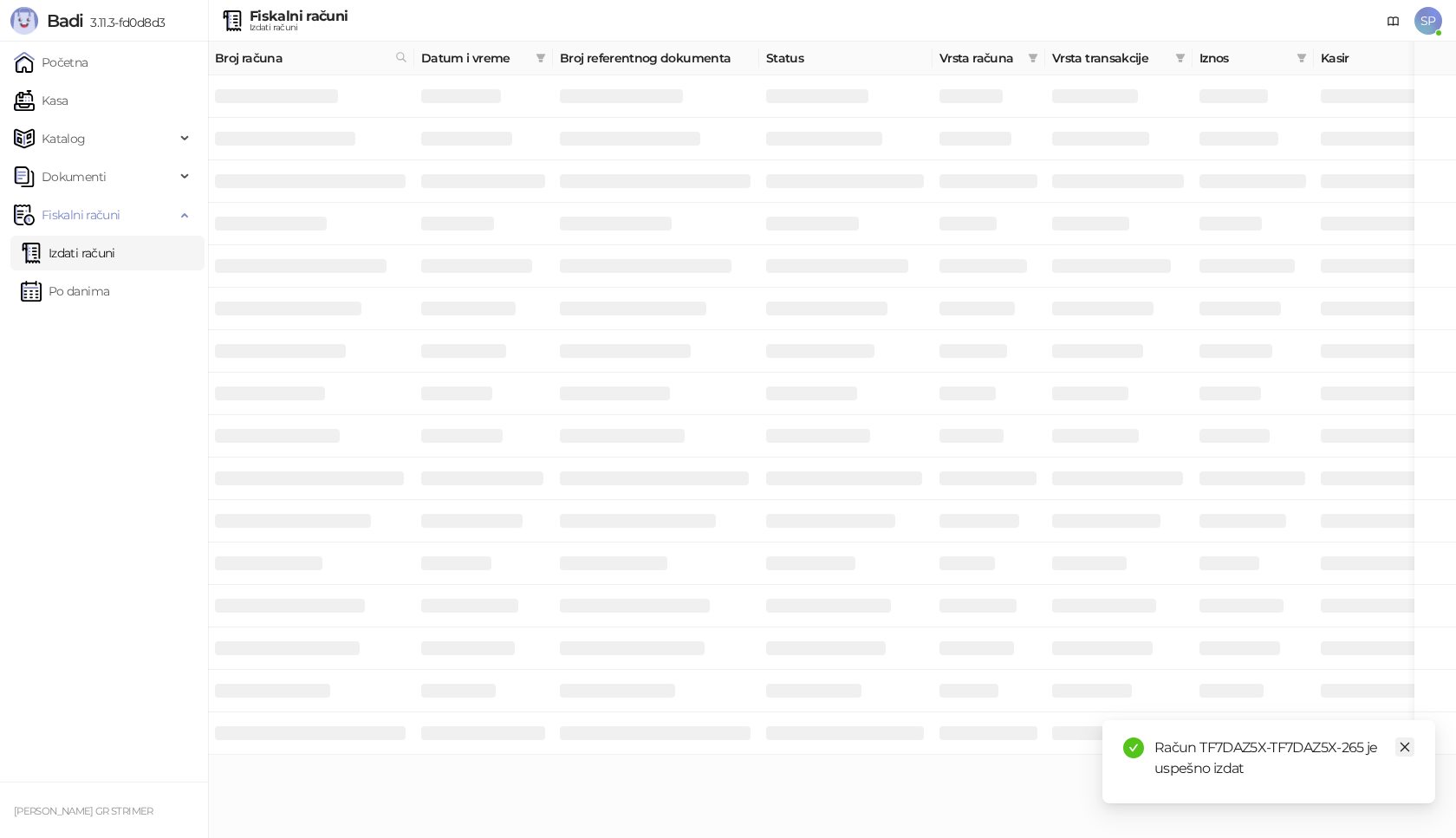
click at [1408, 744] on icon "close" at bounding box center [1405, 748] width 10 height 10
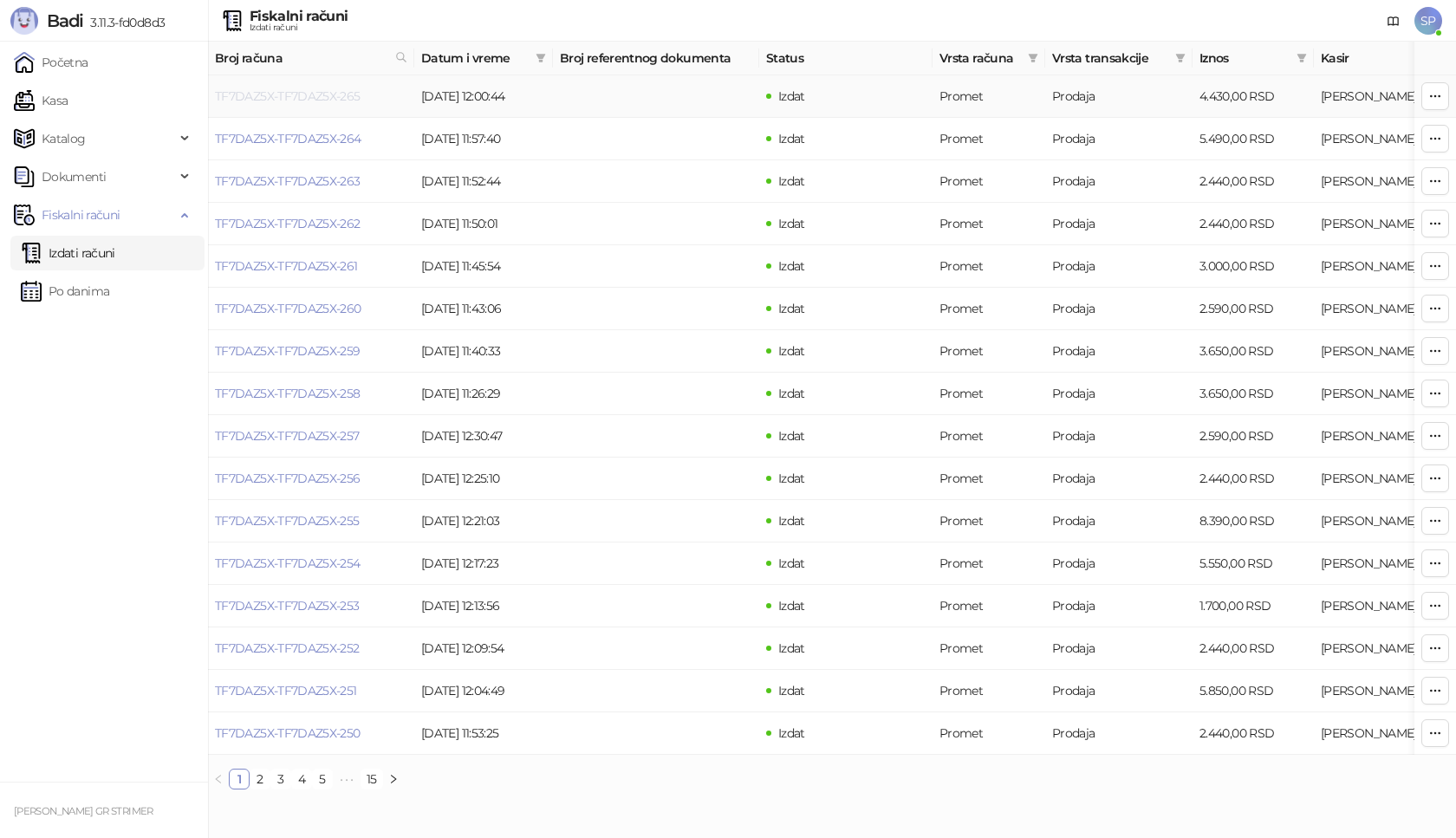
click at [319, 96] on link "TF7DAZ5X-TF7DAZ5X-265" at bounding box center [287, 96] width 146 height 16
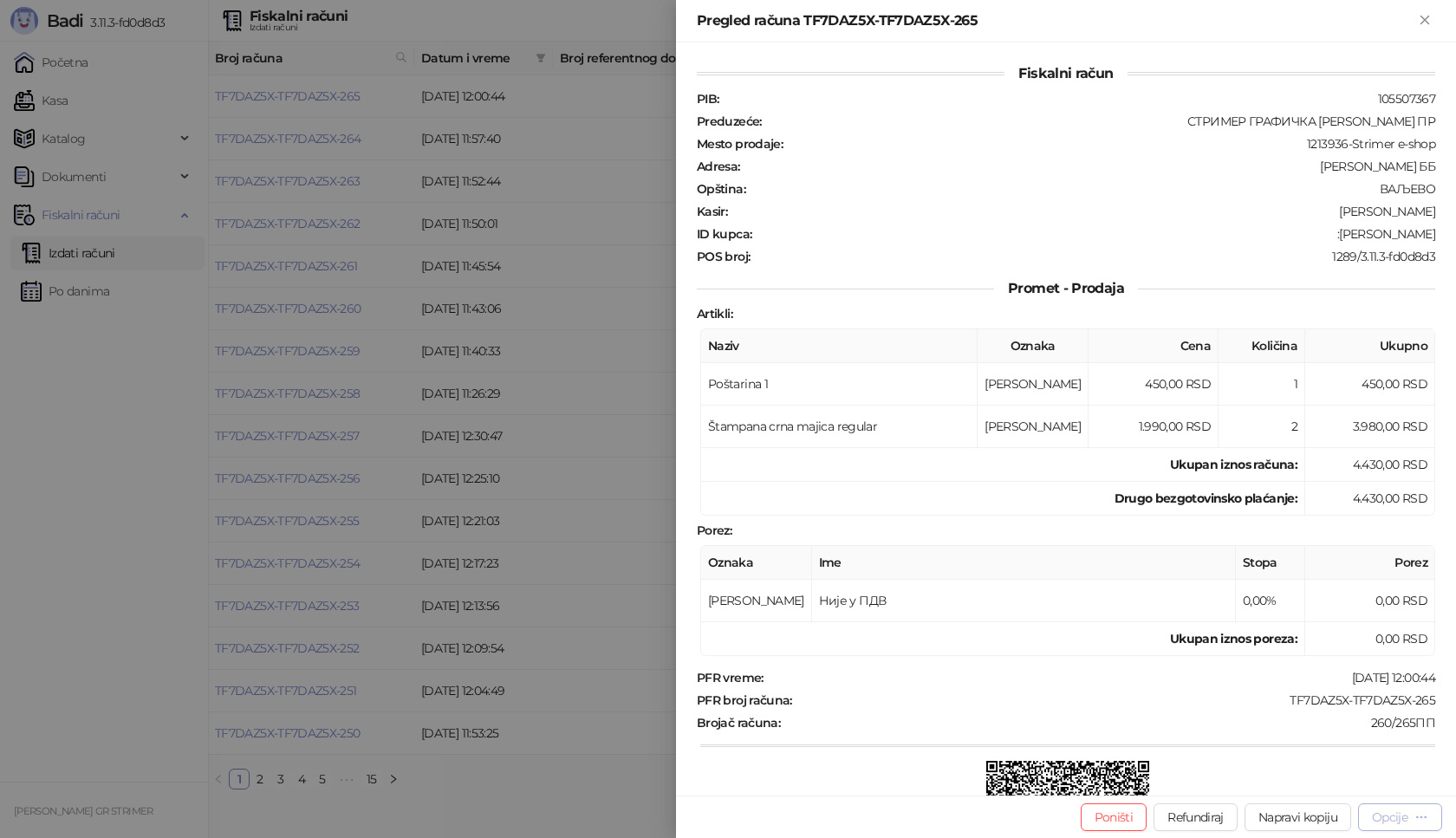
click at [1398, 820] on div "Opcije" at bounding box center [1390, 817] width 35 height 16
click at [1359, 788] on span "Preuzmi u PDF formatu" at bounding box center [1340, 783] width 178 height 20
drag, startPoint x: 1268, startPoint y: 696, endPoint x: 1433, endPoint y: 705, distance: 165.2
click at [1433, 705] on div "Fiskalni račun PIB : 105507367 Preduzeće : СТРИМЕР ГРАФИЧКА РАДЊА [PERSON_NAME]…" at bounding box center [1066, 419] width 780 height 753
drag, startPoint x: 1330, startPoint y: 235, endPoint x: 1445, endPoint y: 237, distance: 115.0
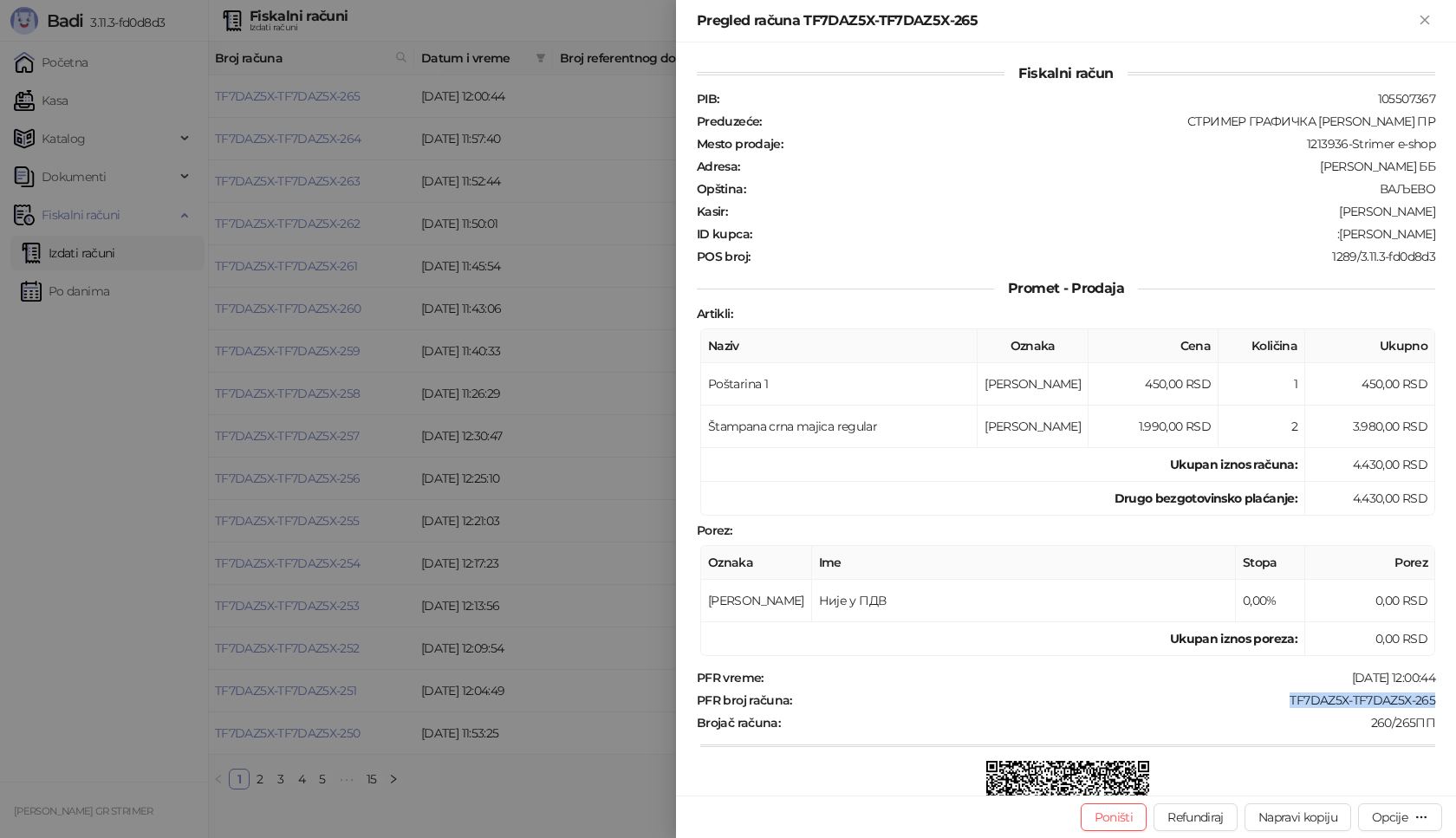
click at [1445, 237] on div "Fiskalni račun PIB : 105507367 Preduzeće : СТРИМЕР ГРАФИЧКА РАДЊА [PERSON_NAME]…" at bounding box center [1066, 419] width 780 height 753
click at [1427, 21] on icon "Zatvori" at bounding box center [1425, 20] width 8 height 8
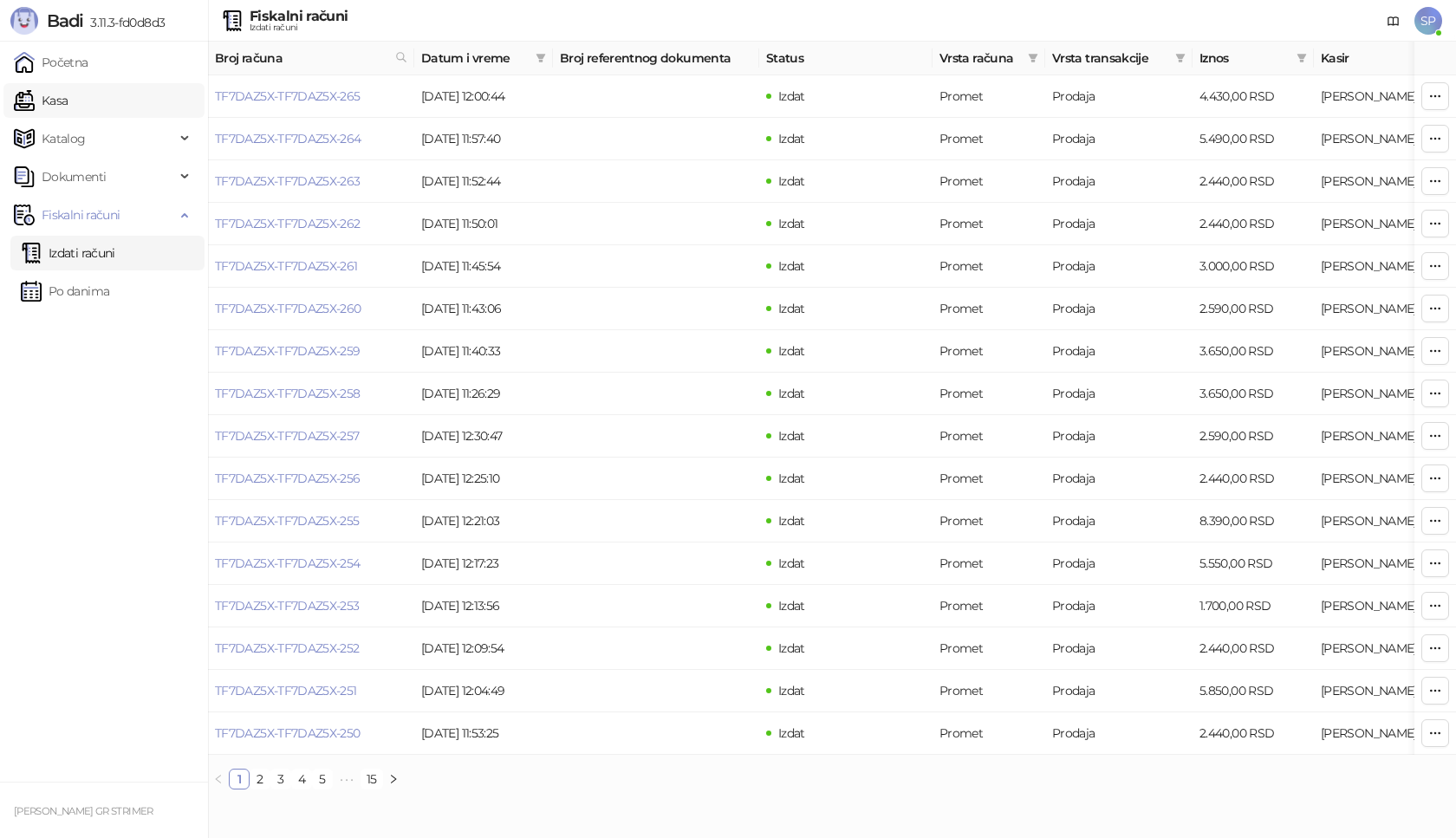
click at [67, 111] on link "Kasa" at bounding box center [40, 100] width 54 height 34
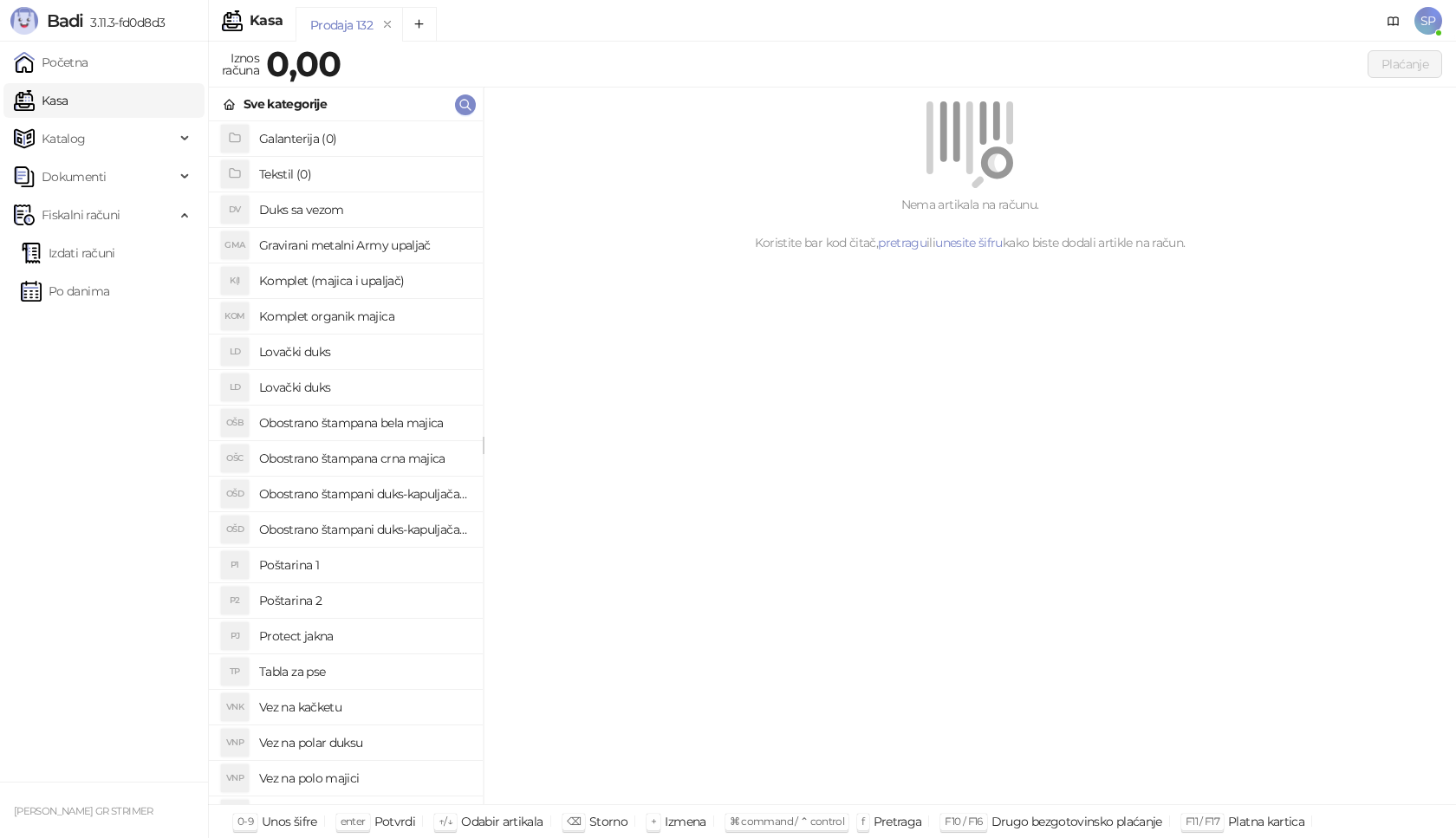
click at [360, 566] on h4 "Poštarina 1" at bounding box center [364, 565] width 210 height 27
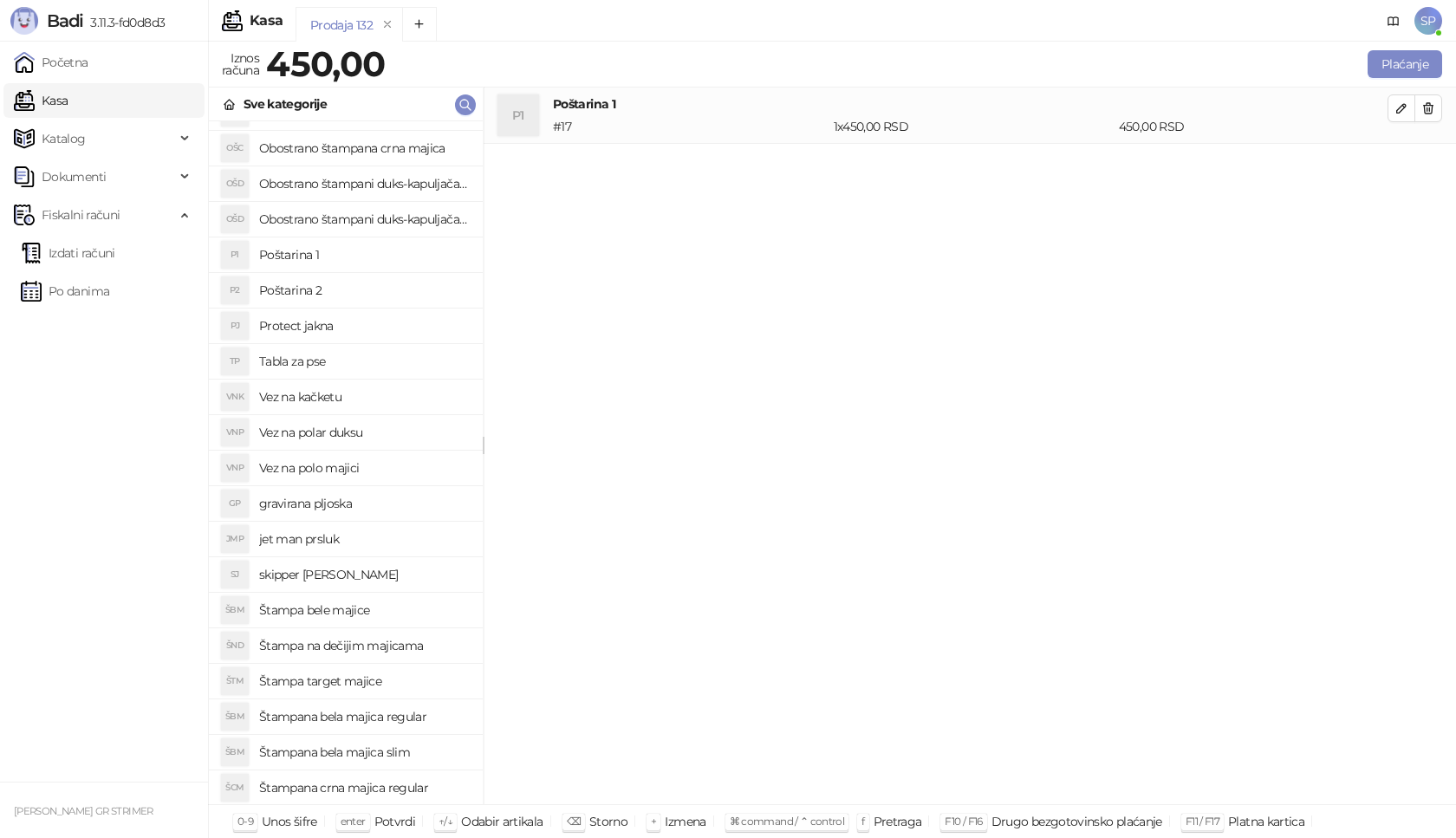
scroll to position [347, 0]
click at [417, 713] on h4 "Štampana bela majica slim" at bounding box center [364, 716] width 210 height 27
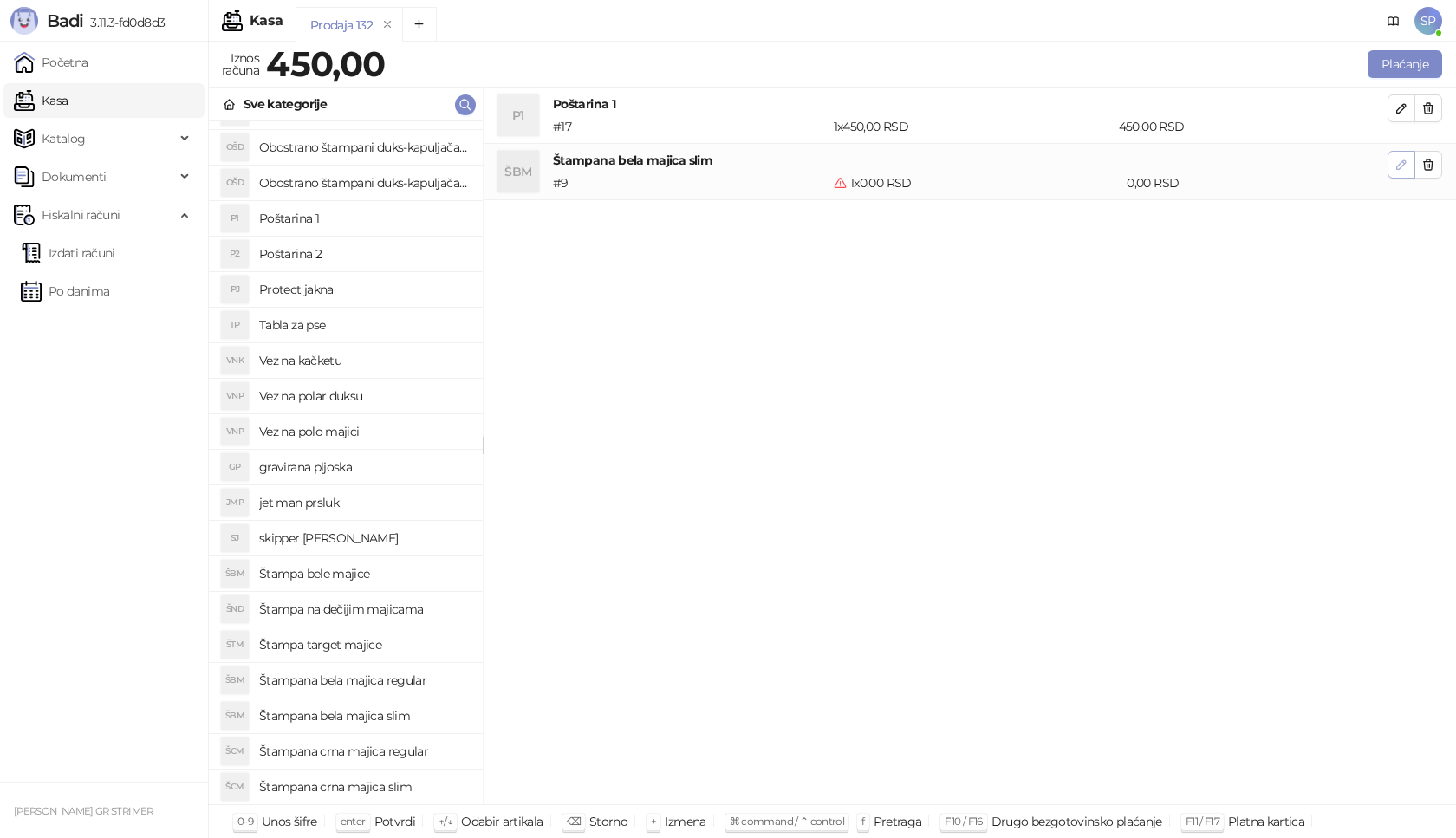
click at [1398, 171] on icon "button" at bounding box center [1401, 164] width 14 height 14
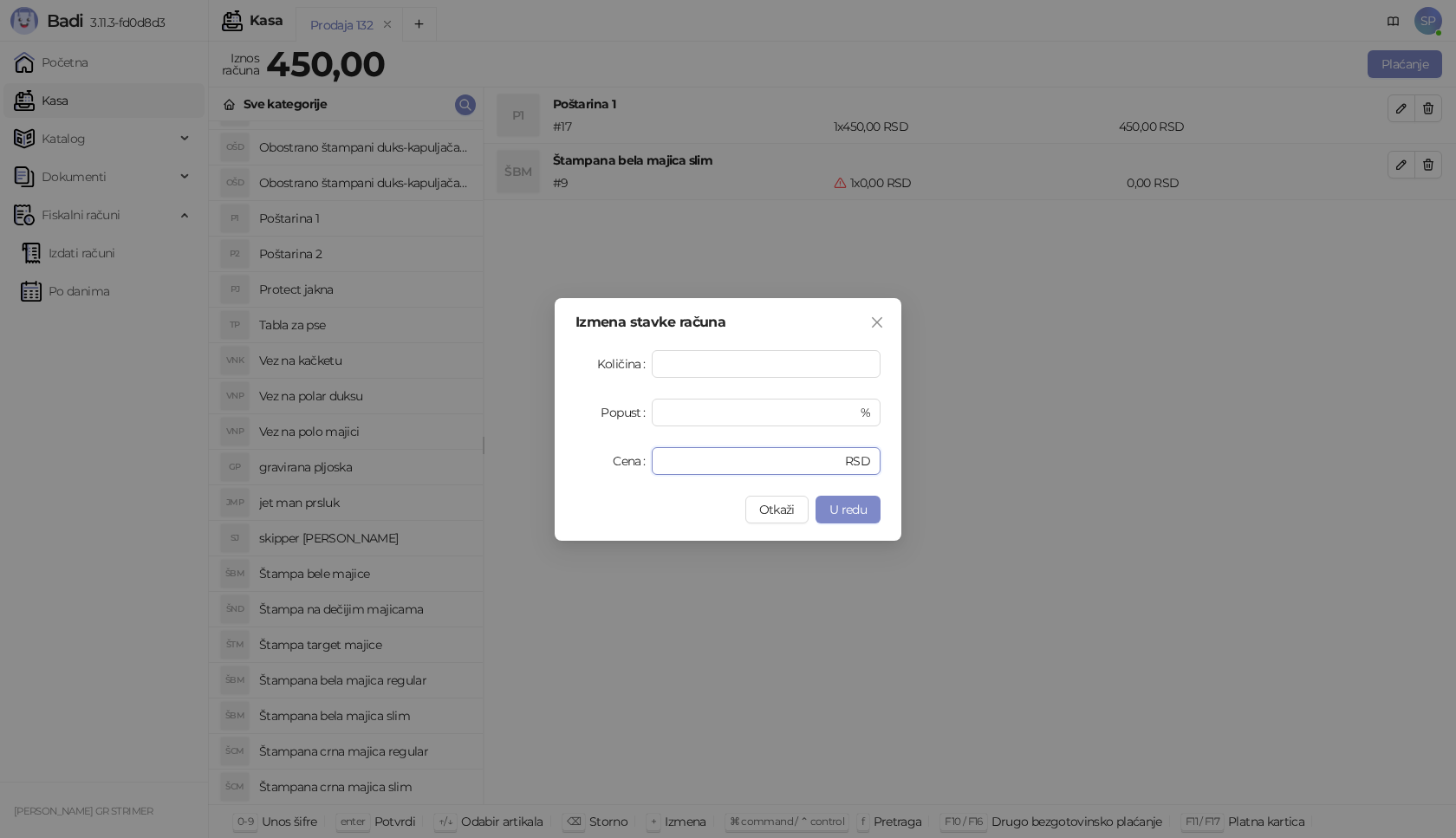
drag, startPoint x: 707, startPoint y: 462, endPoint x: 445, endPoint y: 472, distance: 262.2
click at [445, 472] on div "Izmena stavke računa Količina * Popust * % Cena * RSD Otkaži U redu" at bounding box center [728, 419] width 1456 height 838
type input "****"
click at [851, 513] on span "U redu" at bounding box center [848, 509] width 37 height 16
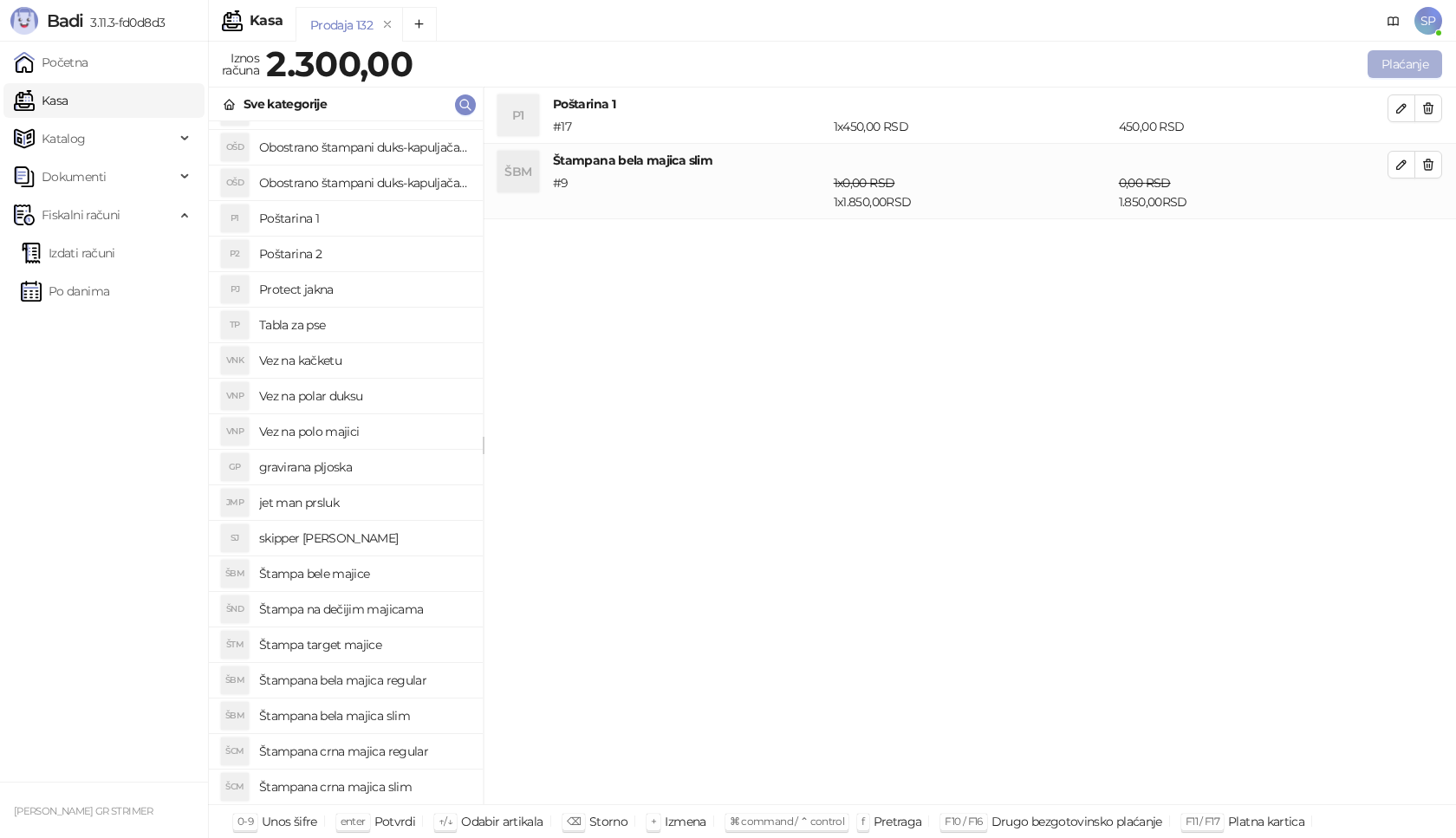
click at [1411, 58] on button "Plaćanje" at bounding box center [1405, 64] width 74 height 27
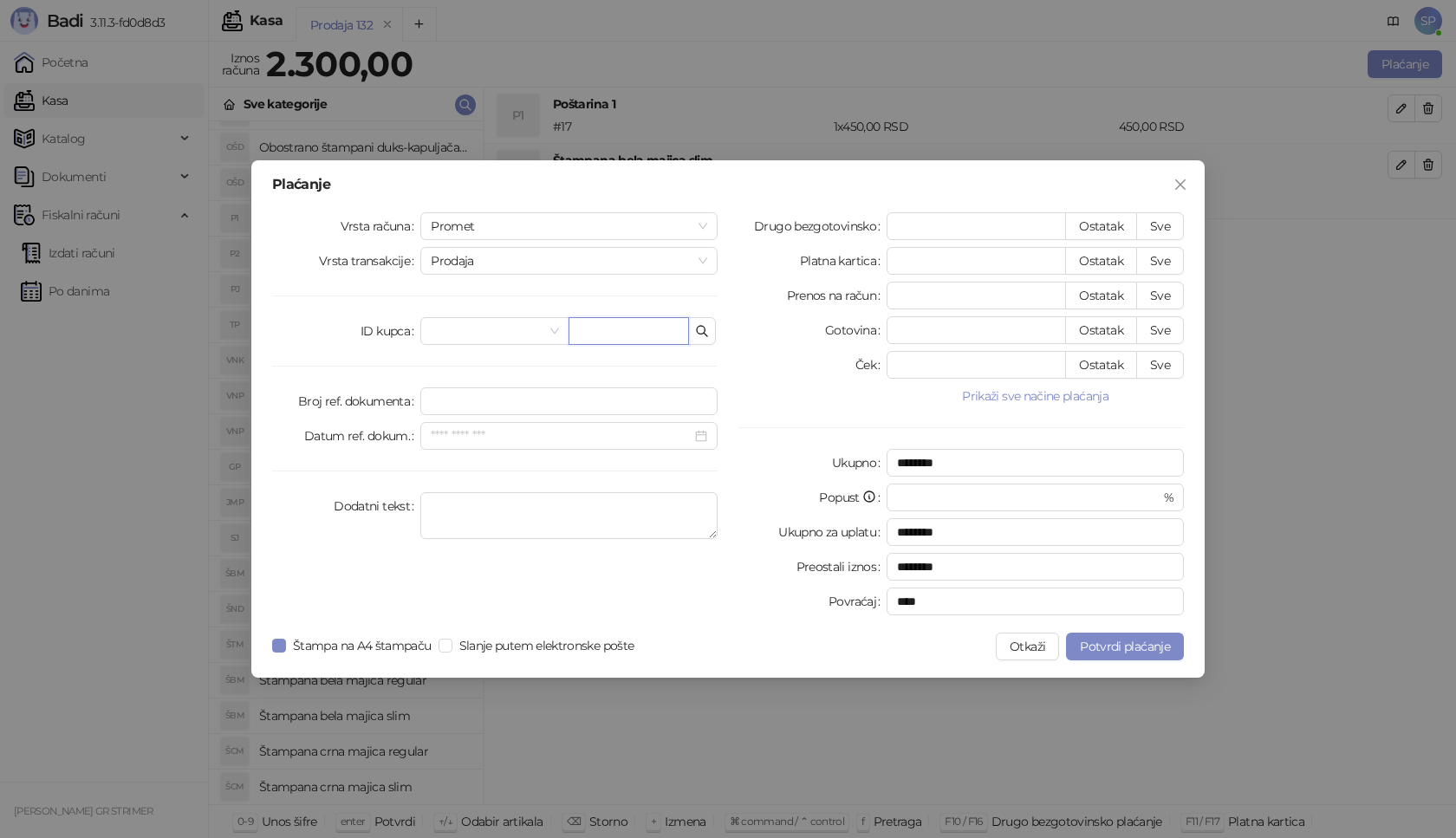
click at [619, 332] on input "text" at bounding box center [628, 331] width 120 height 27
paste input "**********"
type input "**********"
click at [1178, 234] on button "Sve" at bounding box center [1160, 226] width 48 height 27
type input "****"
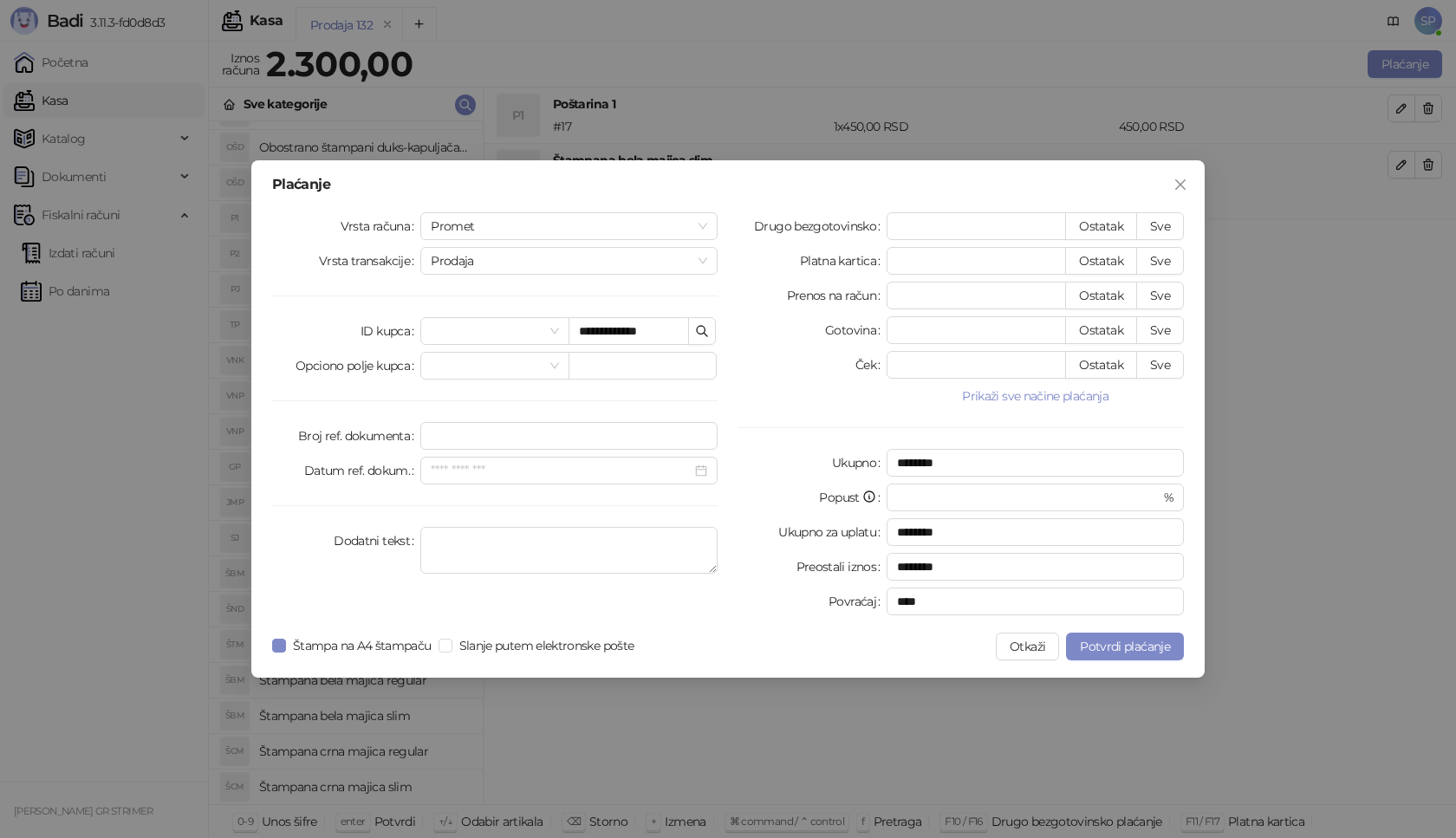
type input "****"
click at [1103, 652] on span "Potvrdi plaćanje" at bounding box center [1125, 646] width 90 height 16
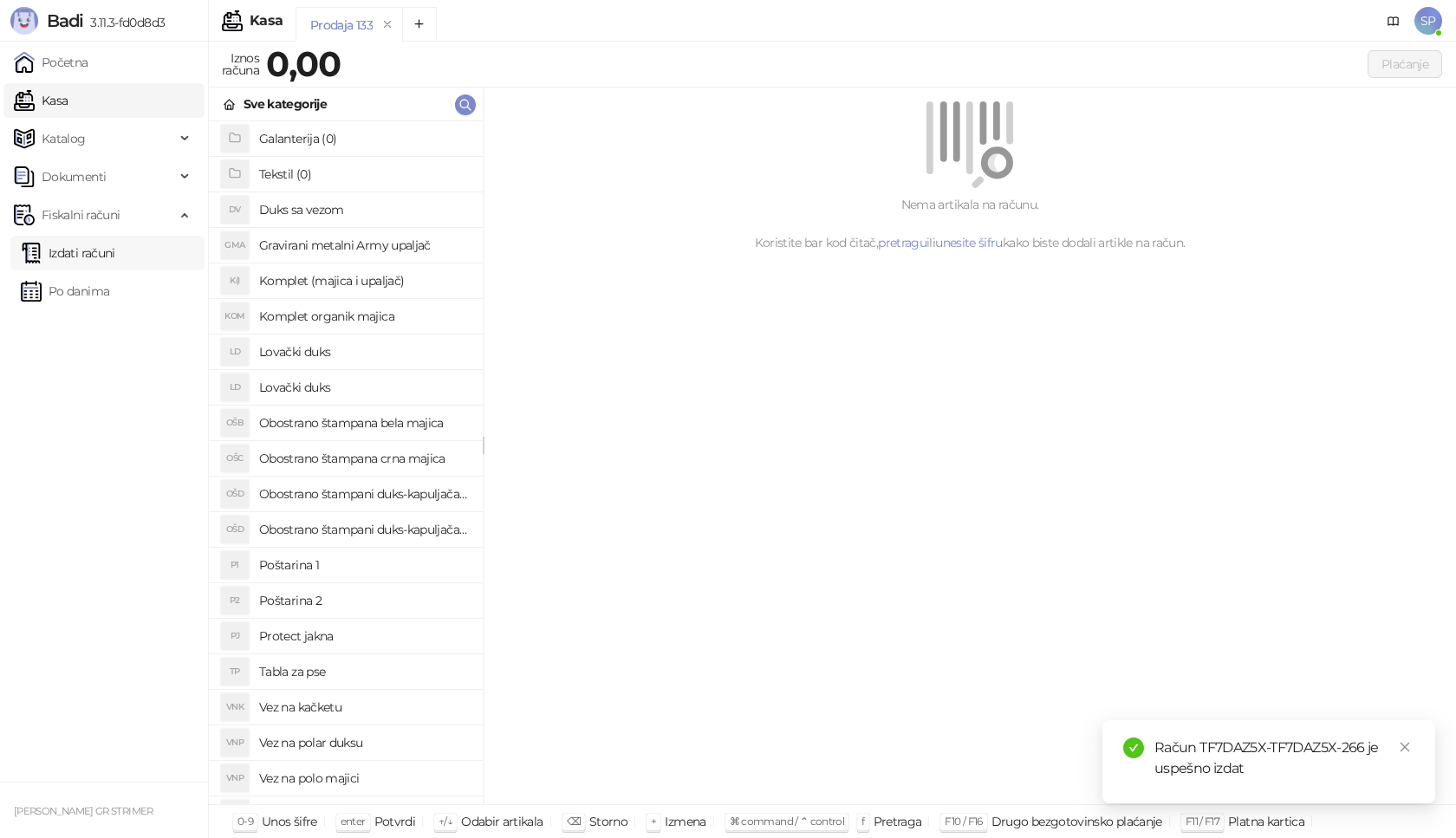
click at [115, 254] on link "Izdati računi" at bounding box center [67, 252] width 95 height 34
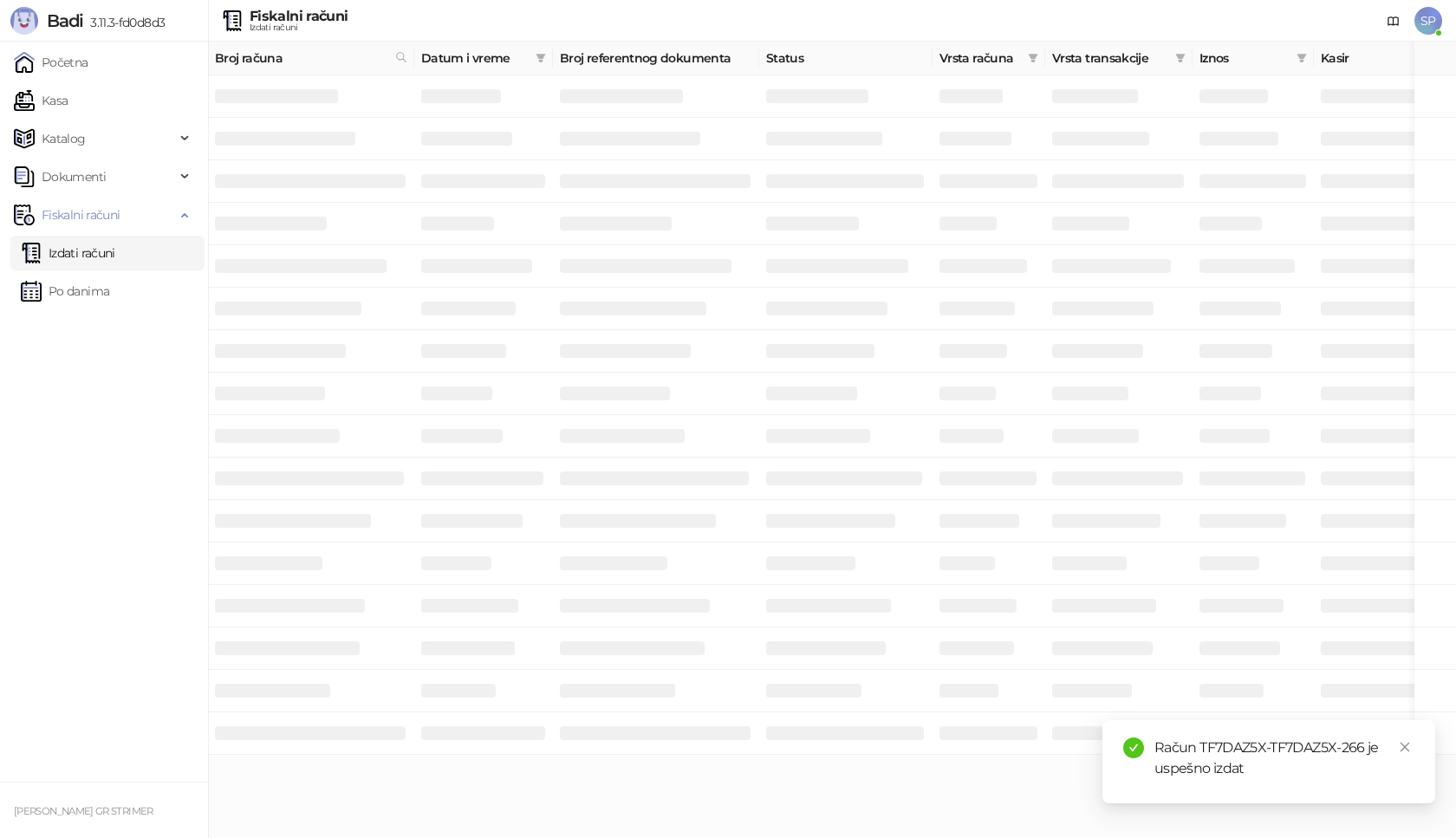
click at [1415, 746] on div "Račun TF7DAZ5X-TF7DAZ5X-266 je uspešno izdat" at bounding box center [1268, 762] width 332 height 83
click at [1405, 753] on link "Close" at bounding box center [1405, 747] width 20 height 20
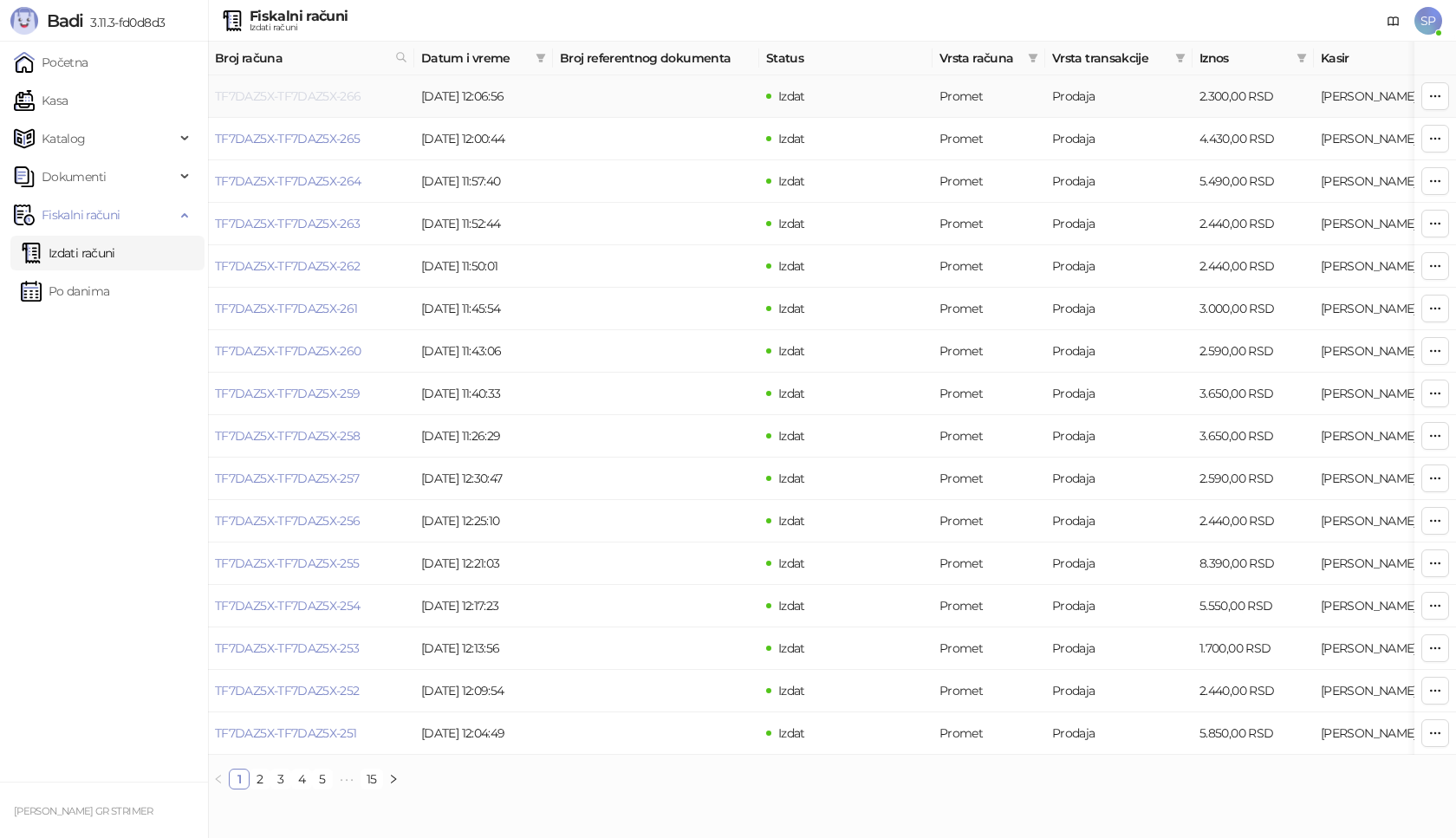
click at [325, 97] on link "TF7DAZ5X-TF7DAZ5X-266" at bounding box center [288, 96] width 147 height 16
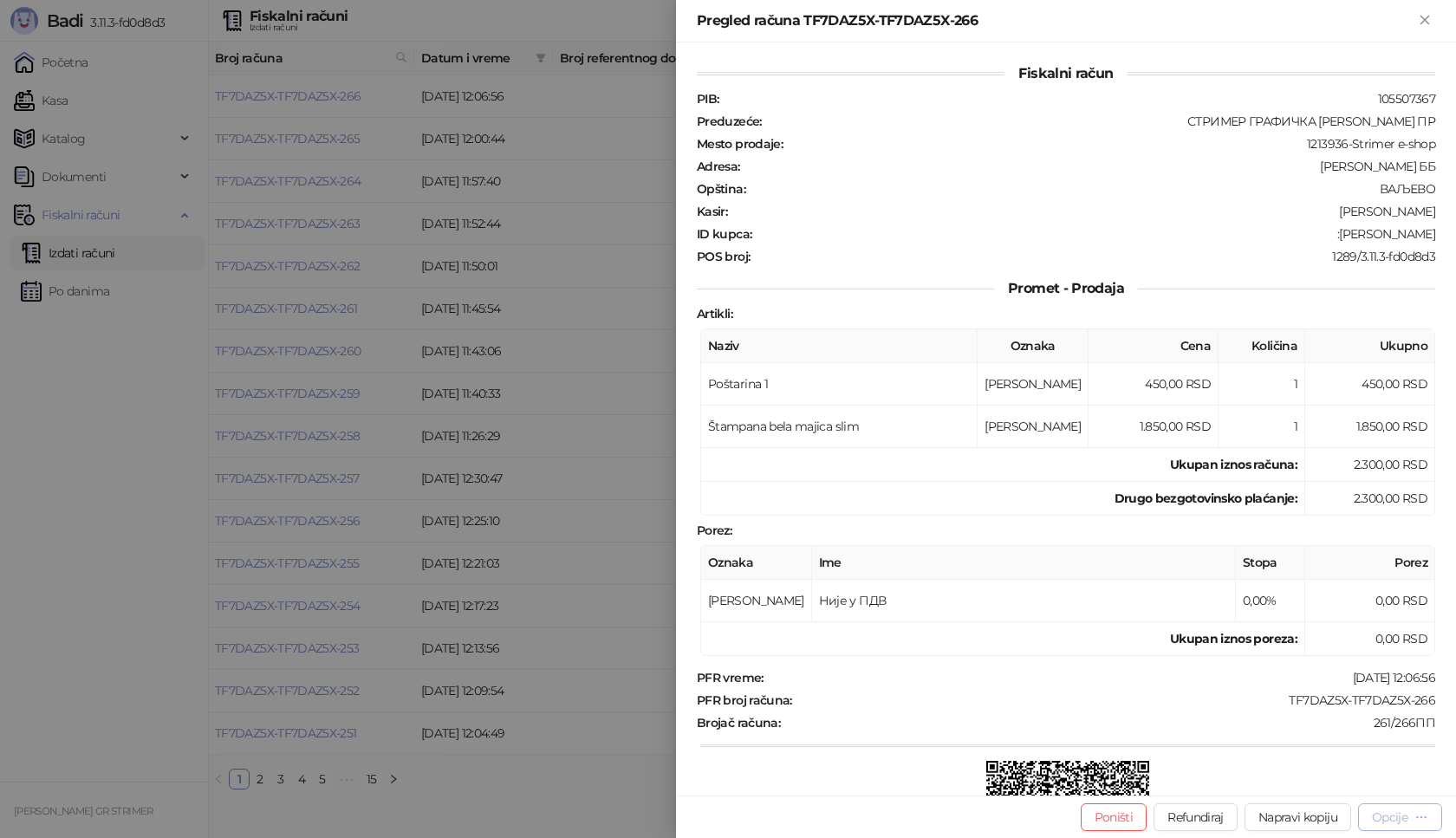
click at [1385, 811] on div "Opcije" at bounding box center [1390, 817] width 35 height 16
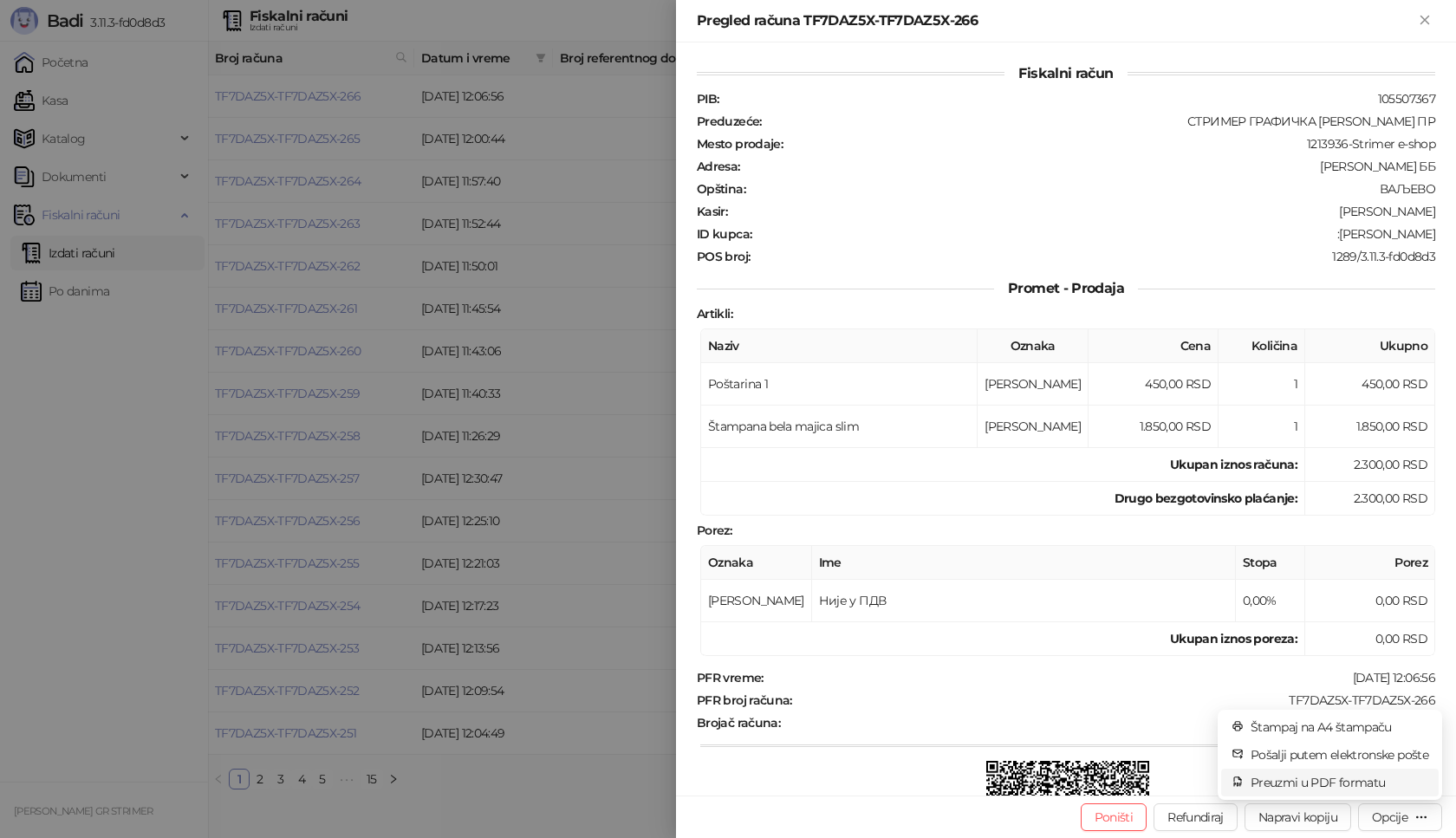
click at [1345, 786] on span "Preuzmi u PDF formatu" at bounding box center [1340, 783] width 178 height 20
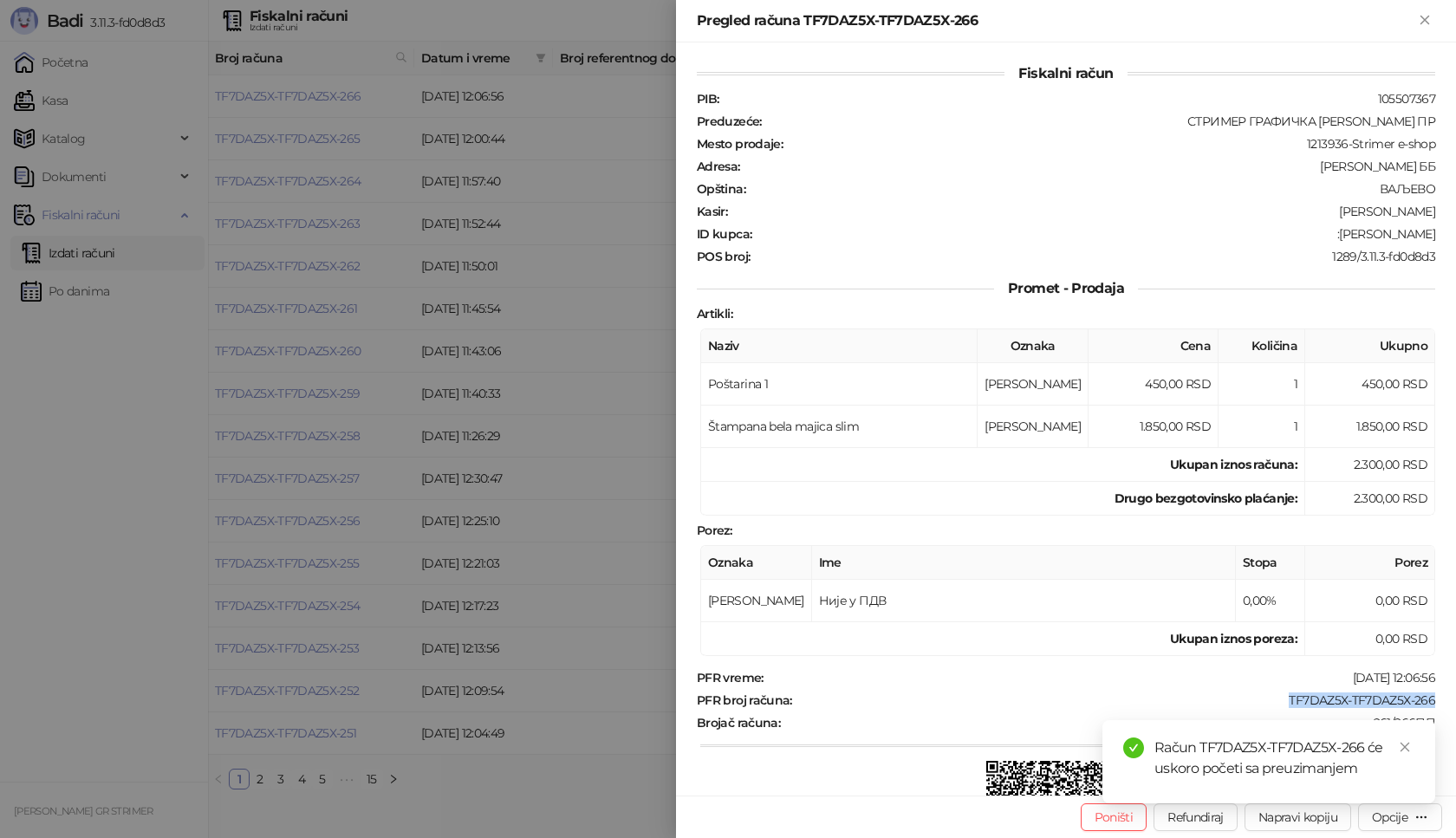
drag, startPoint x: 1270, startPoint y: 690, endPoint x: 1432, endPoint y: 700, distance: 162.3
click at [1432, 700] on div "Fiskalni račun PIB : 105507367 Preduzeće : СТРИМЕР ГРАФИЧКА РАДЊА [PERSON_NAME]…" at bounding box center [1066, 419] width 780 height 753
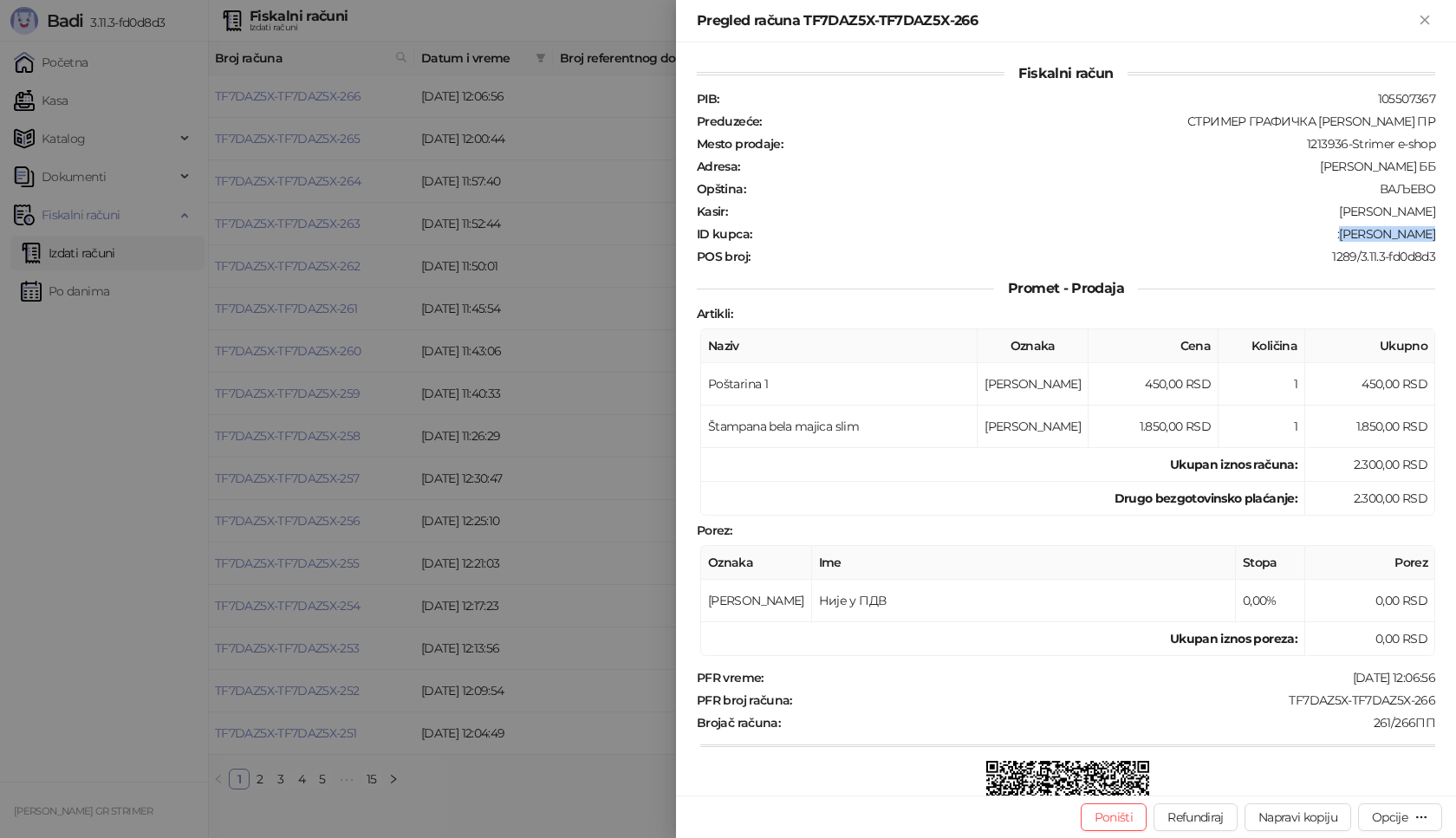
drag, startPoint x: 1346, startPoint y: 237, endPoint x: 1427, endPoint y: 238, distance: 81.0
click at [1427, 238] on div "Fiskalni račun PIB : 105507367 Preduzeće : СТРИМЕР ГРАФИЧКА РАДЊА [PERSON_NAME]…" at bounding box center [1066, 419] width 780 height 753
click at [1429, 22] on icon "Zatvori" at bounding box center [1425, 20] width 16 height 16
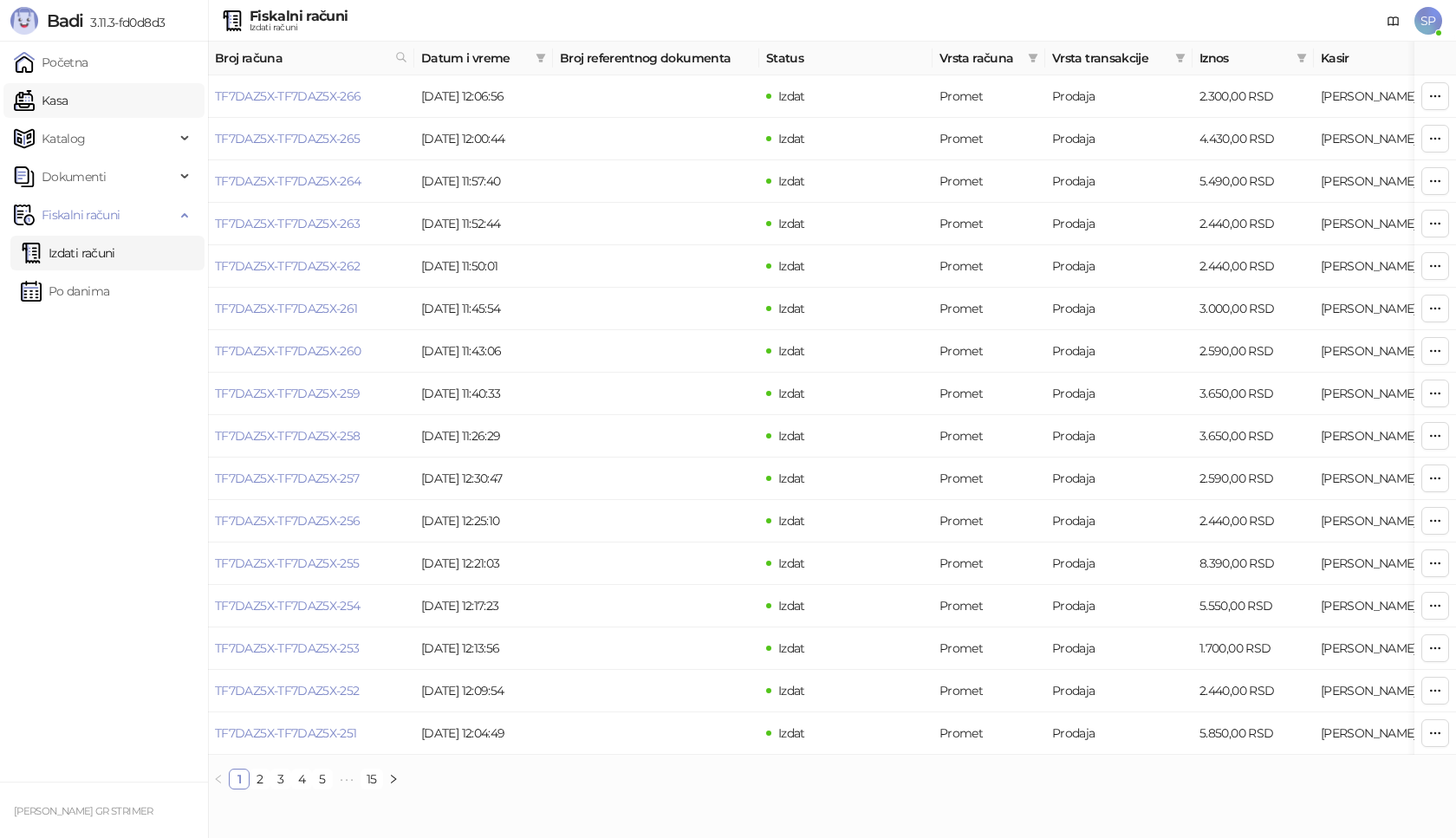
click at [67, 106] on link "Kasa" at bounding box center [40, 100] width 54 height 34
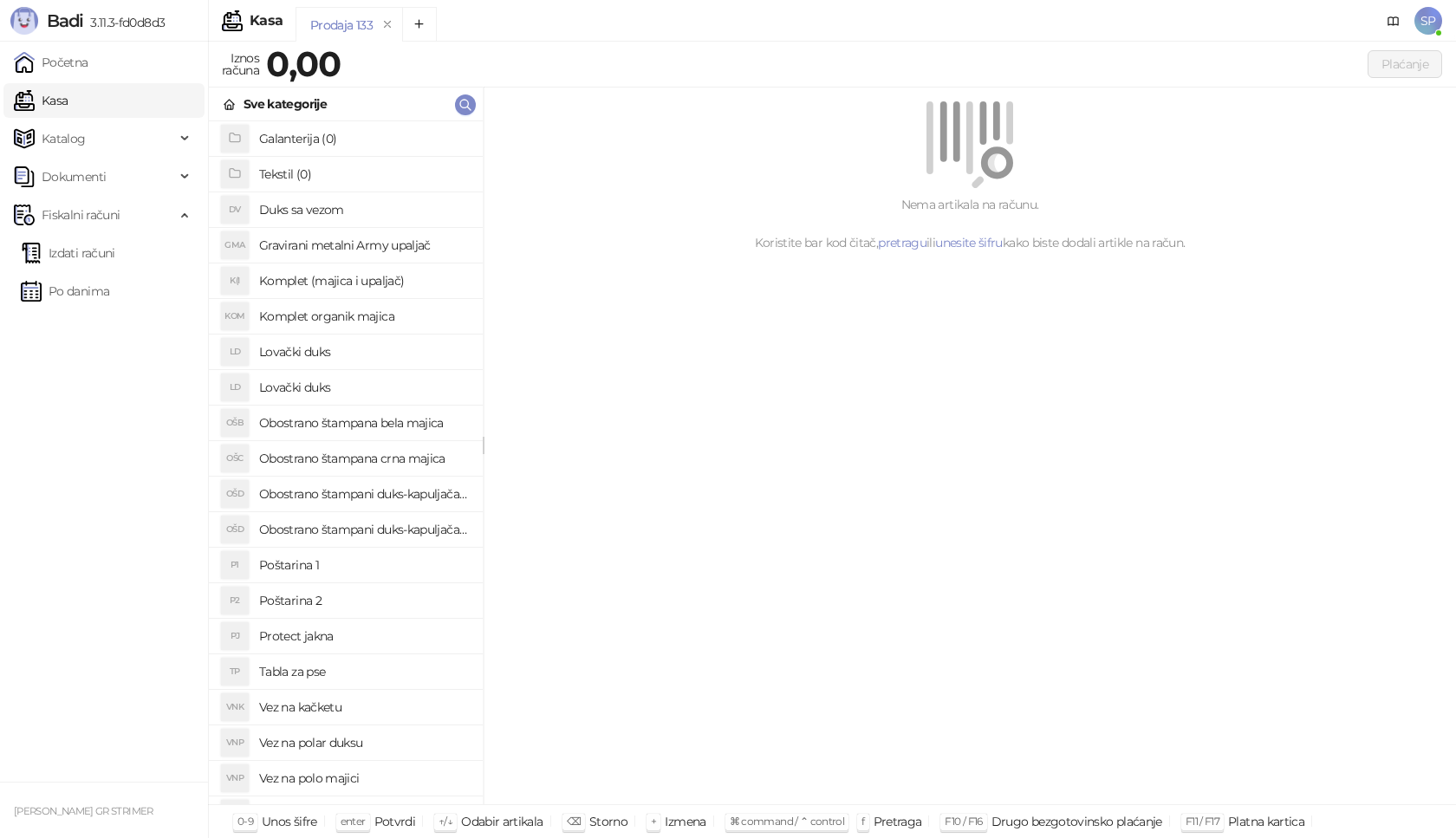
click at [373, 570] on h4 "Poštarina 1" at bounding box center [364, 565] width 210 height 27
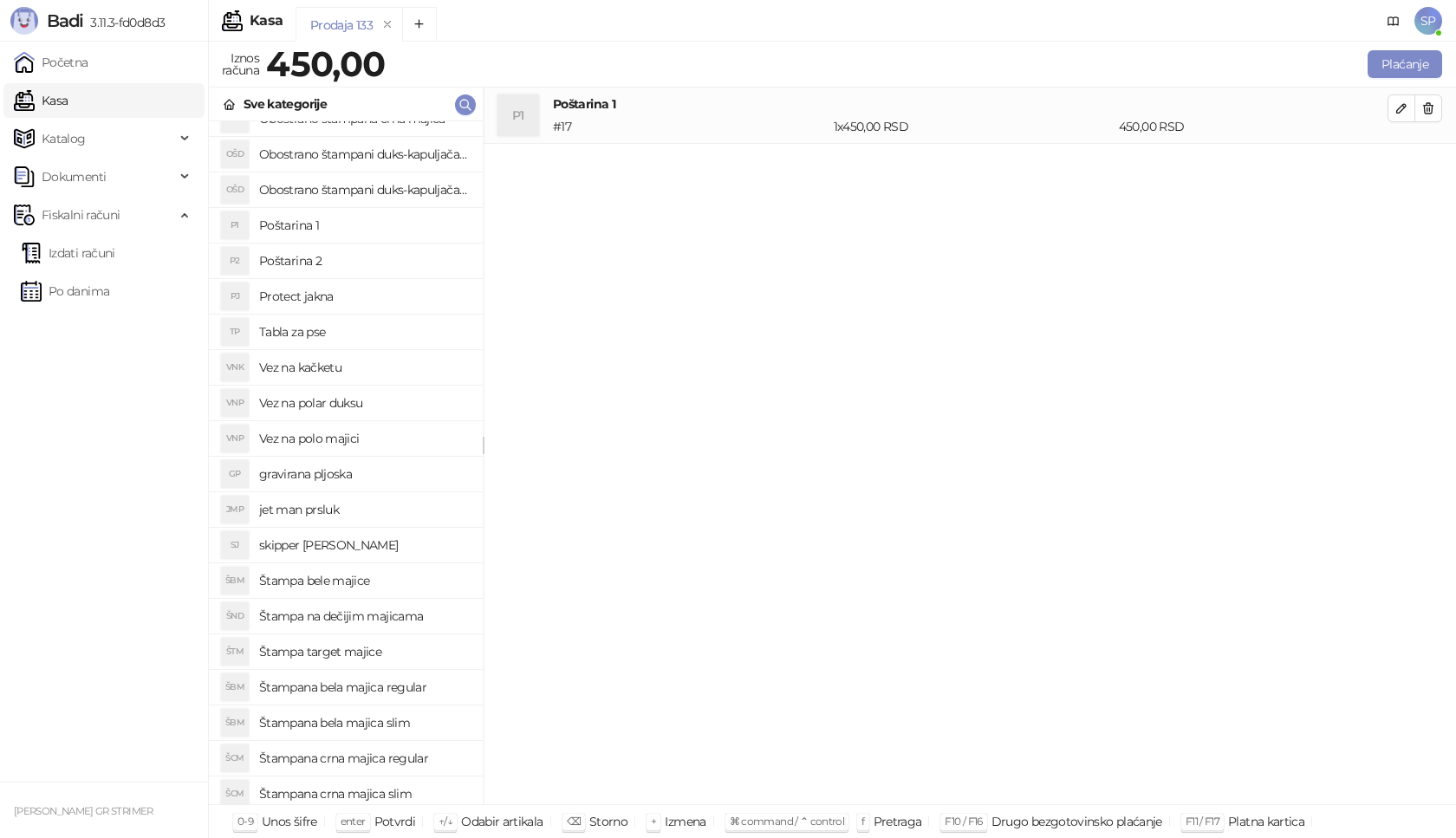
scroll to position [347, 0]
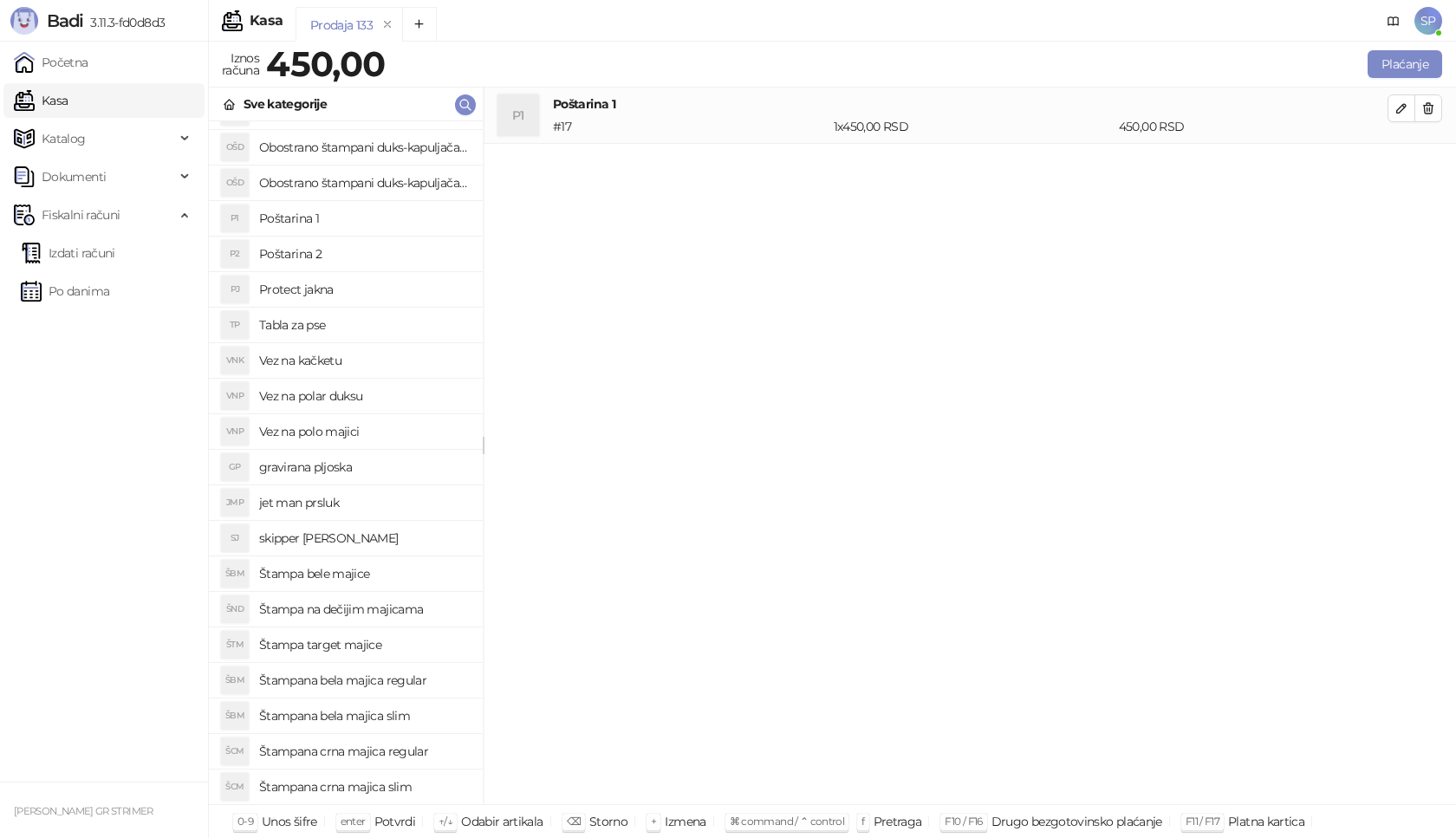
click at [420, 782] on h4 "Štampana crna majica slim" at bounding box center [364, 787] width 210 height 27
click at [1407, 166] on icon "button" at bounding box center [1401, 164] width 14 height 14
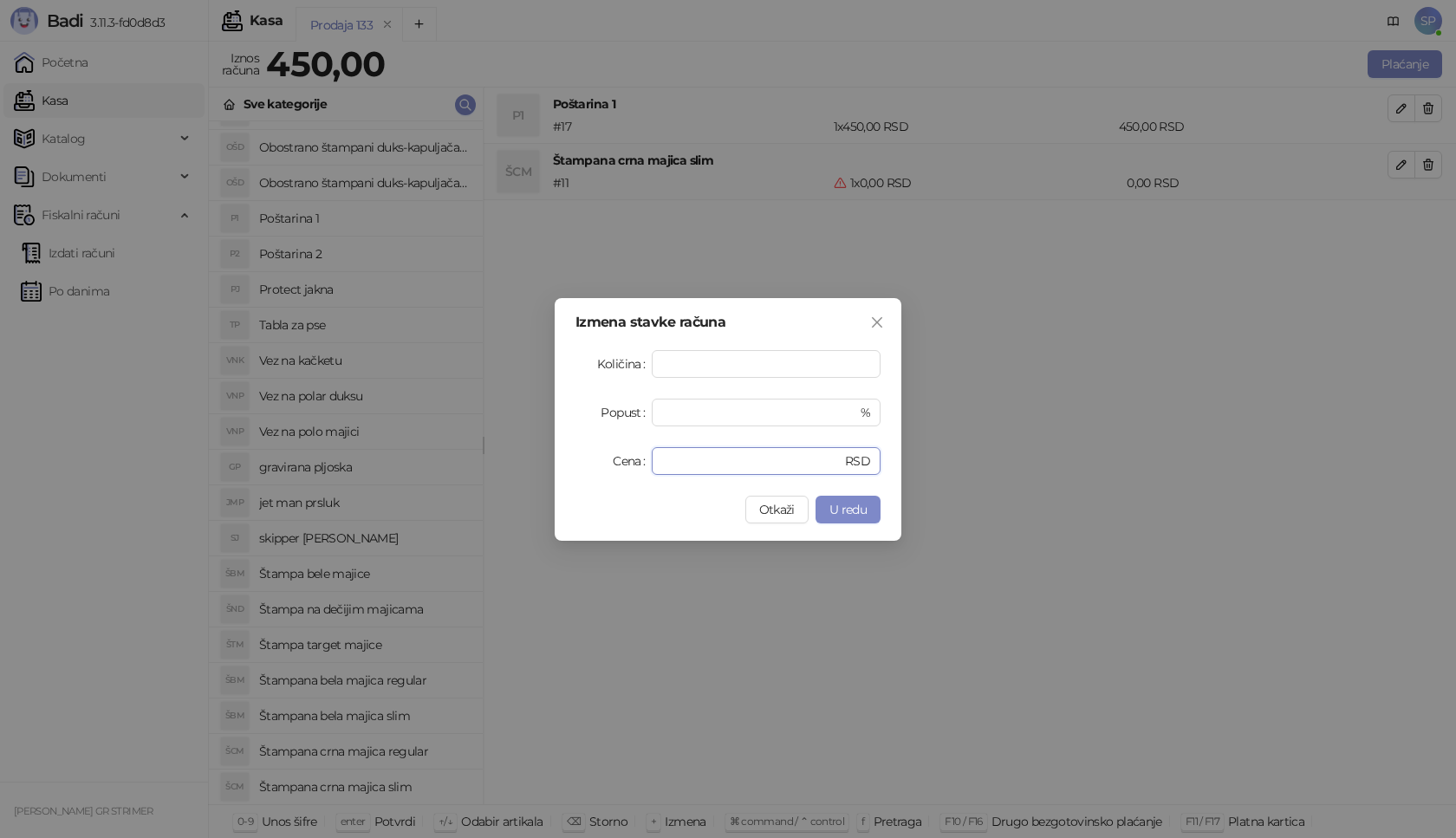
drag, startPoint x: 722, startPoint y: 458, endPoint x: 523, endPoint y: 466, distance: 199.2
click at [523, 466] on div "Izmena stavke računa Količina * Popust * % Cena * RSD Otkaži U redu" at bounding box center [728, 419] width 1456 height 838
type input "****"
click at [837, 505] on span "U redu" at bounding box center [848, 509] width 37 height 16
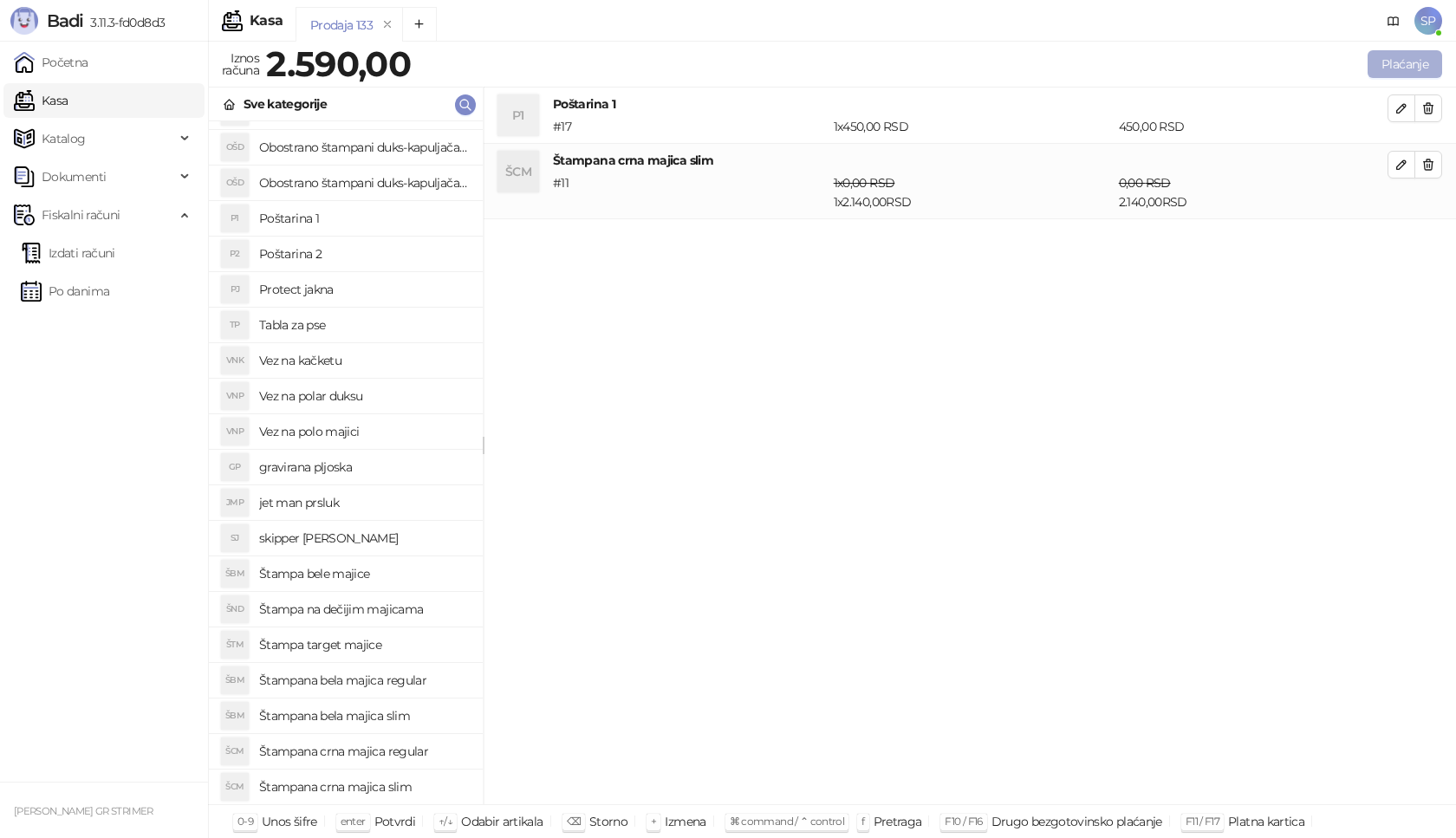
click at [1423, 63] on button "Plaćanje" at bounding box center [1405, 64] width 74 height 27
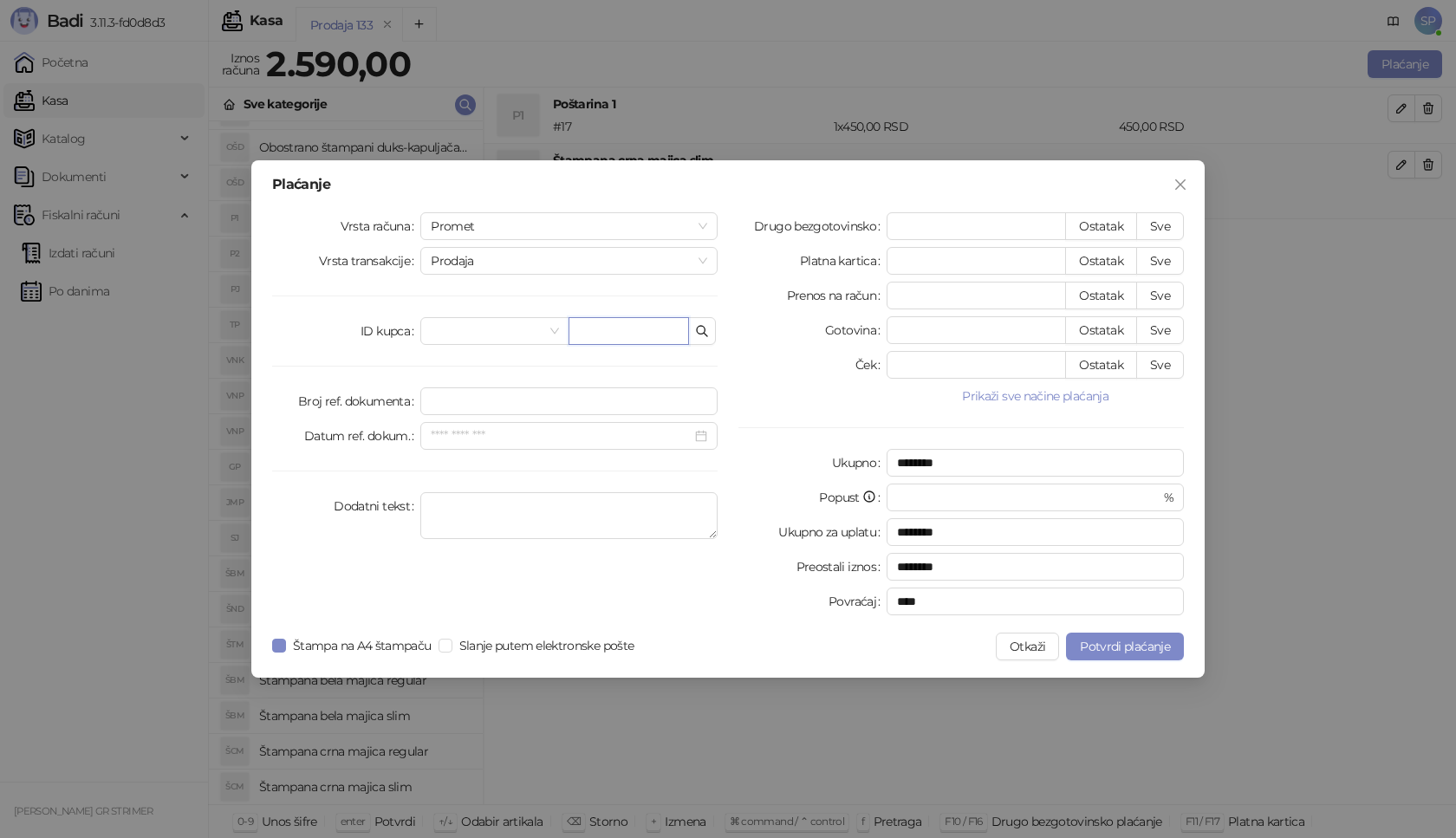
click at [642, 331] on input "text" at bounding box center [628, 331] width 120 height 27
paste input "**********"
type input "**********"
click at [1166, 219] on button "Sve" at bounding box center [1160, 226] width 48 height 27
type input "****"
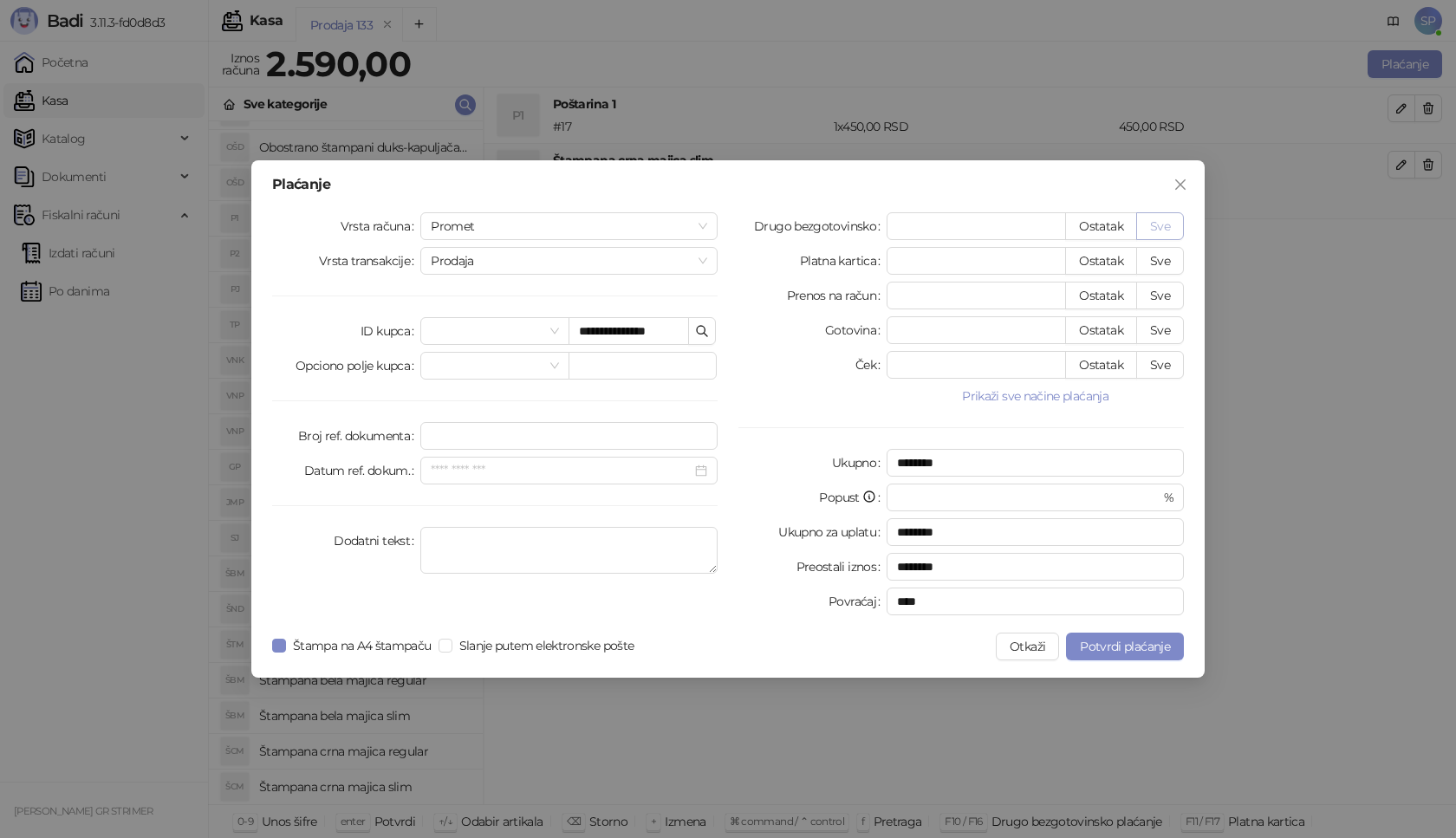
type input "****"
click at [1110, 638] on button "Potvrdi plaćanje" at bounding box center [1125, 646] width 118 height 27
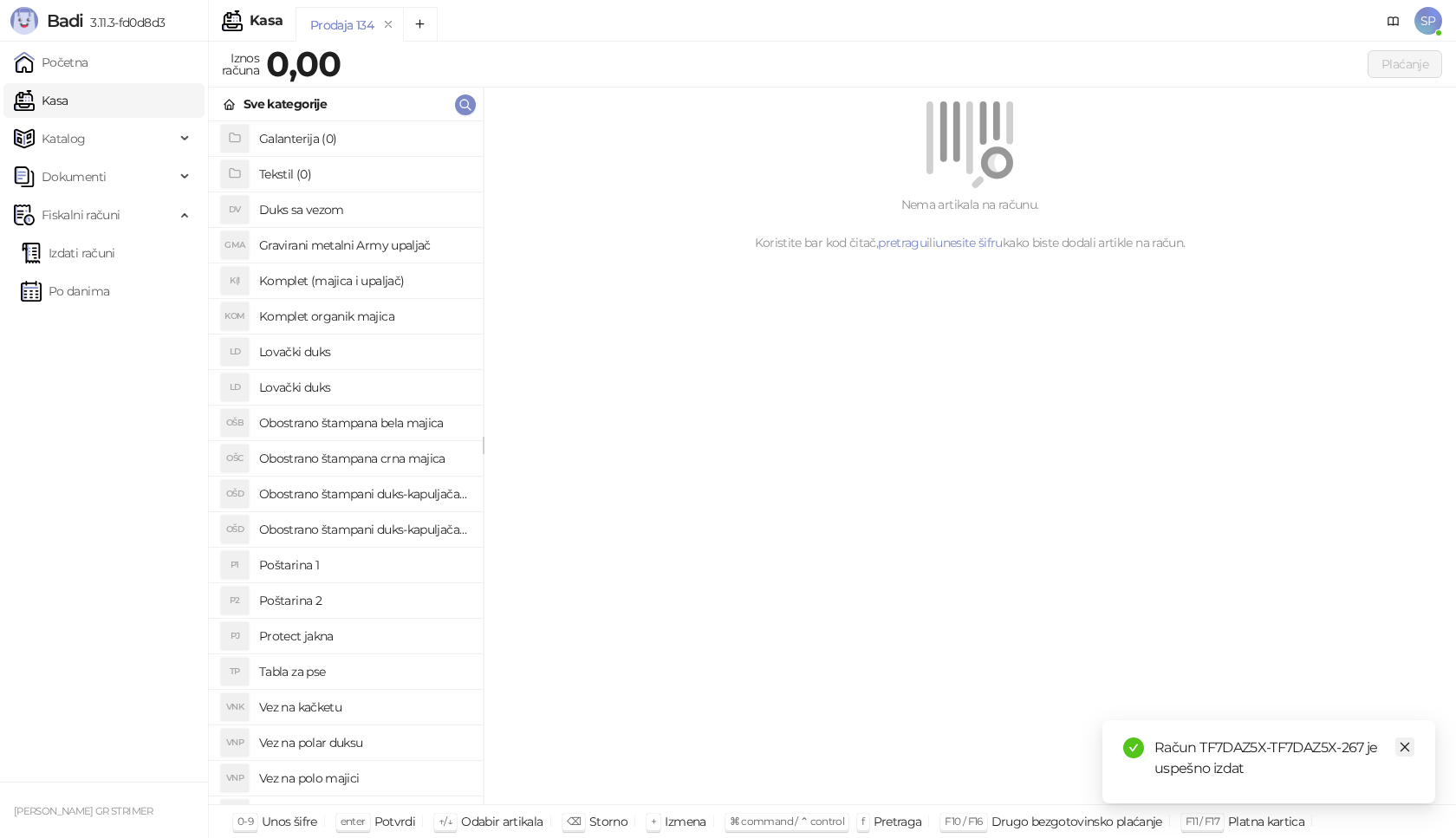
click at [115, 251] on link "Izdati računi" at bounding box center [67, 252] width 95 height 34
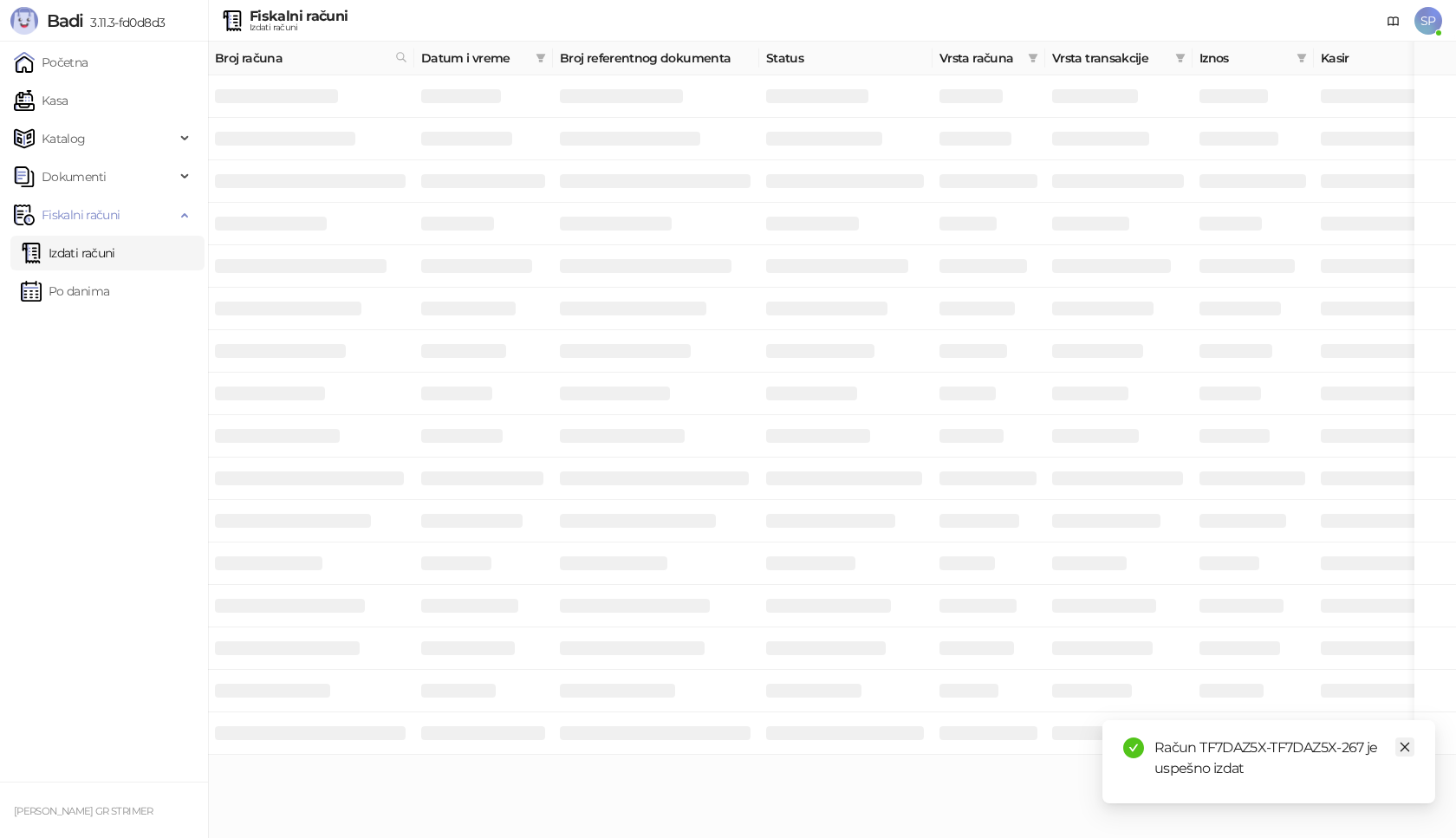
click at [1406, 746] on icon "close" at bounding box center [1405, 748] width 10 height 10
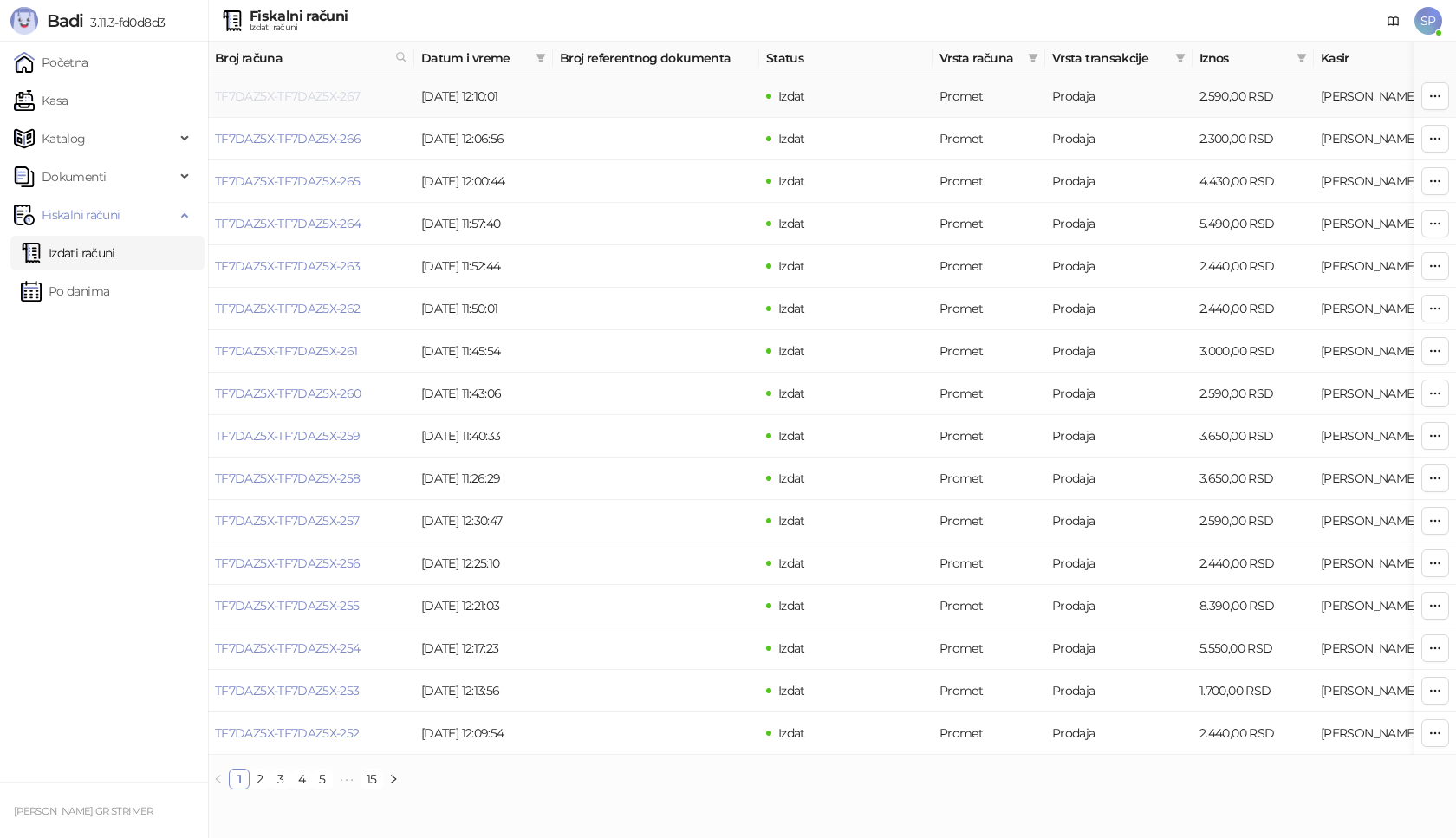
click at [274, 94] on link "TF7DAZ5X-TF7DAZ5X-267" at bounding box center [287, 96] width 146 height 16
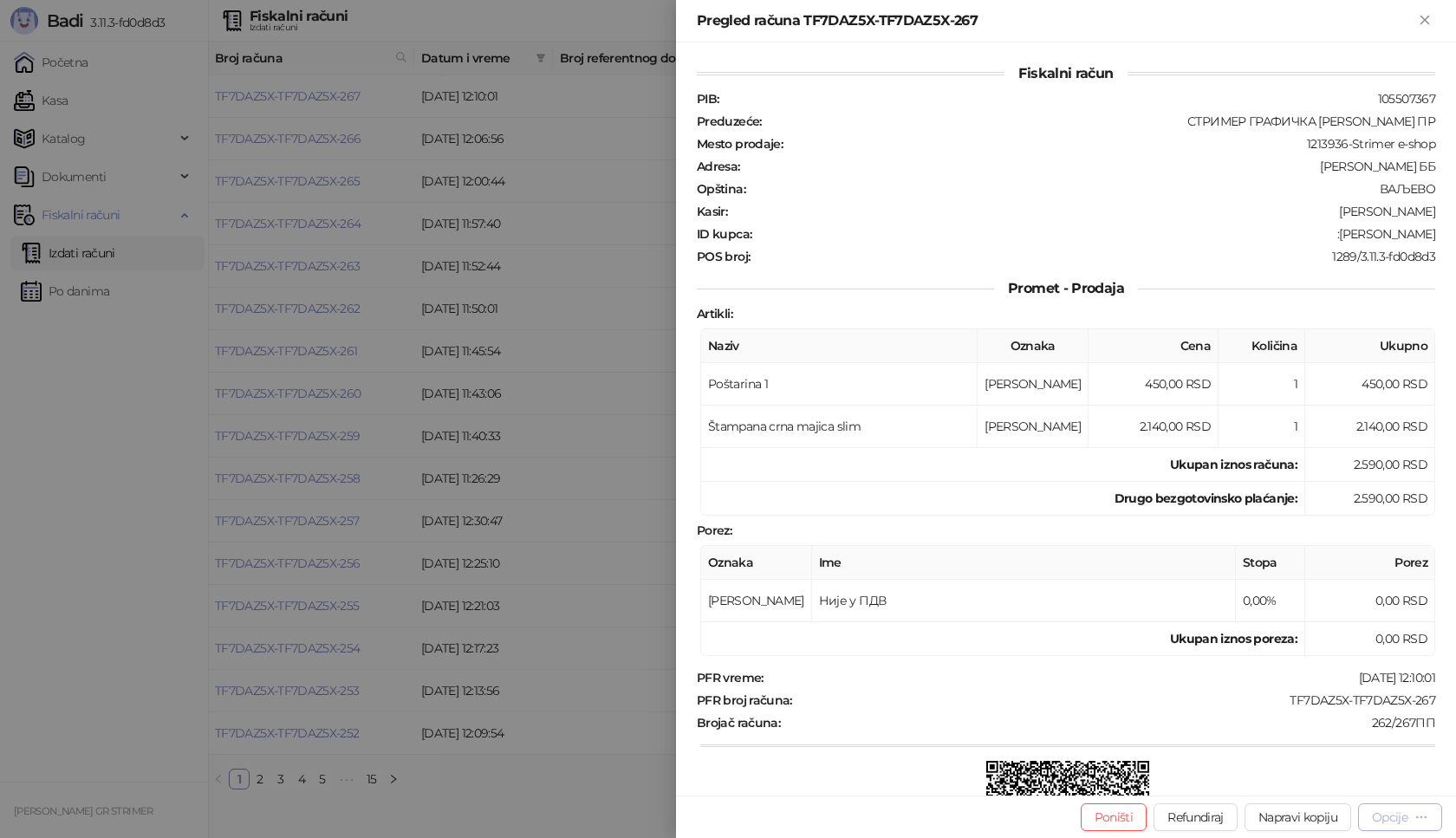
click at [1396, 821] on div "Opcije" at bounding box center [1390, 817] width 35 height 16
click at [1343, 778] on span "Preuzmi u PDF formatu" at bounding box center [1340, 783] width 178 height 20
drag, startPoint x: 1270, startPoint y: 700, endPoint x: 1425, endPoint y: 700, distance: 155.0
click at [1425, 700] on div "Fiskalni račun PIB : 105507367 Preduzeće : СТРИМЕР ГРАФИЧКА РАДЊА [PERSON_NAME]…" at bounding box center [1066, 419] width 780 height 753
drag, startPoint x: 1360, startPoint y: 235, endPoint x: 1438, endPoint y: 235, distance: 78.0
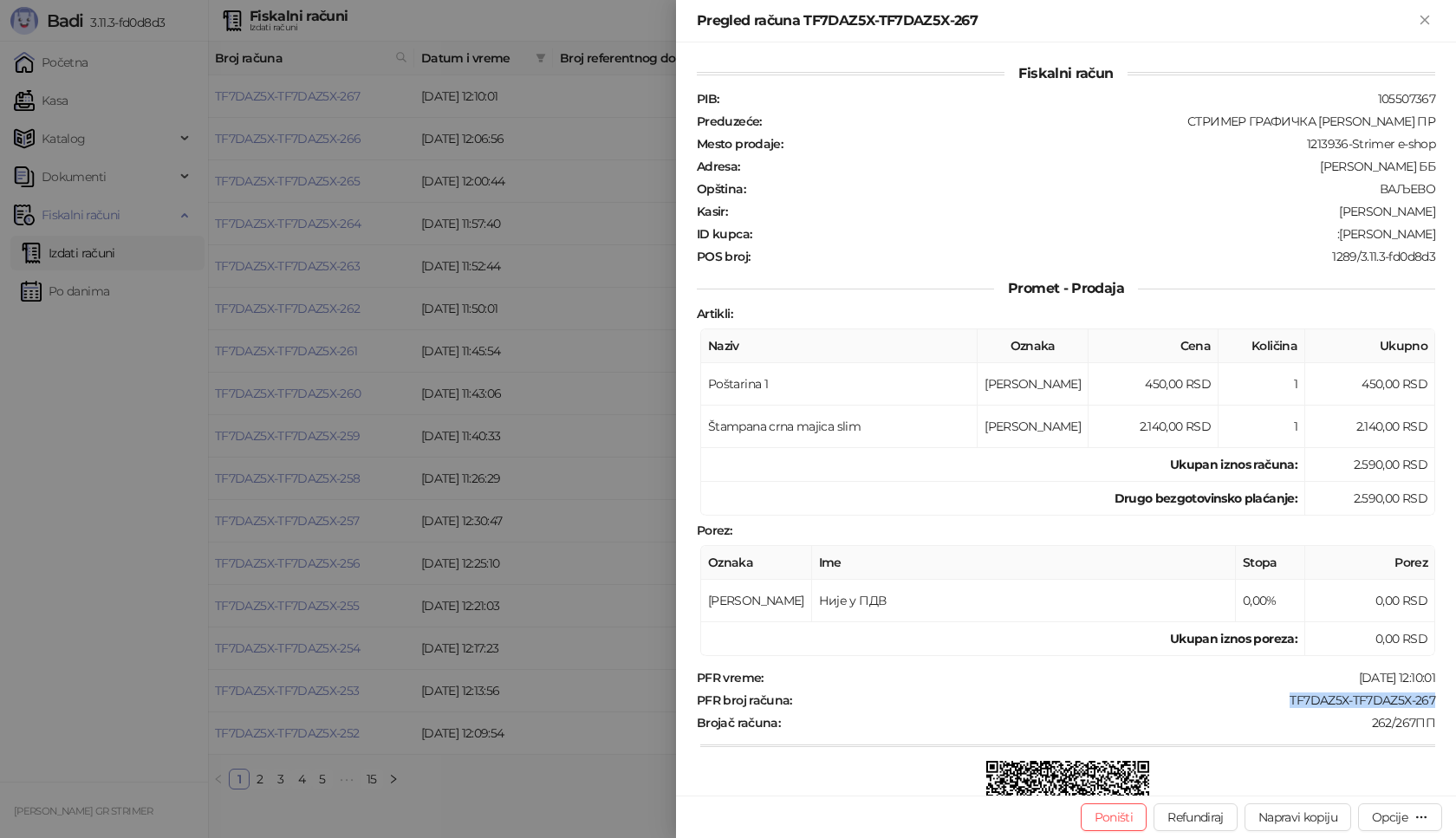
click at [1438, 235] on div "Fiskalni račun PIB : 105507367 Preduzeće : СТРИМЕР ГРАФИЧКА РАДЊА [PERSON_NAME]…" at bounding box center [1066, 419] width 780 height 753
click at [1426, 10] on div "Pregled računa TF7DAZ5X-TF7DAZ5X-267" at bounding box center [1066, 21] width 780 height 42
click at [1429, 26] on icon "Zatvori" at bounding box center [1425, 20] width 16 height 16
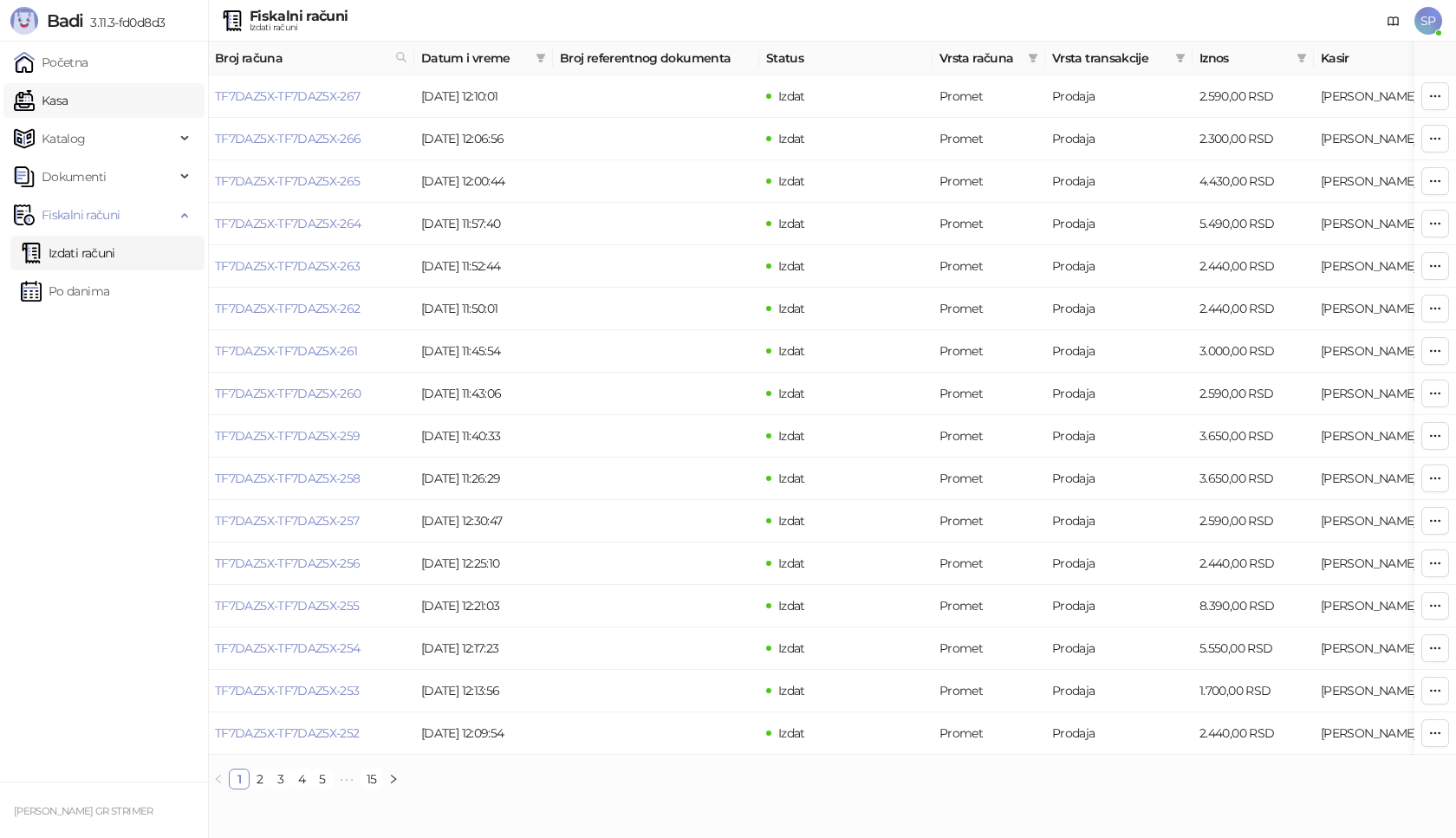
click at [67, 101] on link "Kasa" at bounding box center [40, 100] width 54 height 34
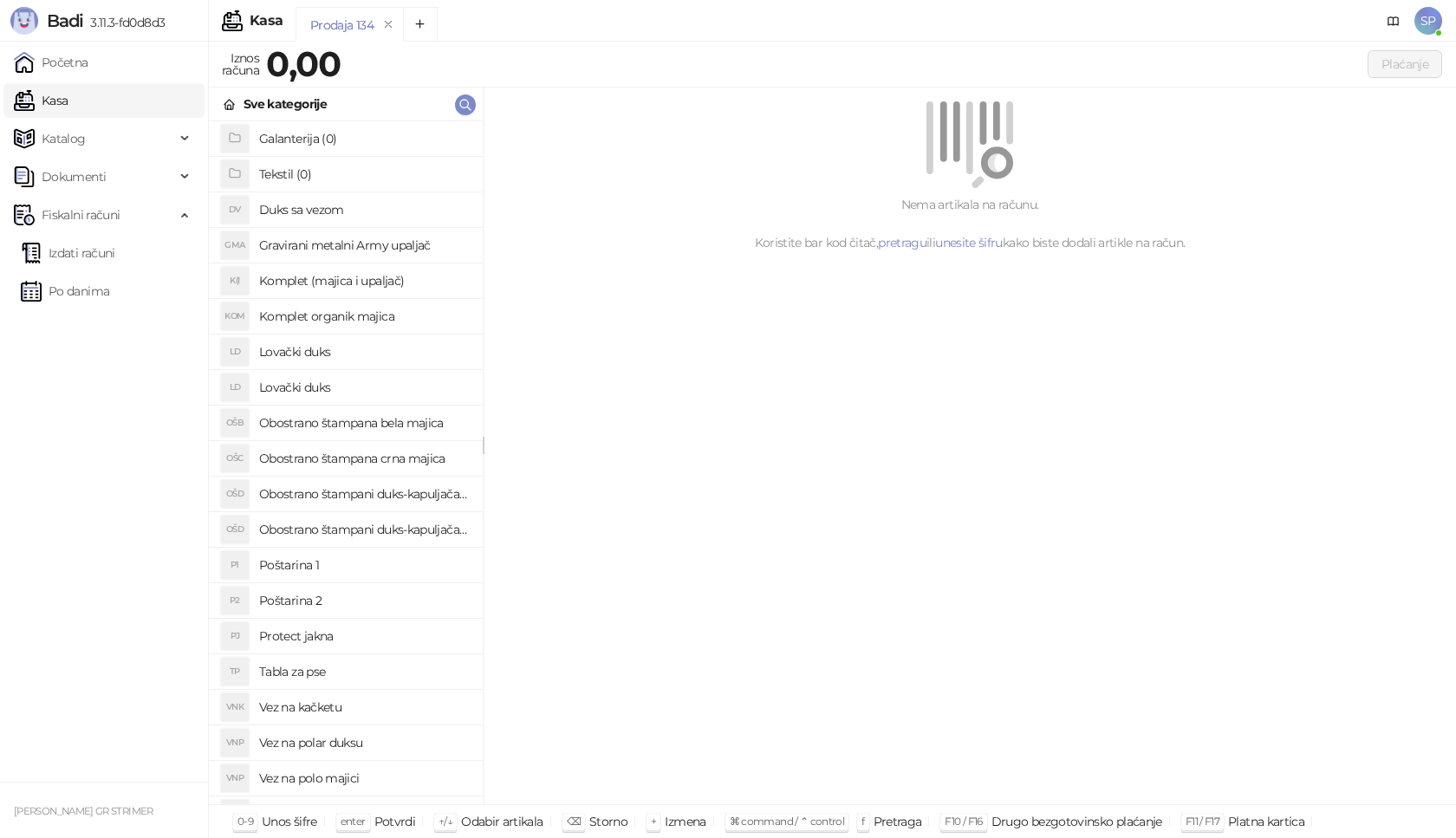
click at [337, 564] on h4 "Poštarina 1" at bounding box center [364, 565] width 210 height 27
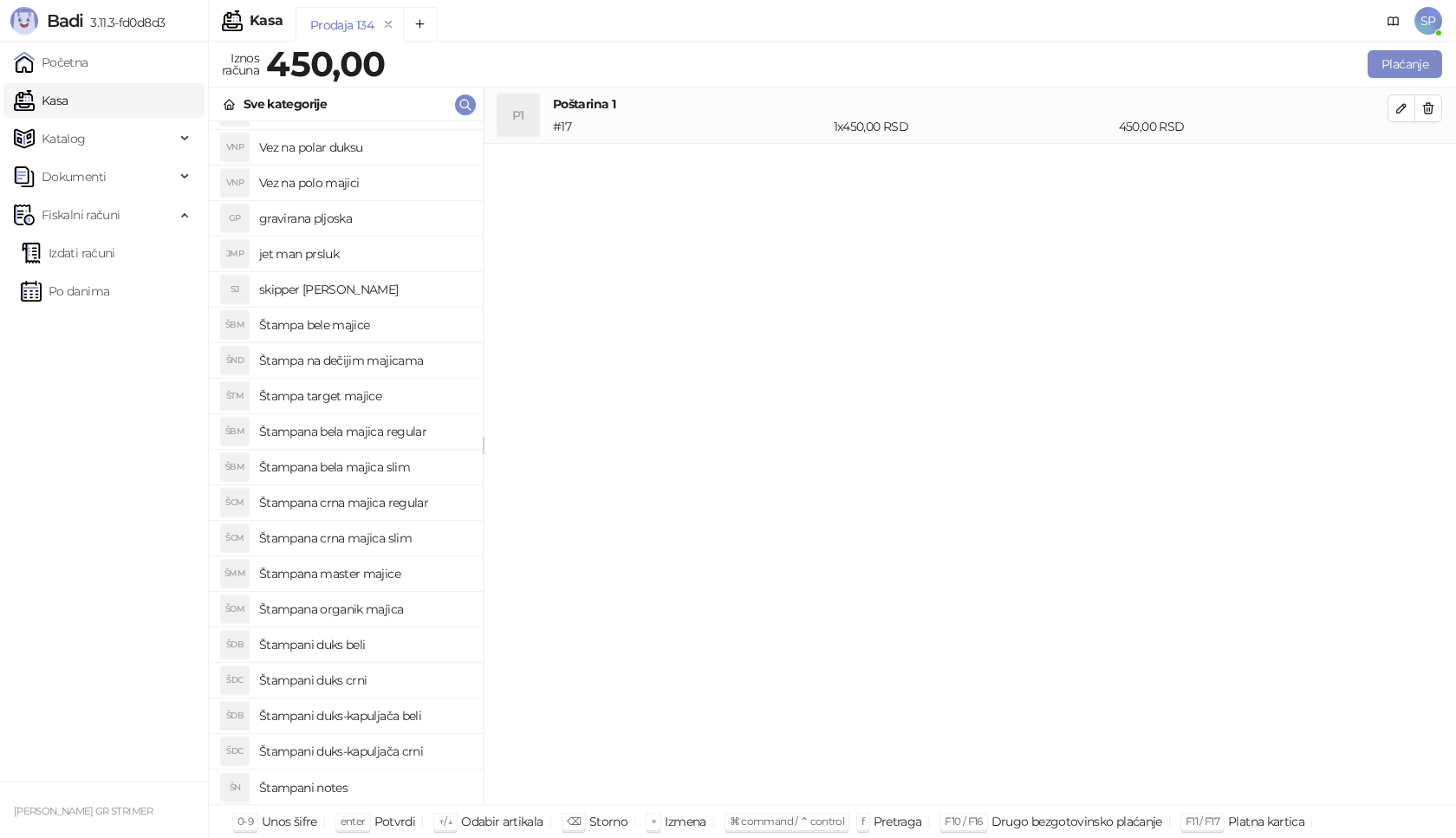
scroll to position [596, 0]
click at [359, 680] on h4 "Štampani duks crni" at bounding box center [364, 680] width 210 height 27
click at [1402, 164] on icon "button" at bounding box center [1401, 164] width 14 height 14
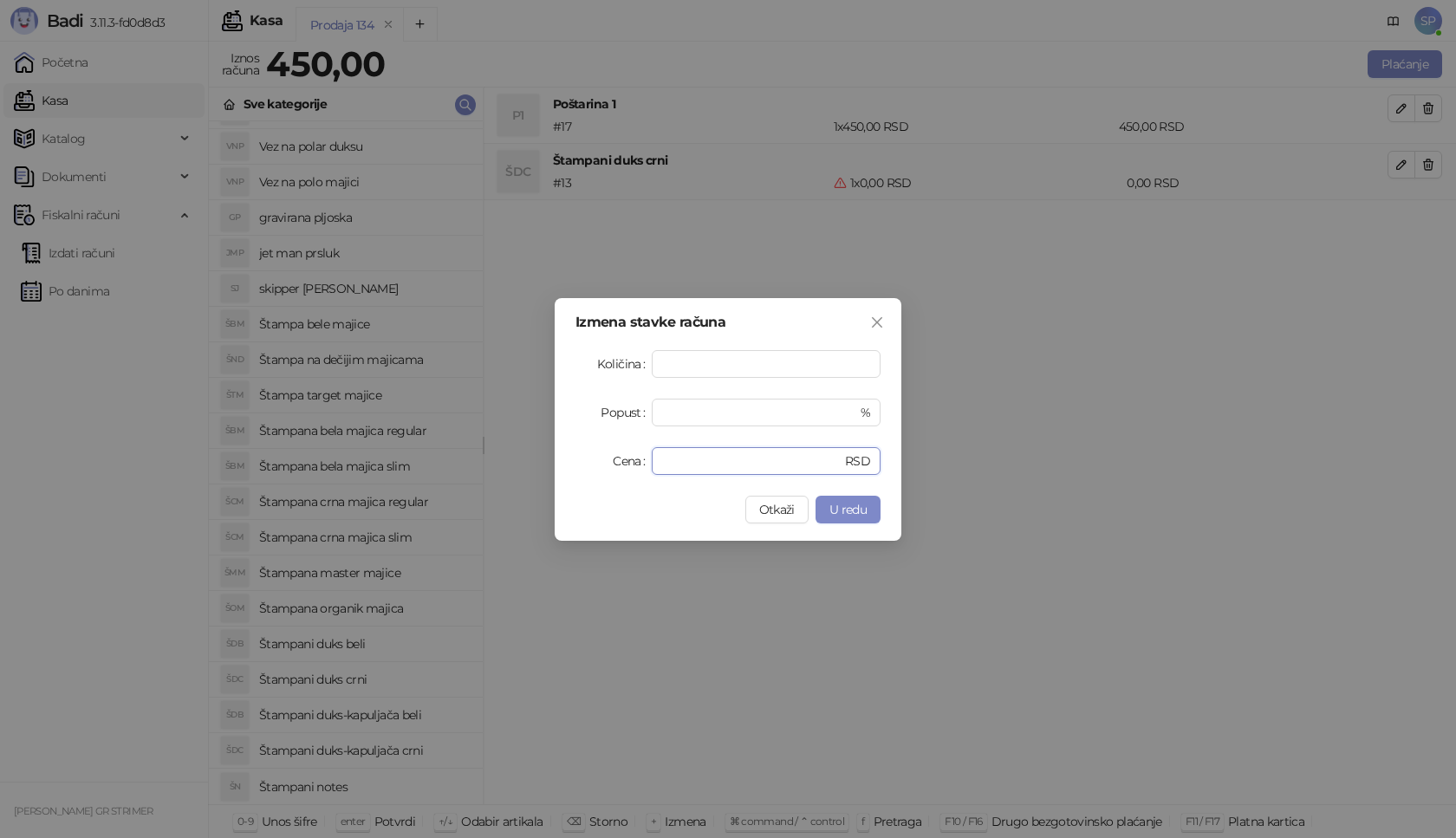
drag, startPoint x: 690, startPoint y: 468, endPoint x: 589, endPoint y: 468, distance: 101.0
click at [589, 468] on div "Cena * RSD" at bounding box center [728, 461] width 305 height 27
type input "****"
click at [838, 507] on span "U redu" at bounding box center [848, 509] width 37 height 16
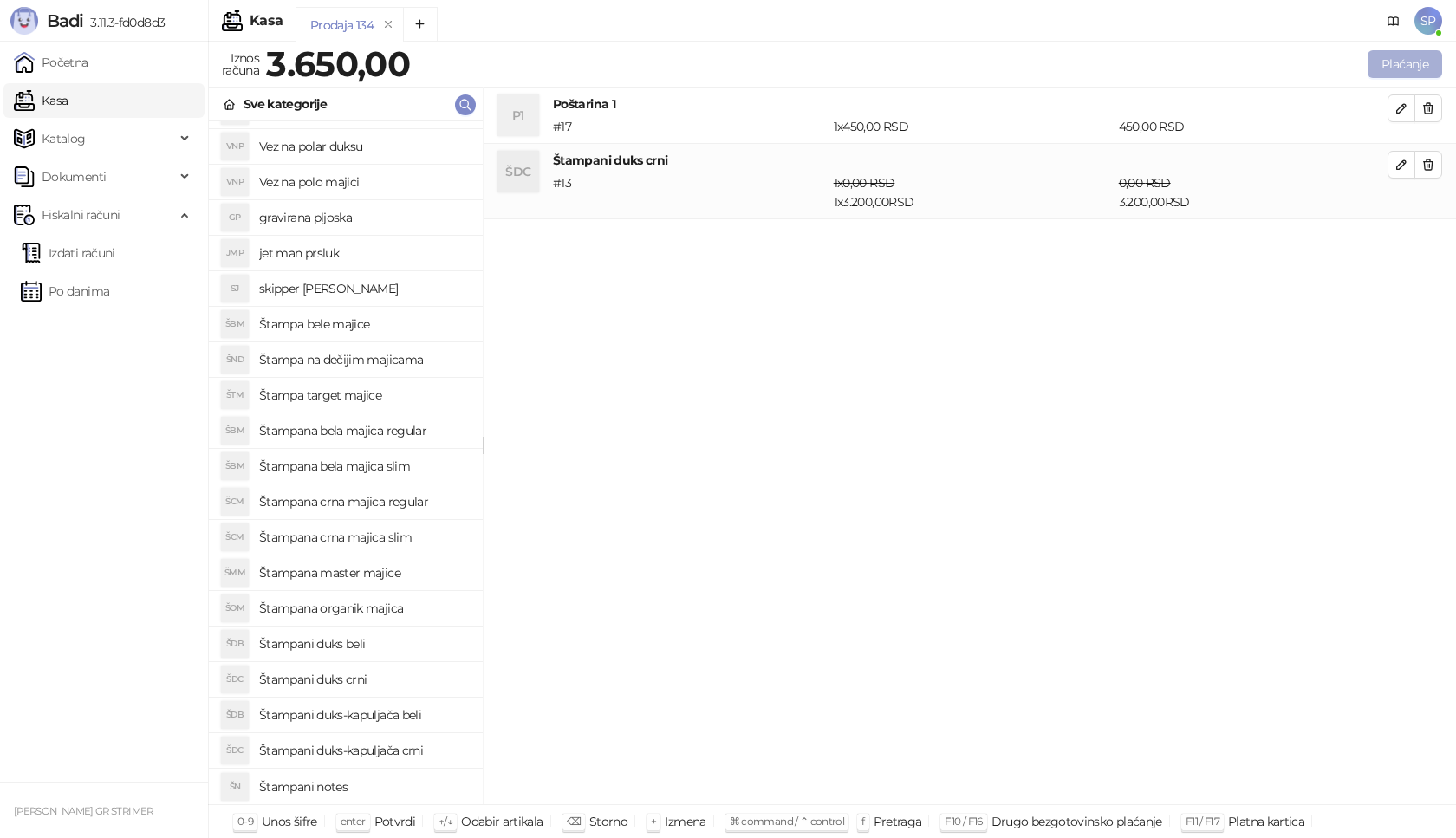
click at [1415, 58] on button "Plaćanje" at bounding box center [1405, 64] width 74 height 27
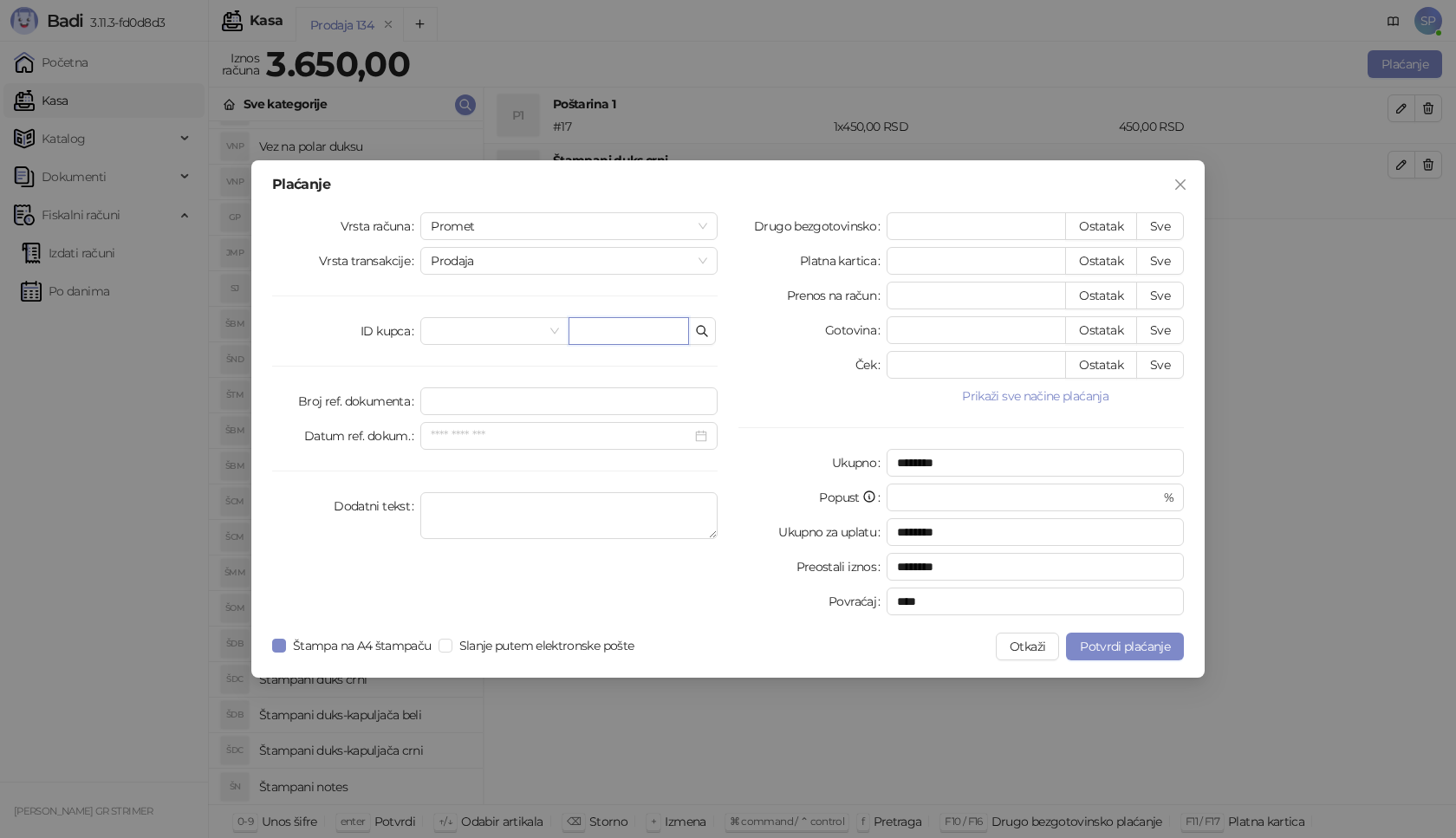
click at [614, 330] on input "text" at bounding box center [628, 331] width 120 height 27
paste input "**********"
type input "**********"
click at [1139, 225] on button "Sve" at bounding box center [1160, 226] width 48 height 27
type input "****"
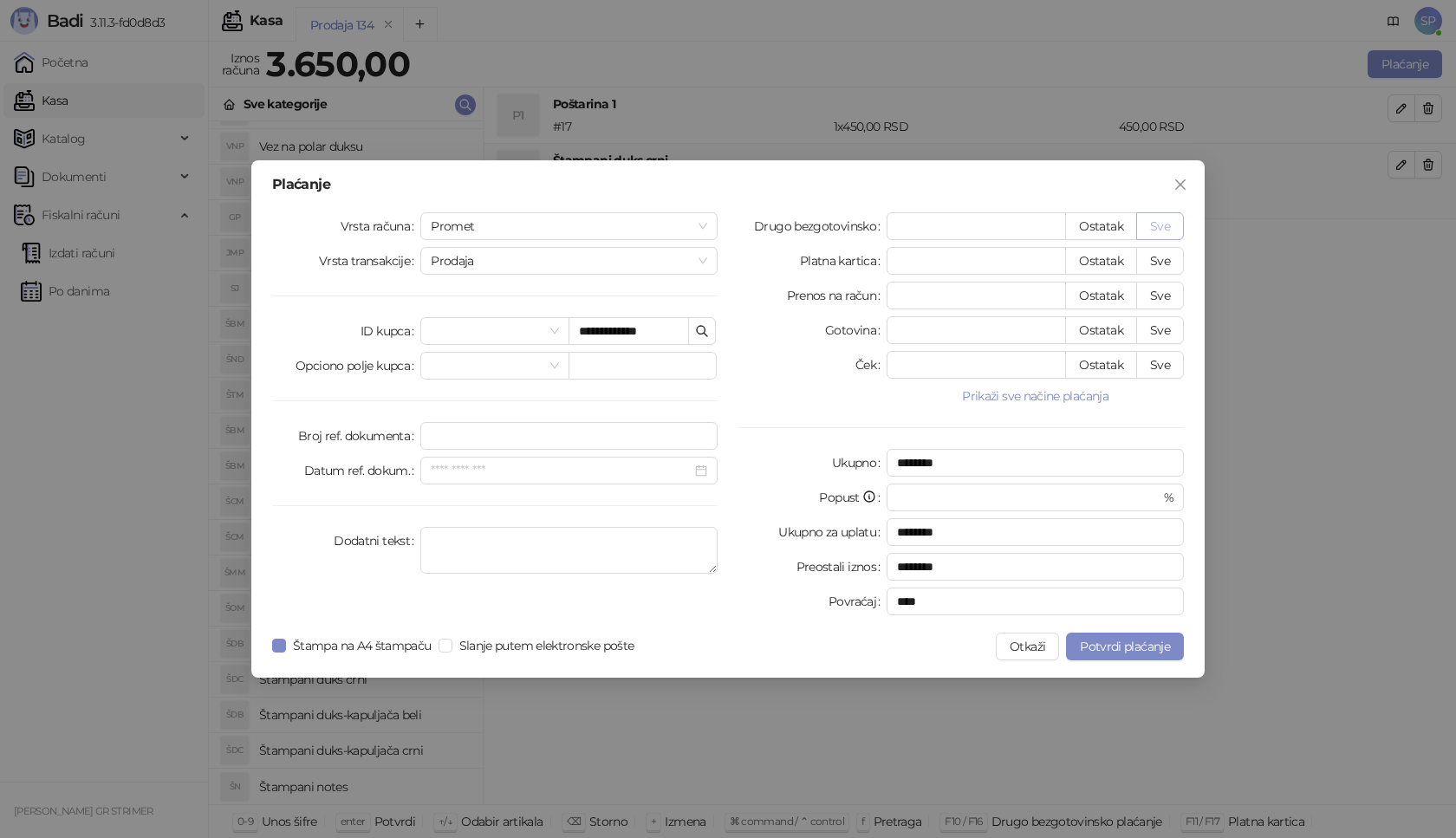
type input "****"
click at [1100, 648] on span "Potvrdi plaćanje" at bounding box center [1125, 646] width 90 height 16
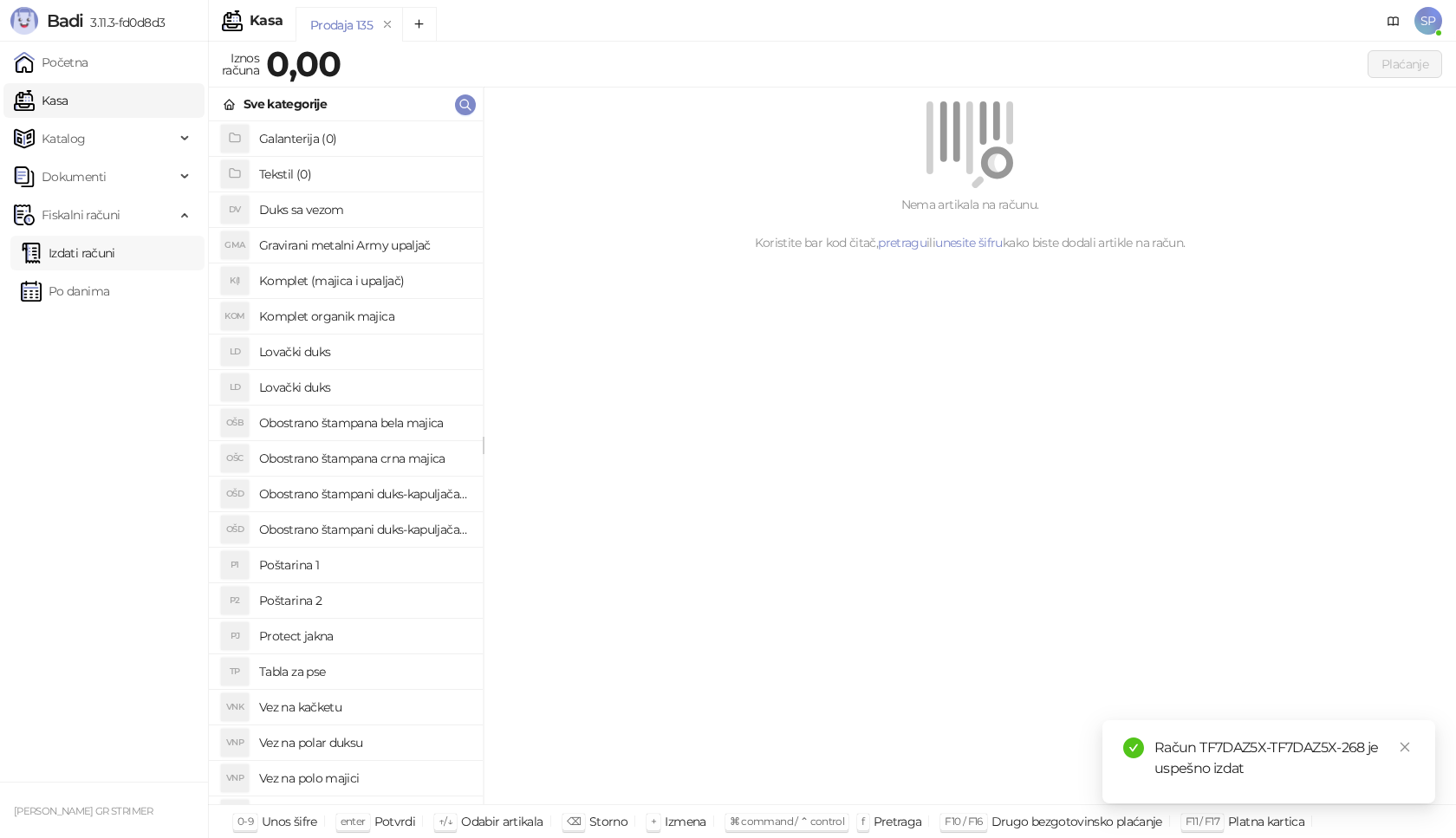
click at [115, 248] on link "Izdati računi" at bounding box center [67, 252] width 95 height 34
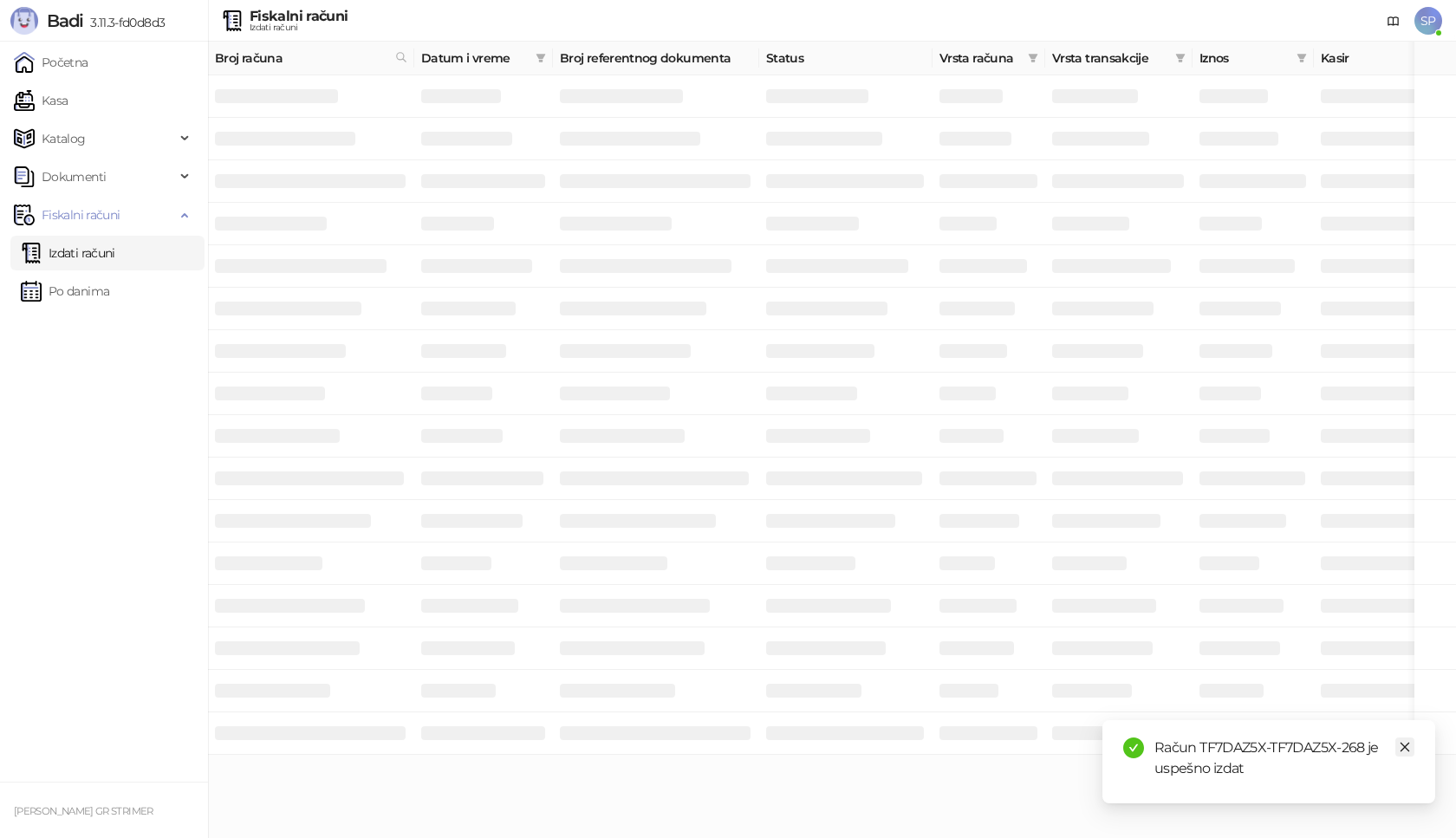
click at [1407, 747] on icon "close" at bounding box center [1405, 747] width 12 height 12
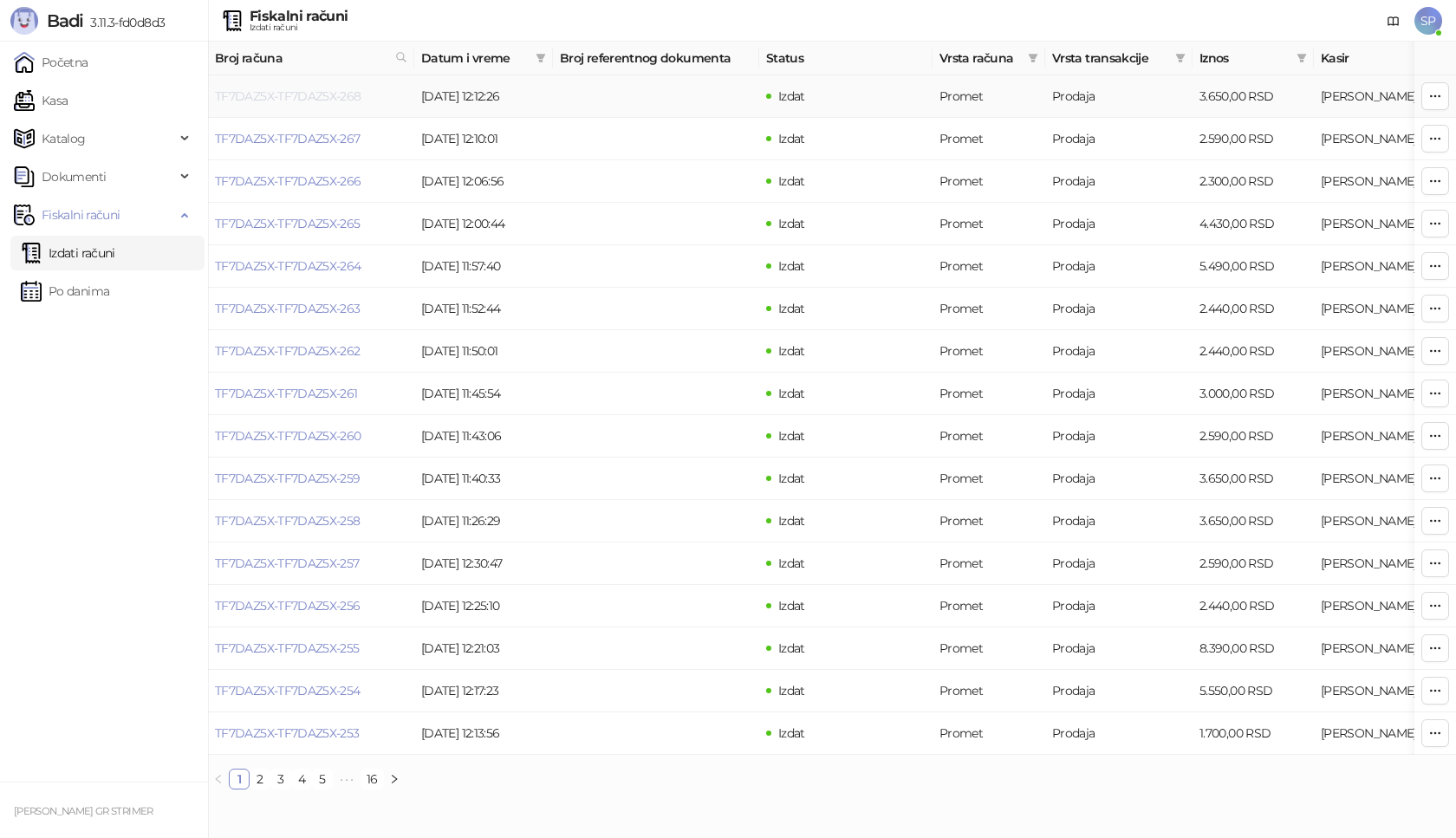
click at [293, 98] on link "TF7DAZ5X-TF7DAZ5X-268" at bounding box center [288, 96] width 147 height 16
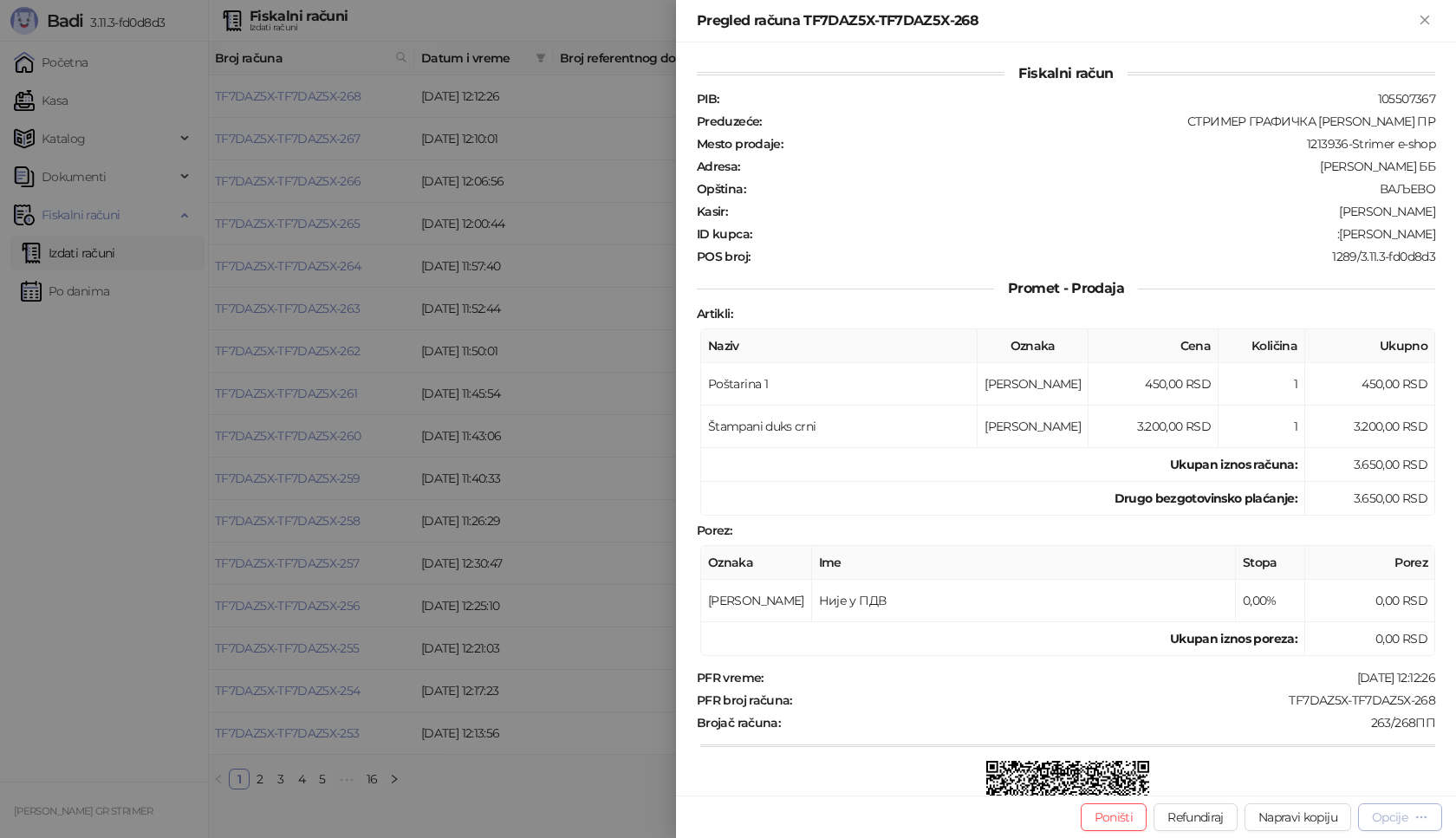
click at [1392, 825] on div "Opcije" at bounding box center [1400, 816] width 57 height 17
click at [1340, 777] on span "Preuzmi u PDF formatu" at bounding box center [1340, 783] width 178 height 20
drag, startPoint x: 1278, startPoint y: 698, endPoint x: 1455, endPoint y: 698, distance: 177.0
click at [1455, 698] on div "Fiskalni račun PIB : 105507367 Preduzeće : СТРИМЕР ГРАФИЧКА РАДЊА [PERSON_NAME]…" at bounding box center [1066, 419] width 780 height 753
drag, startPoint x: 1356, startPoint y: 233, endPoint x: 1449, endPoint y: 227, distance: 93.2
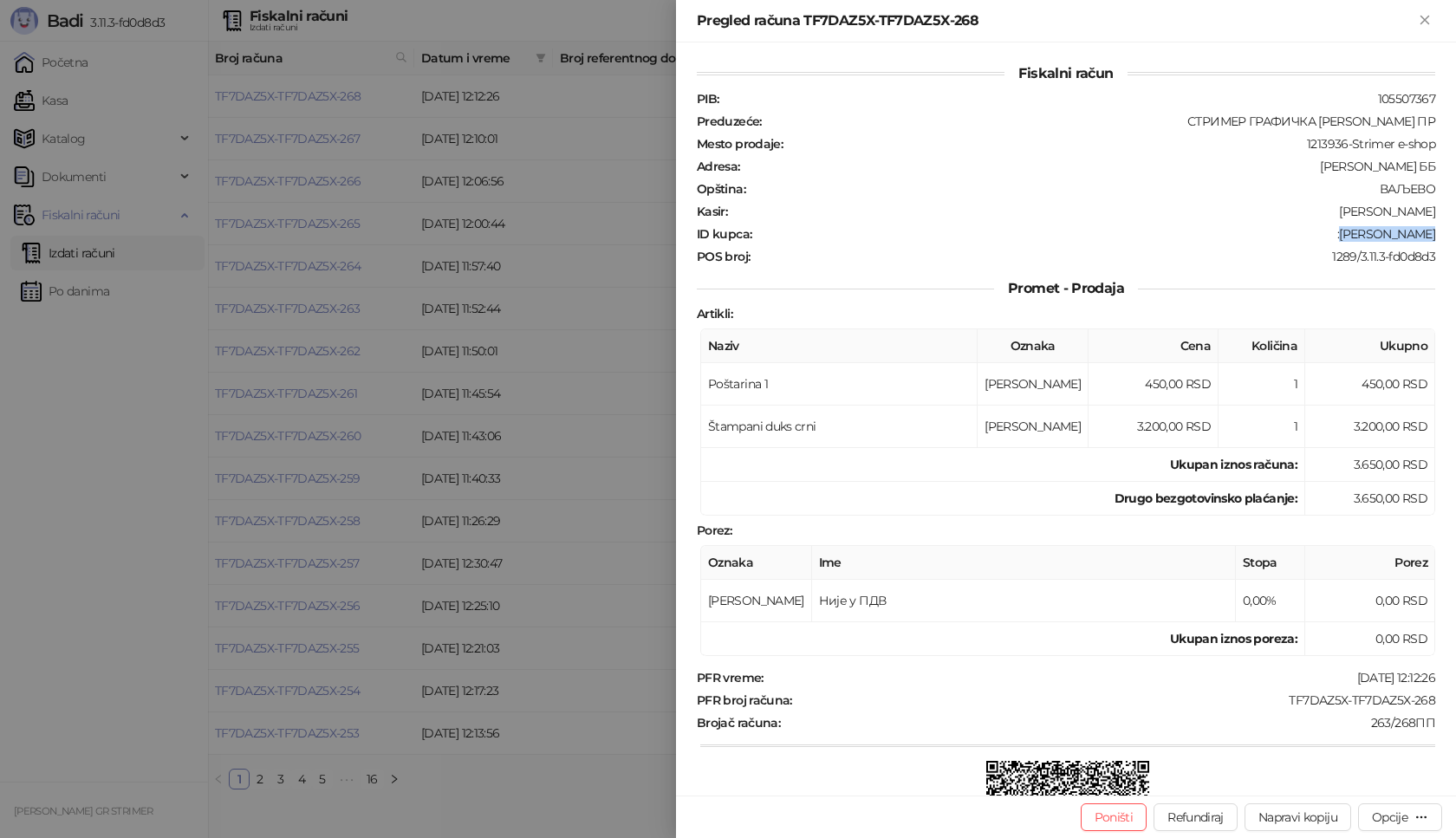
click at [1449, 227] on div "Fiskalni račun PIB : 105507367 Preduzeće : СТРИМЕР ГРАФИЧКА РАДЊА [PERSON_NAME]…" at bounding box center [1066, 419] width 780 height 753
drag, startPoint x: 1430, startPoint y: 20, endPoint x: 283, endPoint y: 188, distance: 1159.2
click at [1428, 20] on icon "Zatvori" at bounding box center [1425, 20] width 16 height 16
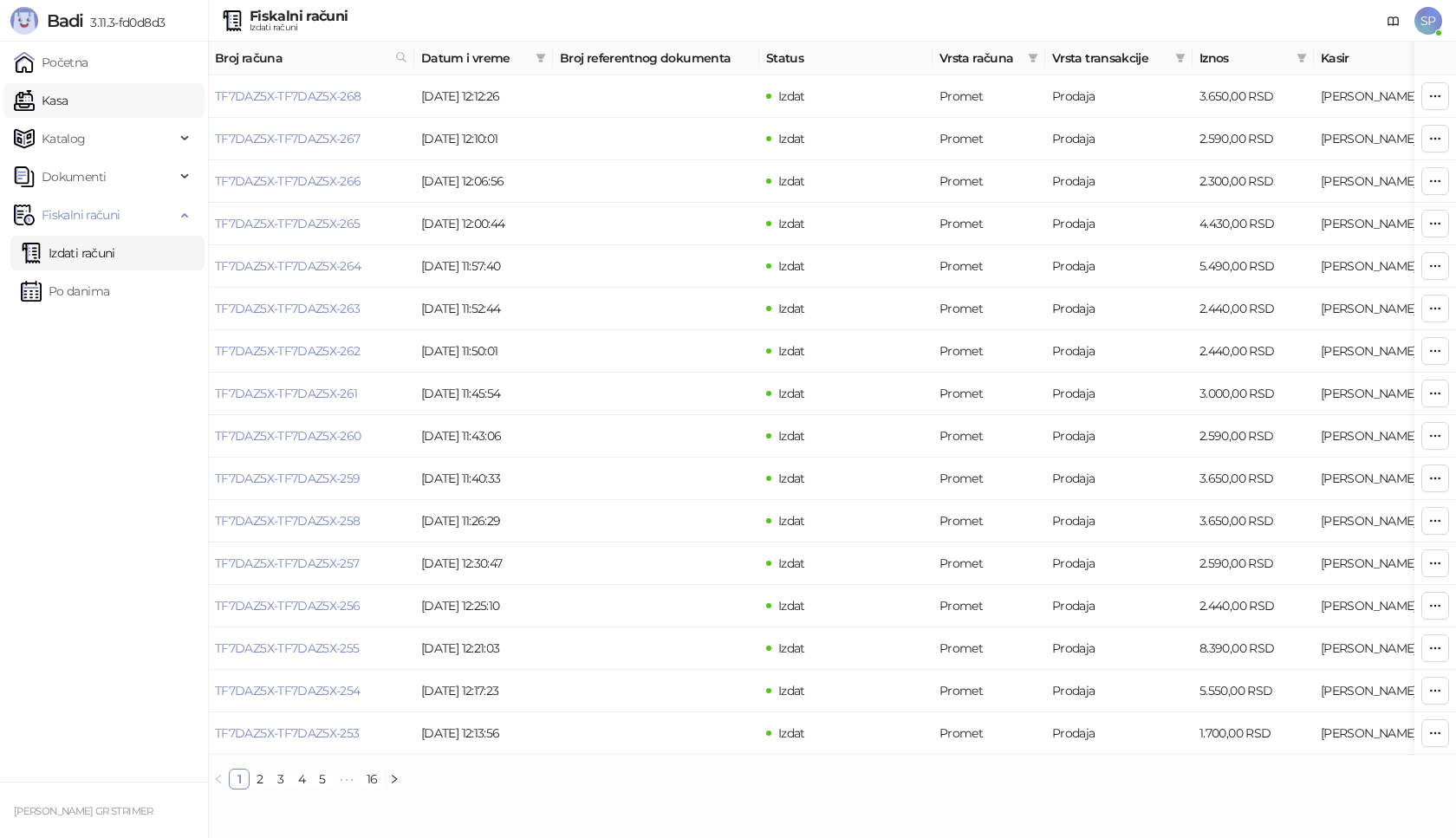
click at [67, 103] on link "Kasa" at bounding box center [40, 100] width 54 height 34
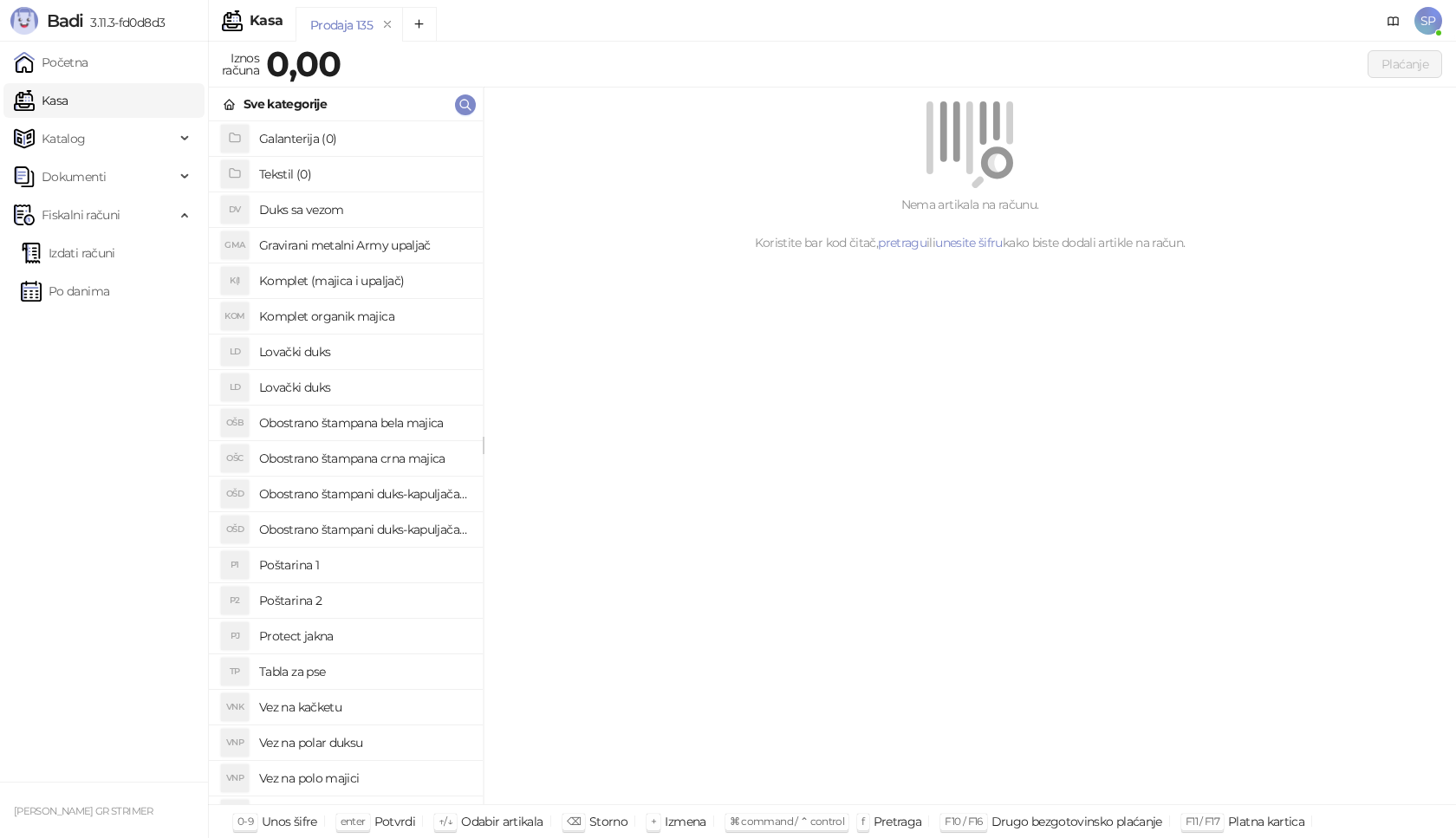
click at [323, 555] on h4 "Poštarina 1" at bounding box center [364, 565] width 210 height 27
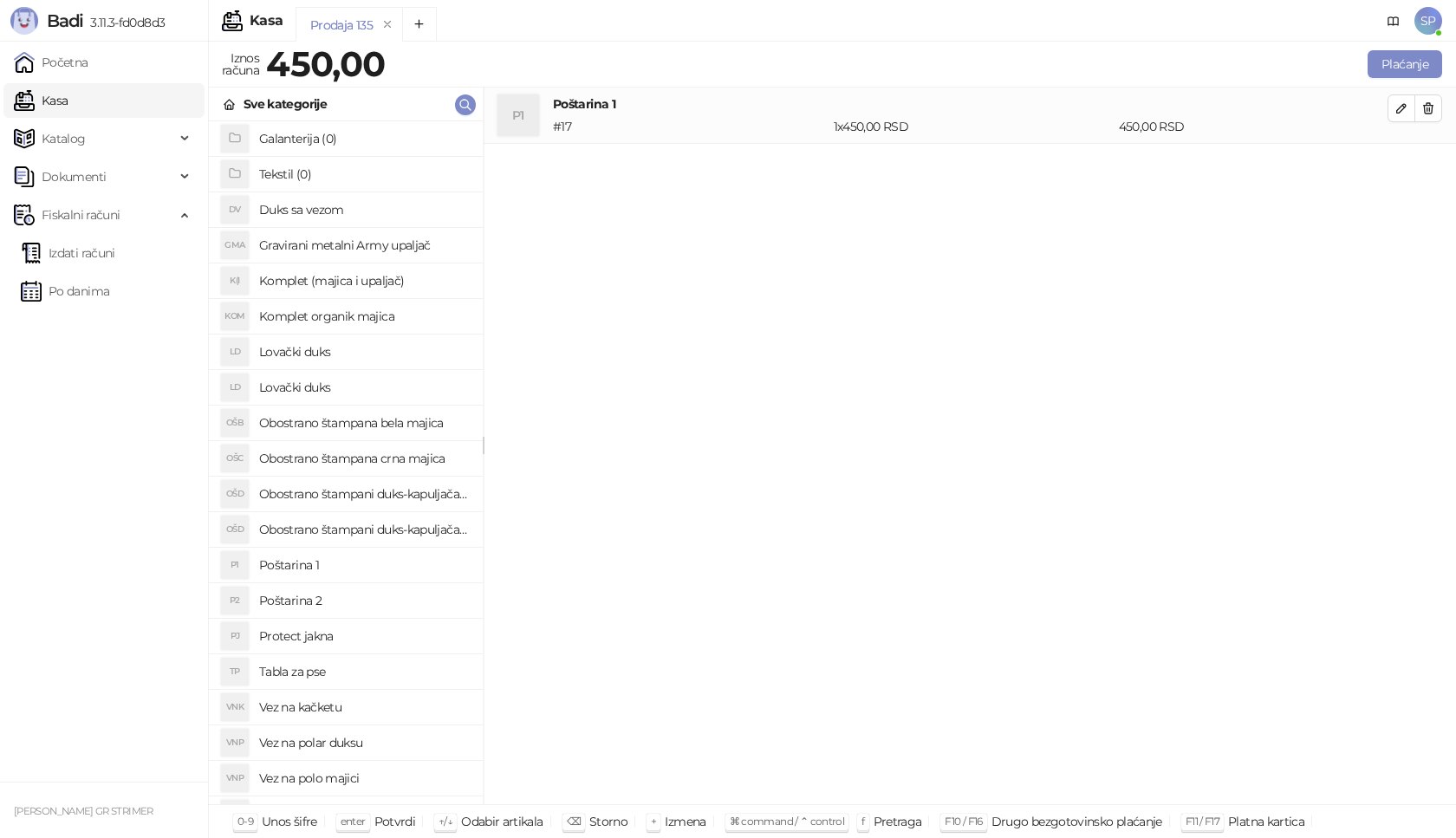
scroll to position [433, 0]
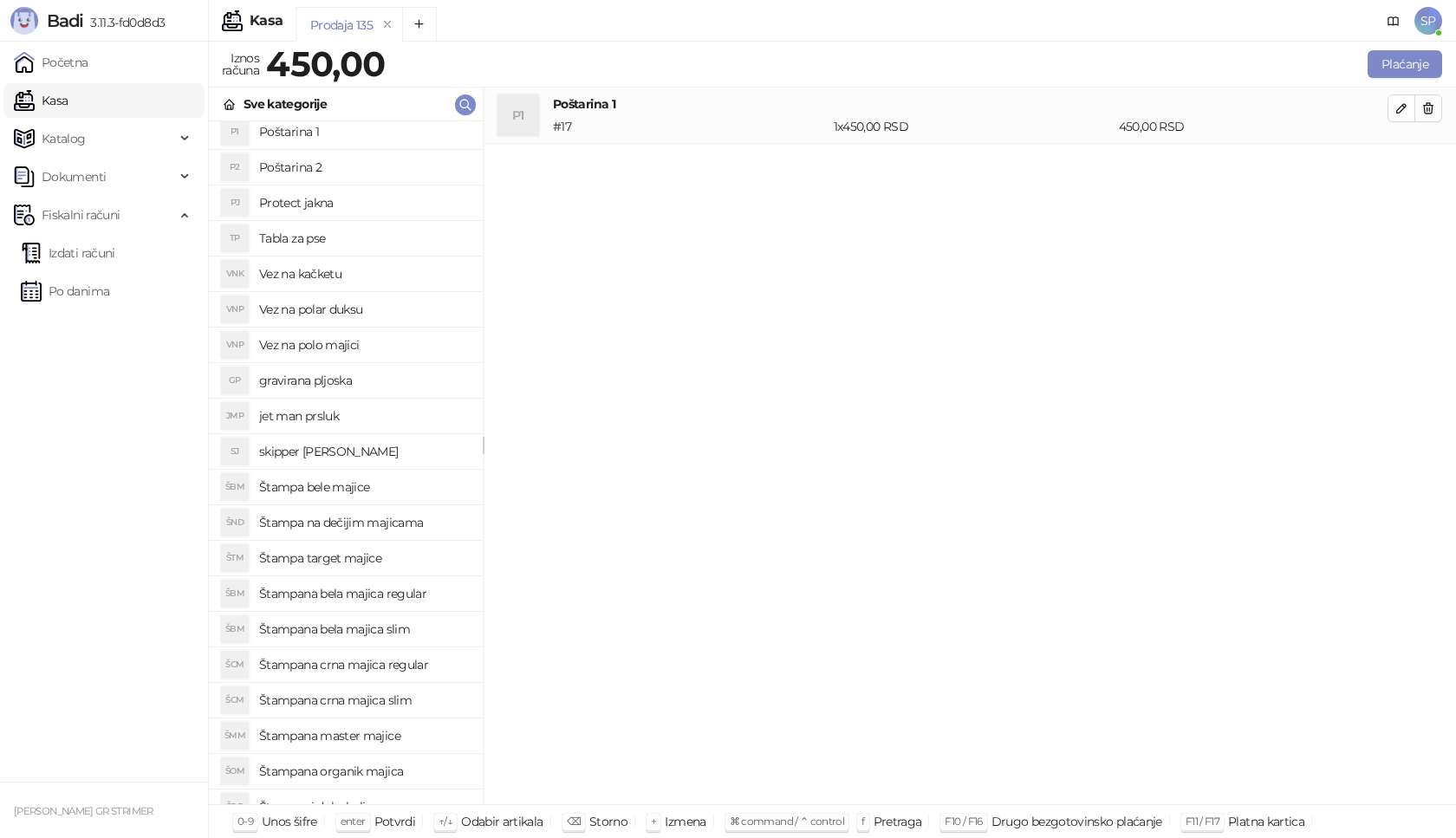
click at [426, 658] on h4 "Štampana crna majica regular" at bounding box center [364, 665] width 210 height 27
click at [1403, 158] on icon "button" at bounding box center [1401, 164] width 14 height 14
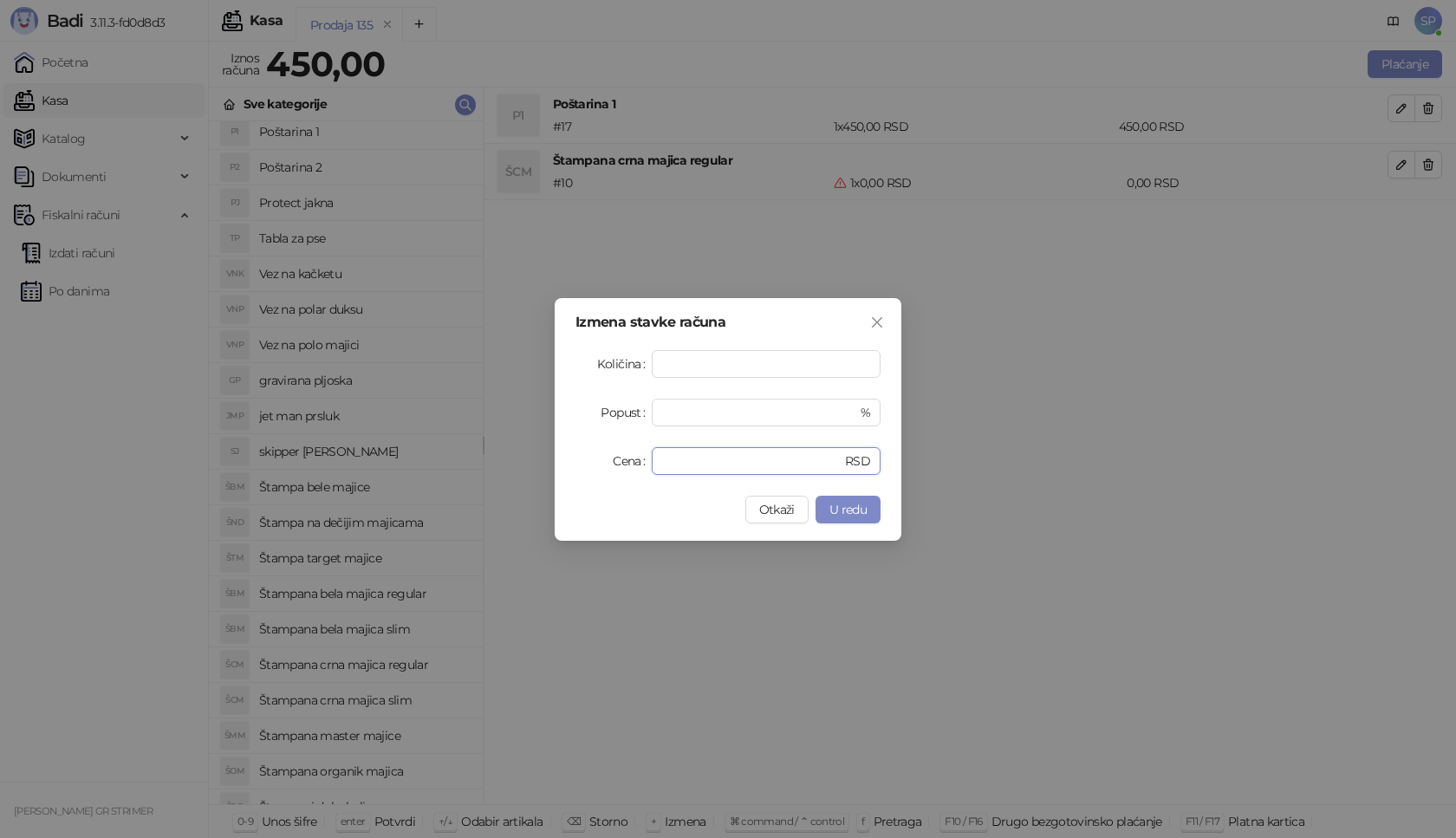
drag, startPoint x: 698, startPoint y: 463, endPoint x: 539, endPoint y: 464, distance: 159.0
click at [539, 464] on div "Izmena stavke računa Količina * Popust * % Cena * RSD Otkaži U redu" at bounding box center [728, 419] width 1456 height 838
type input "****"
click at [858, 512] on span "U redu" at bounding box center [848, 509] width 37 height 16
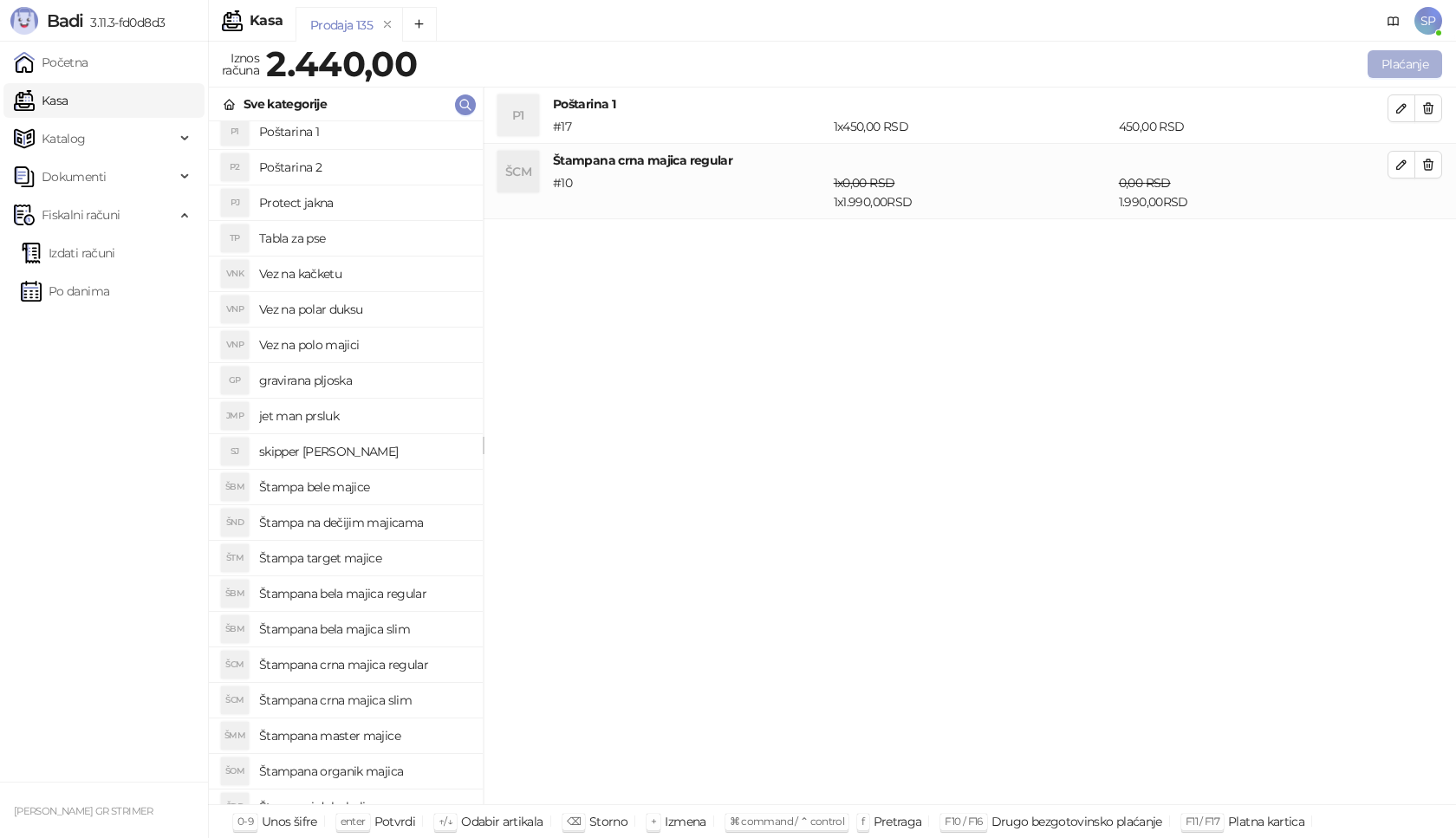
click at [1433, 64] on button "Plaćanje" at bounding box center [1405, 64] width 74 height 27
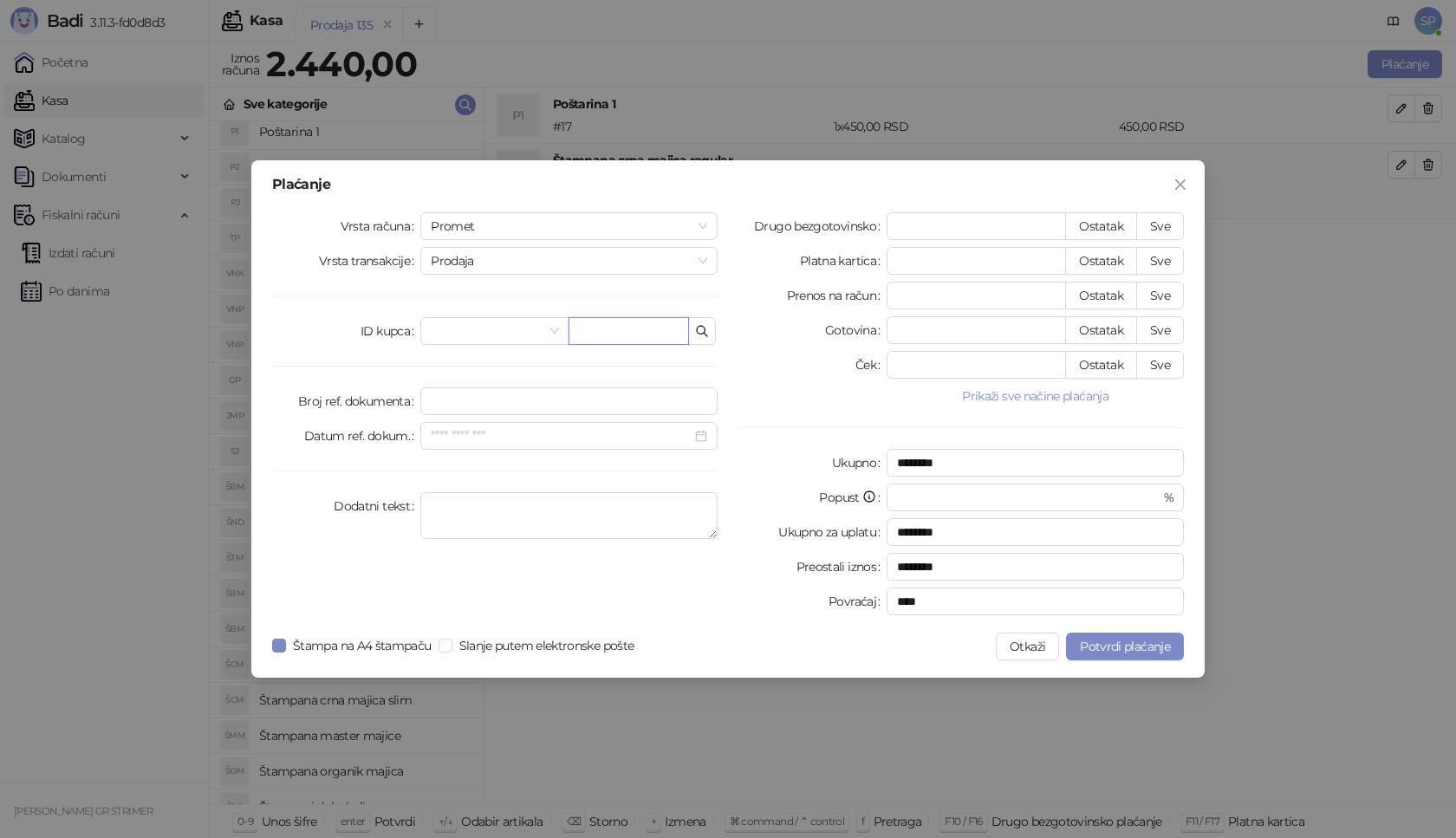
click at [619, 325] on input "text" at bounding box center [628, 331] width 120 height 27
paste input "**********"
type input "**********"
click at [1180, 221] on button "Sve" at bounding box center [1160, 226] width 48 height 27
type input "****"
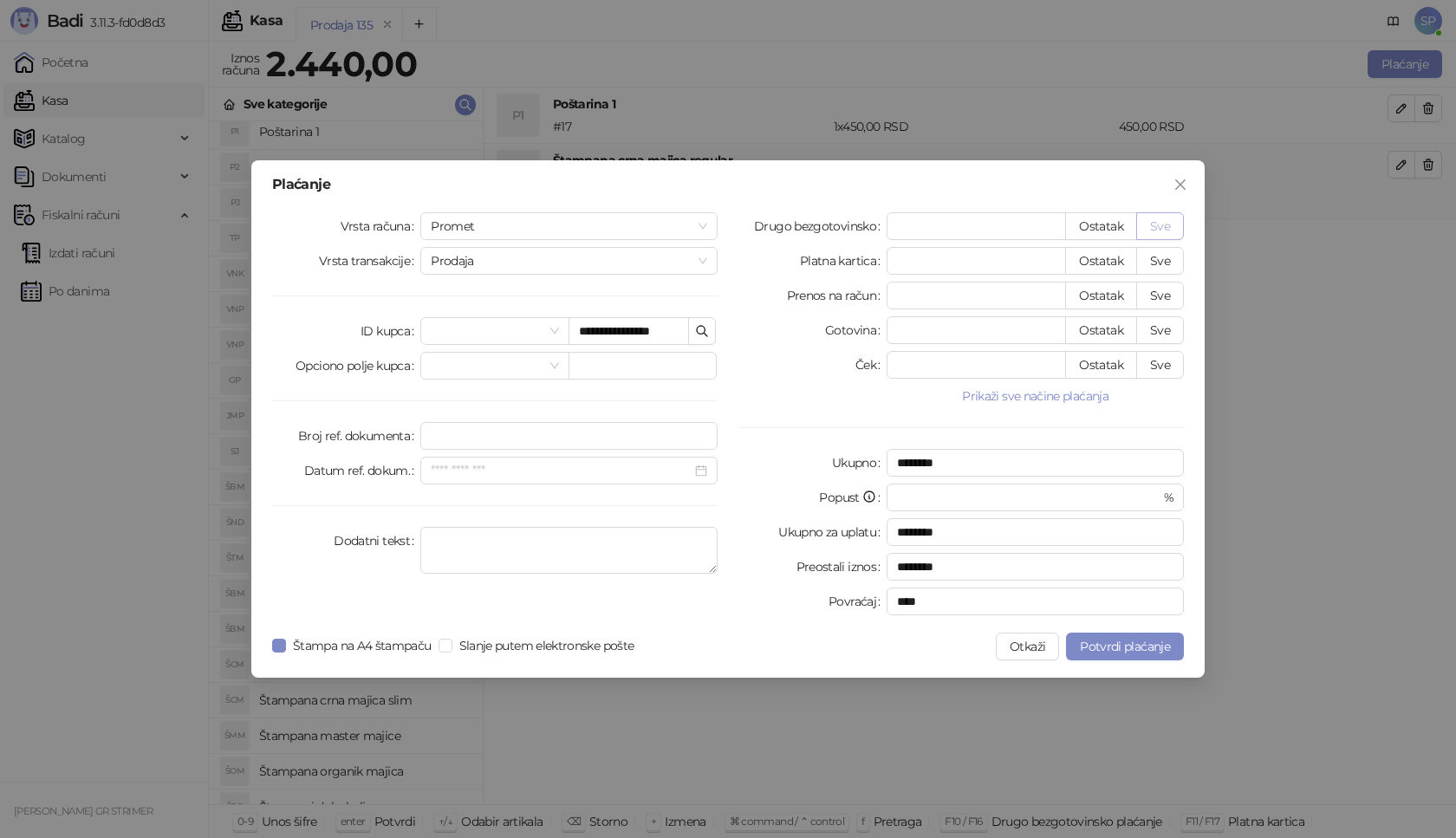
type input "****"
click at [1158, 632] on div "**********" at bounding box center [728, 419] width 953 height 517
click at [1149, 640] on span "Potvrdi plaćanje" at bounding box center [1125, 646] width 90 height 16
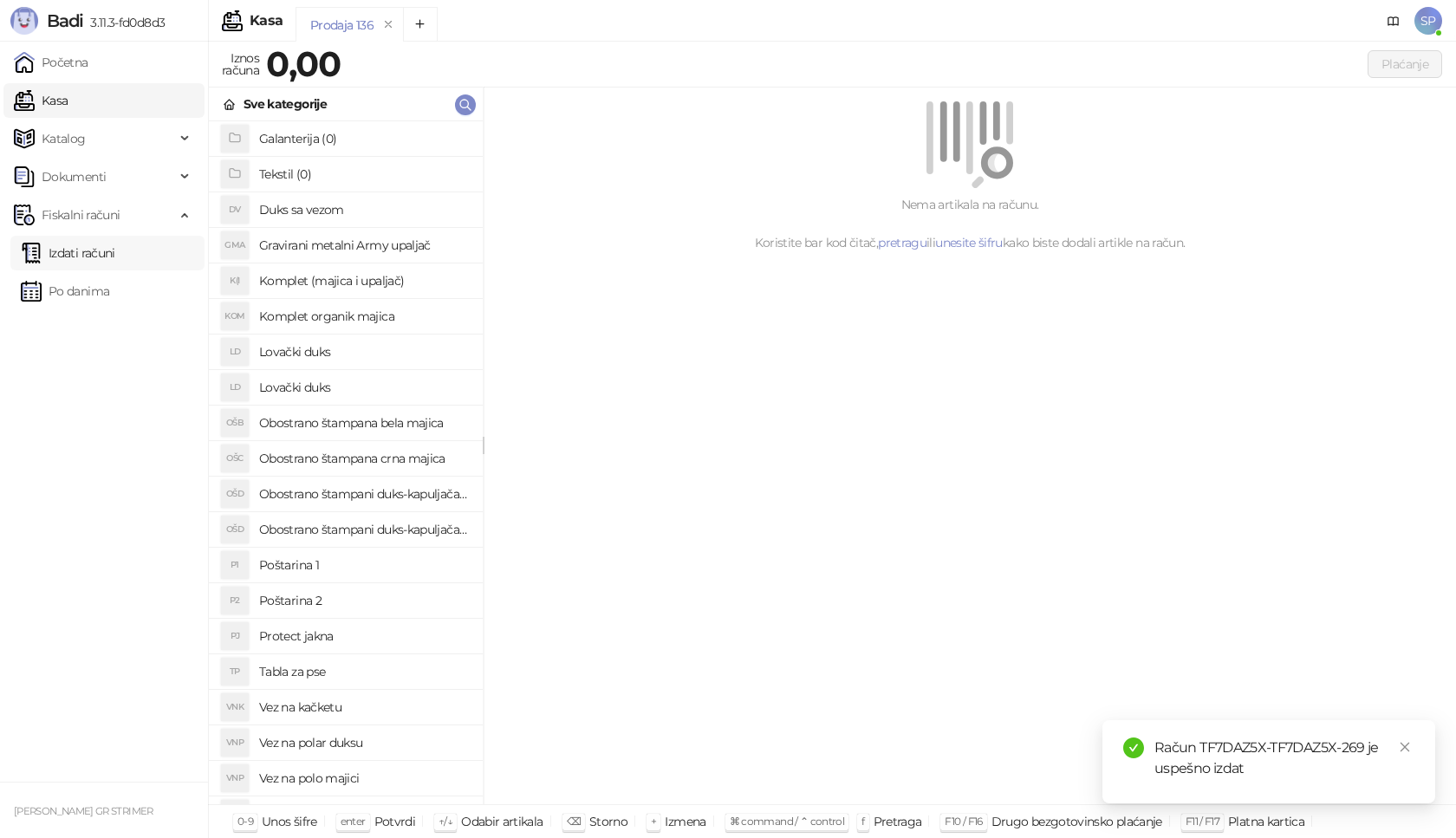
click at [111, 255] on link "Izdati računi" at bounding box center [67, 252] width 95 height 34
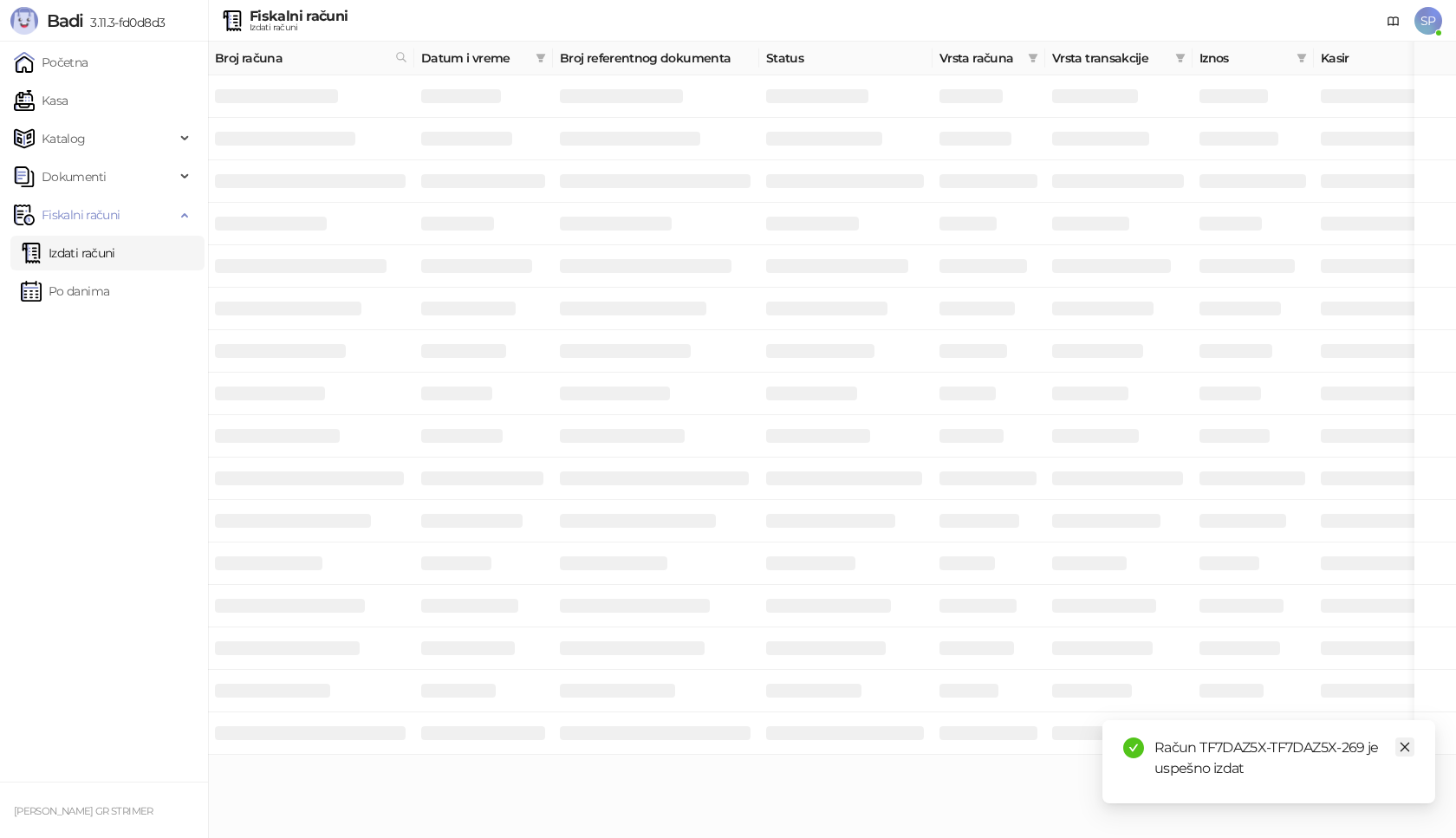
click at [1410, 748] on icon "close" at bounding box center [1405, 747] width 12 height 12
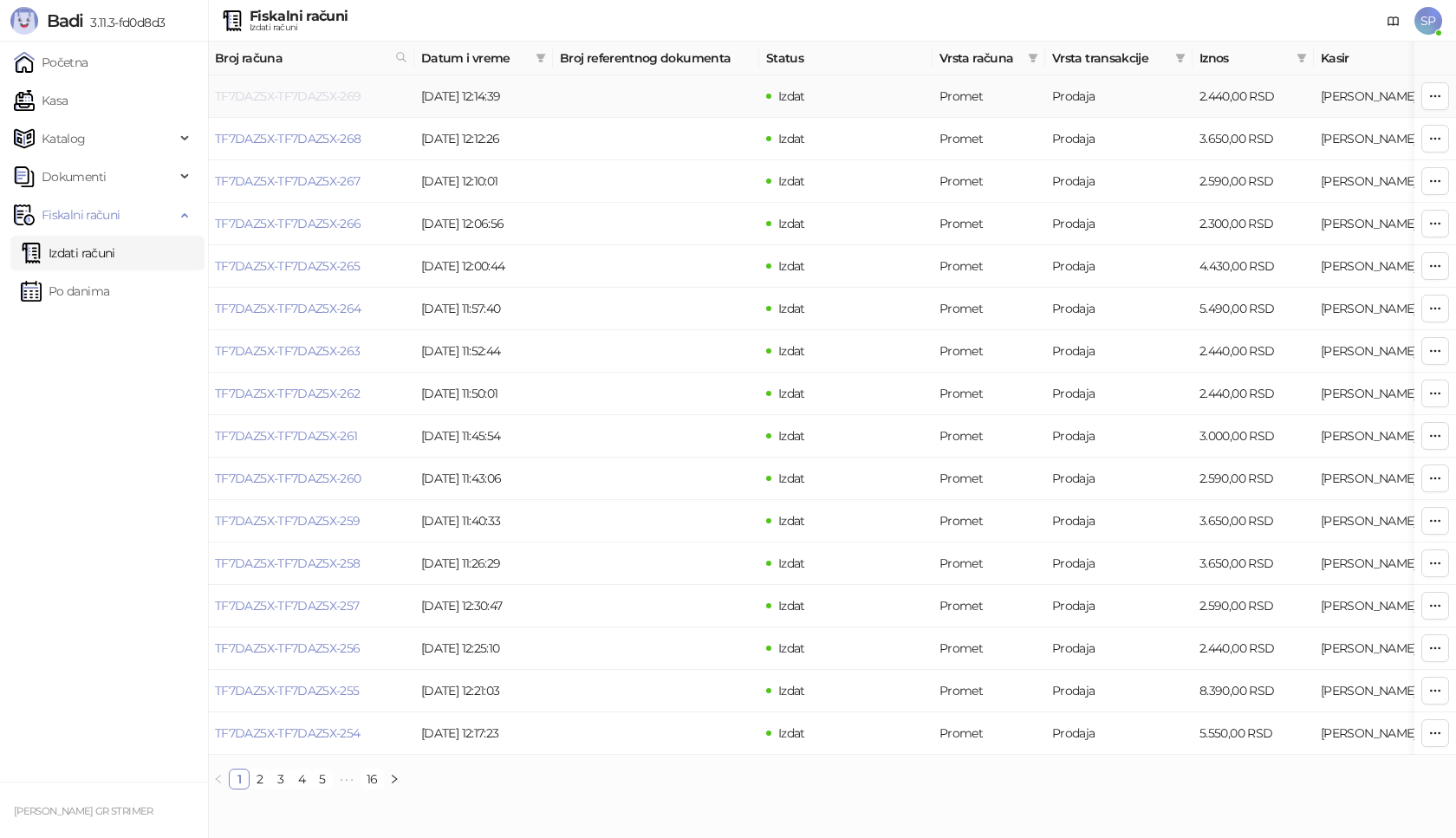
click at [298, 97] on link "TF7DAZ5X-TF7DAZ5X-269" at bounding box center [288, 96] width 147 height 16
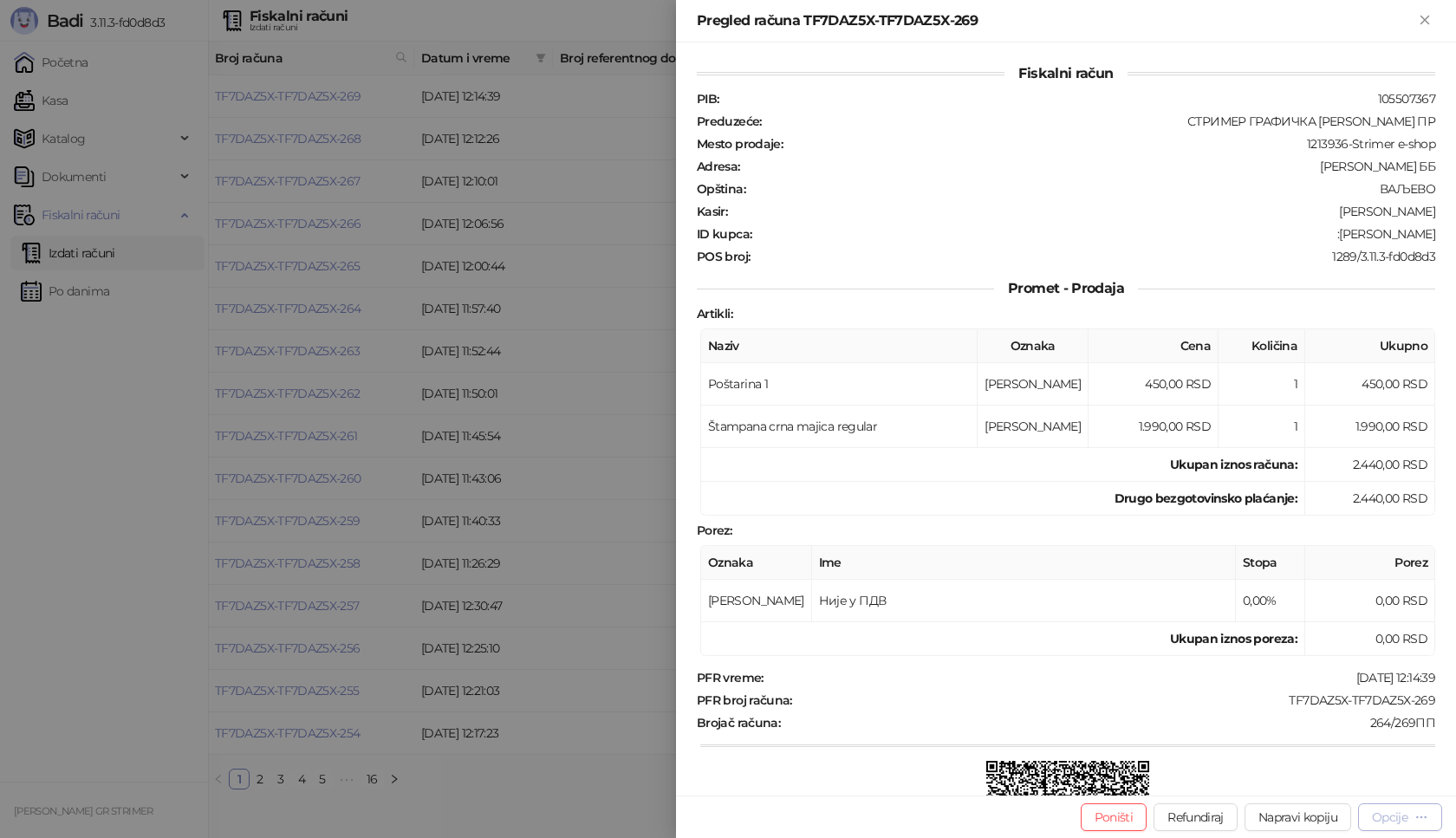
click at [1392, 815] on div "Opcije" at bounding box center [1390, 817] width 35 height 16
click at [1367, 788] on span "Preuzmi u PDF formatu" at bounding box center [1340, 783] width 178 height 20
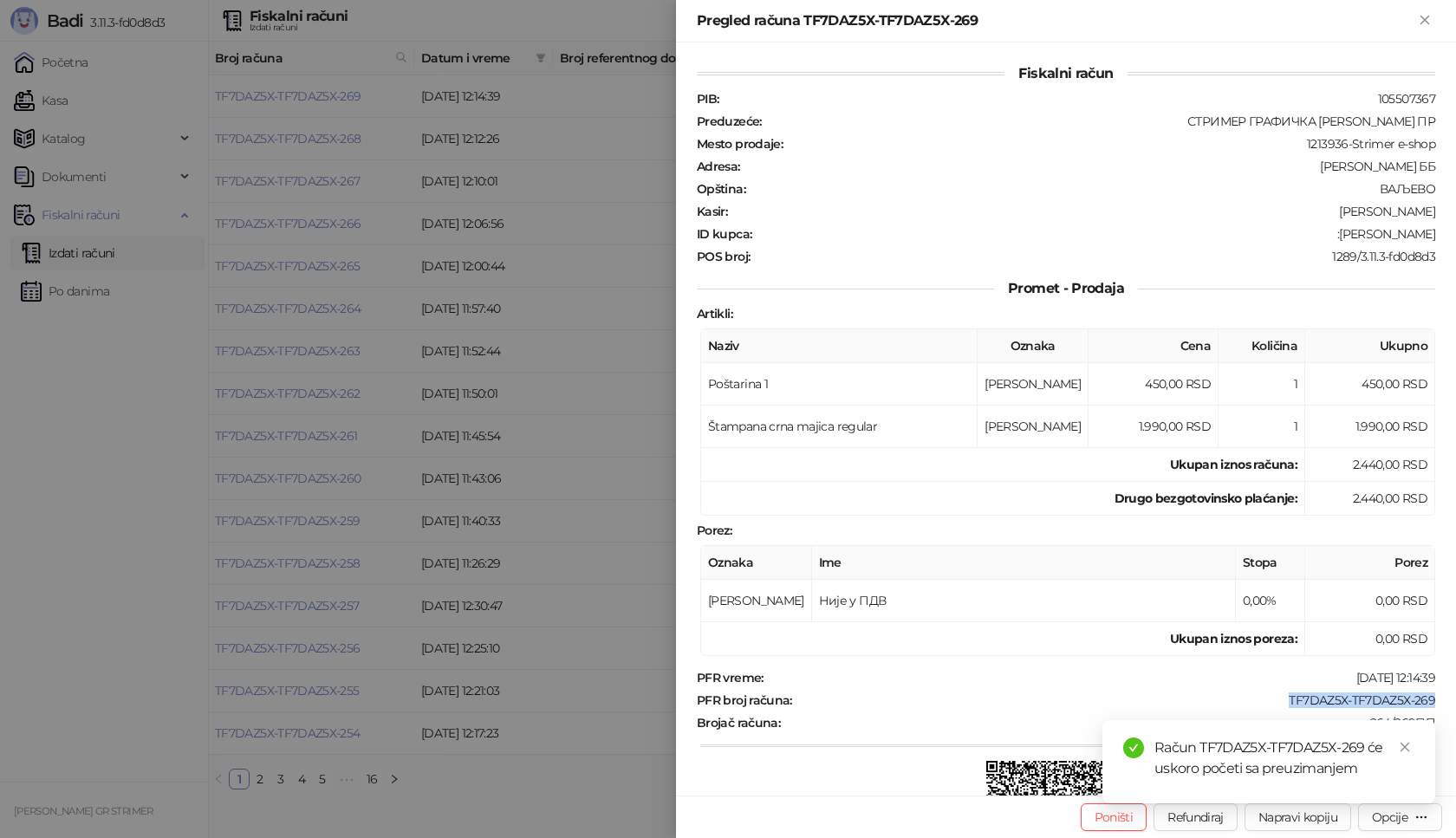
drag, startPoint x: 1262, startPoint y: 698, endPoint x: 1431, endPoint y: 698, distance: 169.0
click at [1431, 698] on div "Fiskalni račun PIB : 105507367 Preduzeće : СТРИМЕР ГРАФИЧКА РАДЊА [PERSON_NAME]…" at bounding box center [1066, 419] width 780 height 753
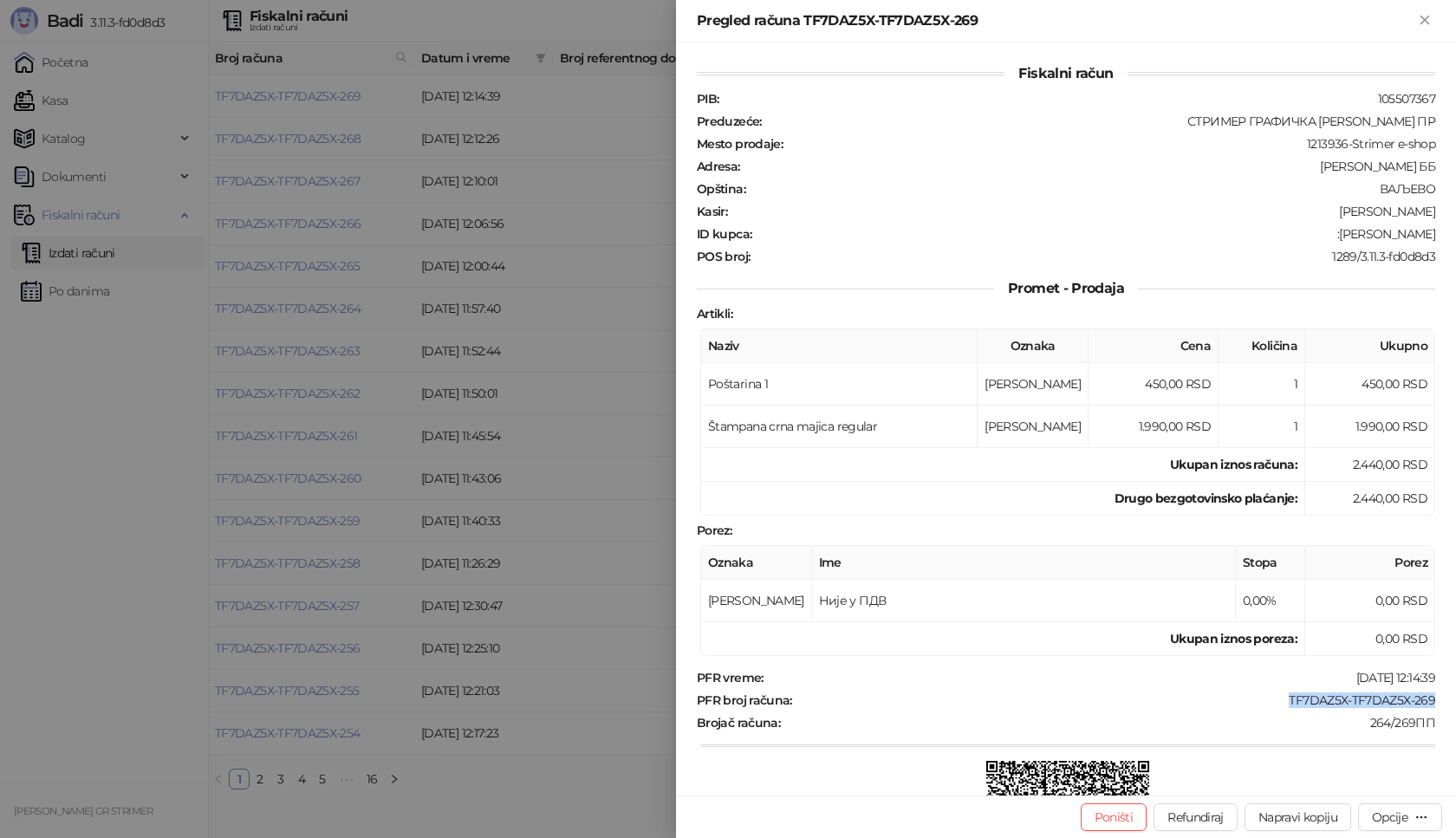
drag, startPoint x: 1334, startPoint y: 233, endPoint x: 1427, endPoint y: 233, distance: 93.0
click at [1427, 233] on div "Fiskalni račun PIB : 105507367 Preduzeće : СТРИМЕР ГРАФИЧКА РАДЊА [PERSON_NAME]…" at bounding box center [1066, 419] width 780 height 753
click at [1423, 16] on icon "Zatvori" at bounding box center [1425, 20] width 16 height 16
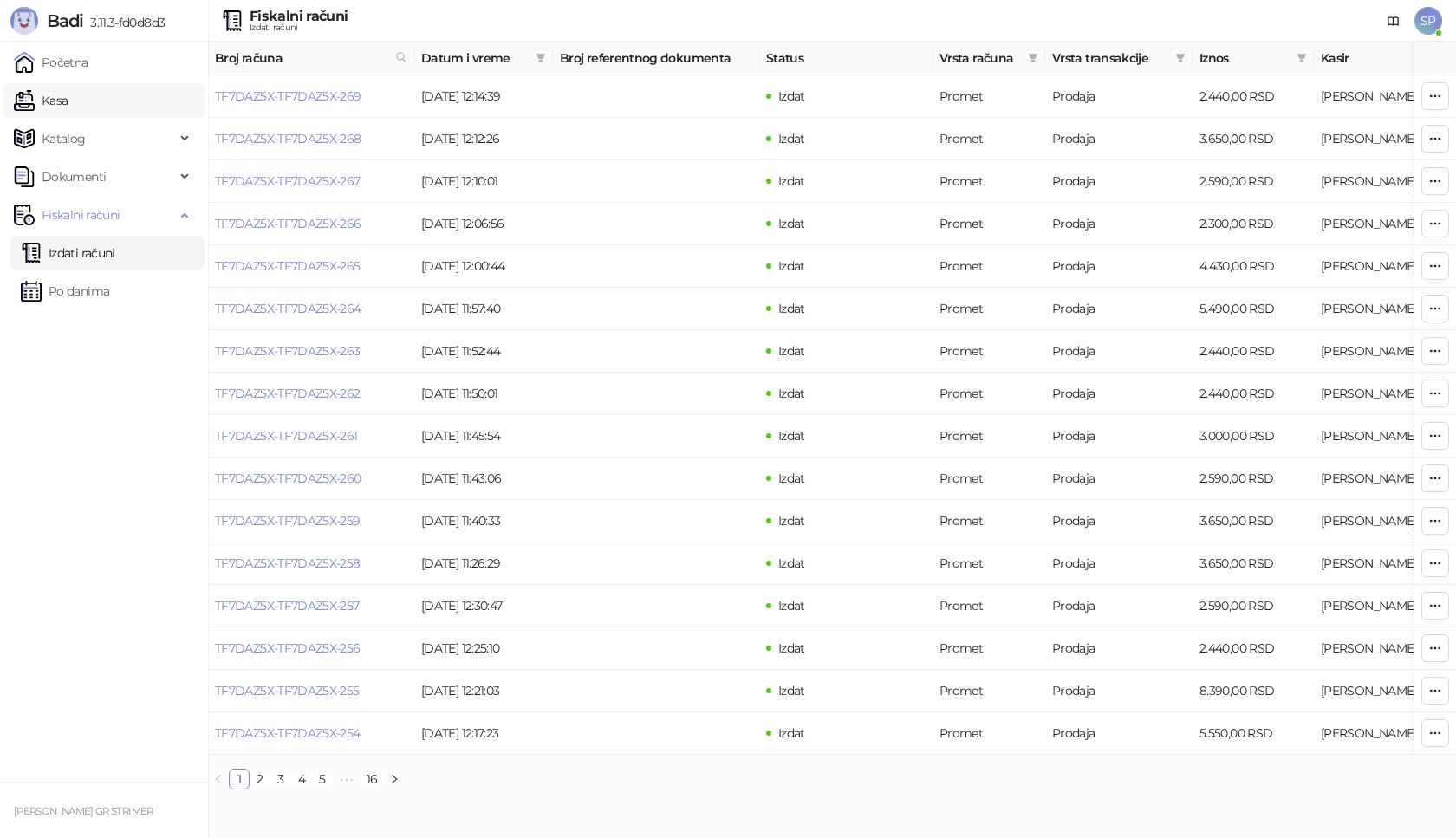
click at [67, 88] on link "Kasa" at bounding box center [40, 100] width 54 height 34
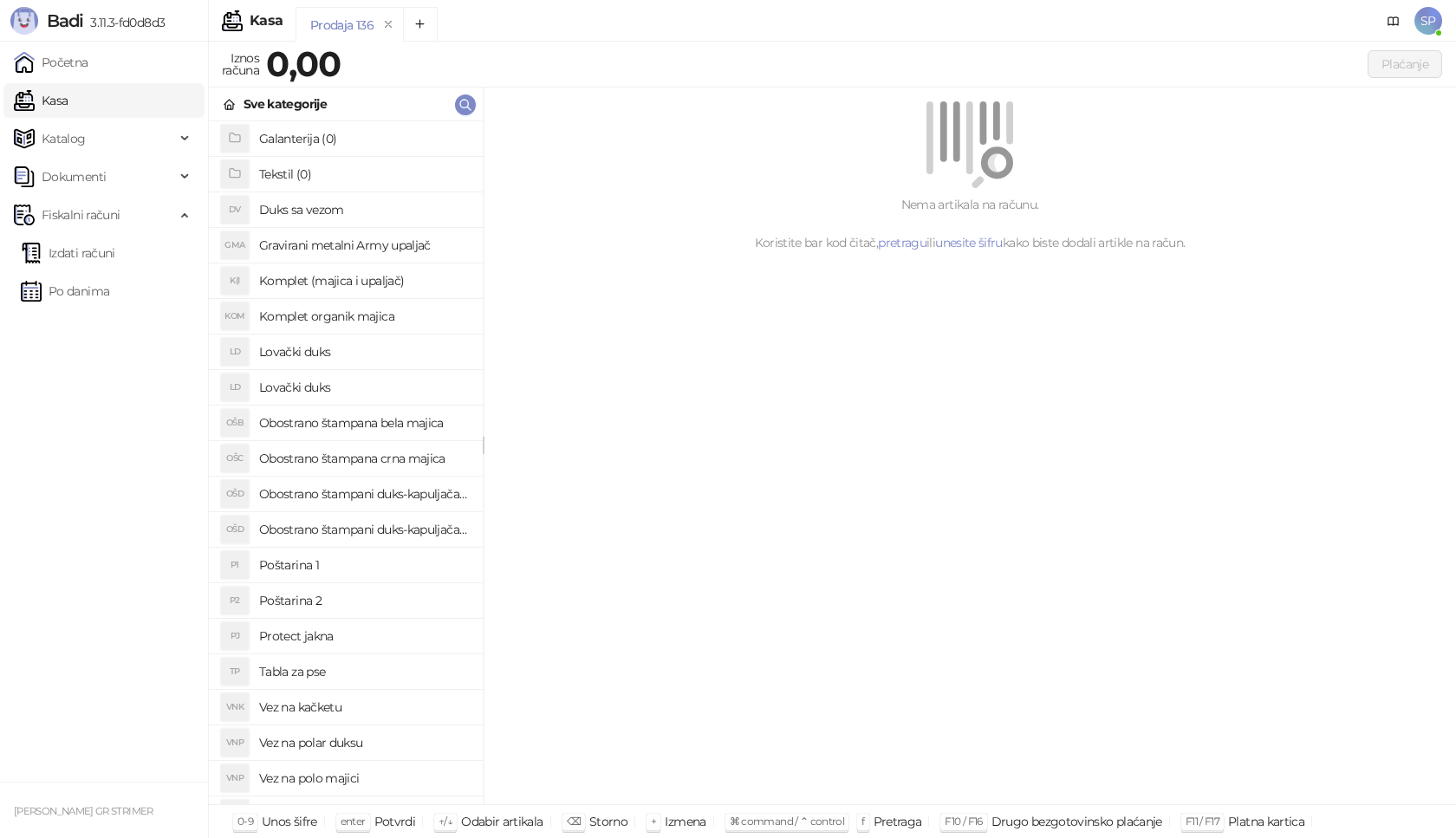
click at [344, 571] on h4 "Poštarina 1" at bounding box center [364, 565] width 210 height 27
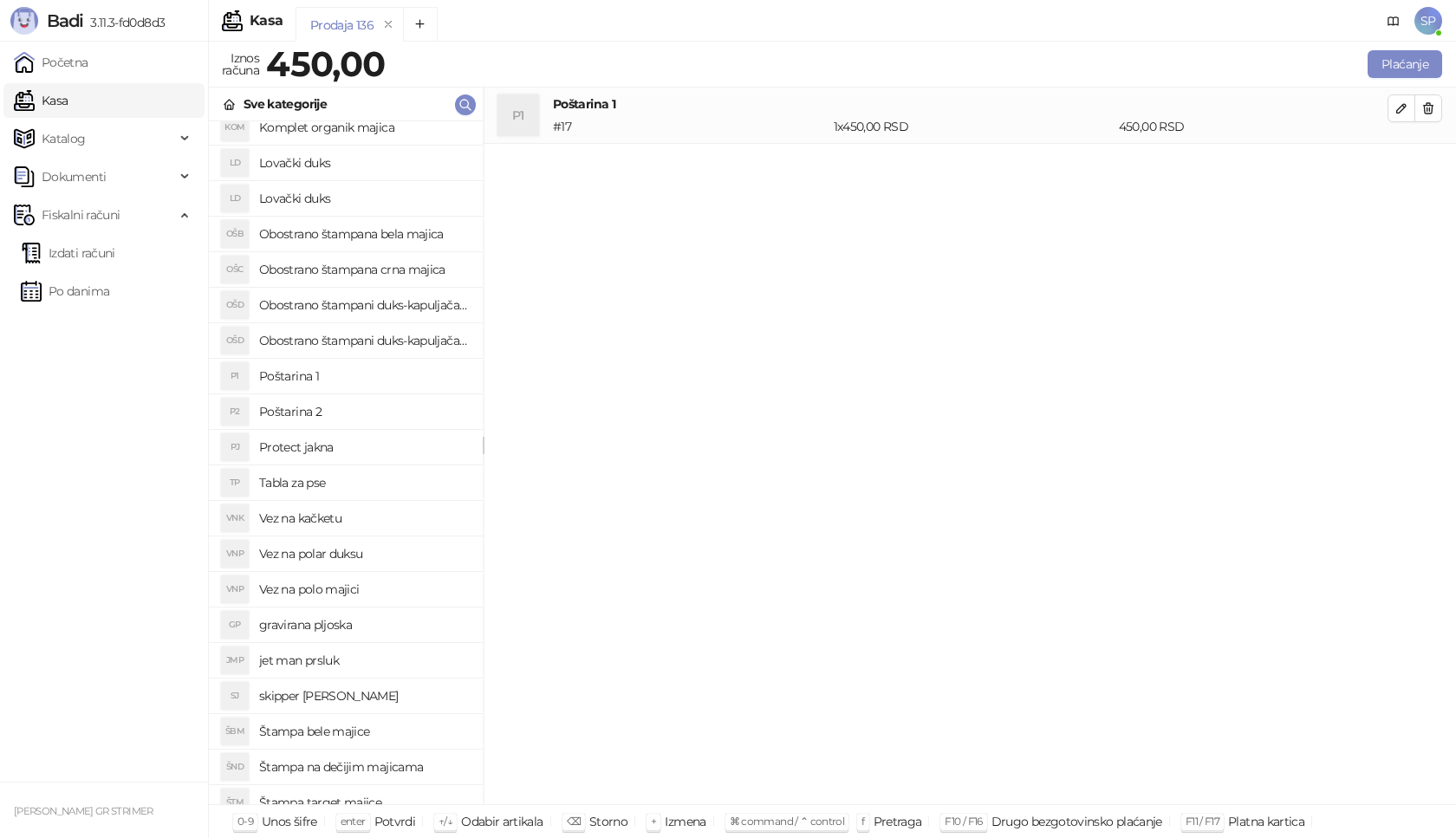
scroll to position [193, 0]
click at [391, 546] on h4 "Vez na polar duksu" at bounding box center [364, 551] width 210 height 27
click at [1402, 172] on span "button" at bounding box center [1401, 164] width 14 height 17
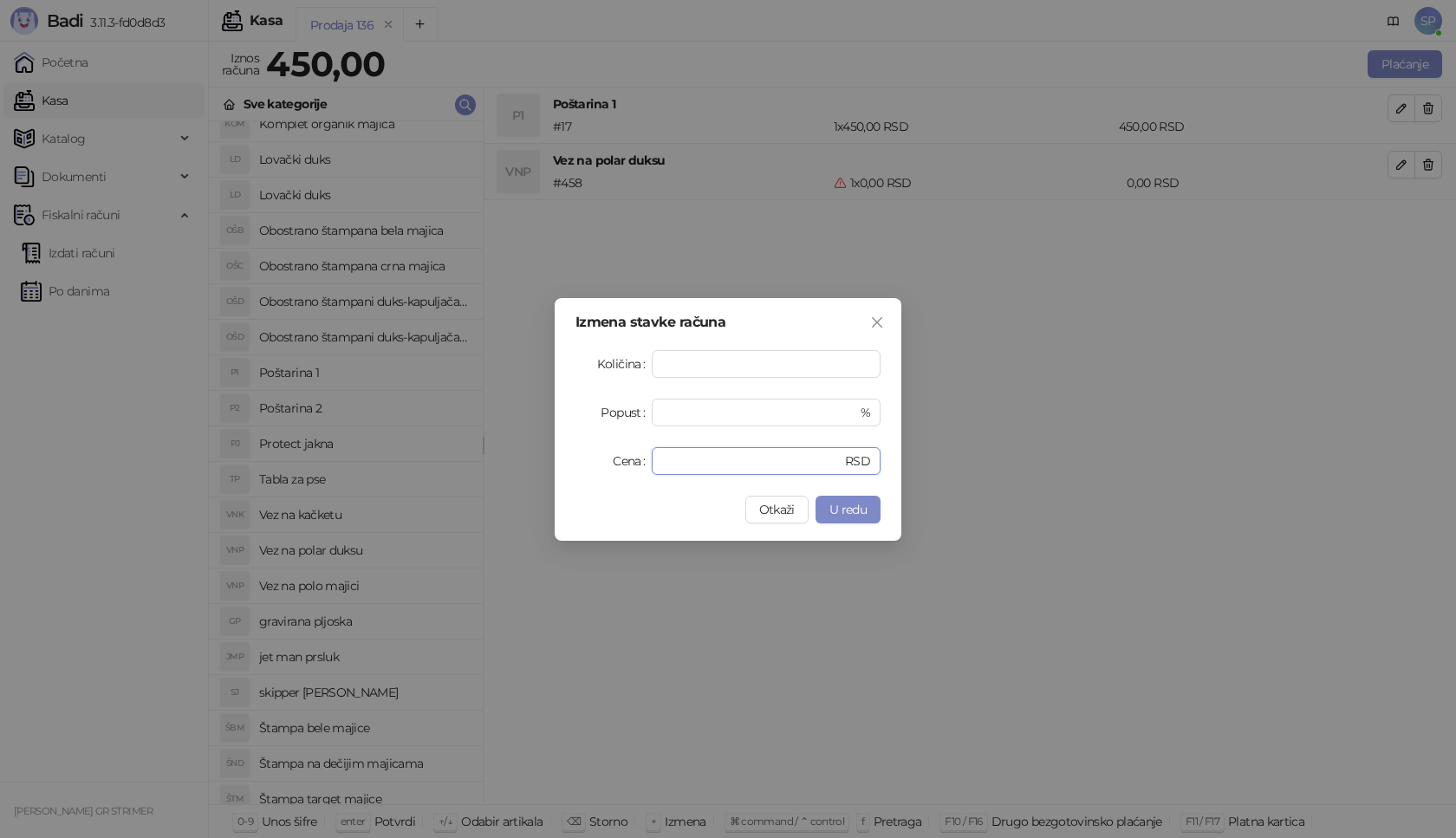
drag, startPoint x: 692, startPoint y: 461, endPoint x: 539, endPoint y: 456, distance: 153.1
click at [539, 456] on div "Izmena stavke računa Količina * Popust * % Cena * RSD Otkaži U redu" at bounding box center [728, 419] width 1456 height 838
type input "****"
click at [848, 512] on span "U redu" at bounding box center [848, 509] width 37 height 16
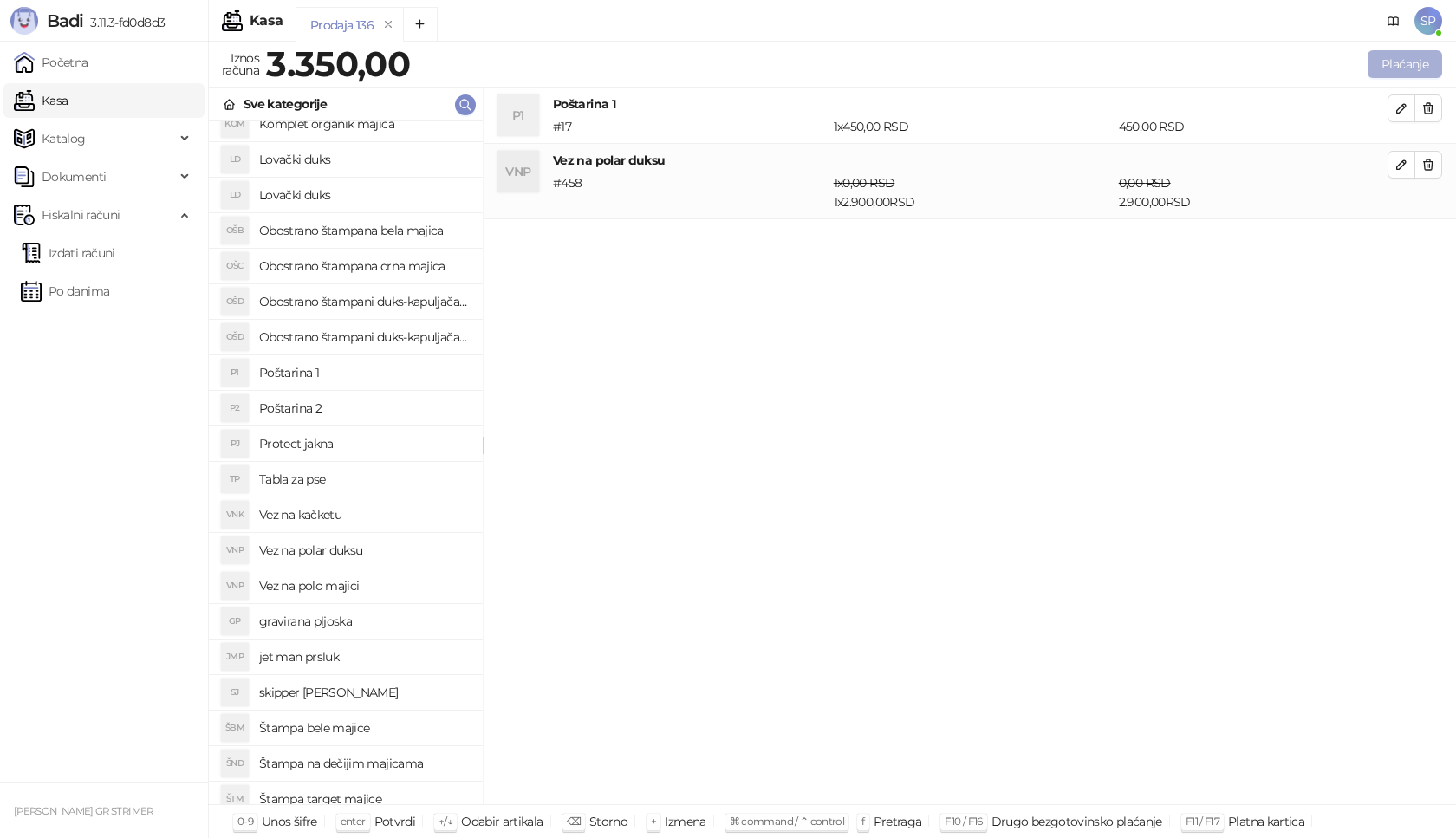
click at [1428, 63] on button "Plaćanje" at bounding box center [1405, 64] width 74 height 27
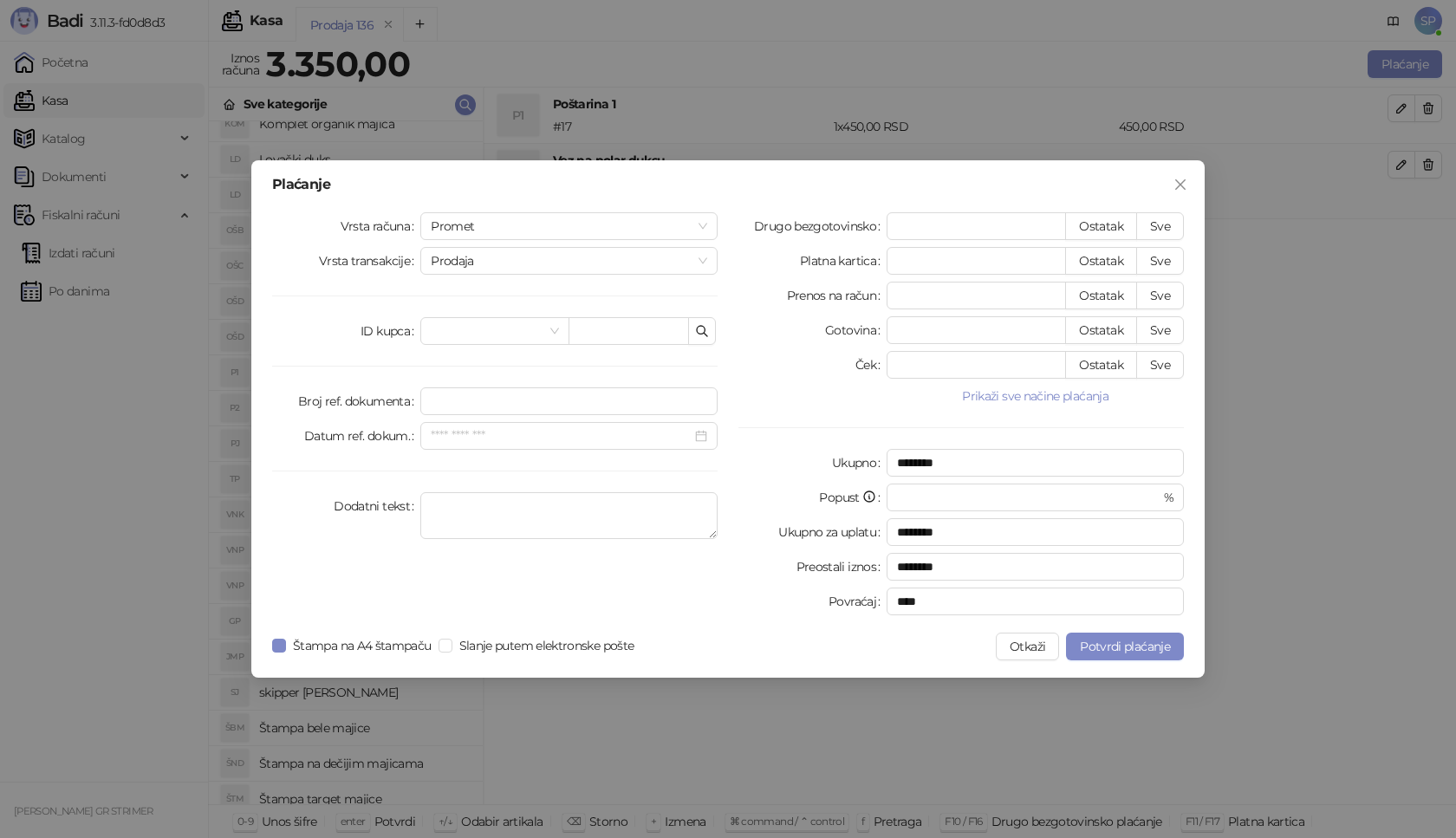
click at [631, 346] on div "Vrsta računa Promet Vrsta transakcije Prodaja ID kupca Broj ref. dokumenta Datu…" at bounding box center [495, 417] width 466 height 410
click at [632, 341] on input "text" at bounding box center [628, 331] width 120 height 27
paste input "**********"
type input "**********"
click at [1164, 227] on button "Sve" at bounding box center [1160, 226] width 48 height 27
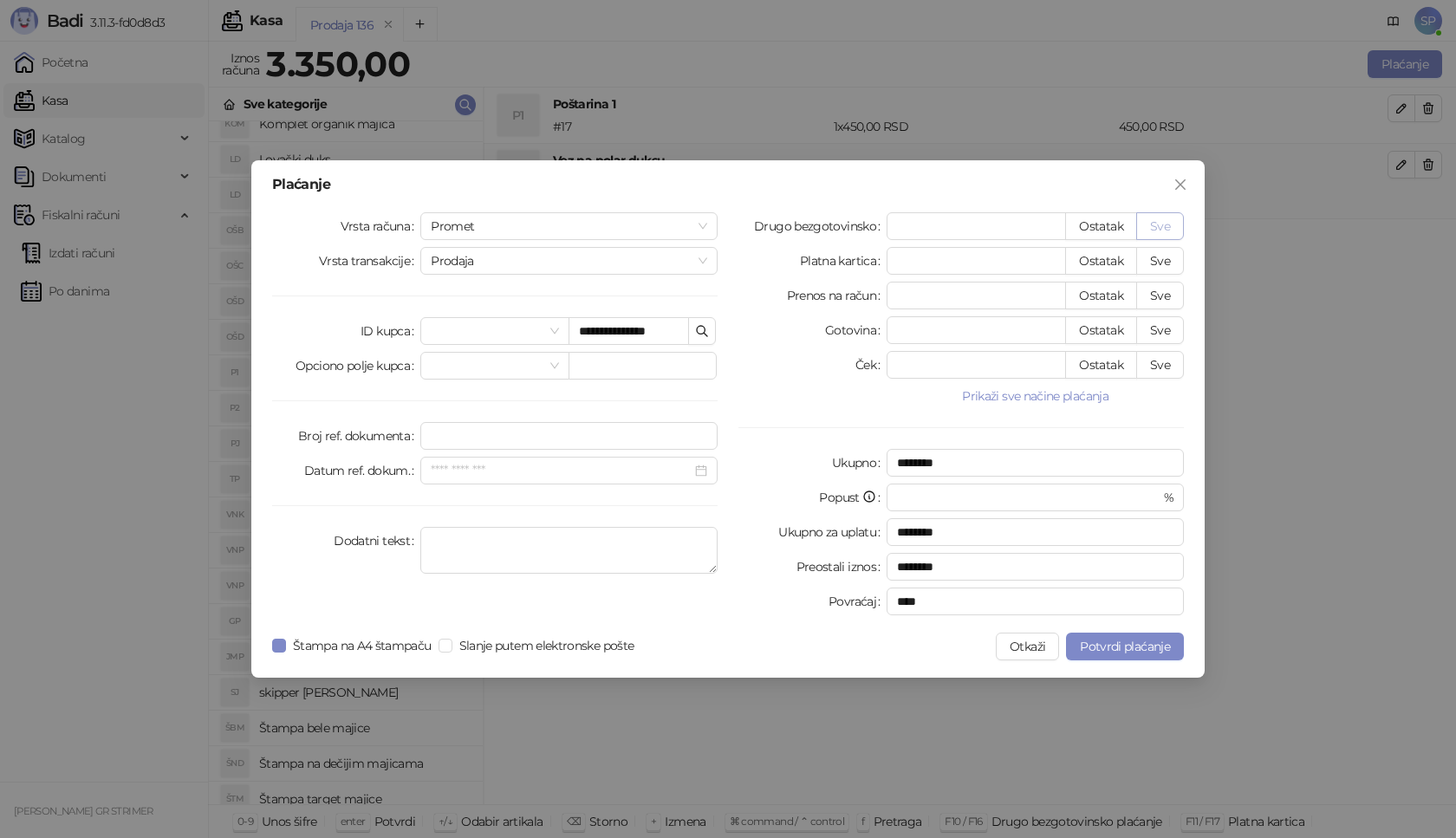
type input "****"
click at [1128, 644] on span "Potvrdi plaćanje" at bounding box center [1125, 646] width 90 height 16
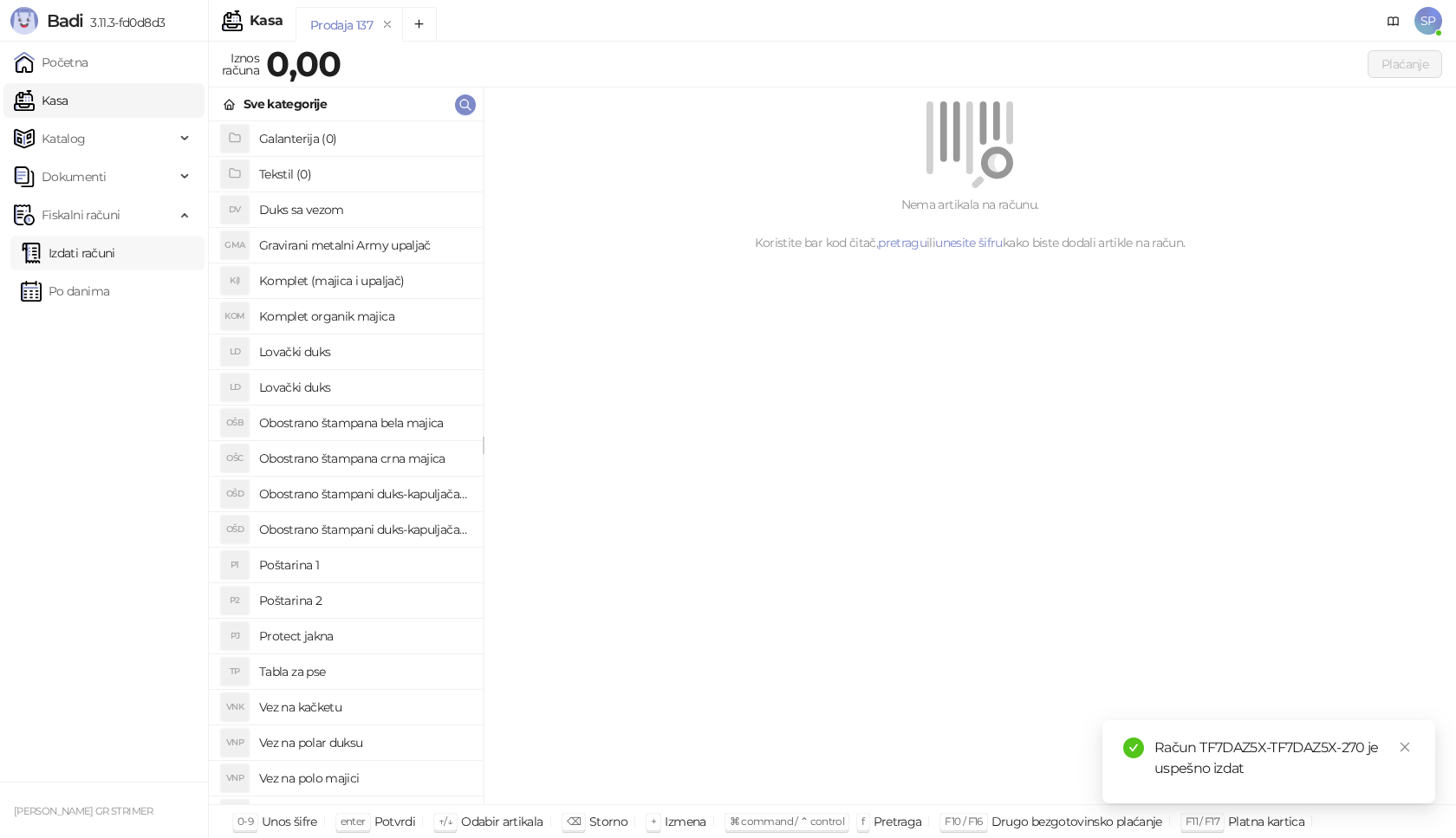
click at [115, 251] on link "Izdati računi" at bounding box center [67, 252] width 95 height 34
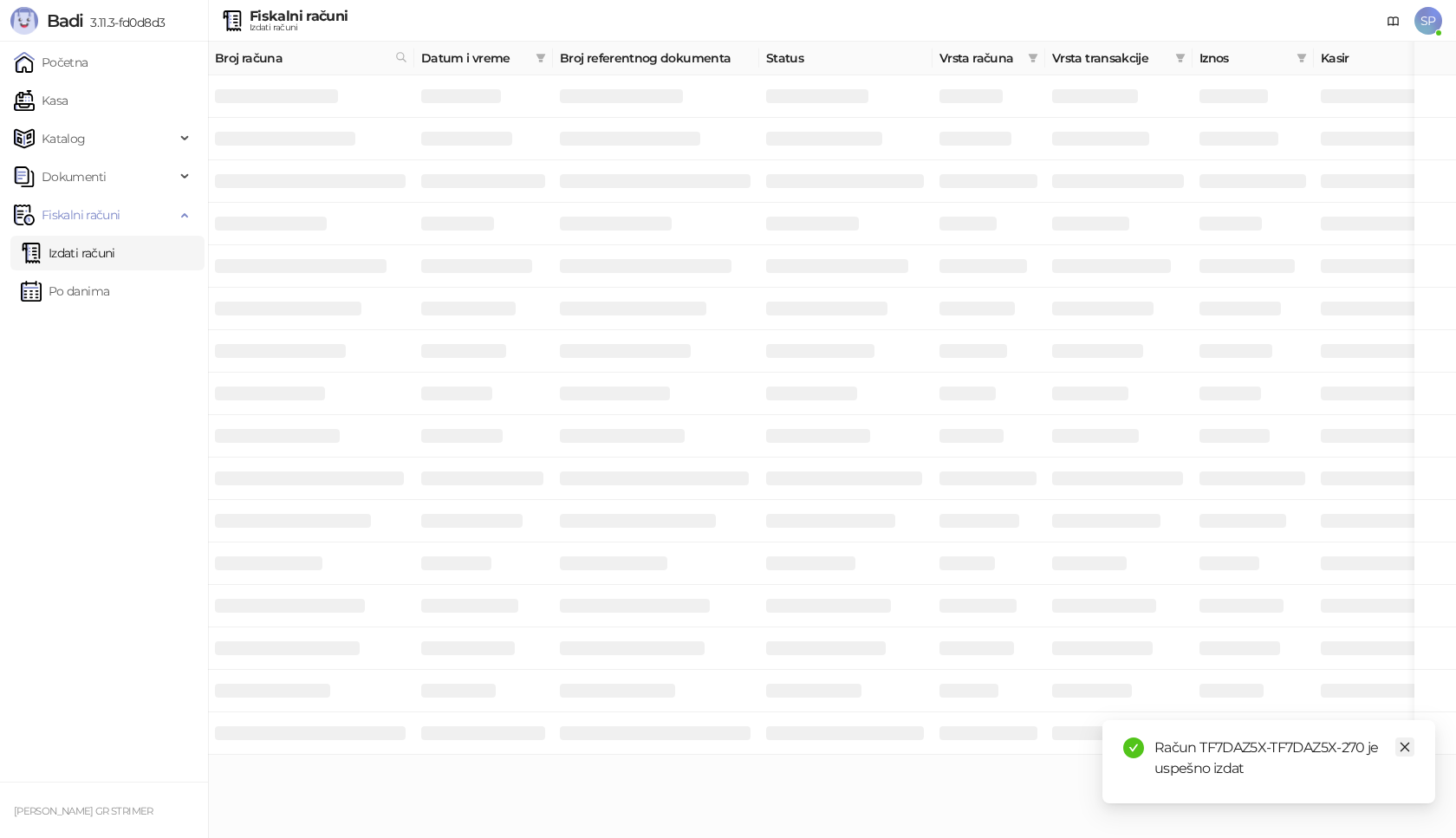
click at [1403, 751] on icon "close" at bounding box center [1405, 747] width 12 height 12
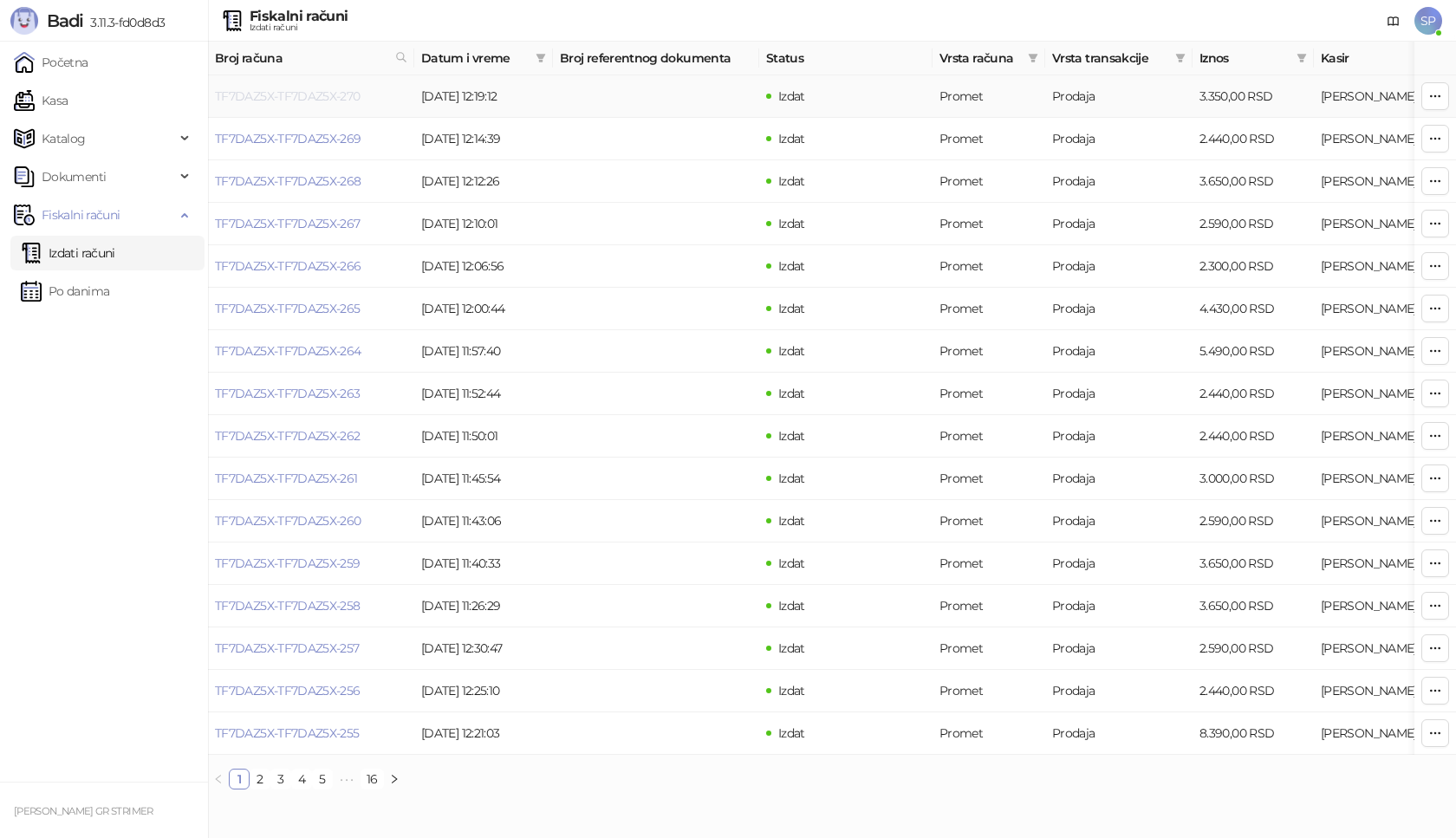
click at [333, 96] on link "TF7DAZ5X-TF7DAZ5X-270" at bounding box center [287, 96] width 146 height 16
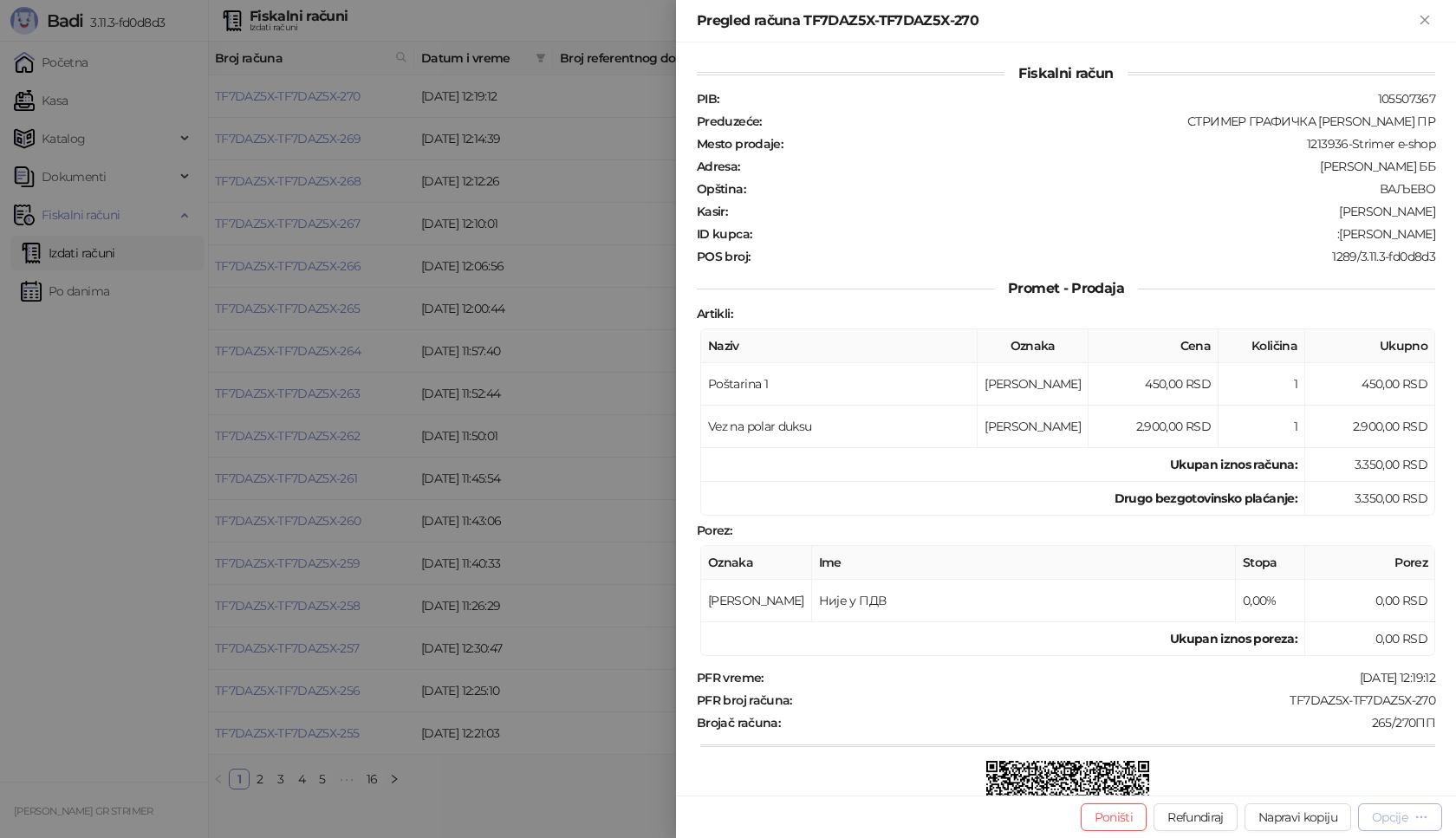
click at [1405, 820] on div "Opcije" at bounding box center [1390, 817] width 35 height 16
click at [1352, 782] on span "Preuzmi u PDF formatu" at bounding box center [1340, 783] width 178 height 20
drag, startPoint x: 1263, startPoint y: 701, endPoint x: 1424, endPoint y: 701, distance: 161.0
click at [1424, 701] on div "Fiskalni račun PIB : 105507367 Preduzeće : СТРИМЕР ГРАФИЧКА РАДЊА [PERSON_NAME]…" at bounding box center [1066, 419] width 780 height 753
drag, startPoint x: 1338, startPoint y: 234, endPoint x: 1455, endPoint y: 239, distance: 117.1
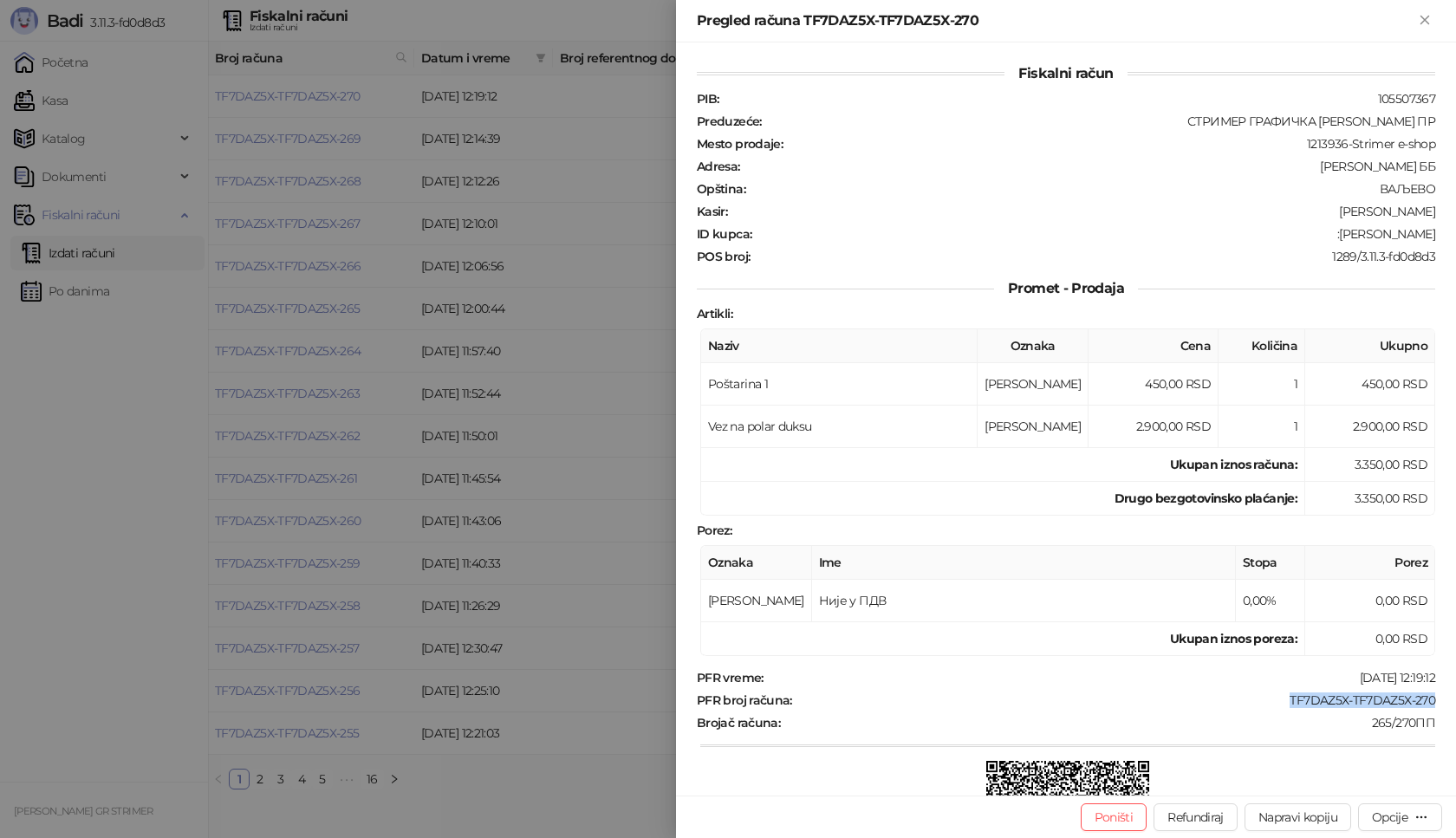
click at [1455, 239] on div "Fiskalni račun PIB : 105507367 Preduzeće : СТРИМЕР ГРАФИЧКА РАДЊА [PERSON_NAME]…" at bounding box center [1066, 419] width 780 height 753
click at [1431, 20] on icon "Zatvori" at bounding box center [1425, 20] width 16 height 16
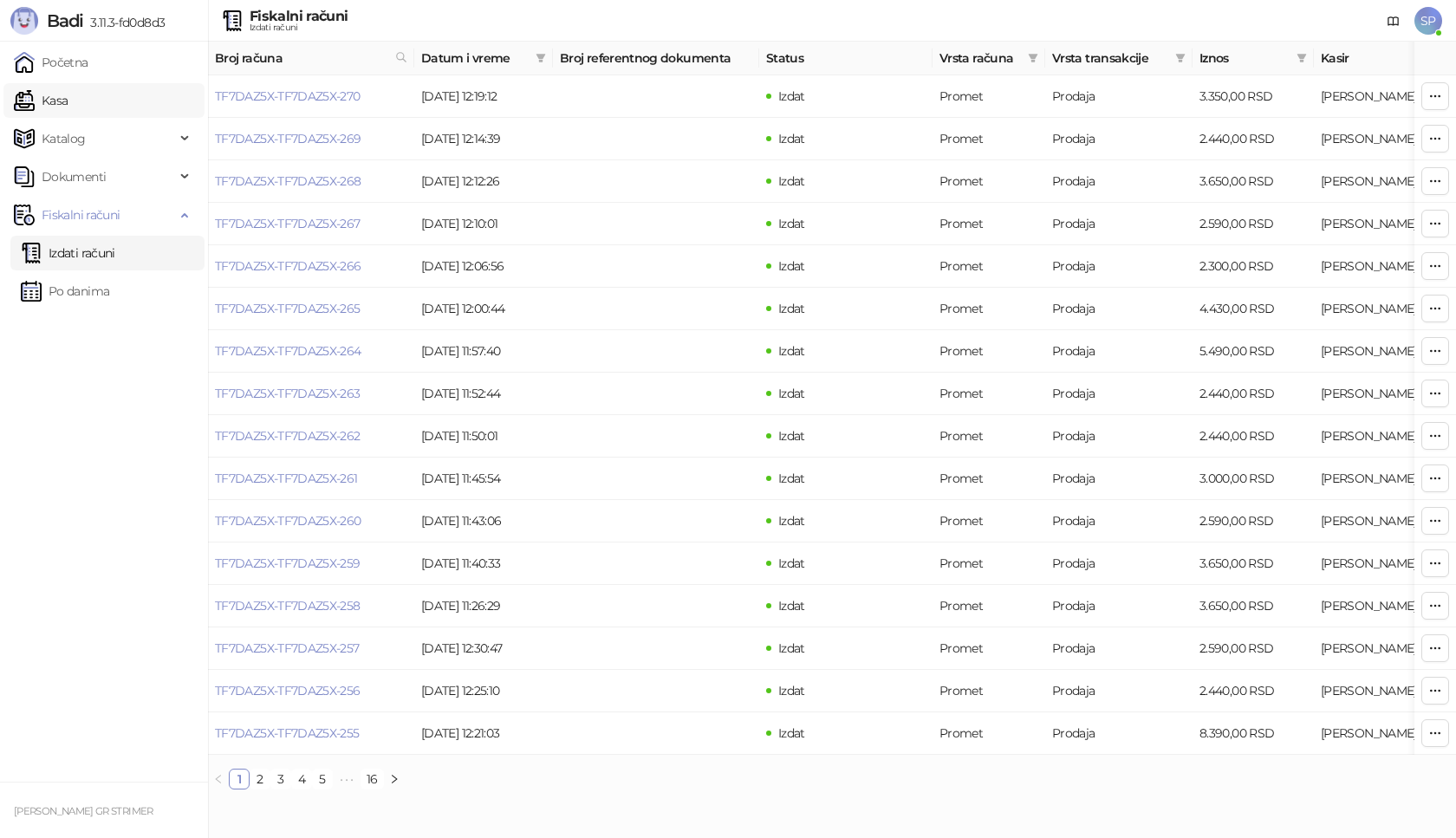
click at [67, 109] on link "Kasa" at bounding box center [40, 100] width 54 height 34
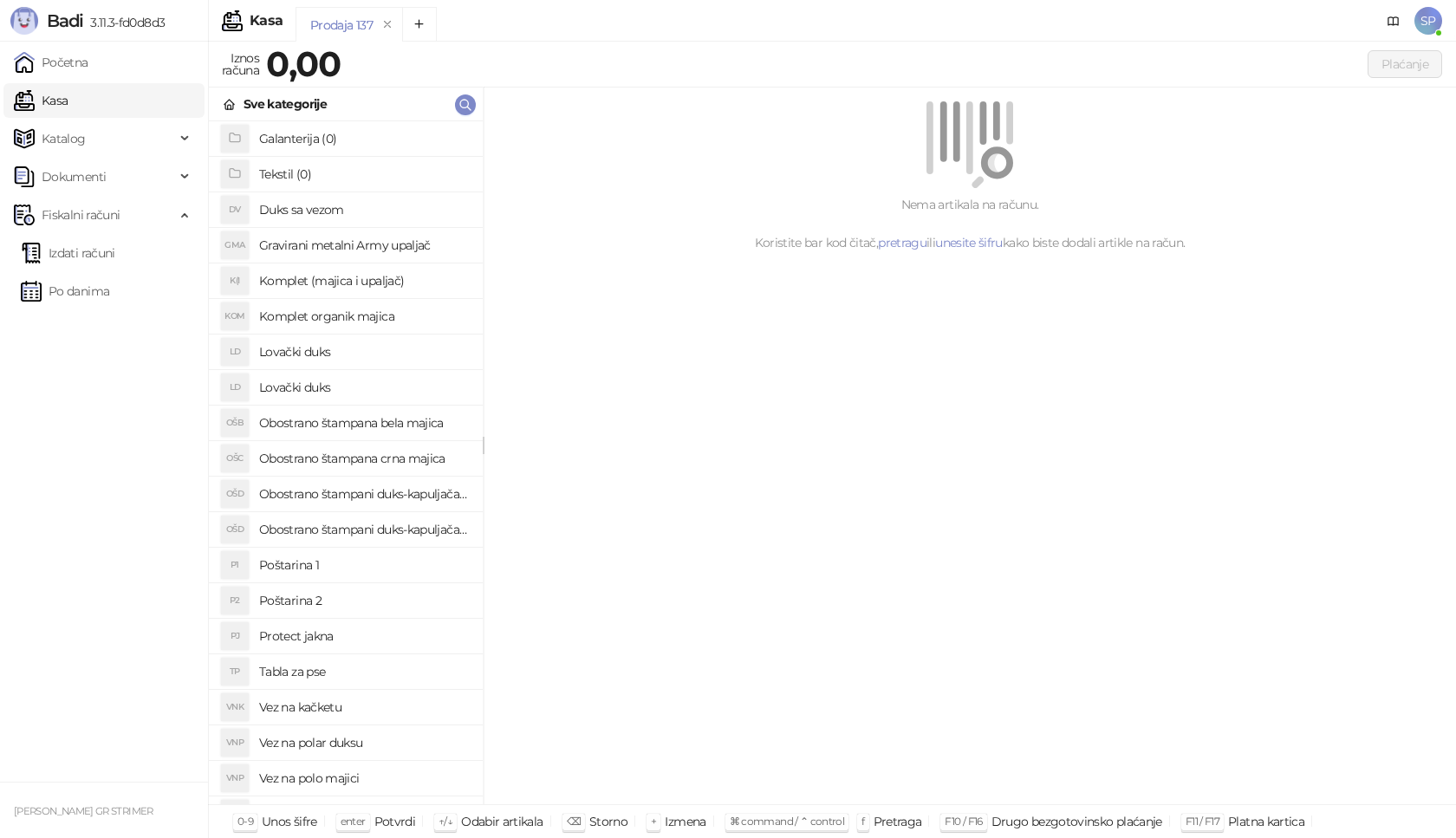
click at [351, 560] on h4 "Poštarina 1" at bounding box center [364, 565] width 210 height 27
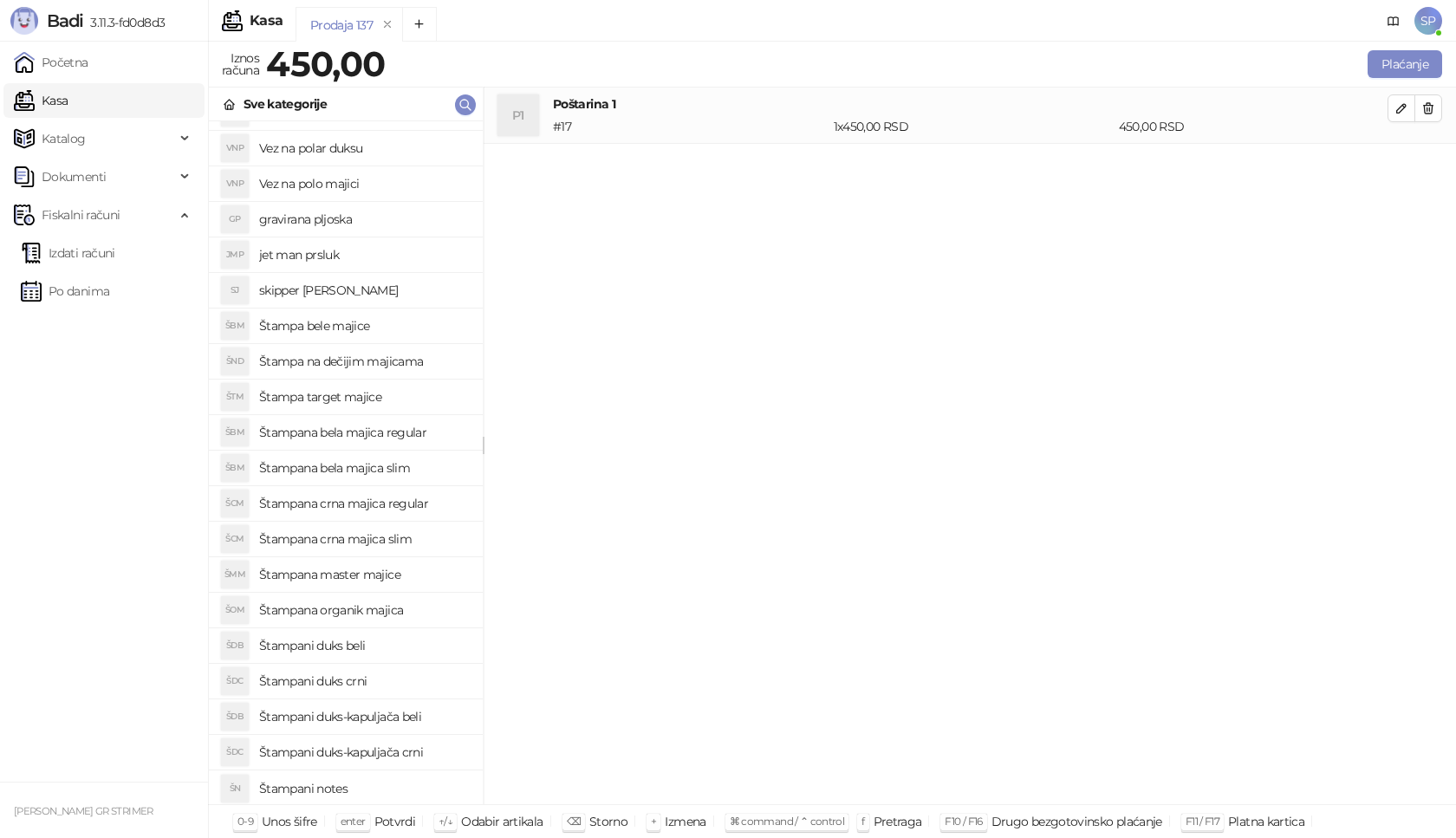
scroll to position [596, 0]
click at [405, 681] on h4 "Štampani duks crni" at bounding box center [364, 680] width 210 height 27
click at [1400, 163] on icon "button" at bounding box center [1401, 164] width 14 height 14
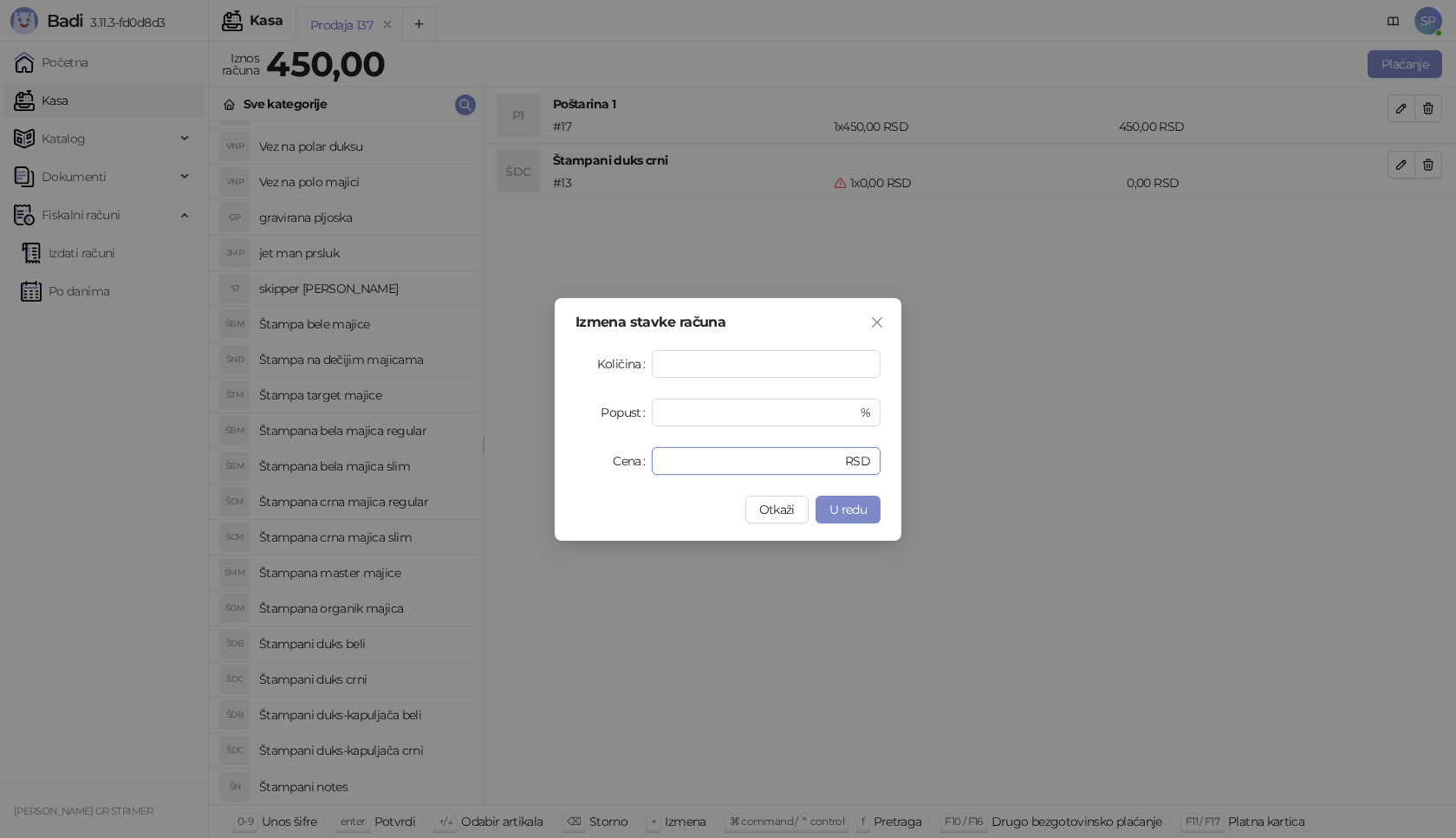
drag, startPoint x: 685, startPoint y: 461, endPoint x: 602, endPoint y: 466, distance: 83.2
click at [602, 466] on div "Cena * RSD" at bounding box center [728, 461] width 305 height 27
type input "****"
click at [847, 496] on button "U redu" at bounding box center [848, 509] width 65 height 27
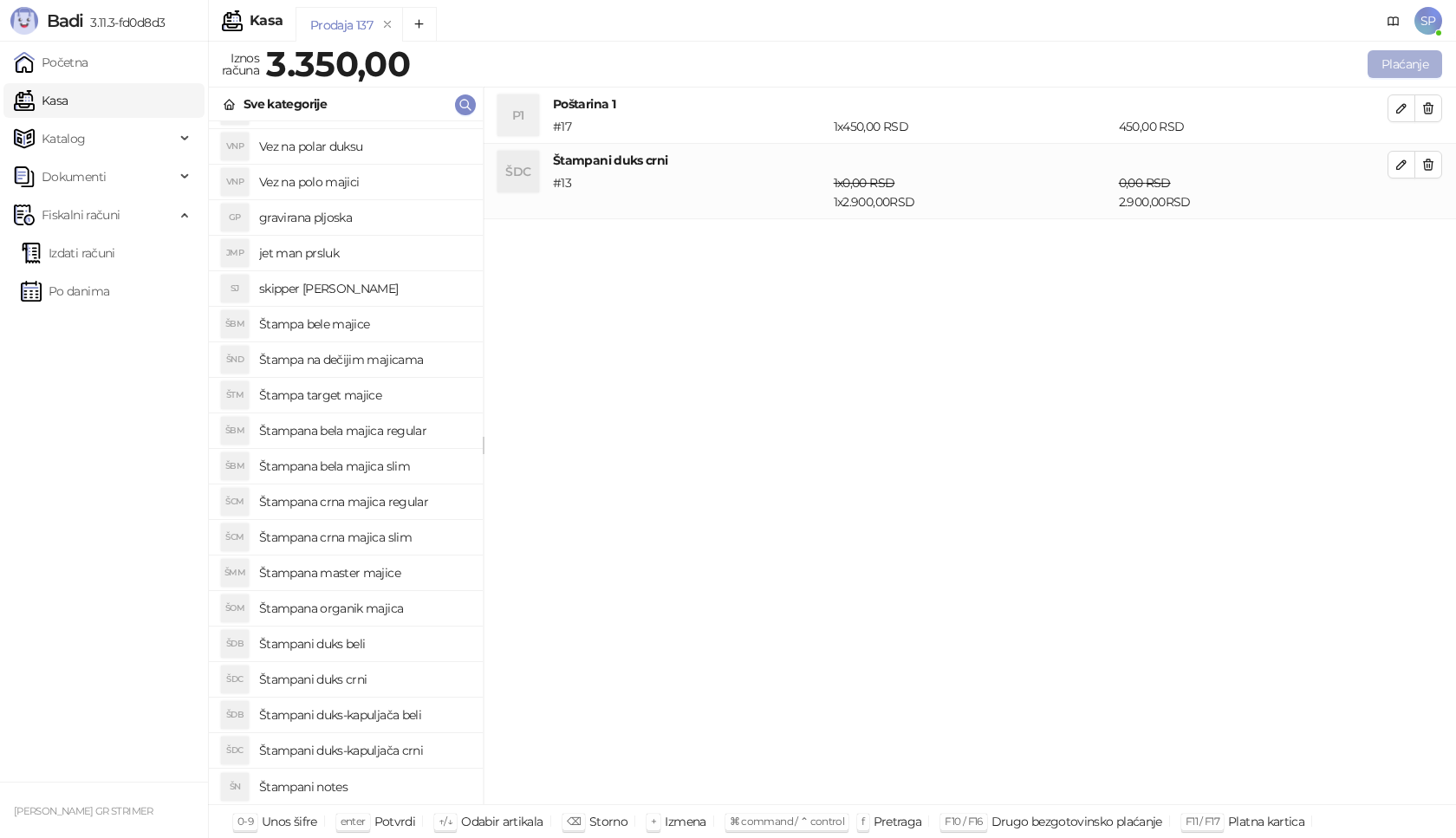
click at [1402, 60] on button "Plaćanje" at bounding box center [1405, 64] width 74 height 27
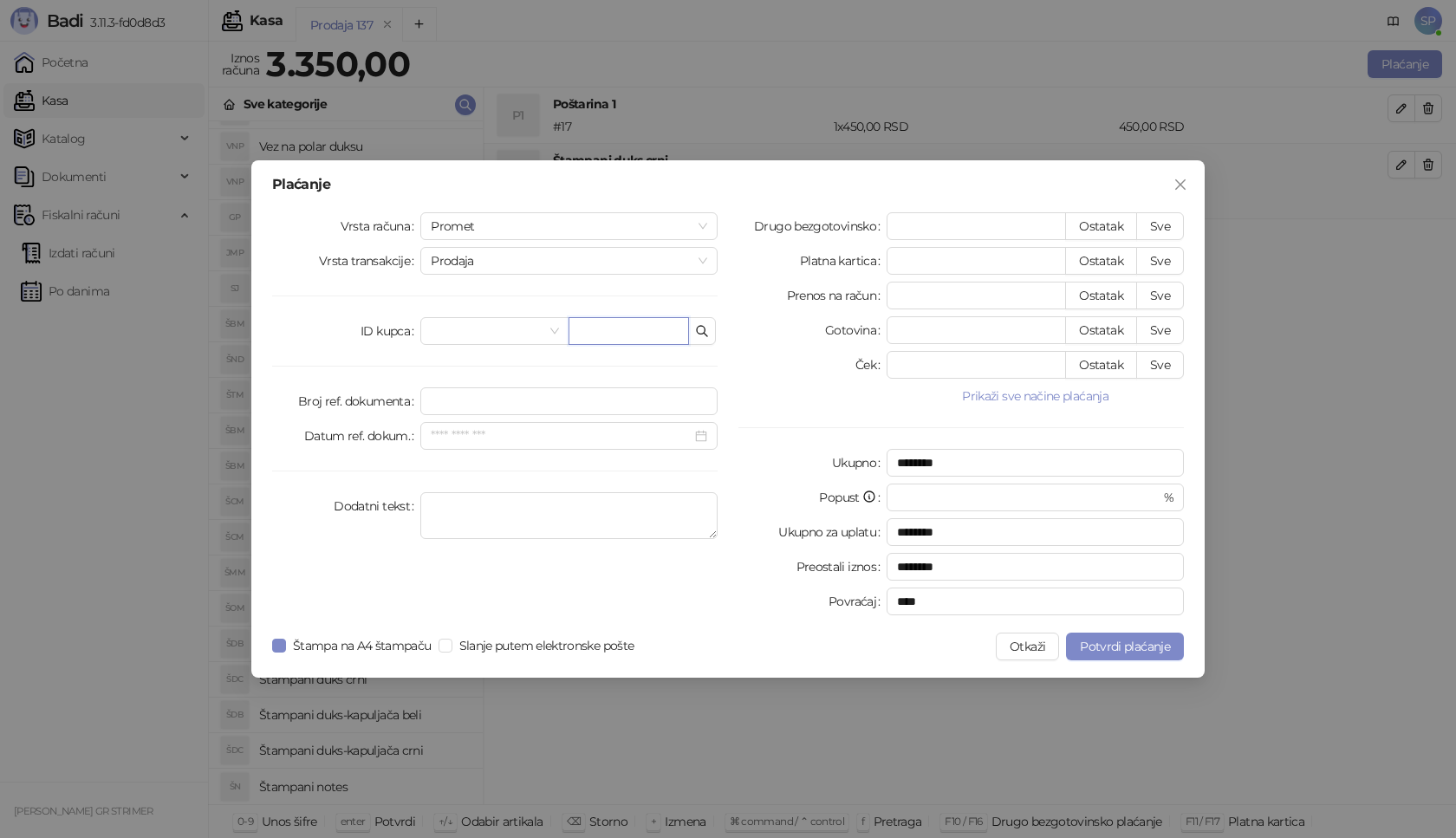
click at [631, 329] on input "text" at bounding box center [628, 331] width 120 height 27
paste input "**********"
type input "**********"
click at [1168, 220] on button "Sve" at bounding box center [1160, 226] width 48 height 27
type input "****"
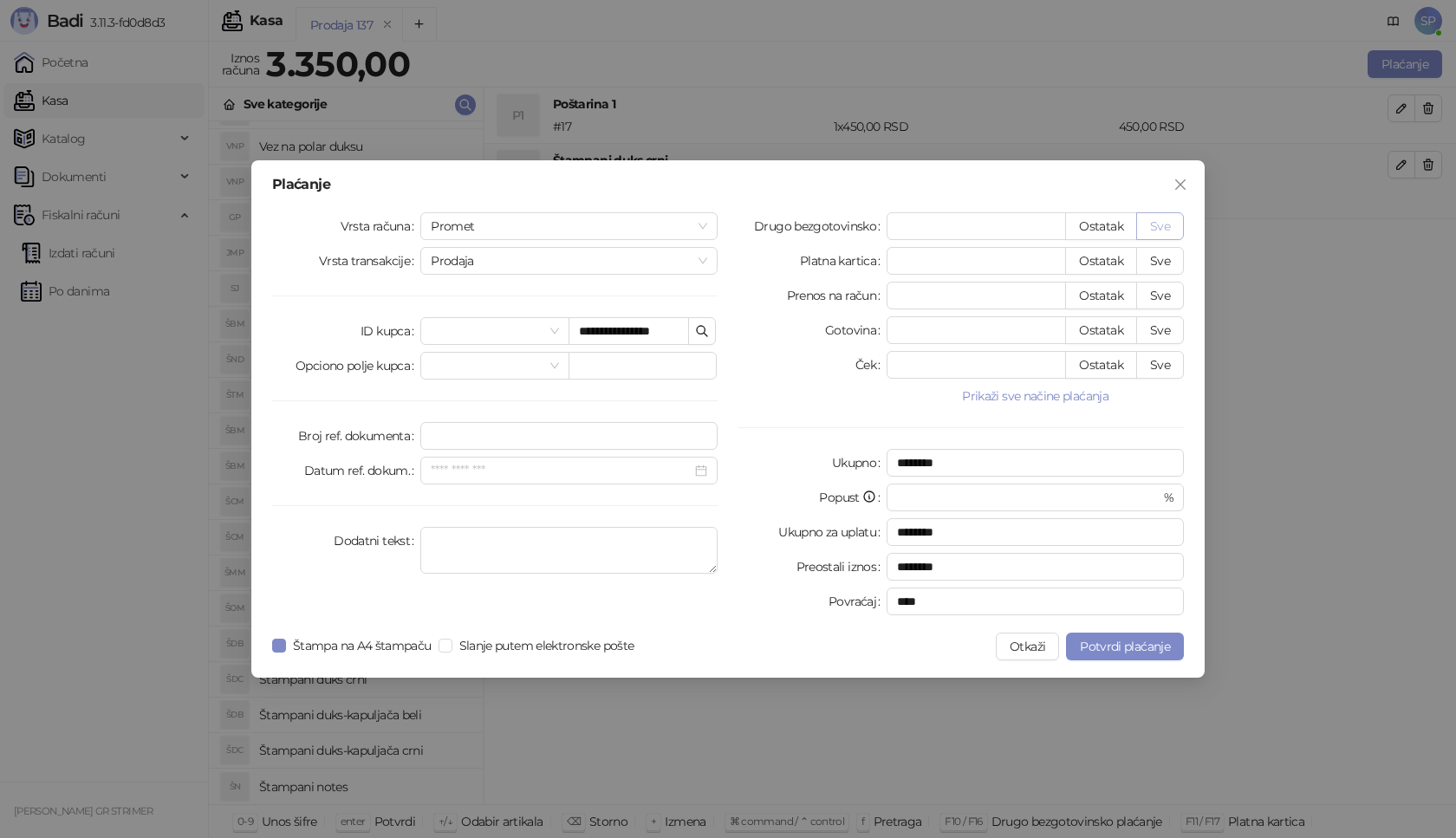
type input "****"
click at [1112, 640] on span "Potvrdi plaćanje" at bounding box center [1125, 646] width 90 height 16
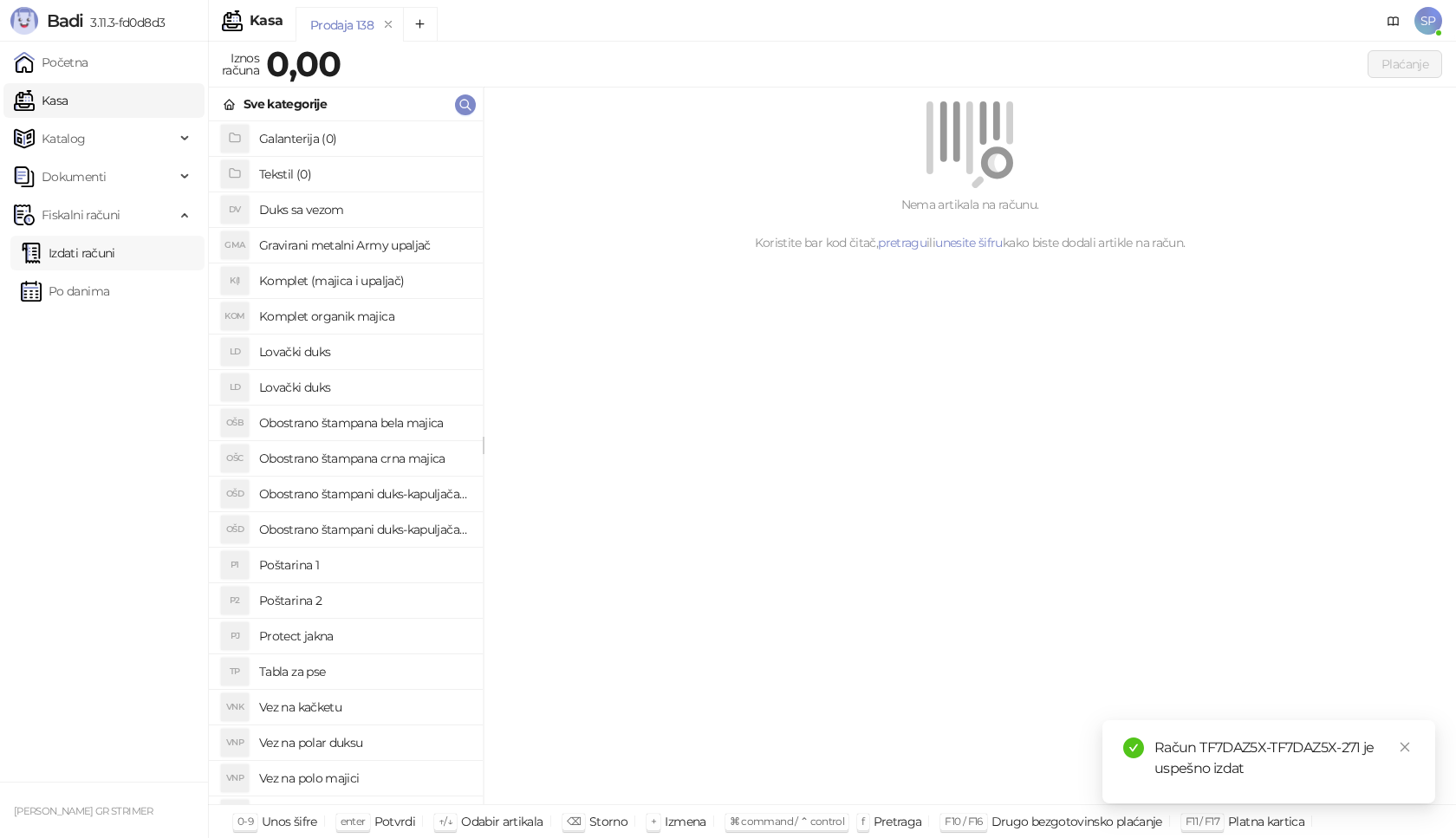
click at [115, 253] on link "Izdati računi" at bounding box center [67, 252] width 95 height 34
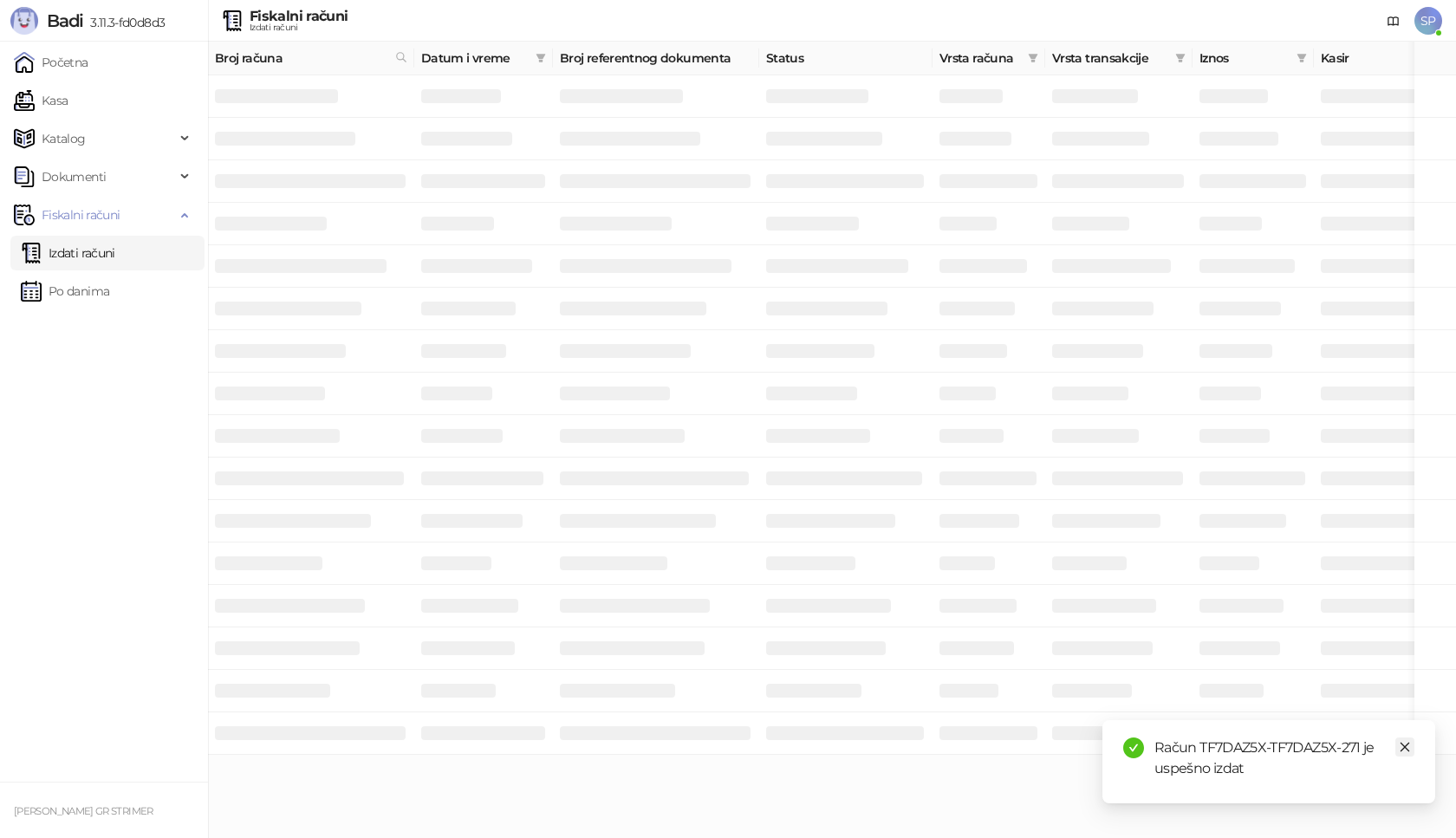
click at [1400, 744] on icon "close" at bounding box center [1405, 747] width 12 height 12
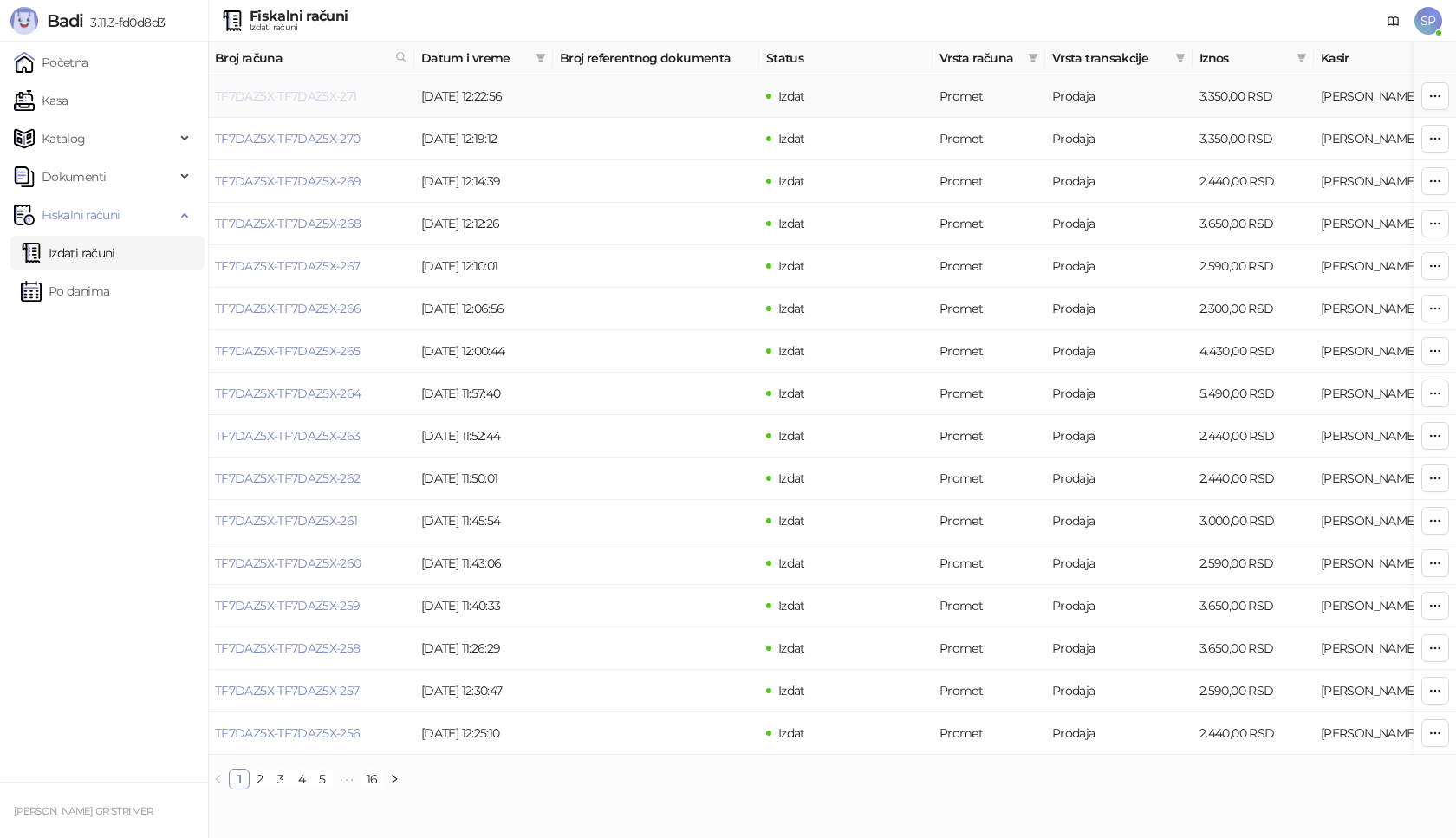
click at [353, 101] on link "TF7DAZ5X-TF7DAZ5X-271" at bounding box center [286, 96] width 142 height 16
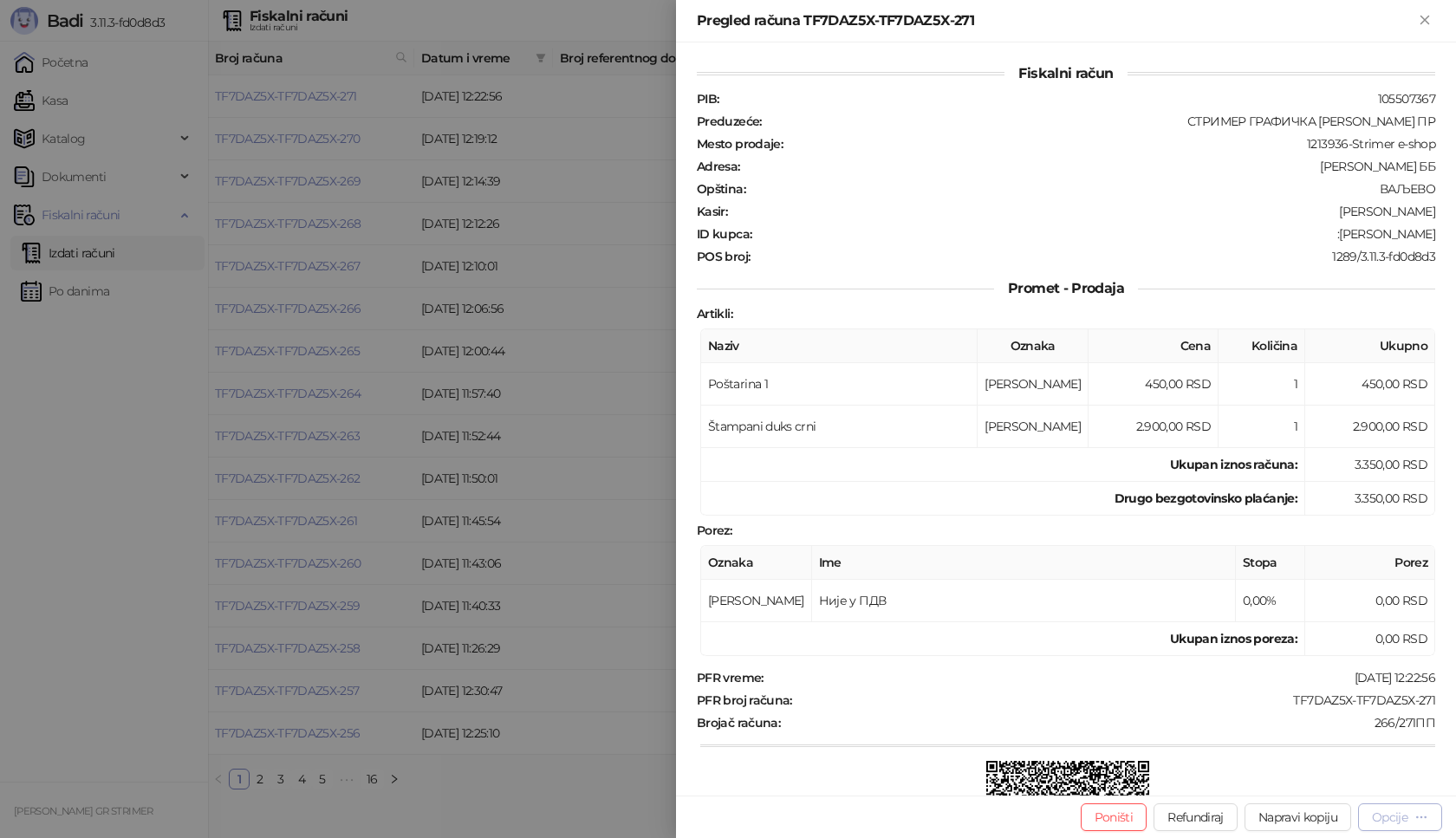
click at [1394, 820] on div "Opcije" at bounding box center [1390, 817] width 35 height 16
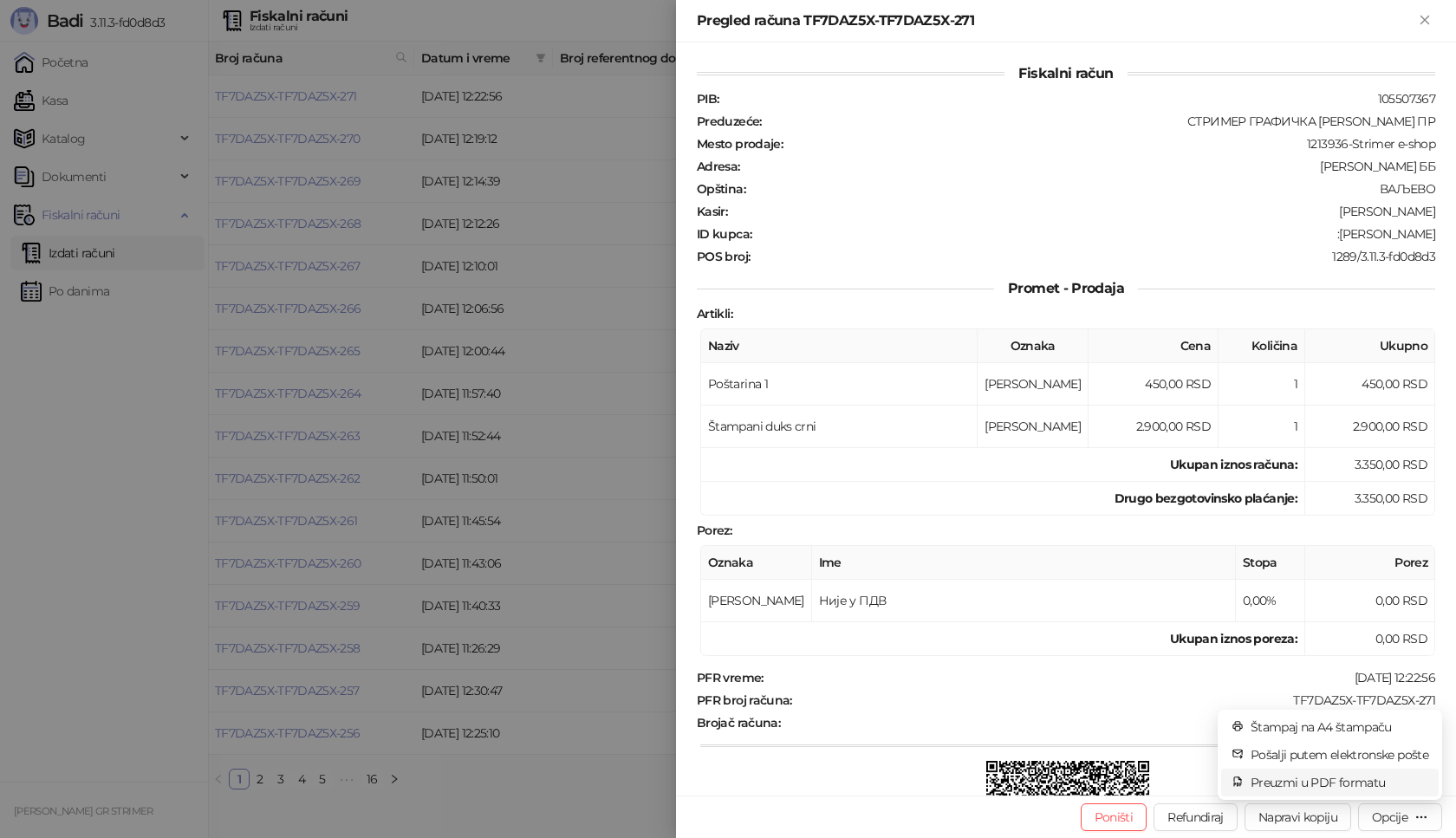
click at [1320, 780] on span "Preuzmi u PDF formatu" at bounding box center [1340, 783] width 178 height 20
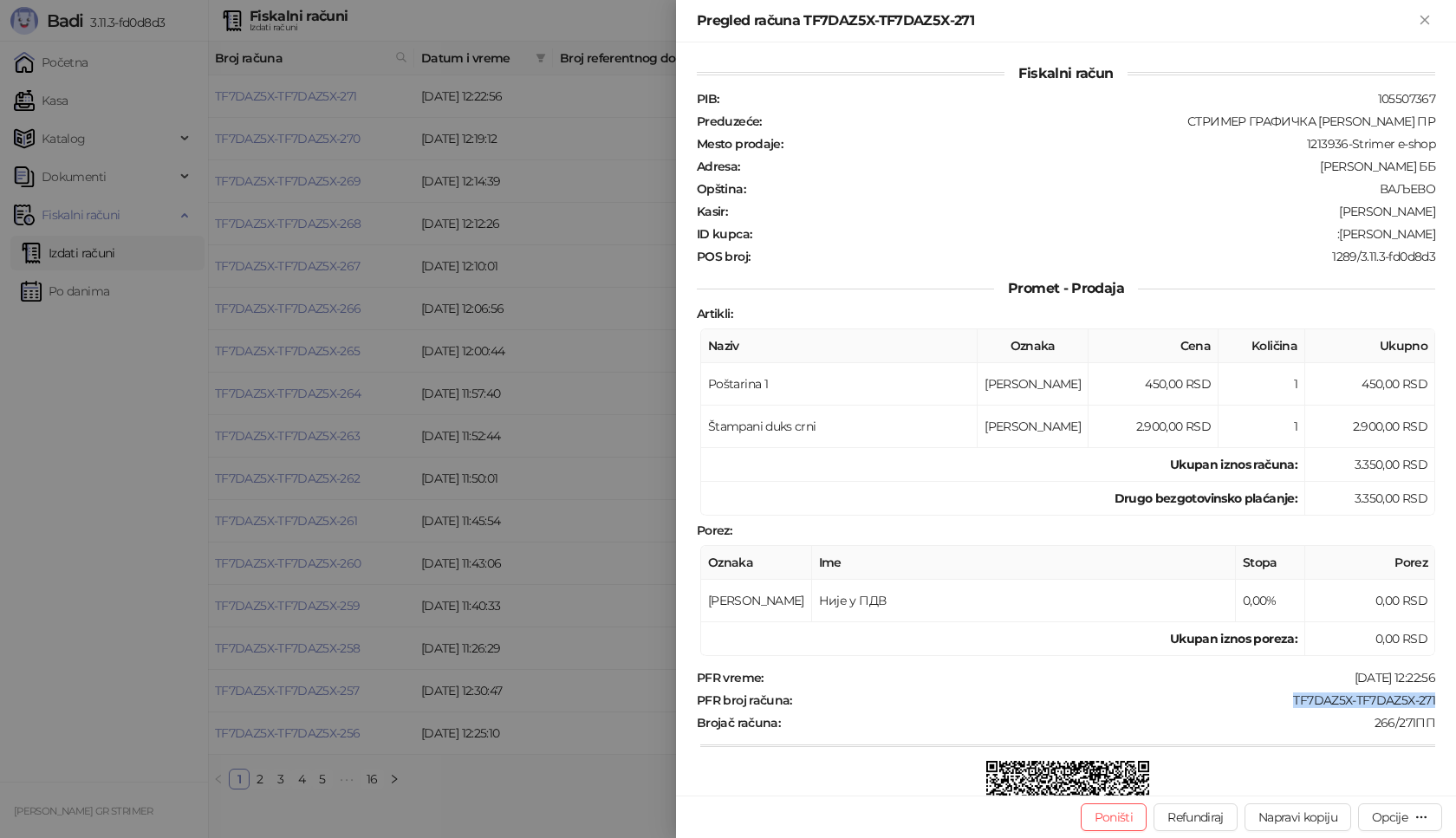
drag, startPoint x: 1270, startPoint y: 701, endPoint x: 1455, endPoint y: 698, distance: 185.0
click at [1455, 698] on div "Fiskalni račun PIB : 105507367 Preduzeće : СТРИМЕР ГРАФИЧКА РАДЊА [PERSON_NAME]…" at bounding box center [1066, 419] width 780 height 753
drag, startPoint x: 1327, startPoint y: 230, endPoint x: 1451, endPoint y: 233, distance: 124.0
click at [1451, 233] on div "Fiskalni račun PIB : 105507367 Preduzeće : СТРИМЕР ГРАФИЧКА РАДЊА [PERSON_NAME]…" at bounding box center [1066, 419] width 780 height 753
